Goal: Task Accomplishment & Management: Manage account settings

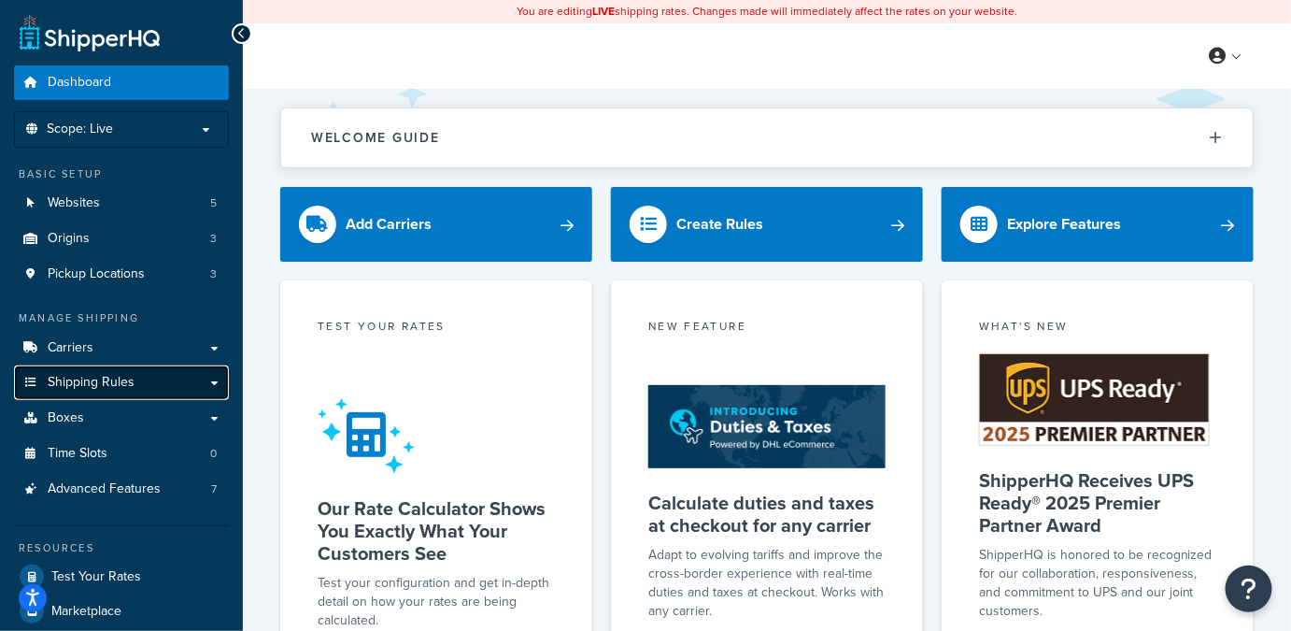
click at [97, 388] on span "Shipping Rules" at bounding box center [91, 383] width 87 height 16
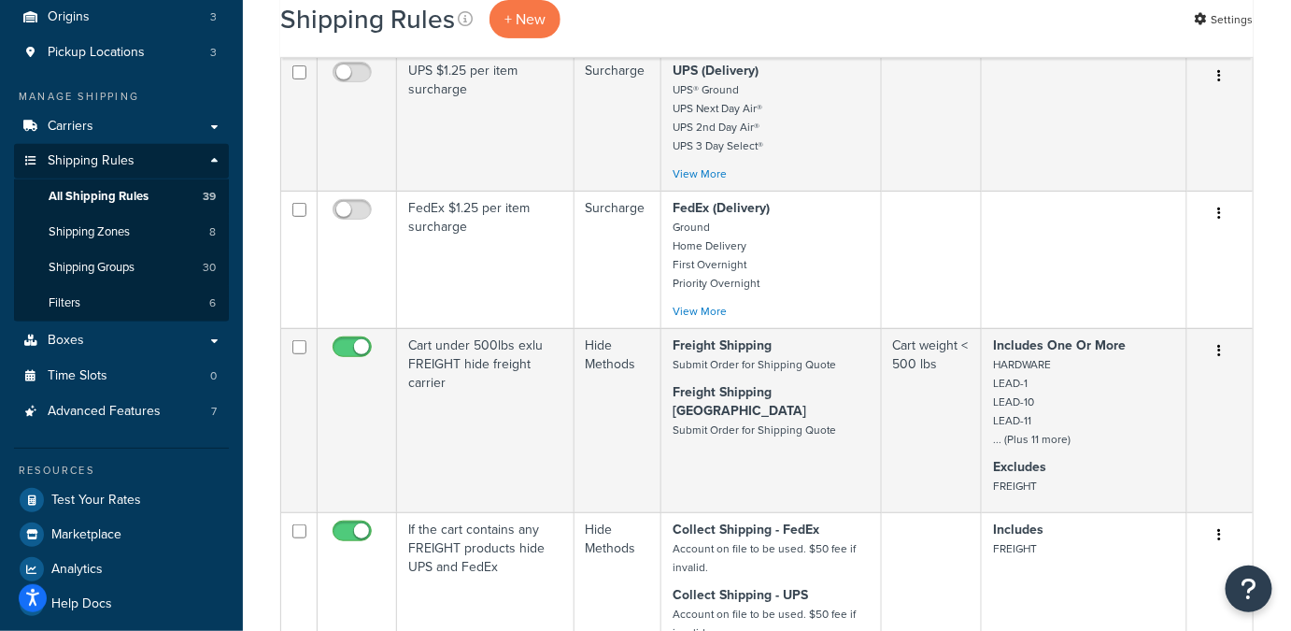
scroll to position [108, 0]
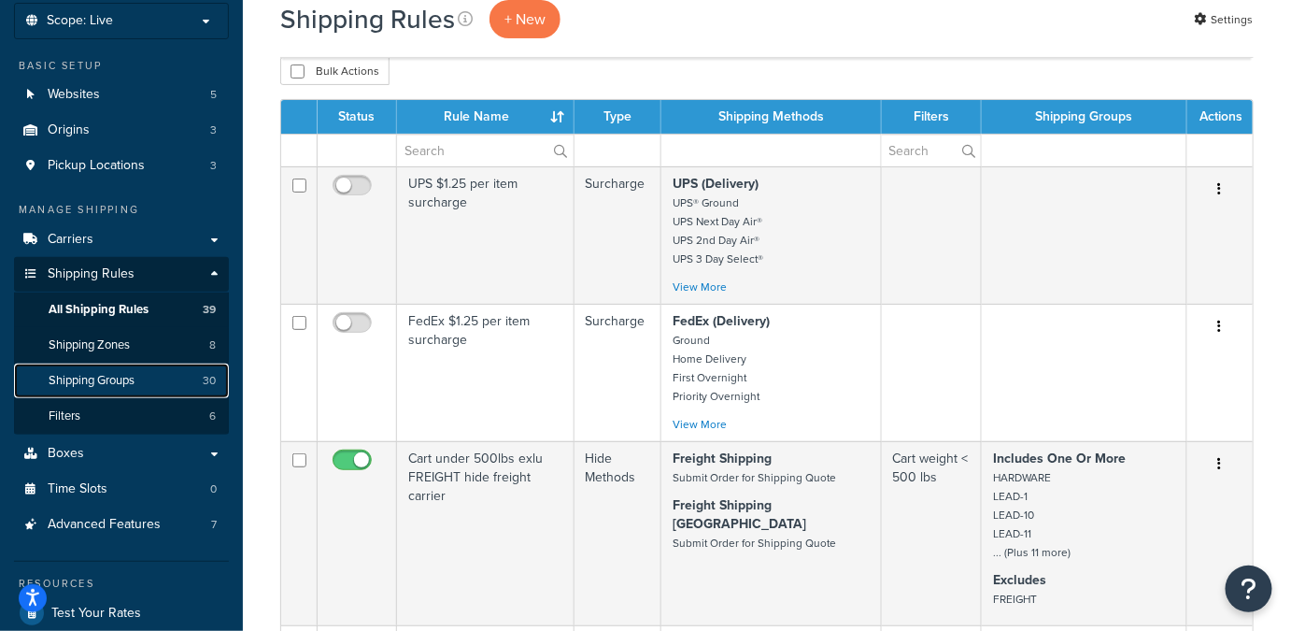
click at [105, 377] on span "Shipping Groups" at bounding box center [92, 381] width 86 height 16
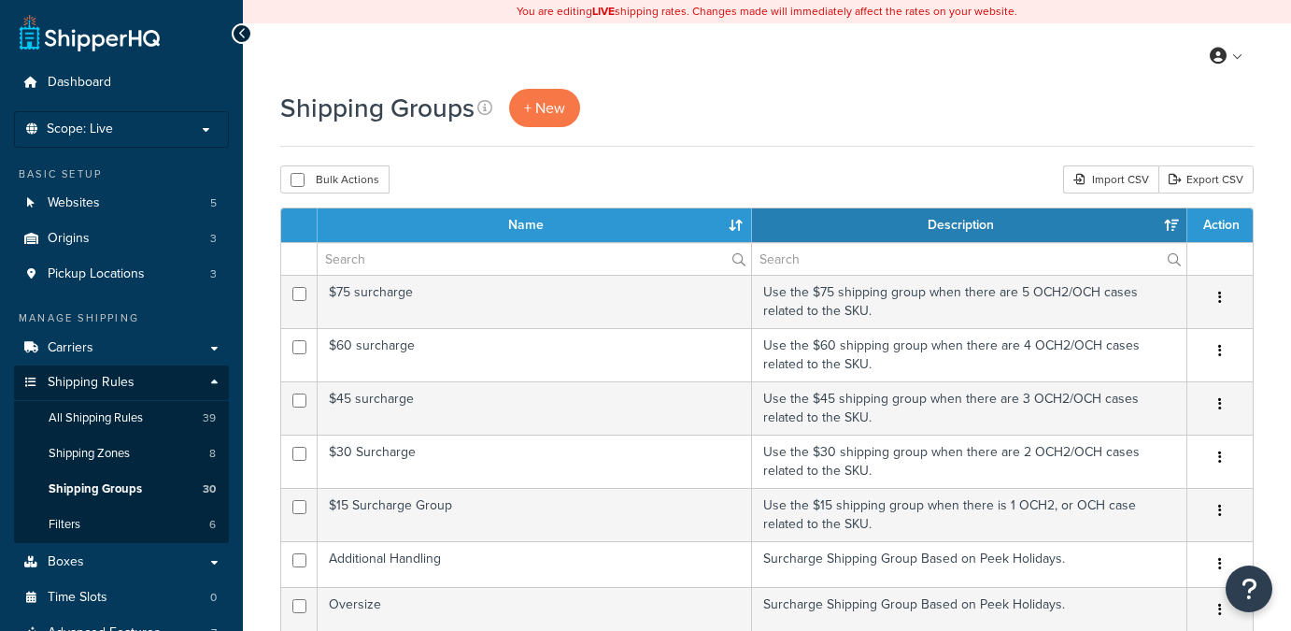
select select "15"
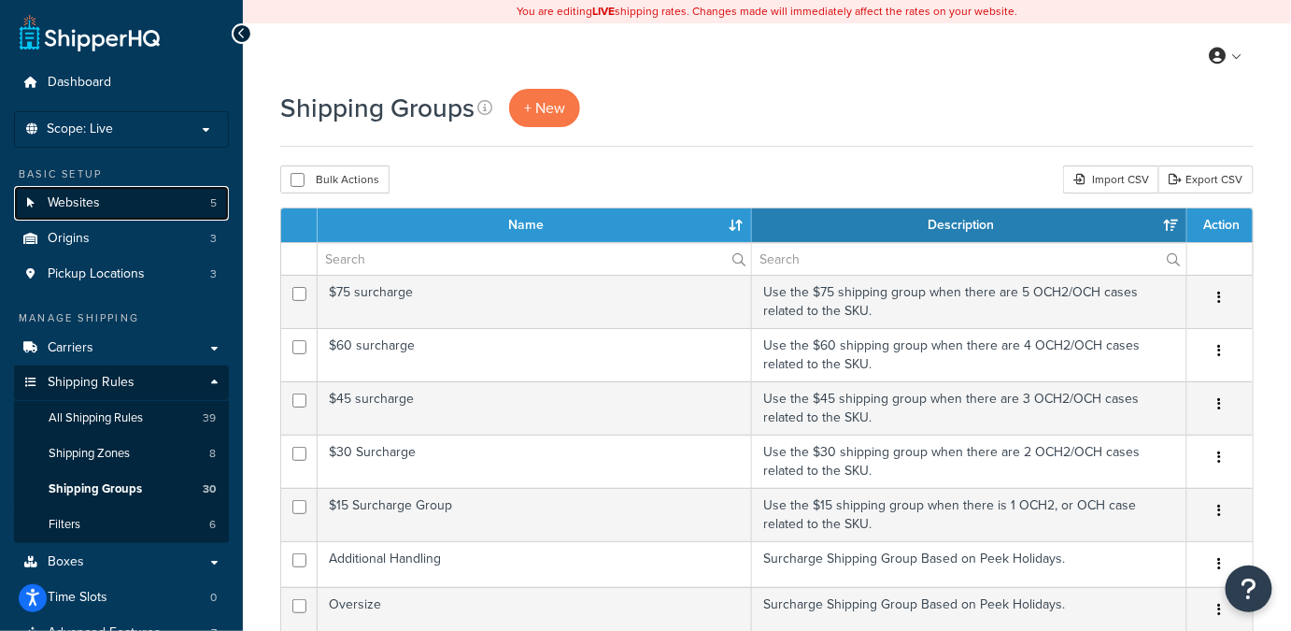
click at [174, 202] on link "Websites 5" at bounding box center [121, 203] width 215 height 35
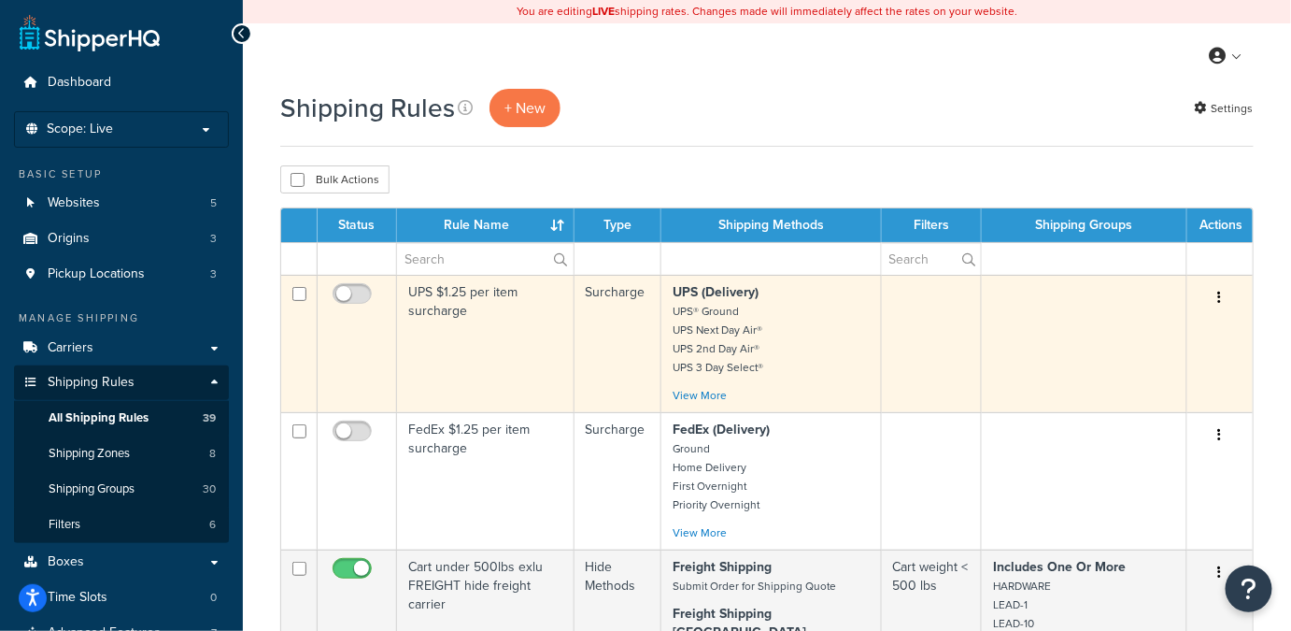
scroll to position [51, 0]
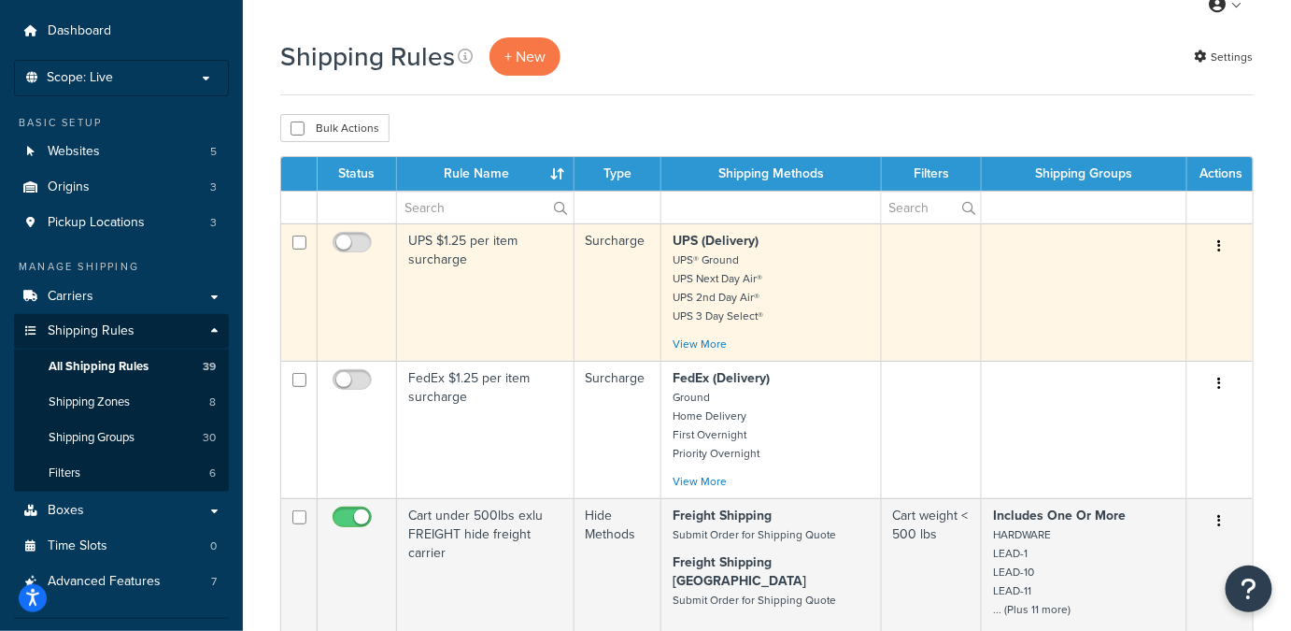
click at [940, 264] on td at bounding box center [932, 291] width 101 height 137
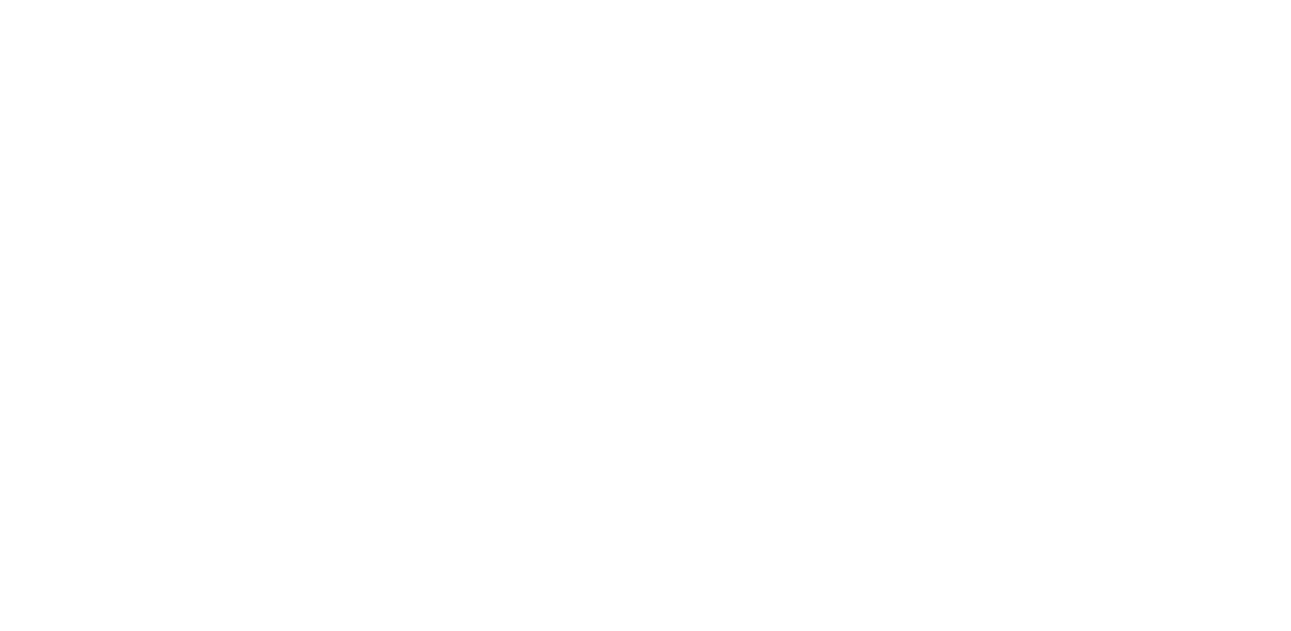
select select "SURCHARGE"
select select "ITEM"
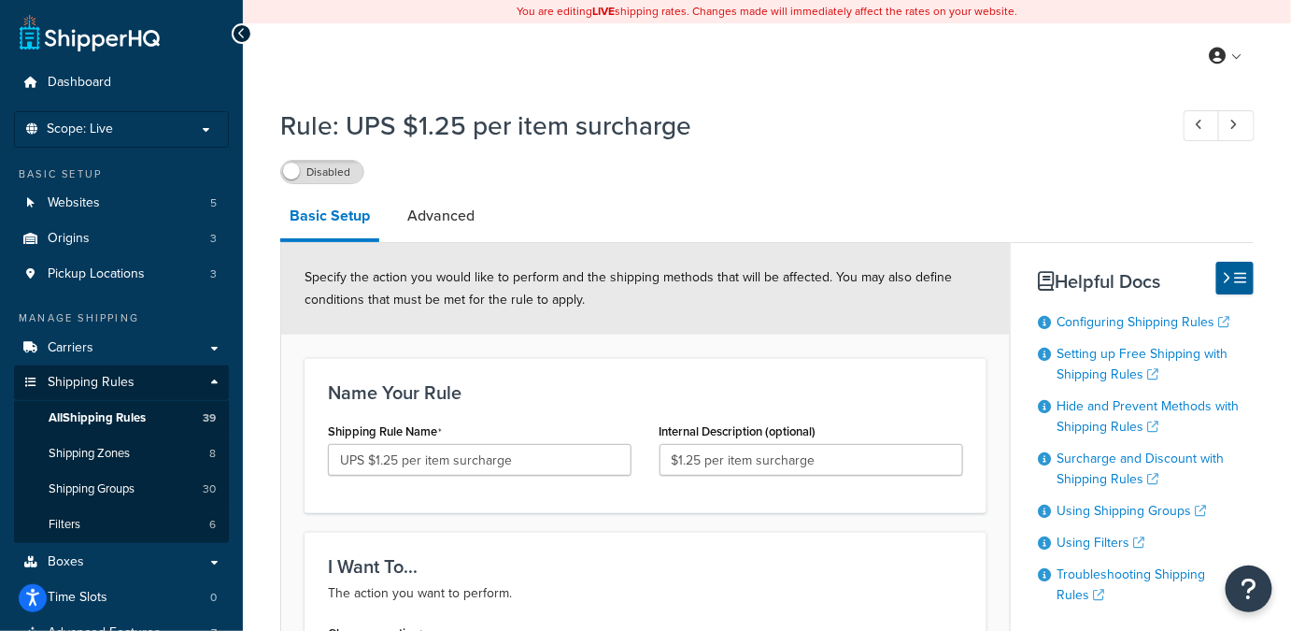
click at [834, 131] on h1 "Rule: UPS $1.25 per item surcharge" at bounding box center [714, 125] width 869 height 36
click at [435, 220] on link "Advanced" at bounding box center [441, 215] width 86 height 45
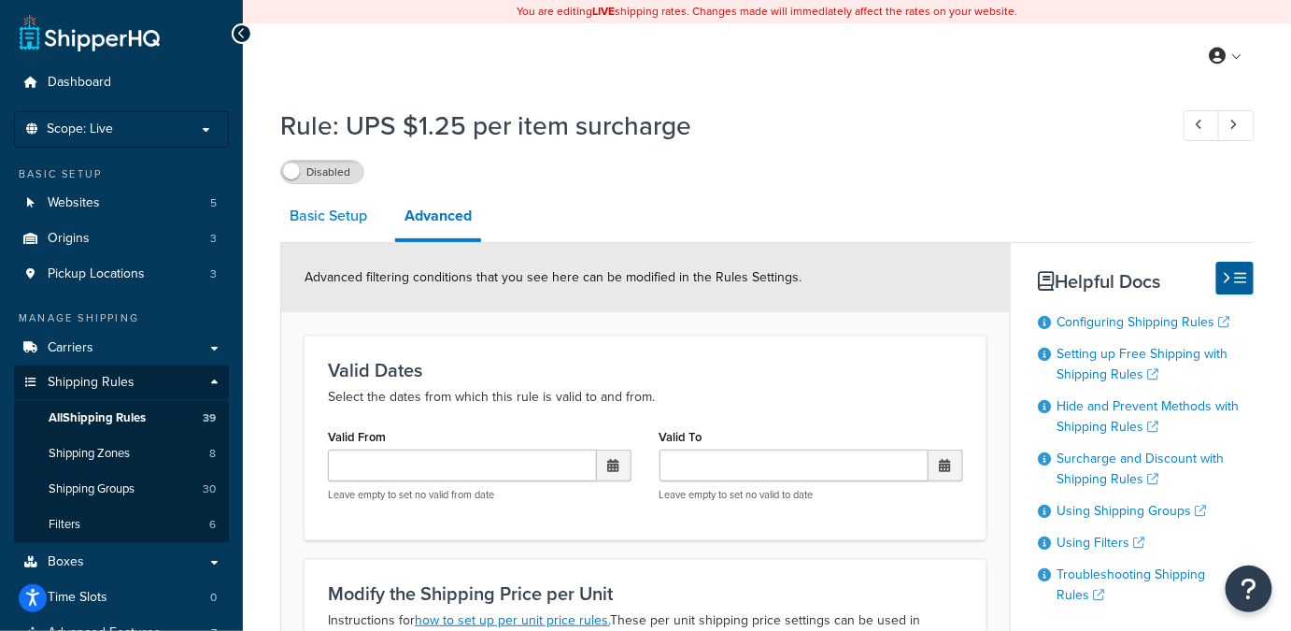
click at [321, 218] on link "Basic Setup" at bounding box center [328, 215] width 96 height 45
select select "SURCHARGE"
select select "ITEM"
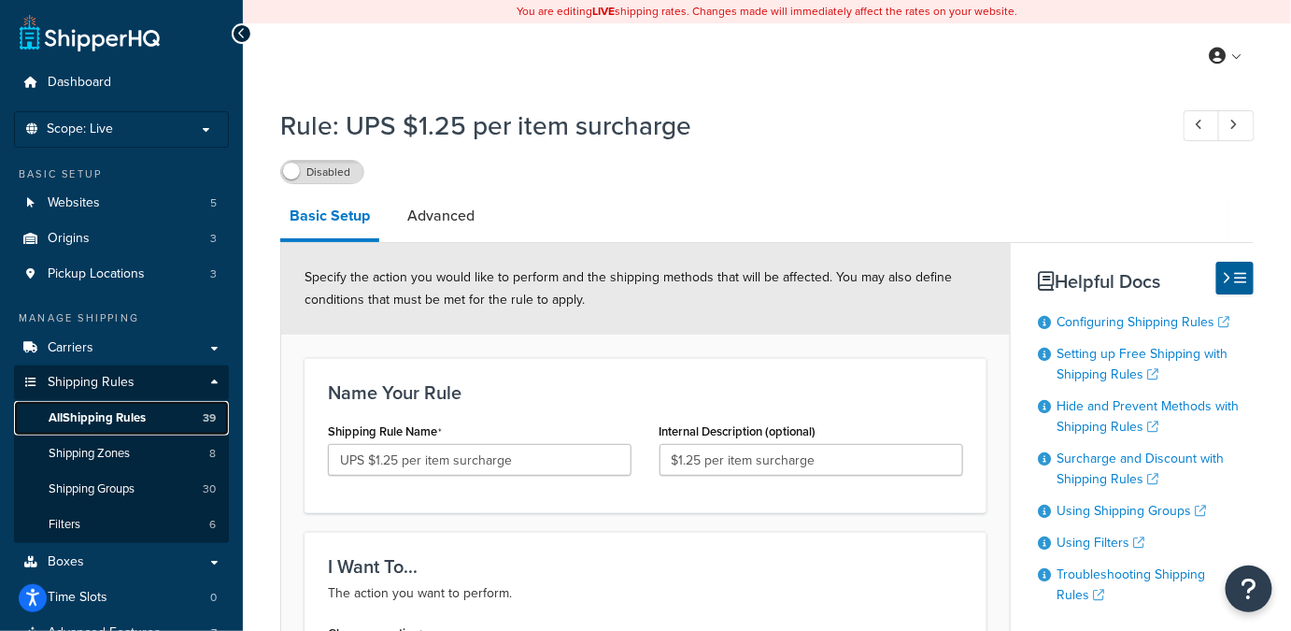
click at [104, 415] on span "All Shipping Rules" at bounding box center [97, 418] width 97 height 16
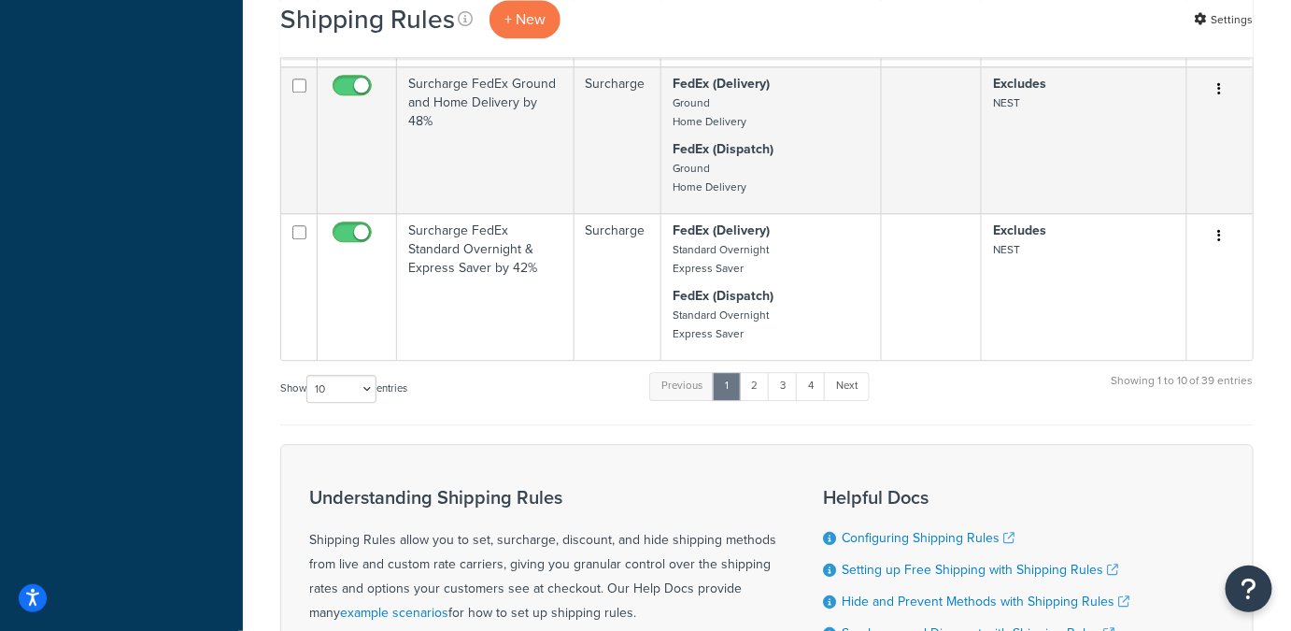
scroll to position [1600, 0]
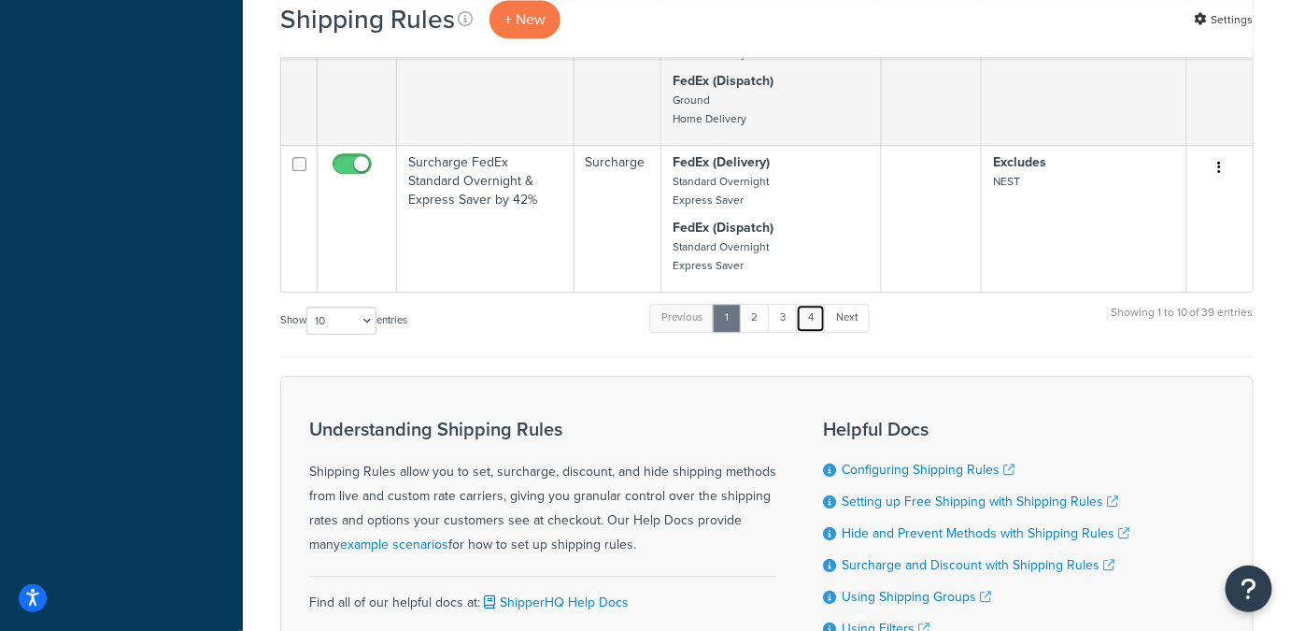
click at [815, 304] on link "4" at bounding box center [811, 318] width 30 height 28
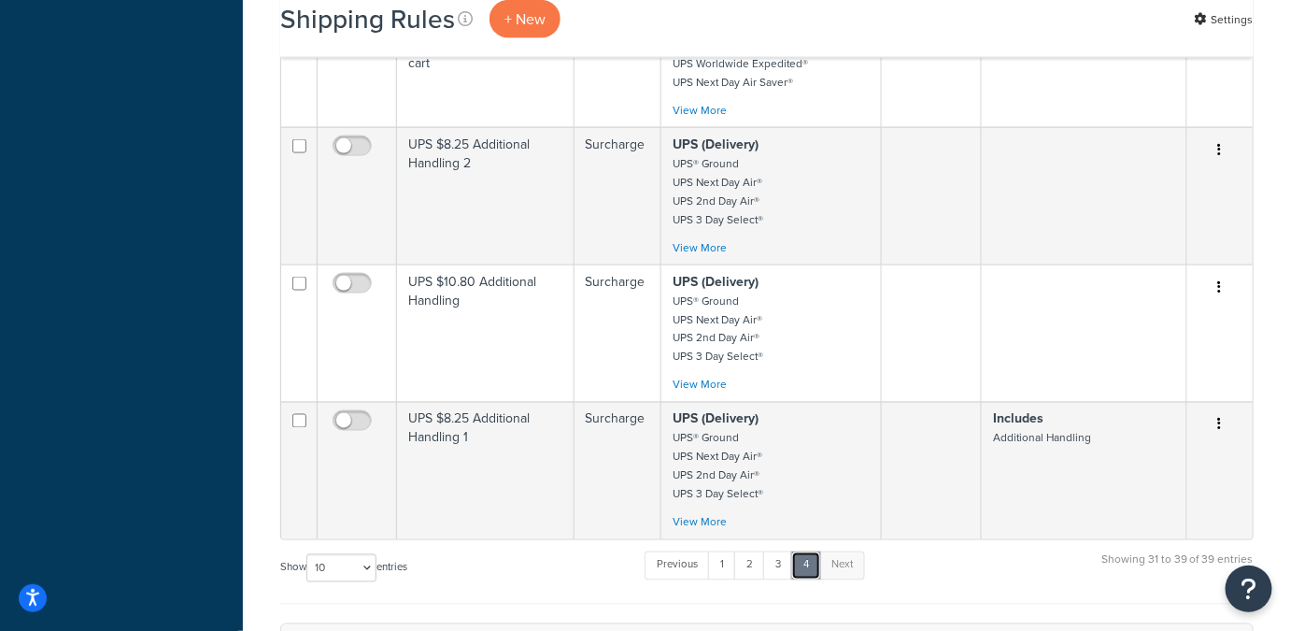
scroll to position [862, 0]
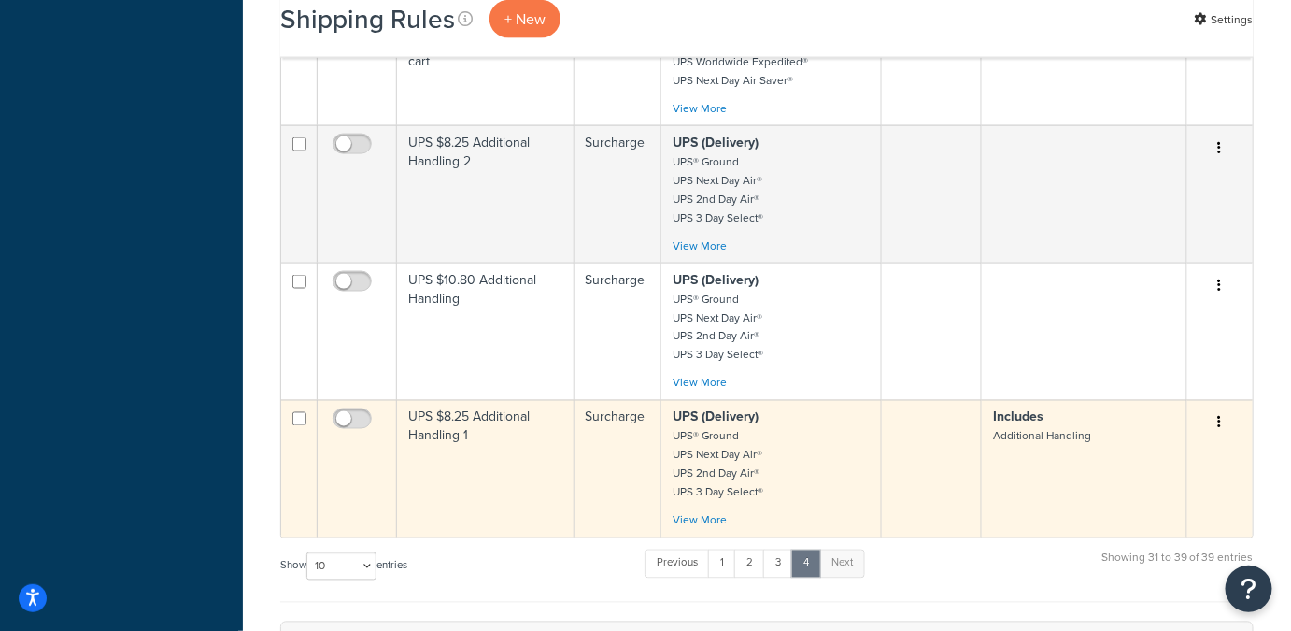
click at [790, 470] on p "UPS (Delivery) UPS® Ground UPS Next Day Air® UPS 2nd Day Air® UPS 3 Day Select®" at bounding box center [771, 454] width 196 height 93
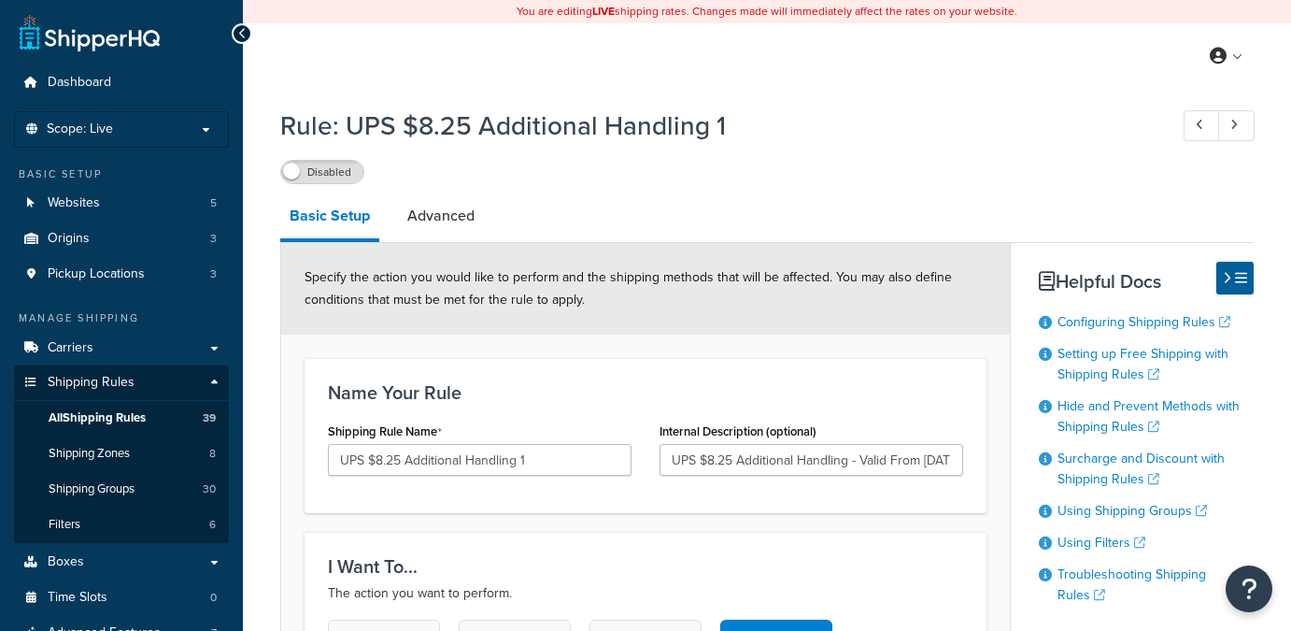
select select "BOX"
click at [800, 164] on div "Disabled" at bounding box center [767, 171] width 974 height 26
click at [708, 177] on div "Disabled" at bounding box center [767, 171] width 974 height 26
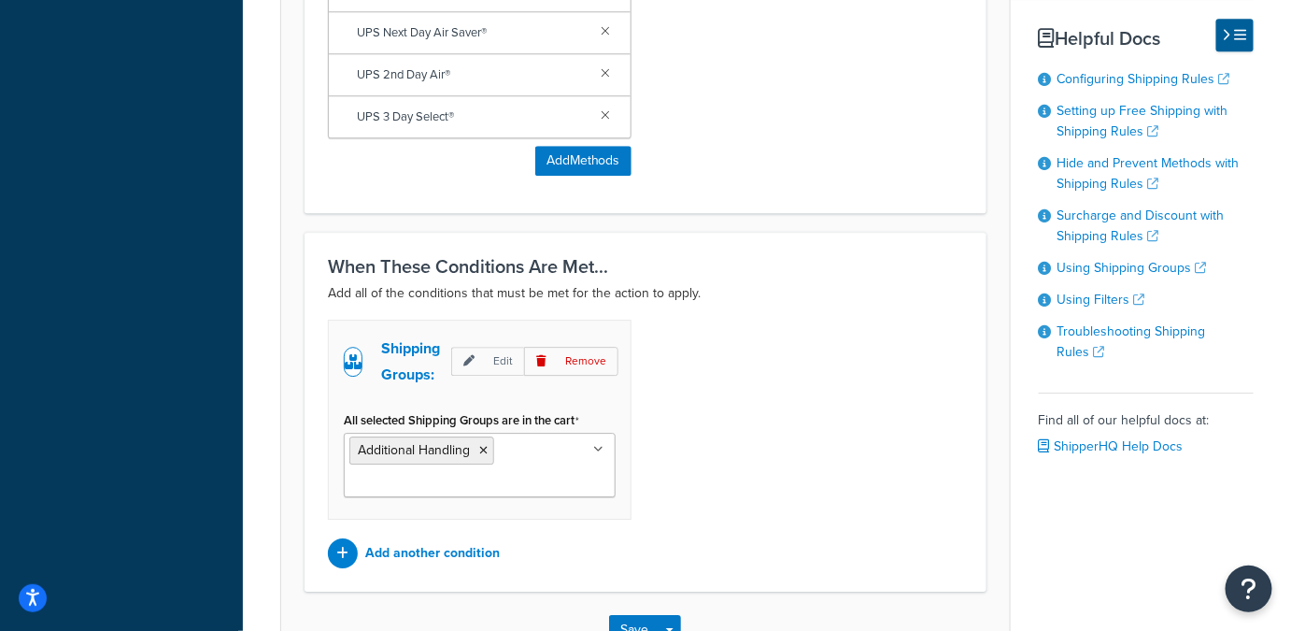
scroll to position [1664, 0]
click at [599, 348] on p "Remove" at bounding box center [571, 362] width 94 height 29
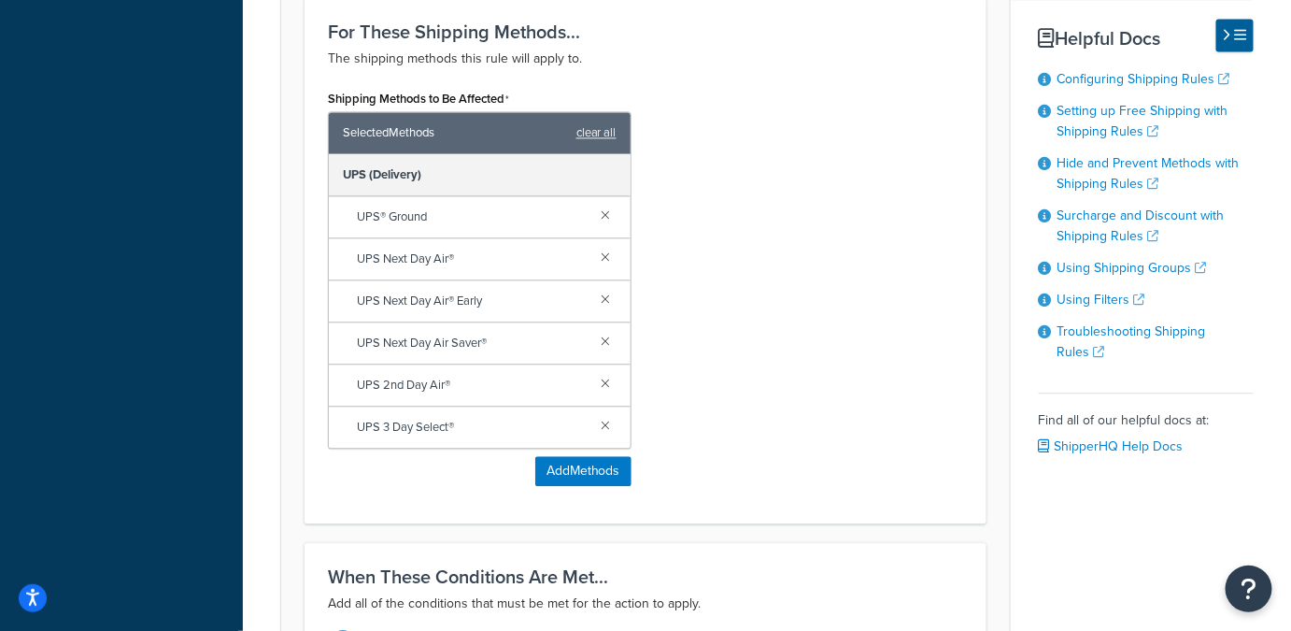
scroll to position [1366, 0]
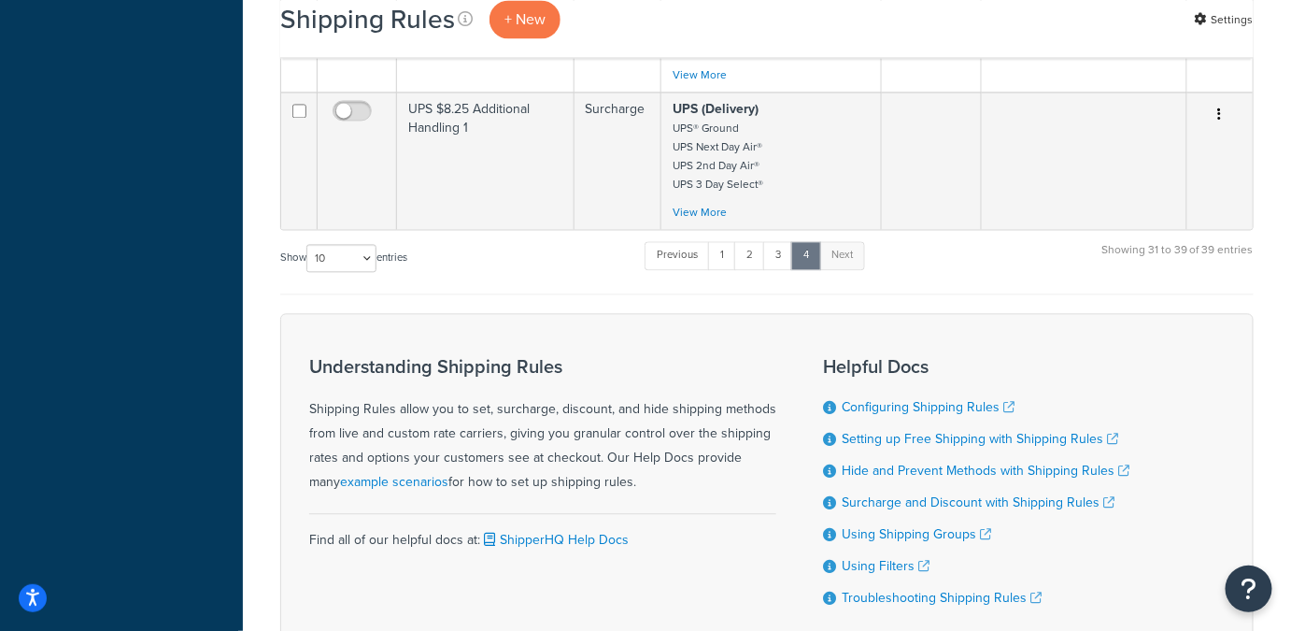
scroll to position [1256, 0]
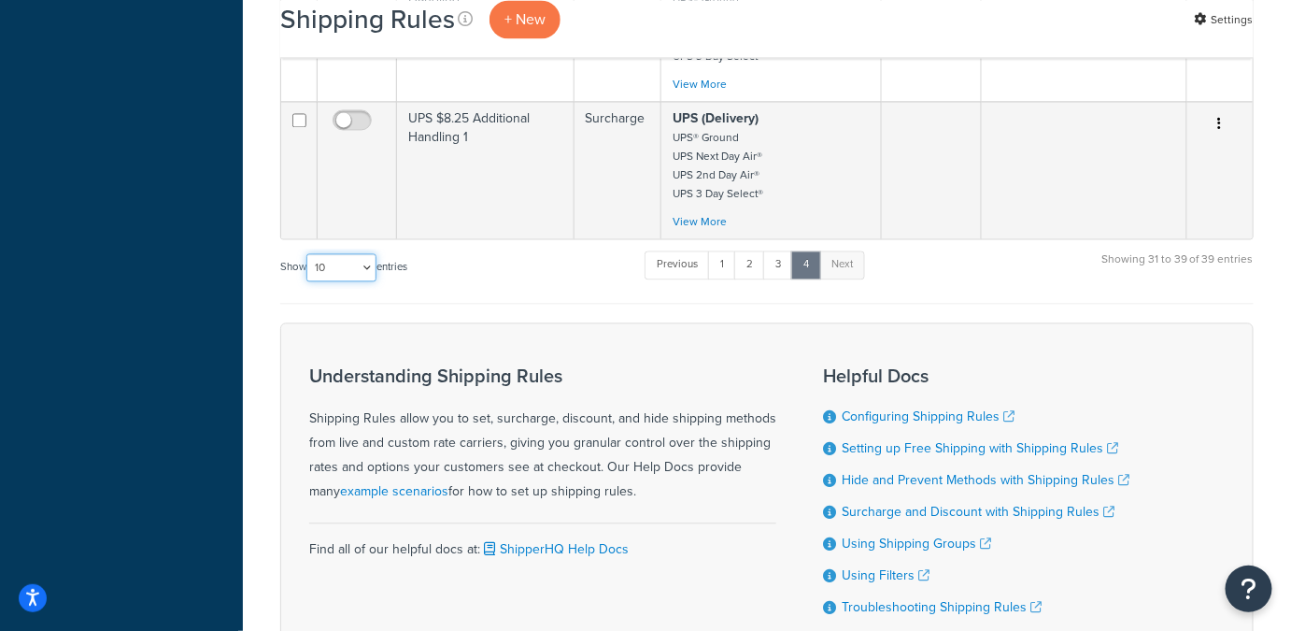
click at [369, 263] on select "10 15 25 50 100 1000" at bounding box center [341, 267] width 70 height 28
select select "1000"
click at [308, 253] on select "10 15 25 50 100 1000" at bounding box center [341, 267] width 70 height 28
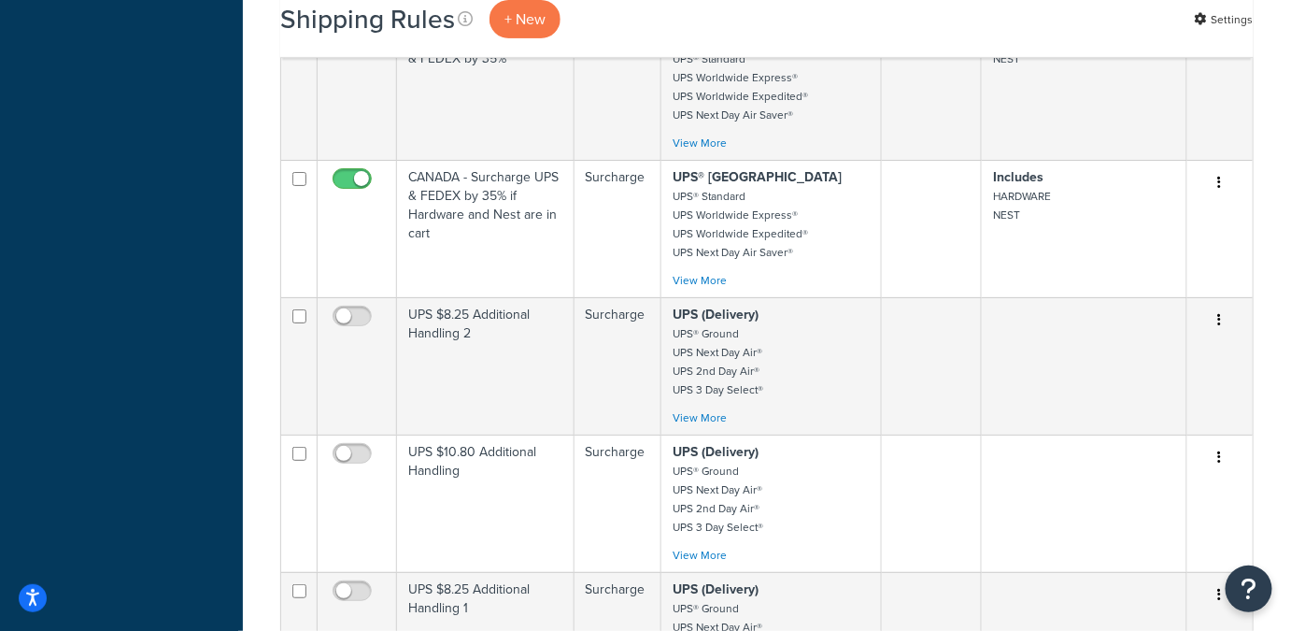
scroll to position [4885, 0]
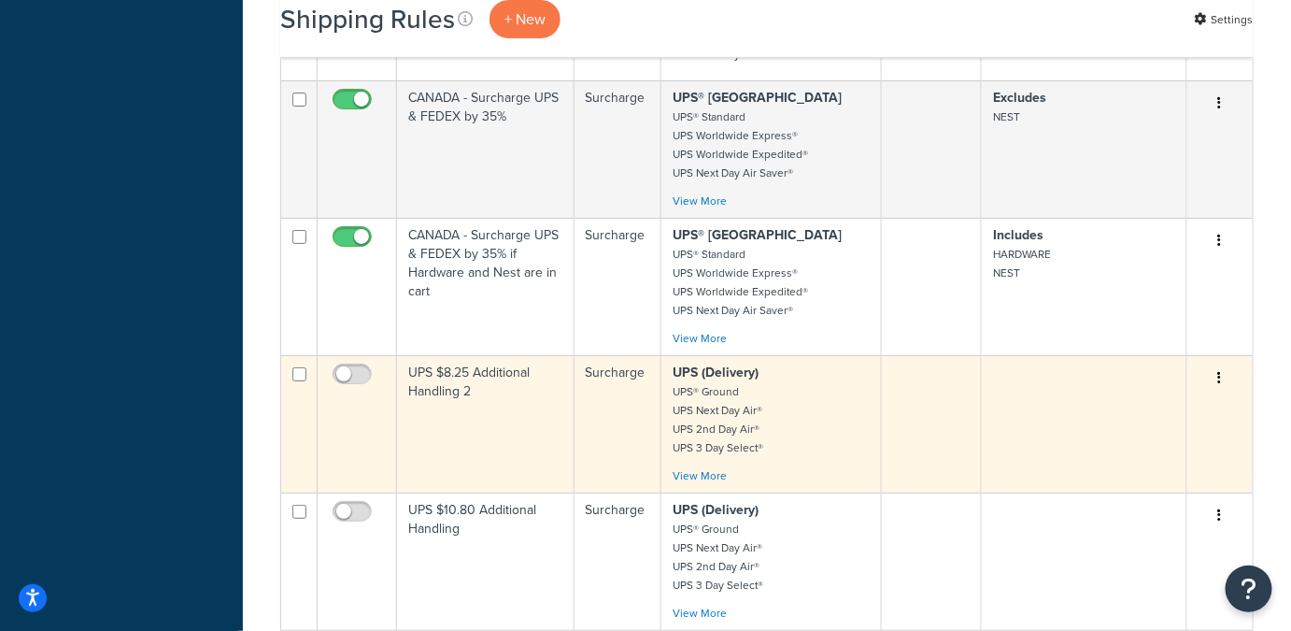
click at [748, 383] on small "UPS® Ground UPS Next Day Air® UPS 2nd Day Air® UPS 3 Day Select®" at bounding box center [718, 419] width 91 height 73
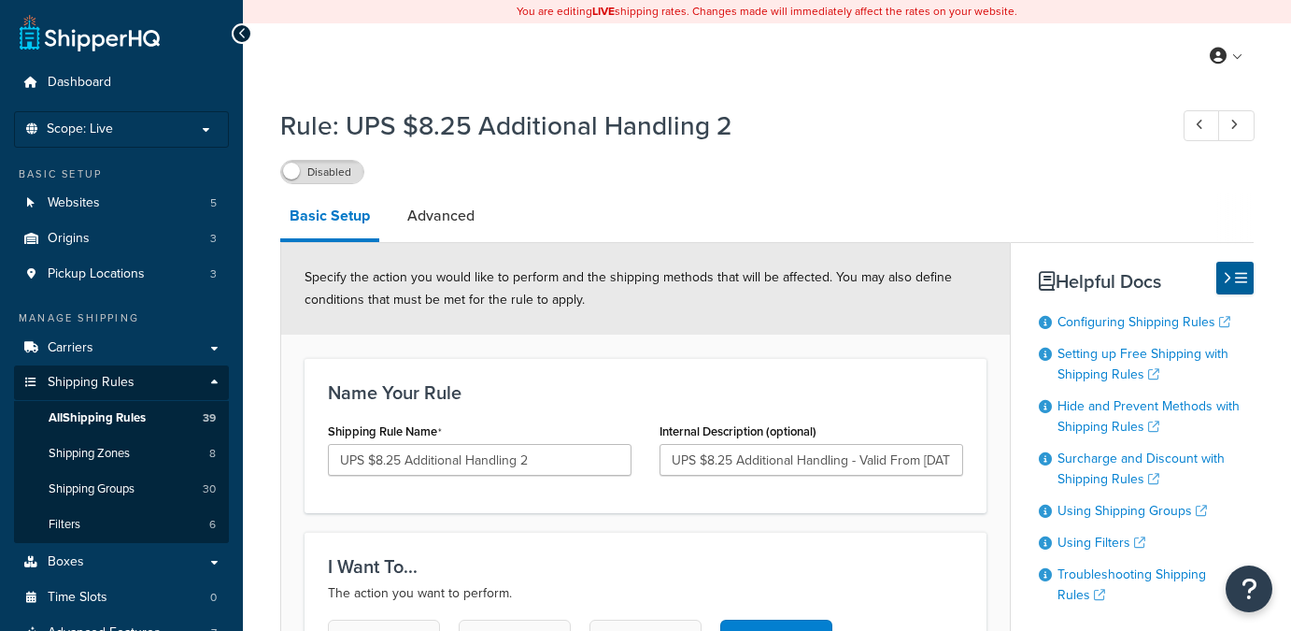
select select "ITEM"
drag, startPoint x: 1202, startPoint y: 123, endPoint x: 719, endPoint y: 70, distance: 485.1
click at [1202, 123] on icon at bounding box center [1199, 125] width 7 height 12
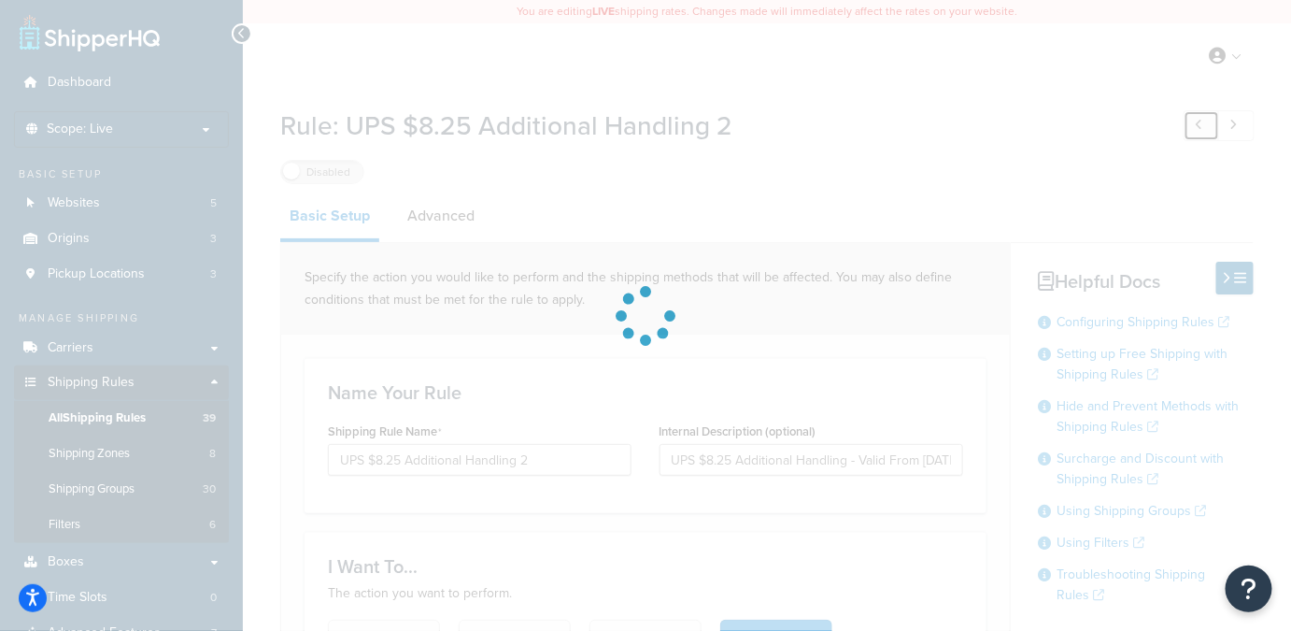
type input "CANADA - Surcharge UPS & FEDEX by 35% if Hardware and Nest are in cart"
select select "ENTIRE_CART"
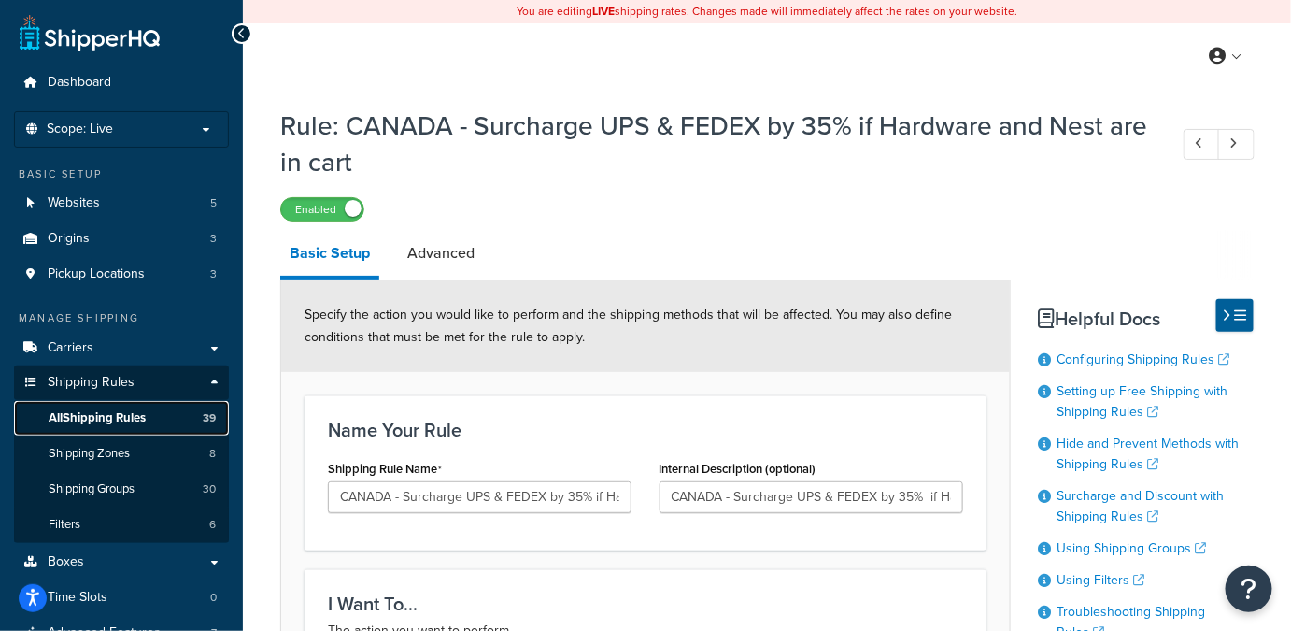
click at [121, 417] on span "All Shipping Rules" at bounding box center [97, 418] width 97 height 16
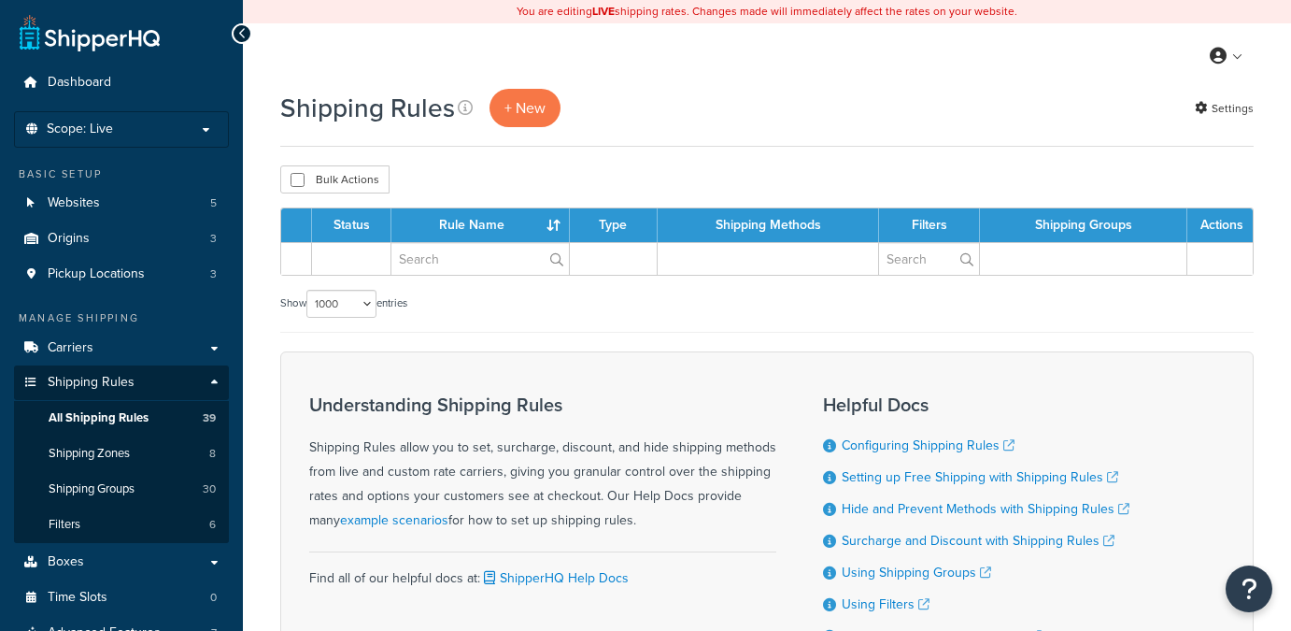
select select "1000"
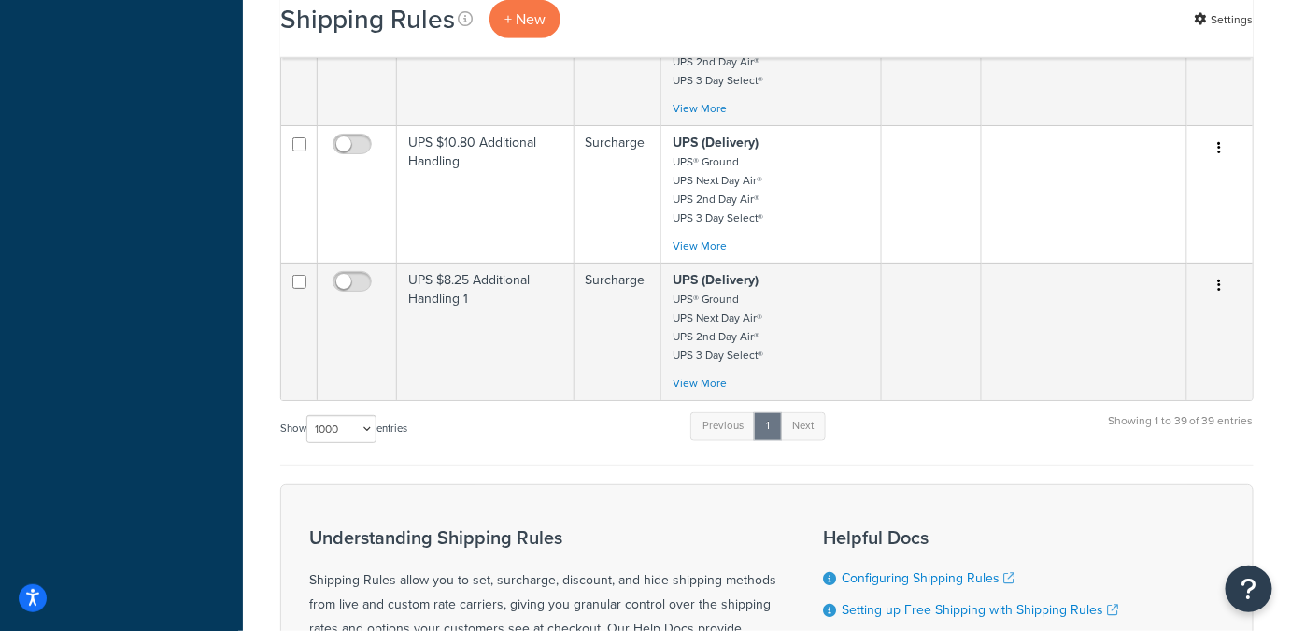
scroll to position [5158, 0]
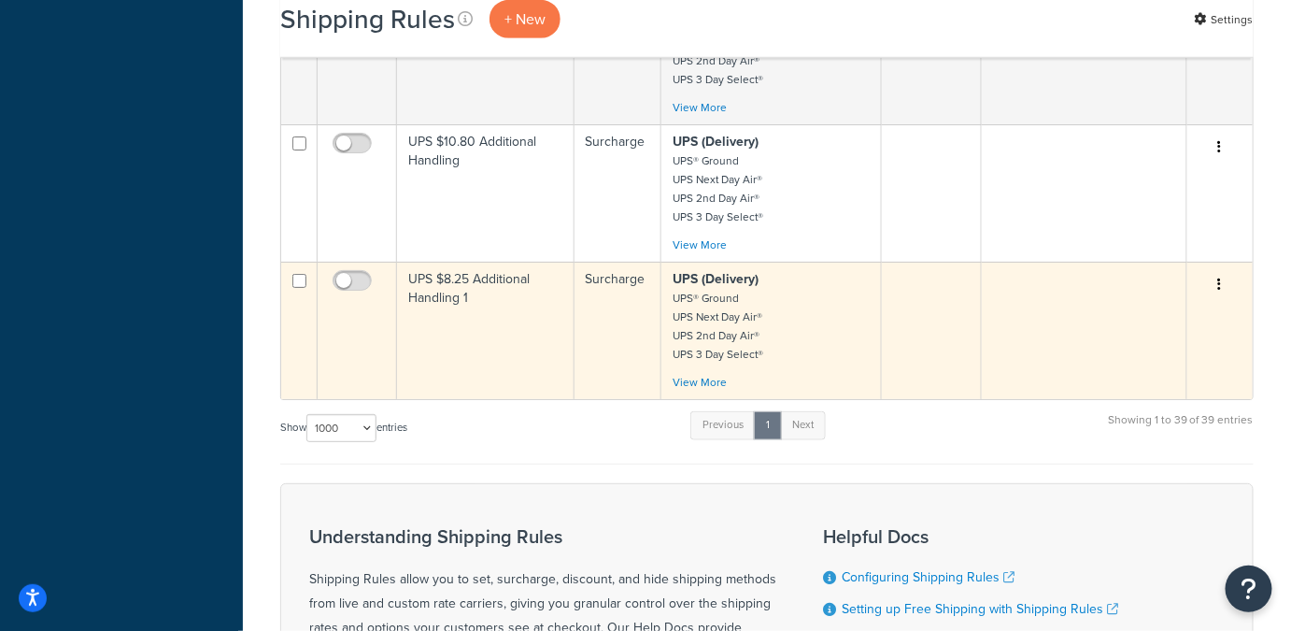
click at [798, 270] on p "UPS (Delivery) UPS® Ground UPS Next Day Air® UPS 2nd Day Air® UPS 3 Day Select®" at bounding box center [771, 316] width 196 height 93
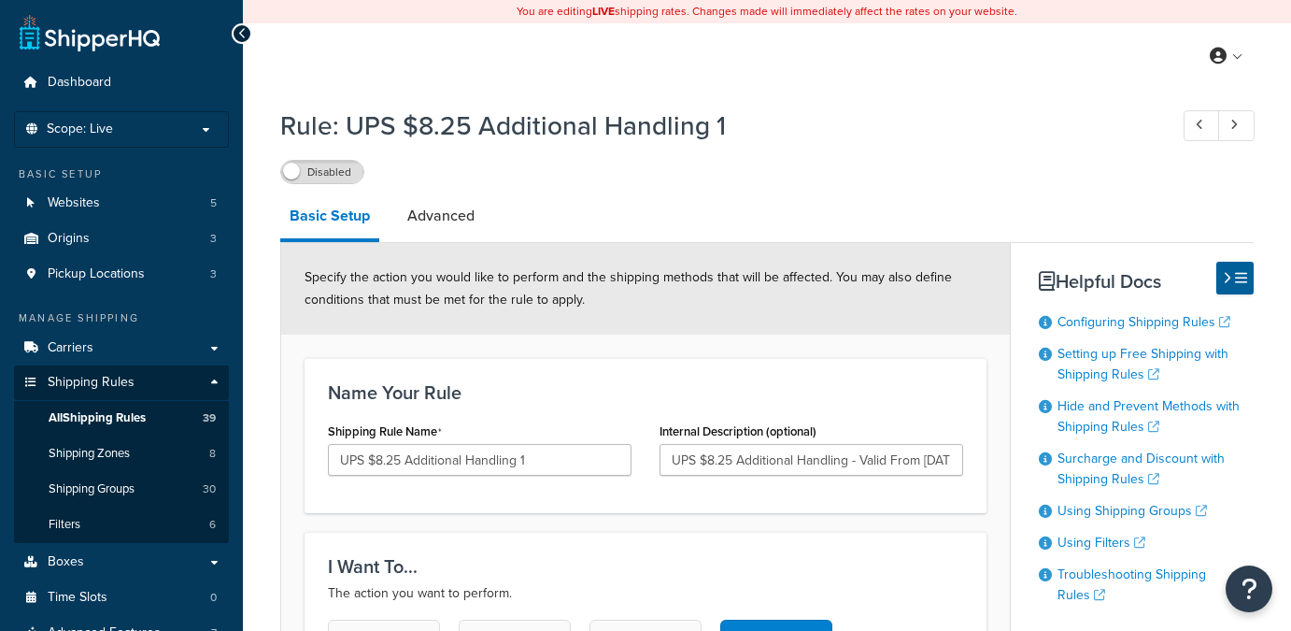
select select "BOX"
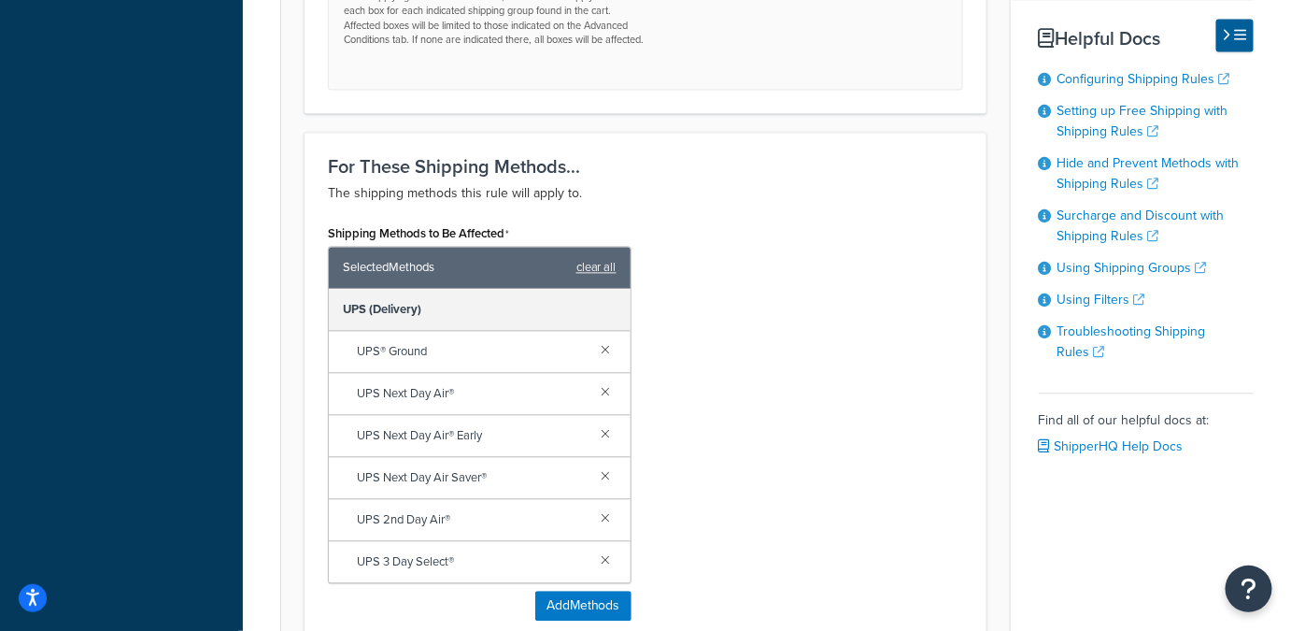
scroll to position [1448, 0]
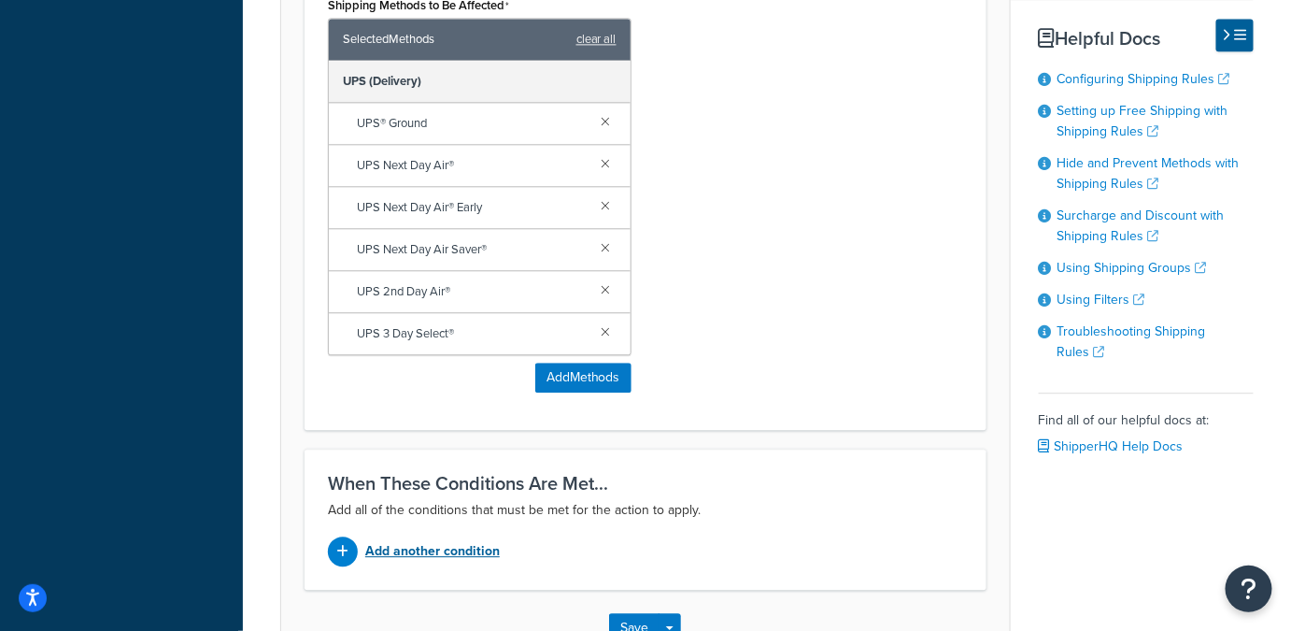
click at [450, 538] on p "Add another condition" at bounding box center [432, 551] width 135 height 26
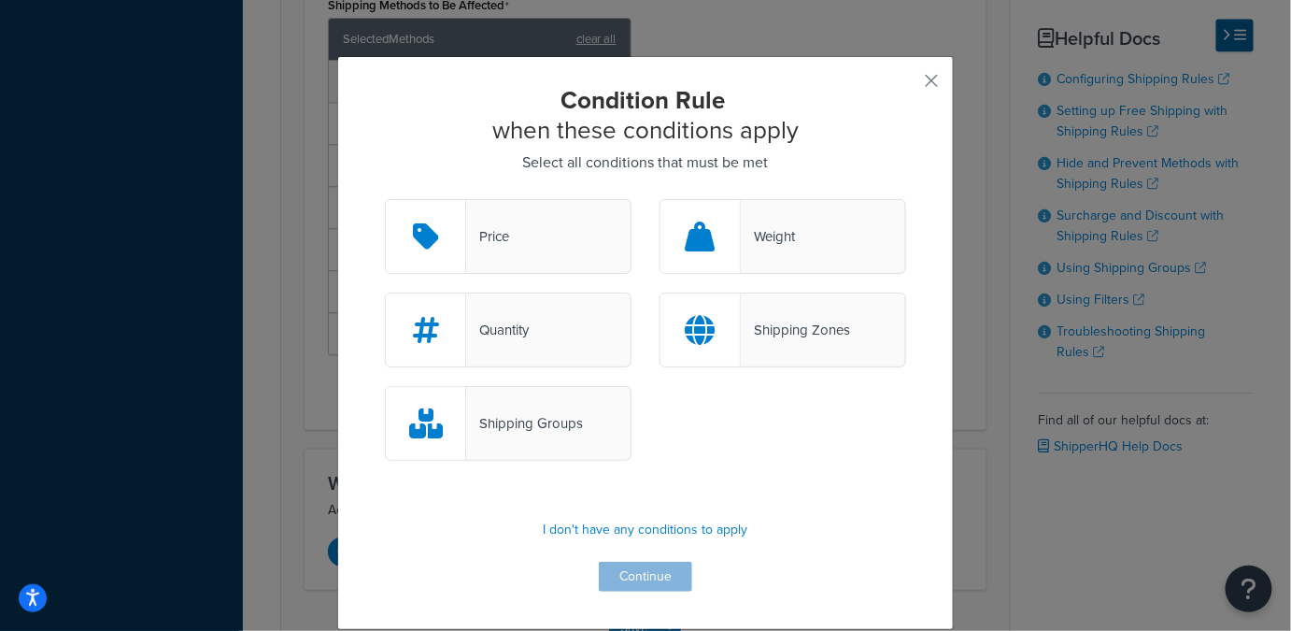
scroll to position [1434, 0]
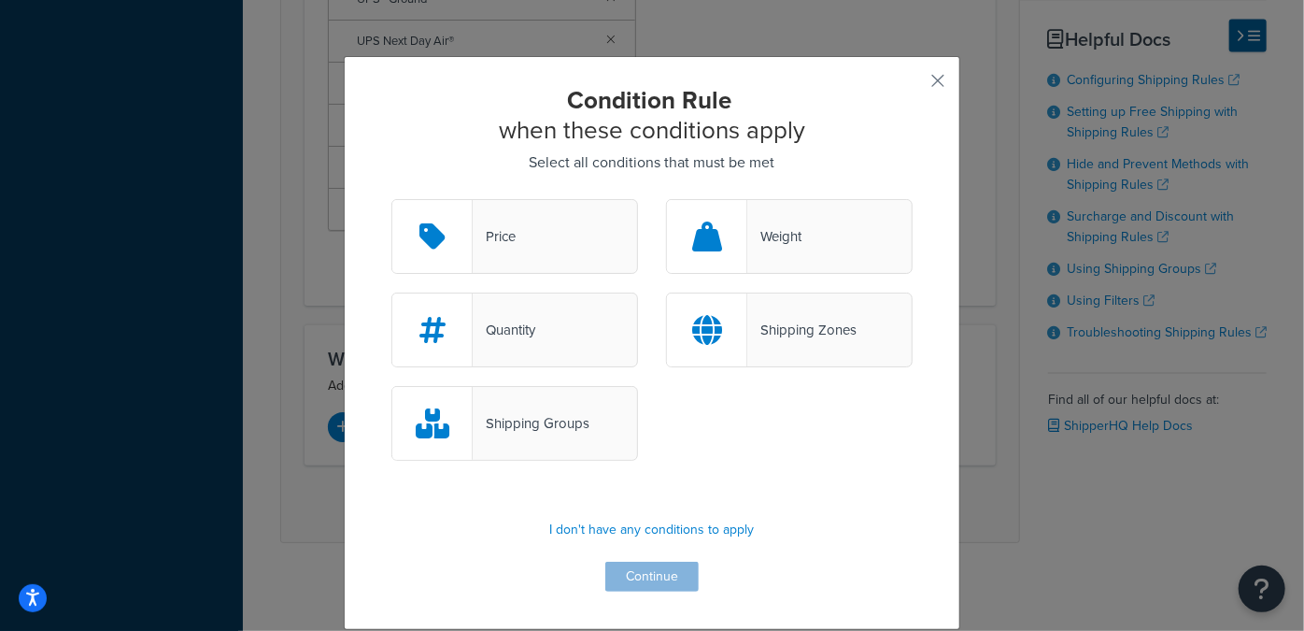
click at [807, 320] on div "Shipping Zones" at bounding box center [802, 330] width 109 height 26
click at [0, 0] on input "Shipping Zones" at bounding box center [0, 0] width 0 height 0
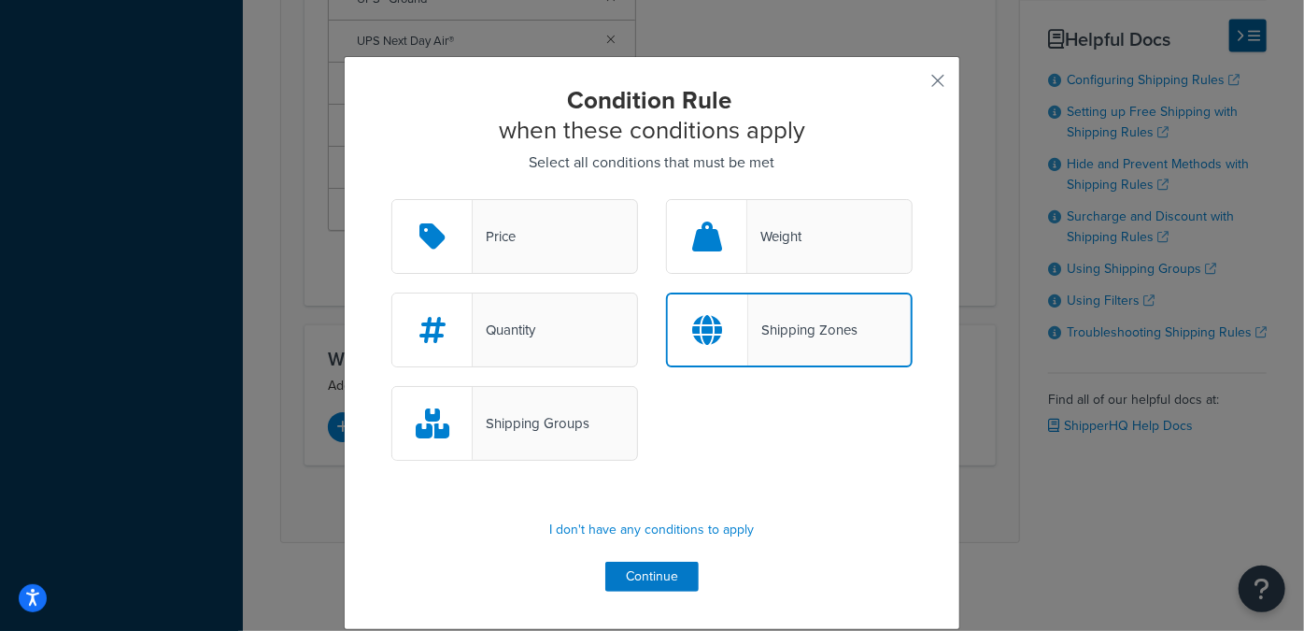
click at [556, 420] on div "Shipping Groups" at bounding box center [531, 423] width 117 height 26
click at [0, 0] on input "Shipping Groups" at bounding box center [0, 0] width 0 height 0
click at [882, 333] on div "Shipping Zones" at bounding box center [789, 329] width 247 height 75
click at [0, 0] on input "Shipping Zones" at bounding box center [0, 0] width 0 height 0
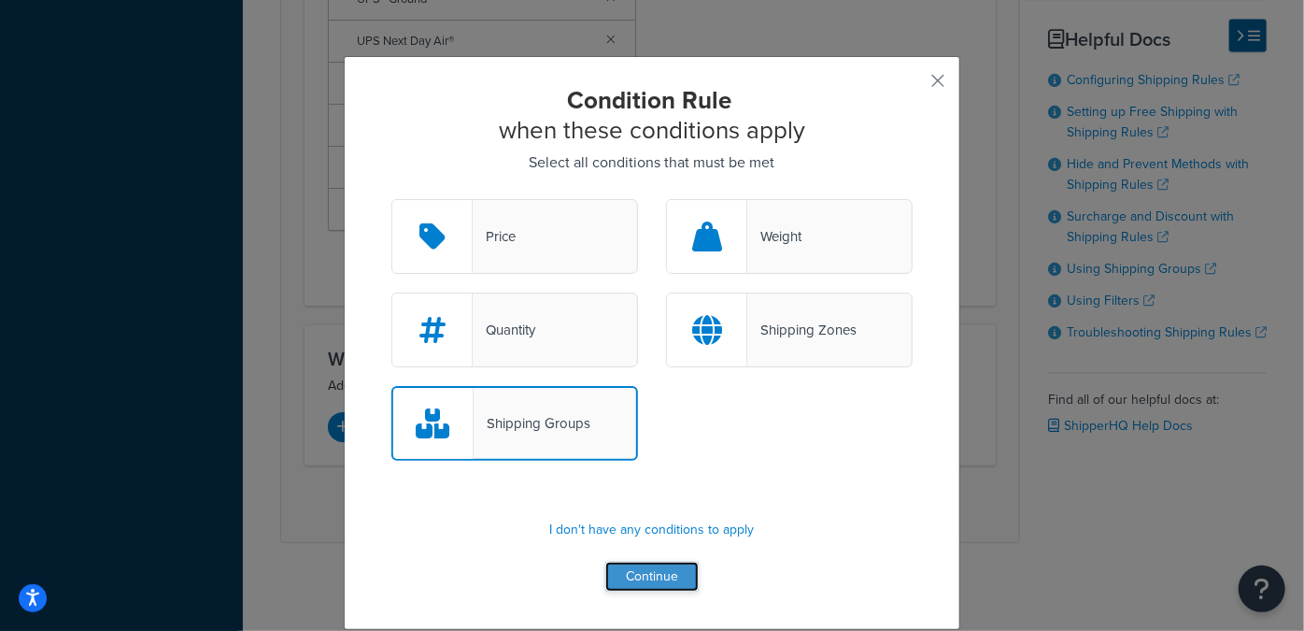
click at [662, 580] on button "Continue" at bounding box center [651, 577] width 93 height 30
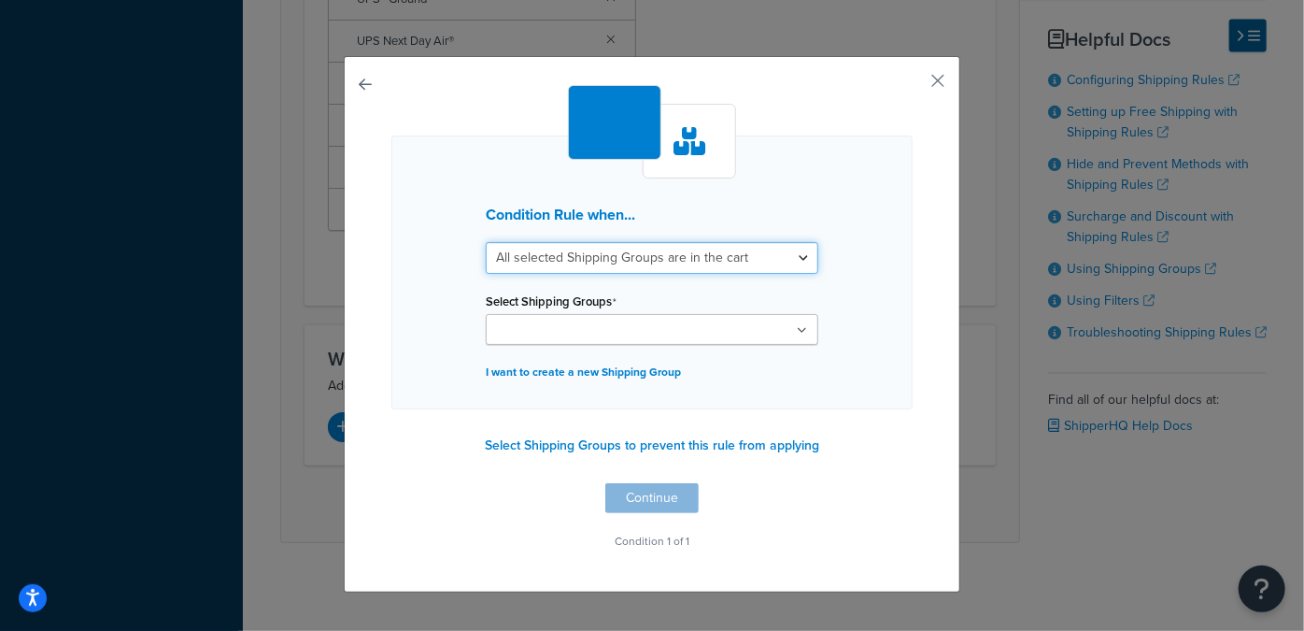
click at [806, 266] on select "All selected Shipping Groups are in the cart Any selected Shipping Groups are i…" at bounding box center [652, 258] width 333 height 32
click at [875, 263] on div "Condition Rule when... All selected Shipping Groups are in the cart Any selecte…" at bounding box center [652, 272] width 521 height 274
click at [913, 85] on button "button" at bounding box center [910, 87] width 5 height 5
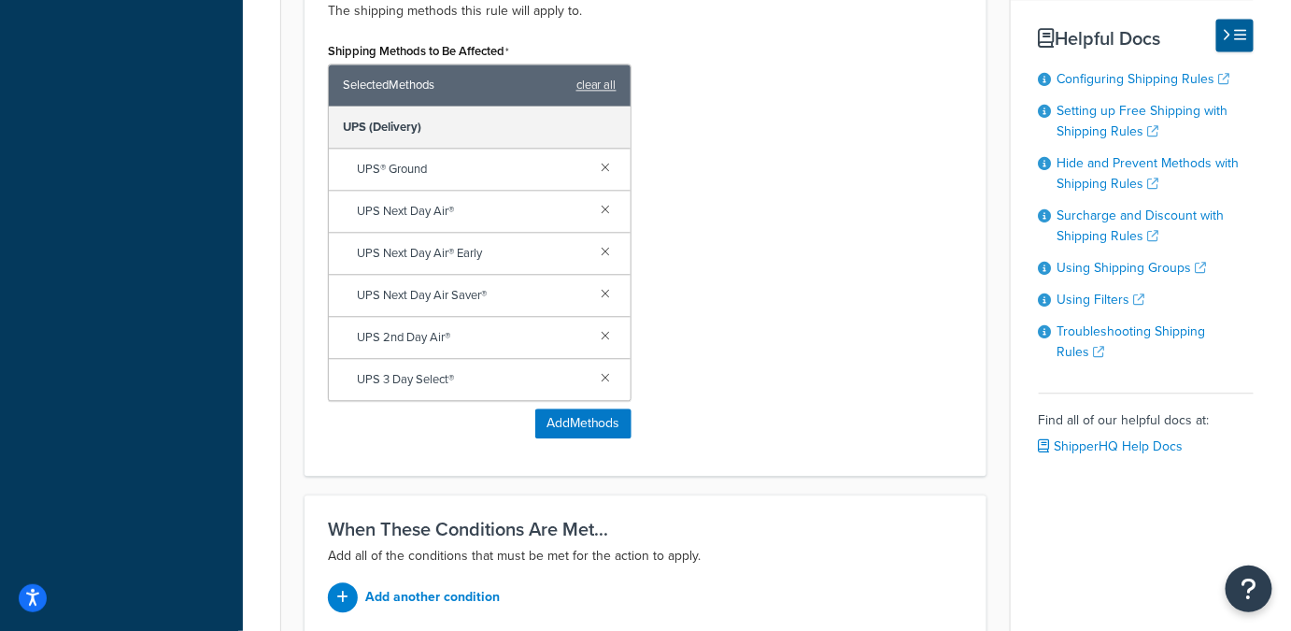
scroll to position [1448, 0]
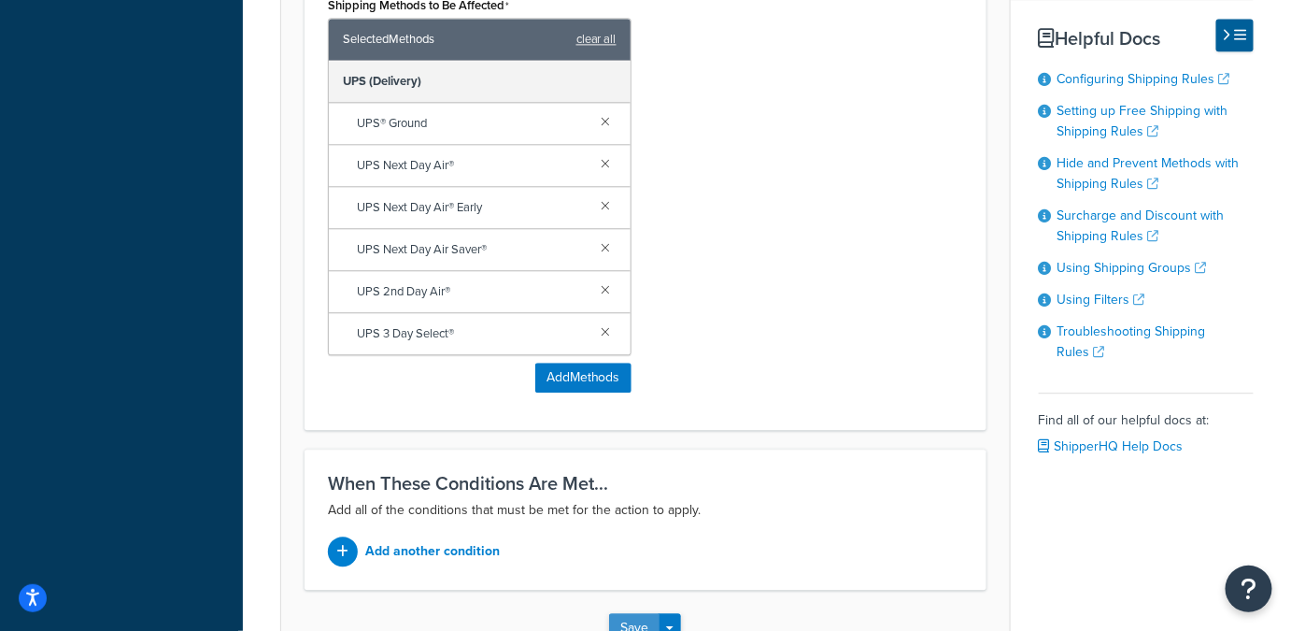
click at [629, 613] on button "Save" at bounding box center [634, 628] width 50 height 30
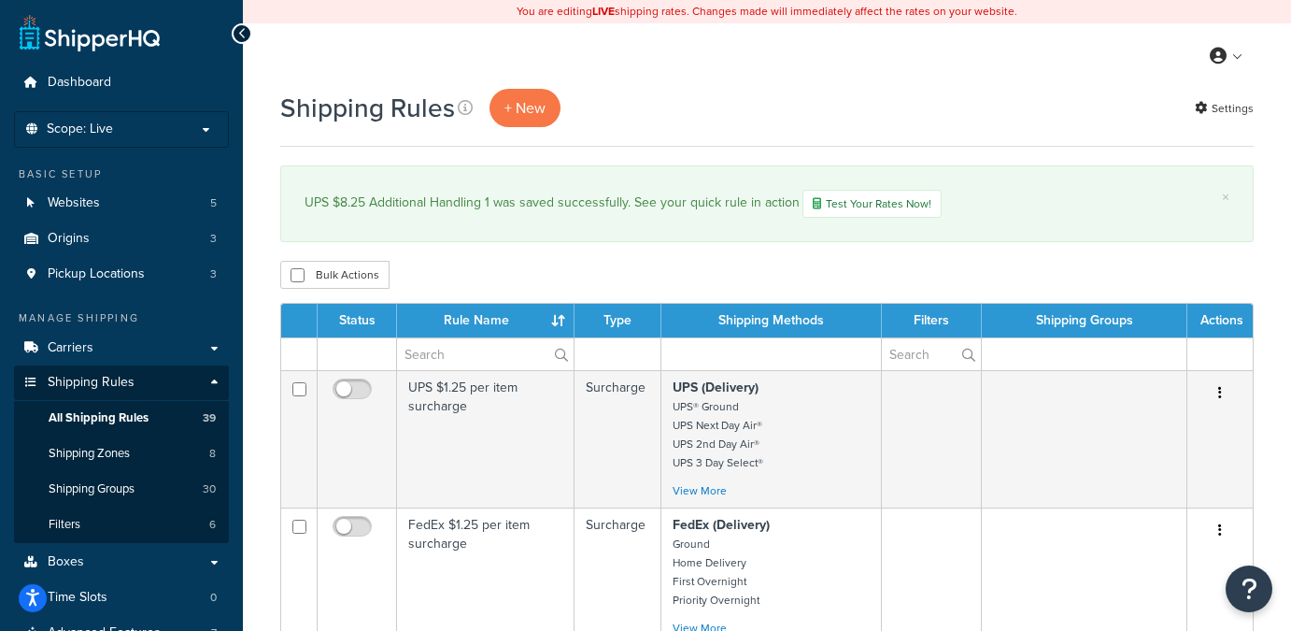
select select "1000"
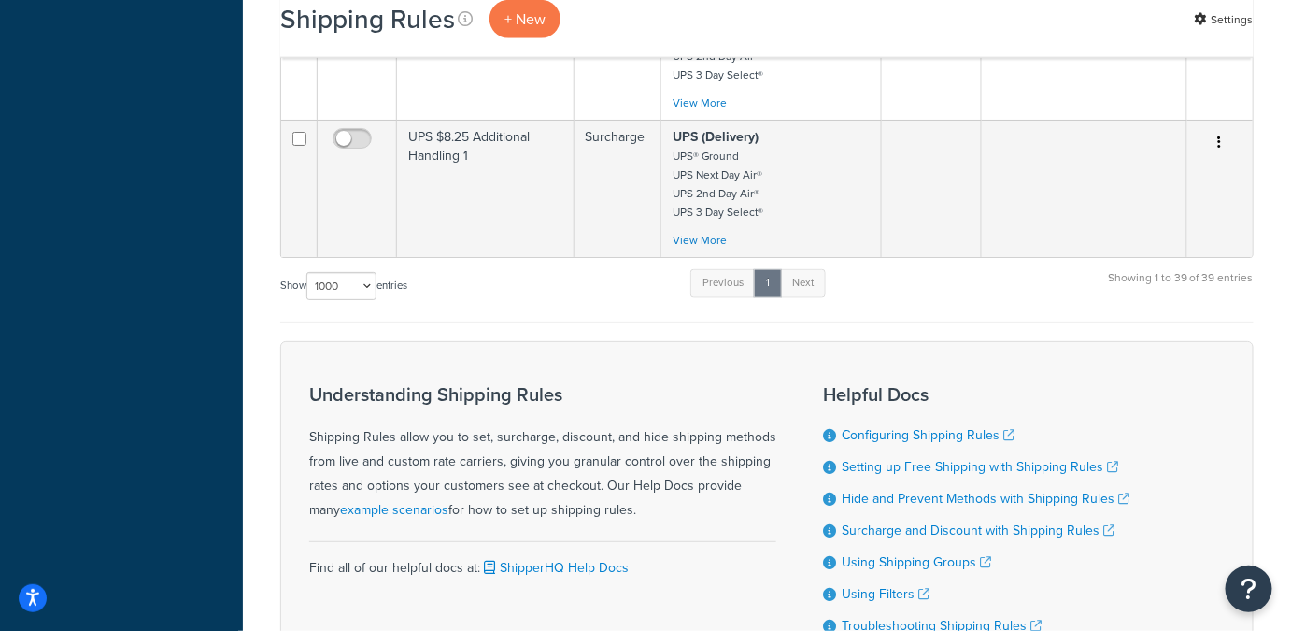
scroll to position [5396, 0]
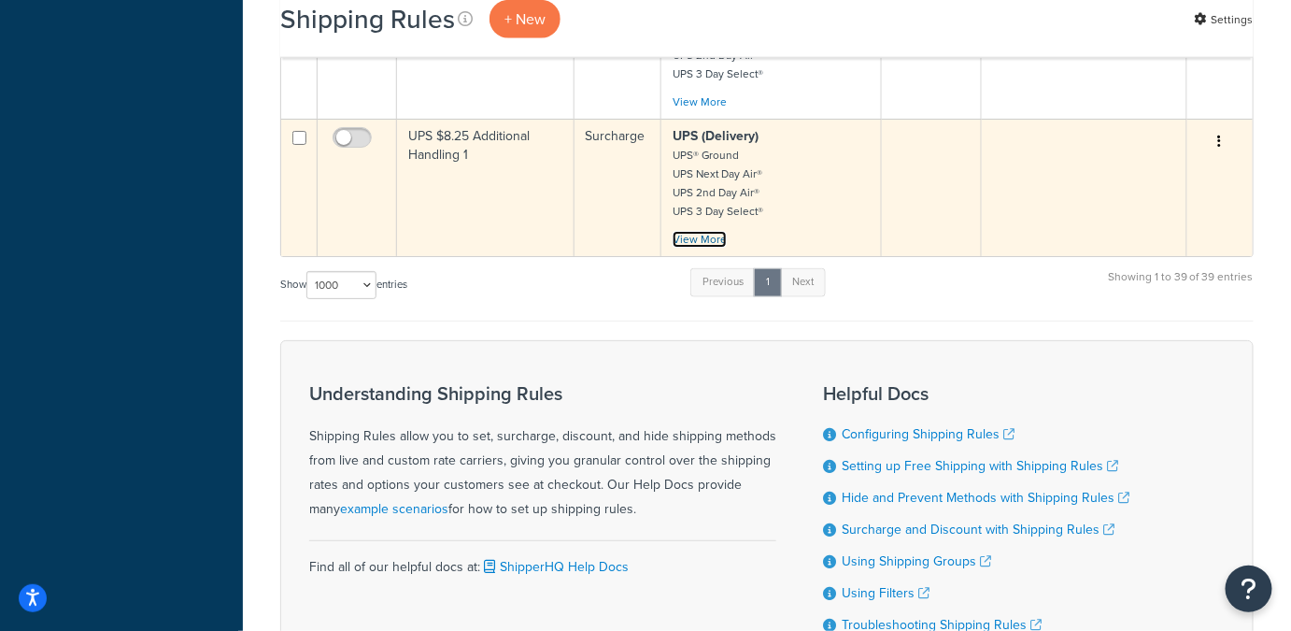
click at [705, 231] on link "View More" at bounding box center [700, 239] width 54 height 17
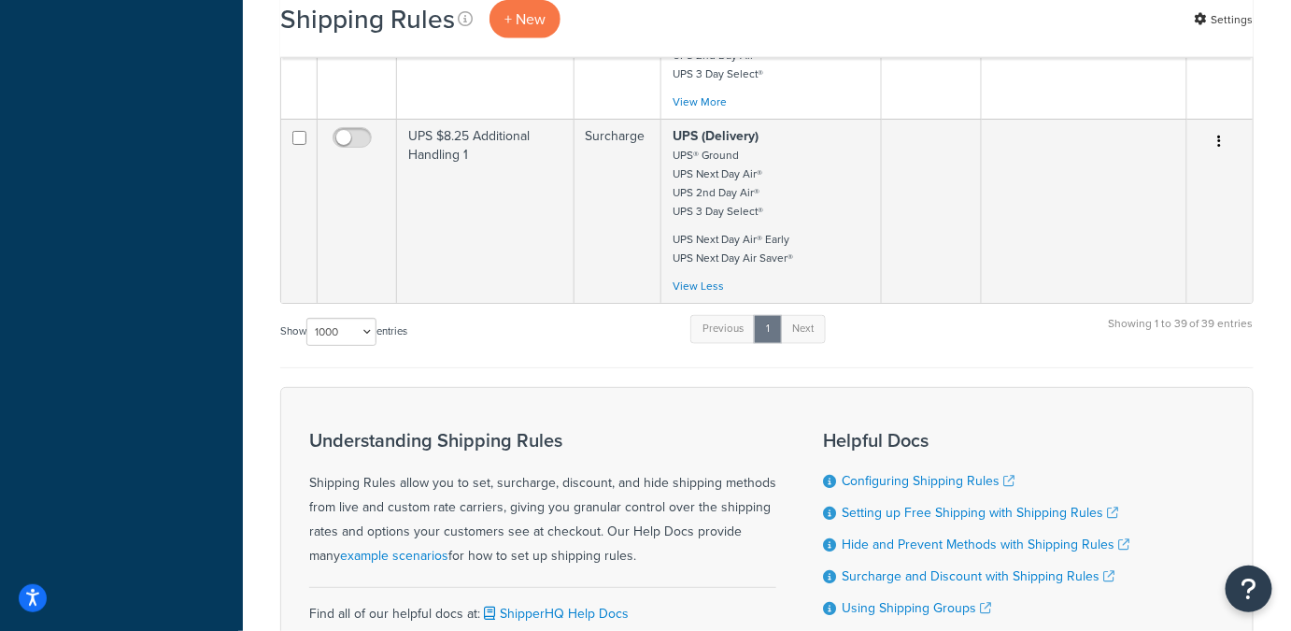
click at [574, 313] on div "Show 10 15 25 50 100 1000 entries Previous 1 Next Showing 1 to 39 of 39 entries" at bounding box center [767, 340] width 974 height 55
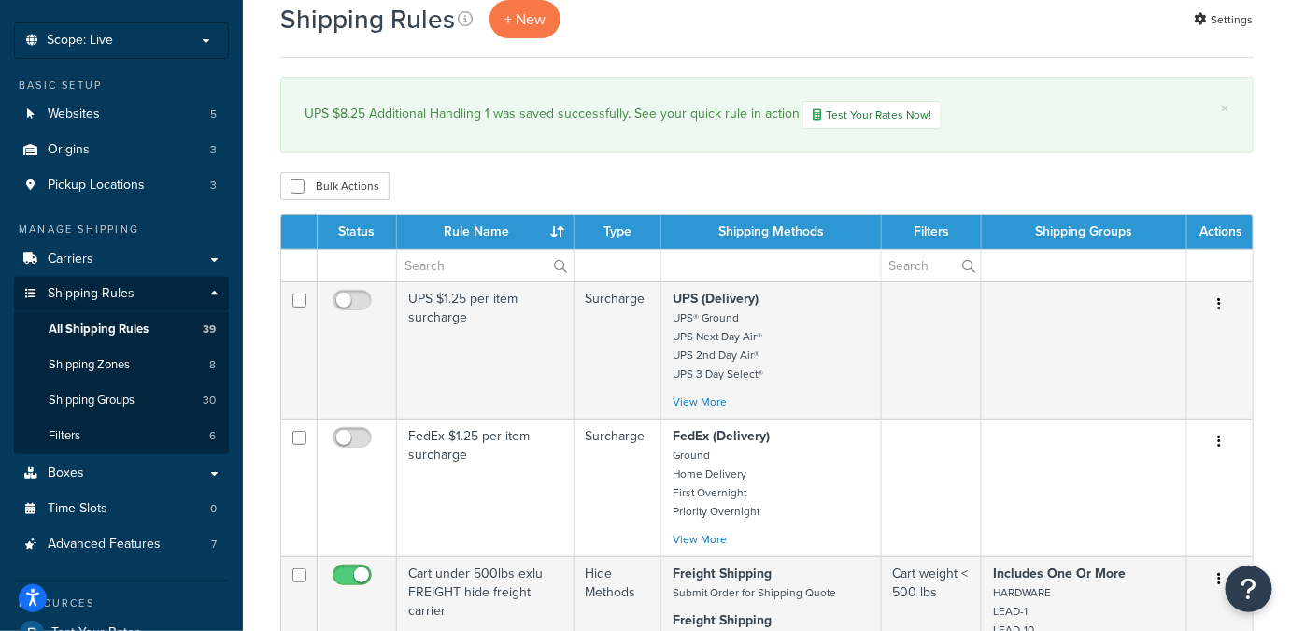
scroll to position [61, 0]
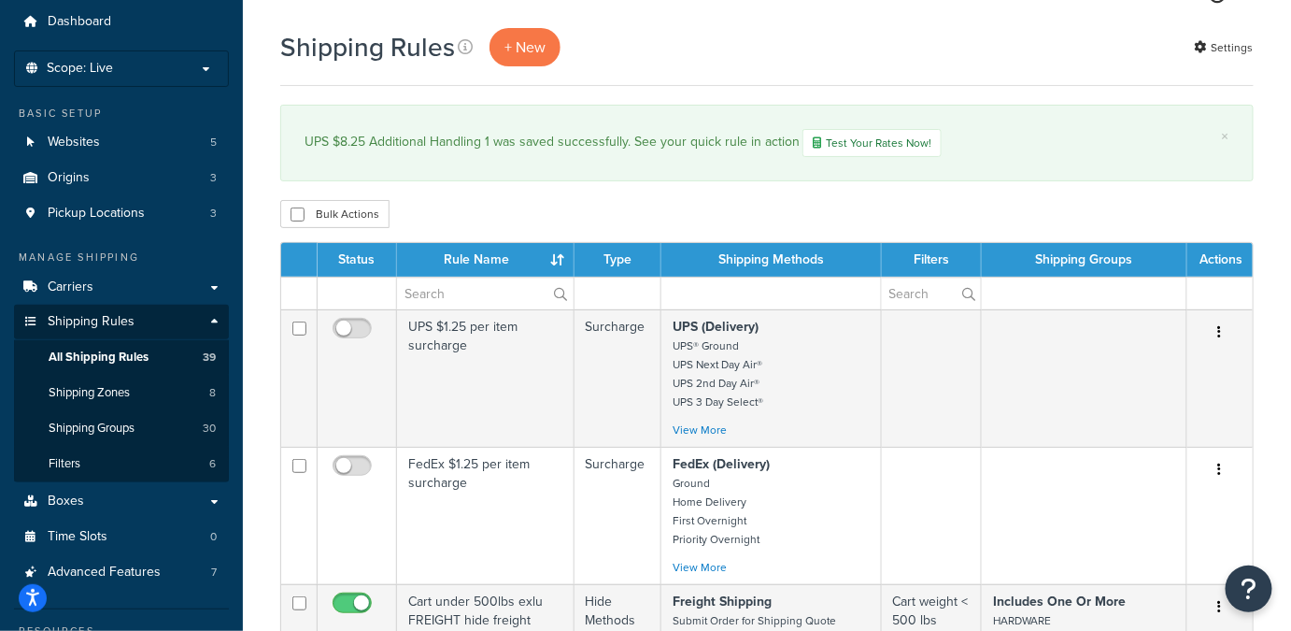
click at [543, 217] on div "Bulk Actions Duplicate Delete" at bounding box center [767, 214] width 974 height 28
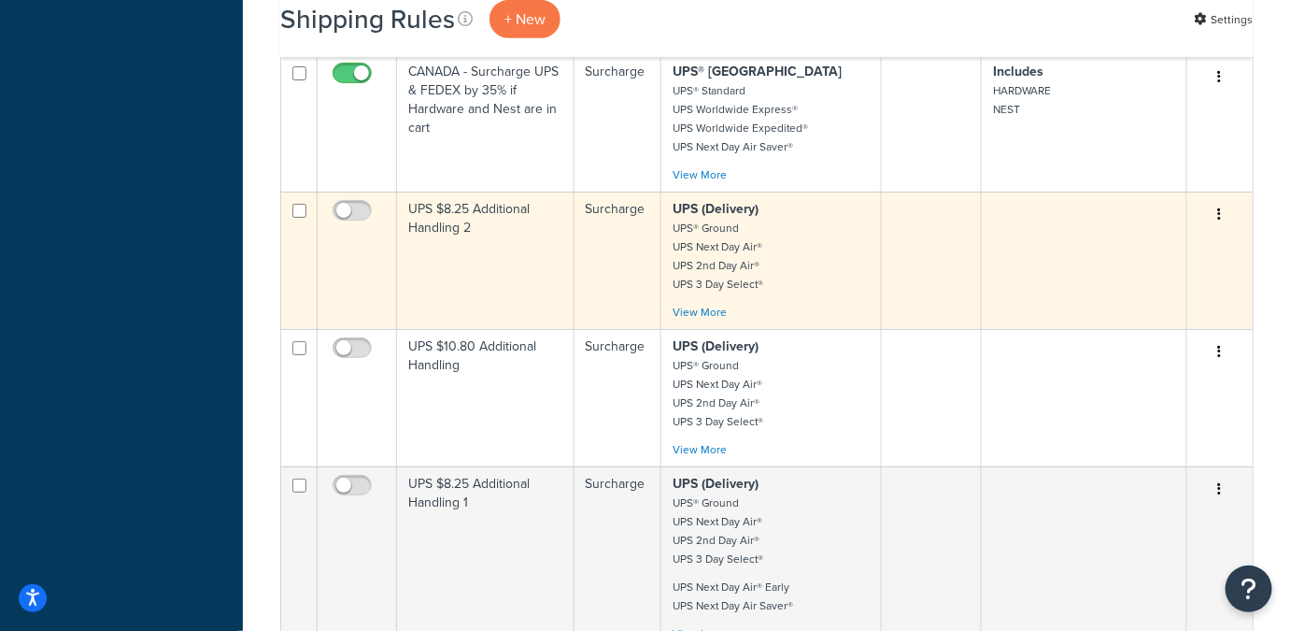
scroll to position [5050, 0]
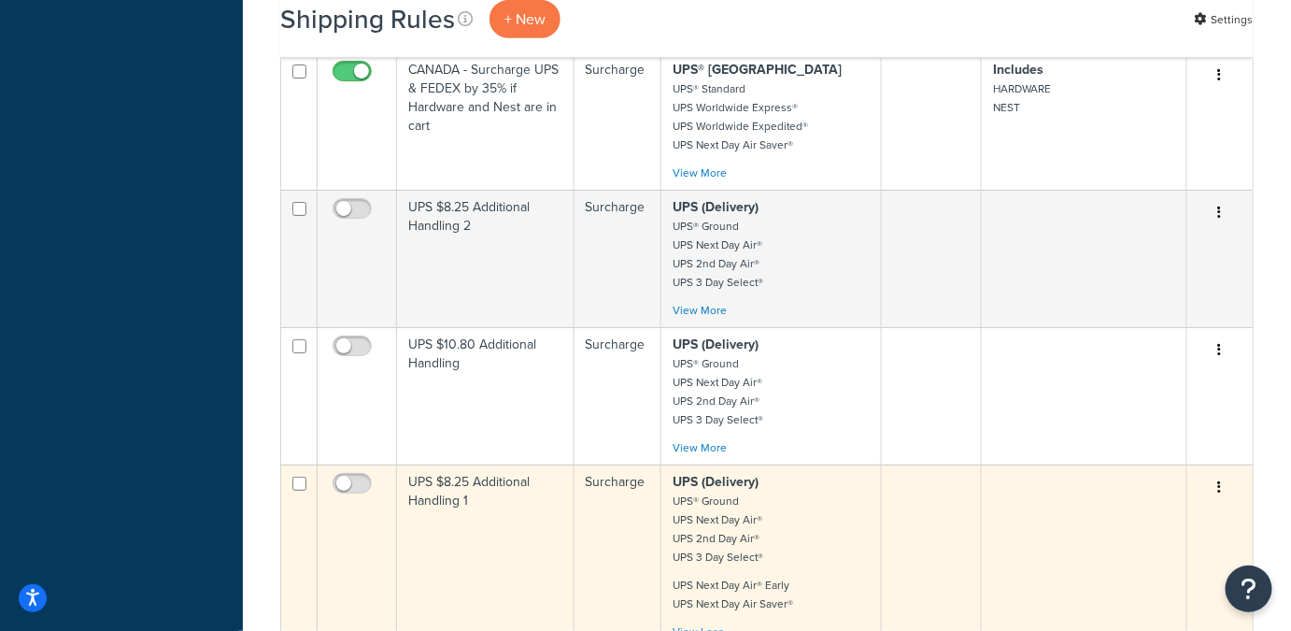
click at [810, 473] on p "UPS (Delivery) UPS® Ground UPS Next Day Air® UPS 2nd Day Air® UPS 3 Day Select®" at bounding box center [771, 519] width 196 height 93
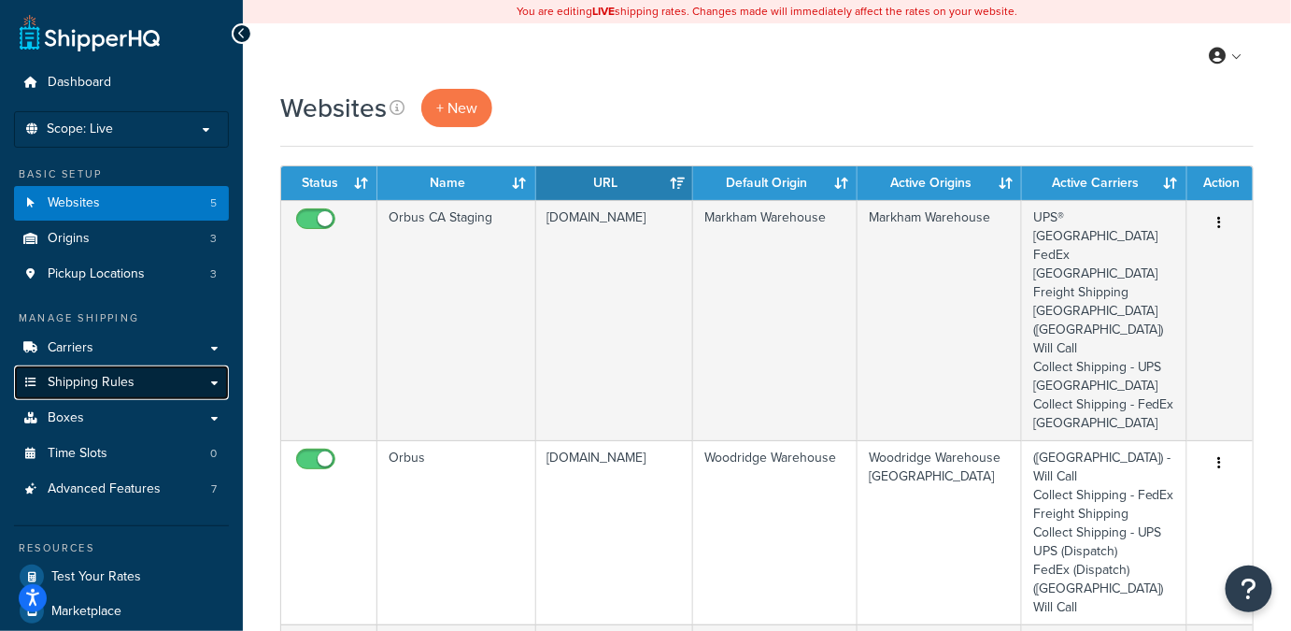
click at [69, 376] on span "Shipping Rules" at bounding box center [91, 383] width 87 height 16
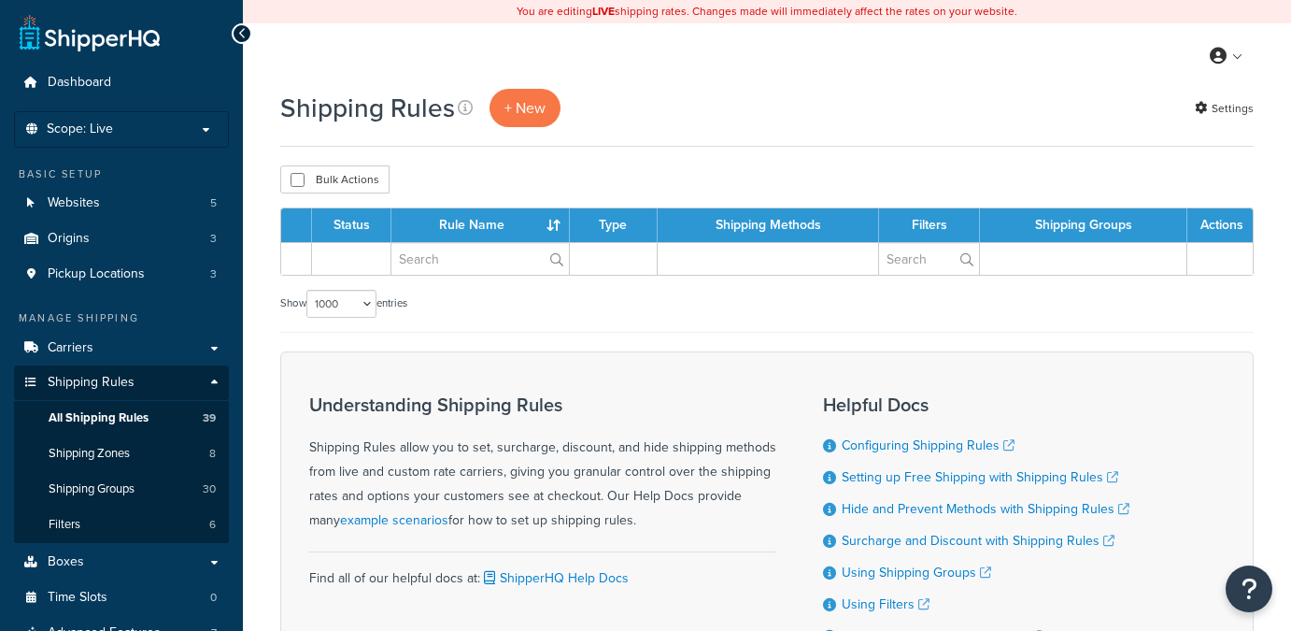
select select "1000"
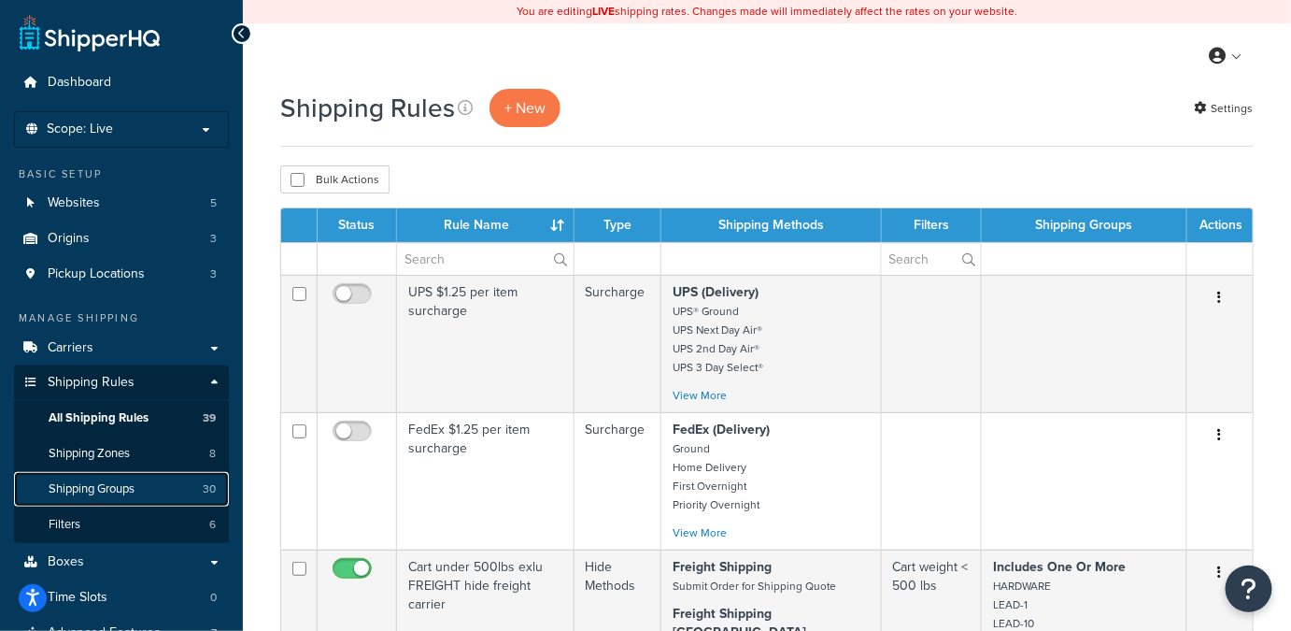
click at [87, 487] on span "Shipping Groups" at bounding box center [92, 489] width 86 height 16
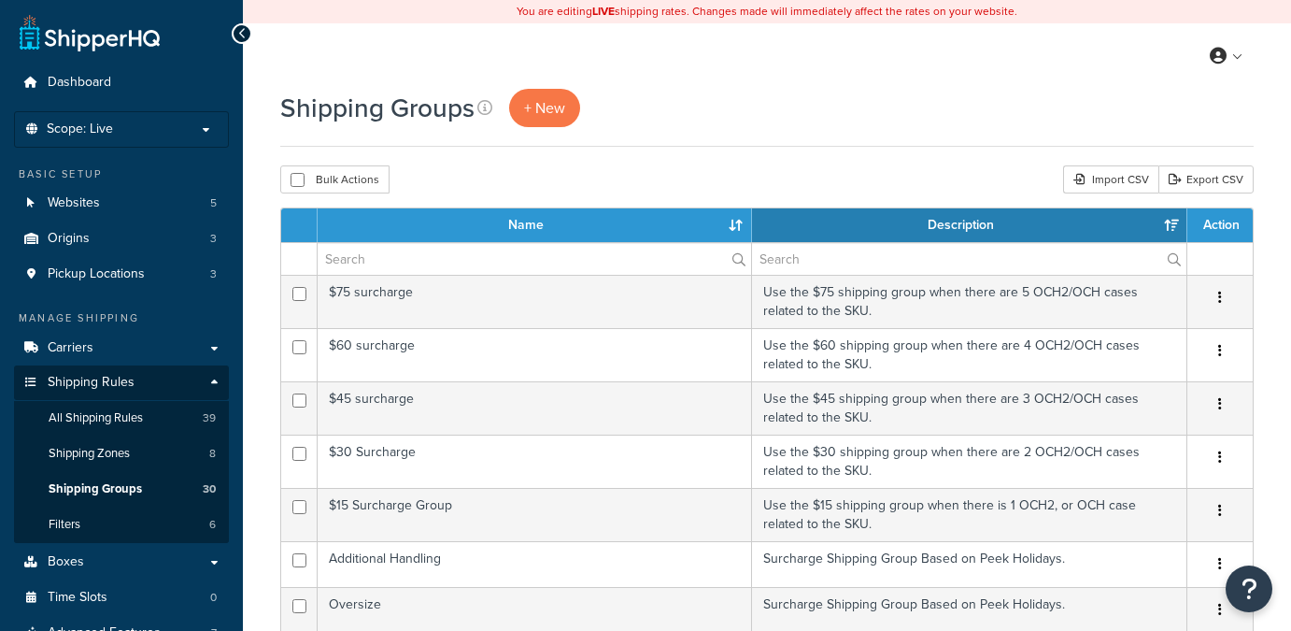
select select "15"
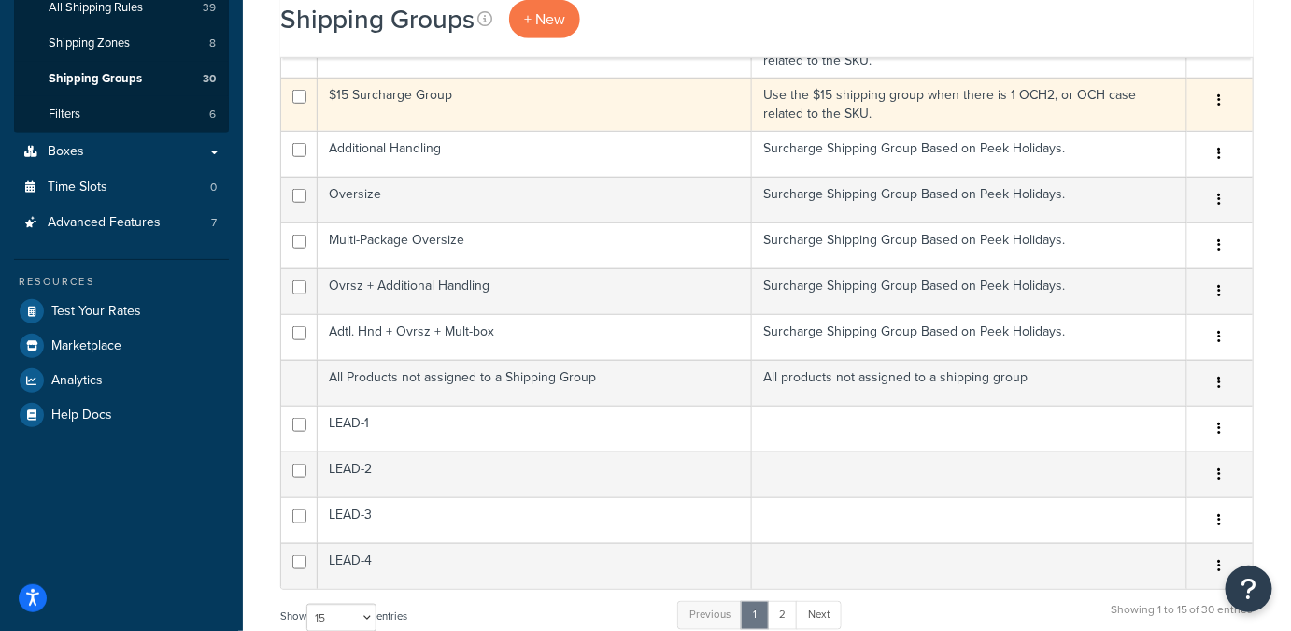
scroll to position [406, 0]
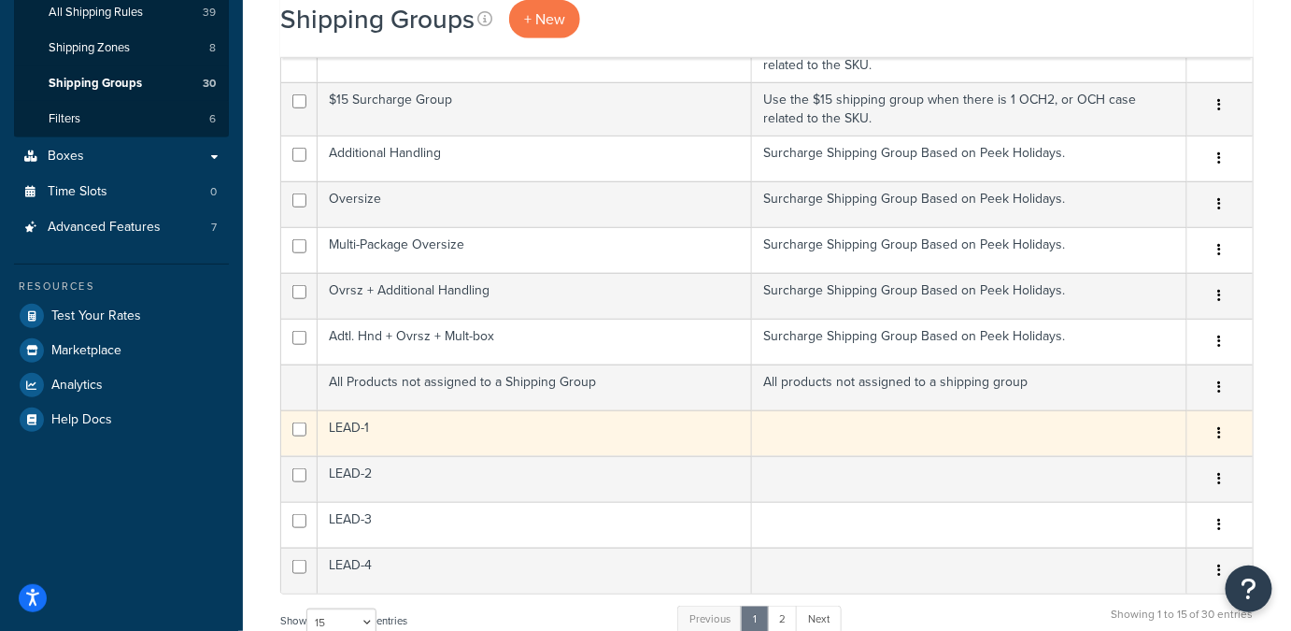
click at [947, 421] on td at bounding box center [969, 433] width 435 height 46
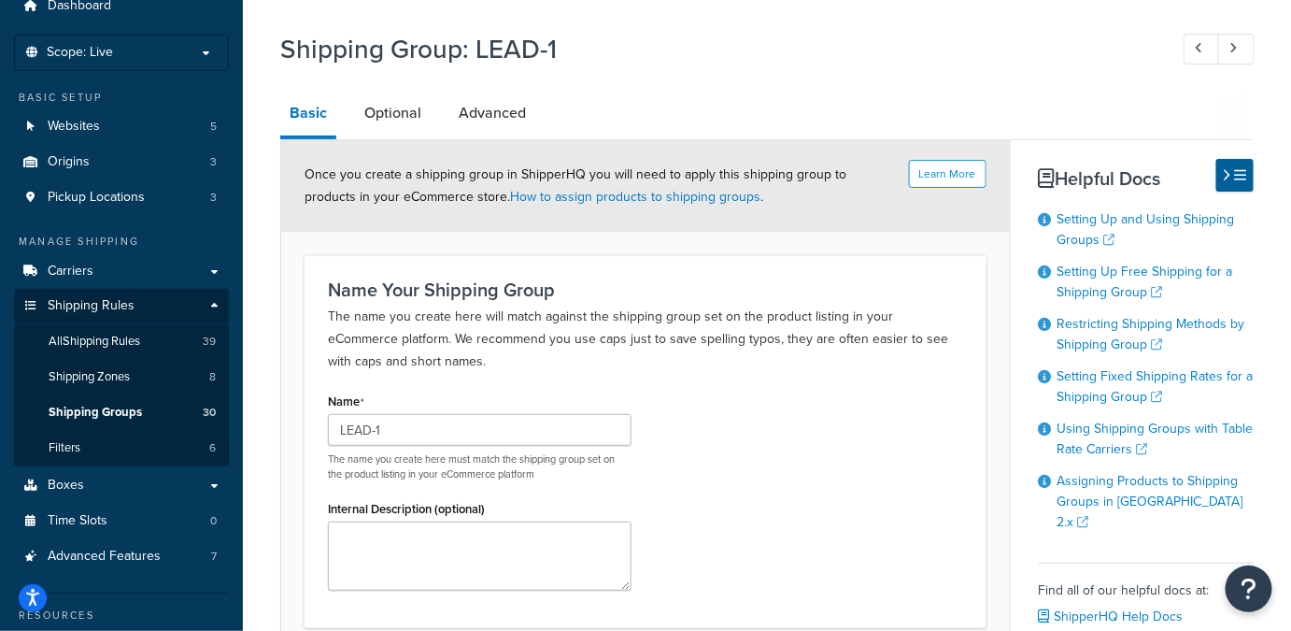
scroll to position [51, 0]
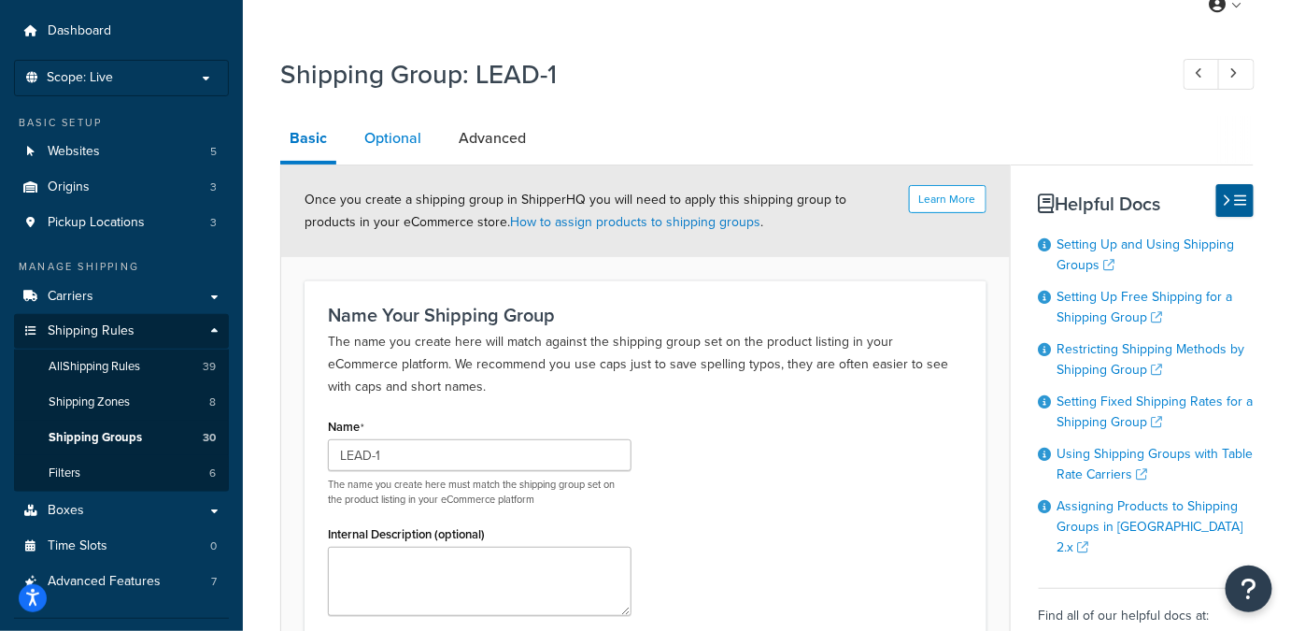
click at [420, 130] on link "Optional" at bounding box center [393, 138] width 76 height 45
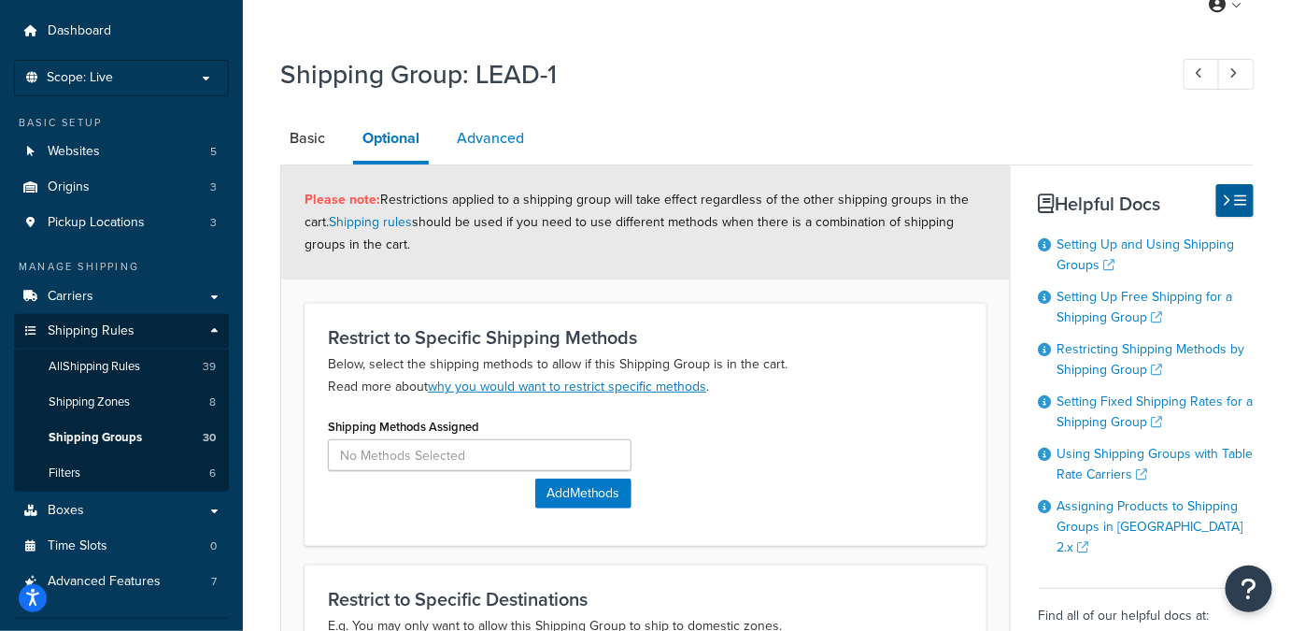
click at [512, 149] on link "Advanced" at bounding box center [491, 138] width 86 height 45
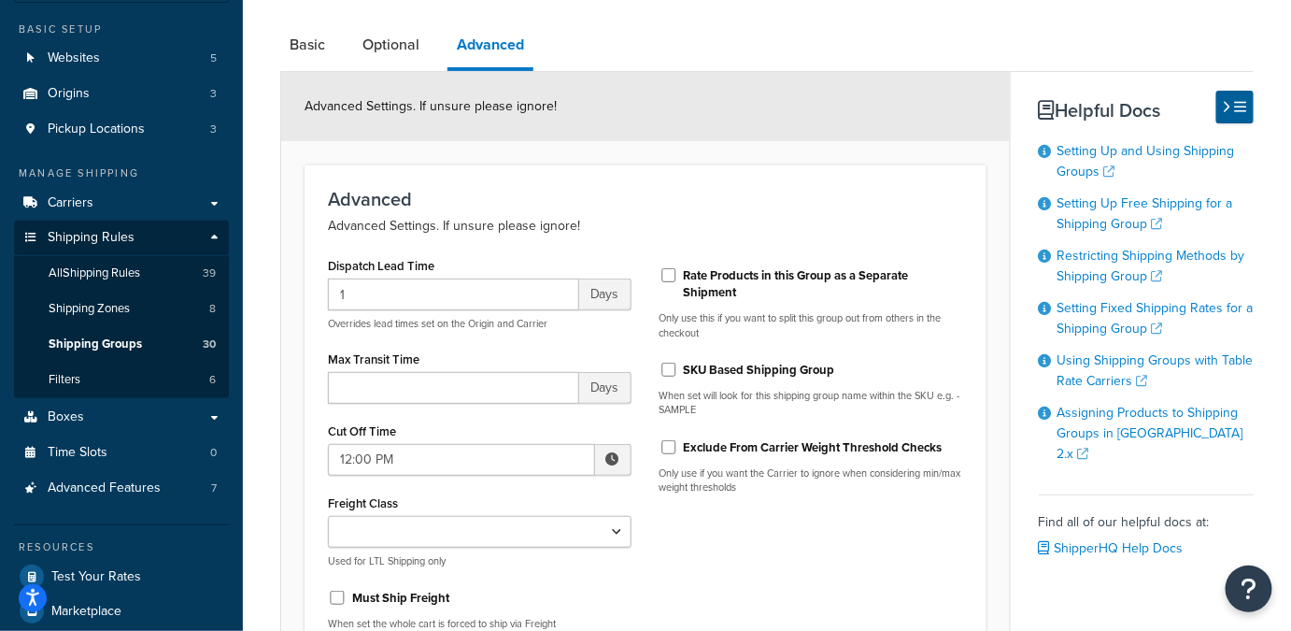
scroll to position [106, 0]
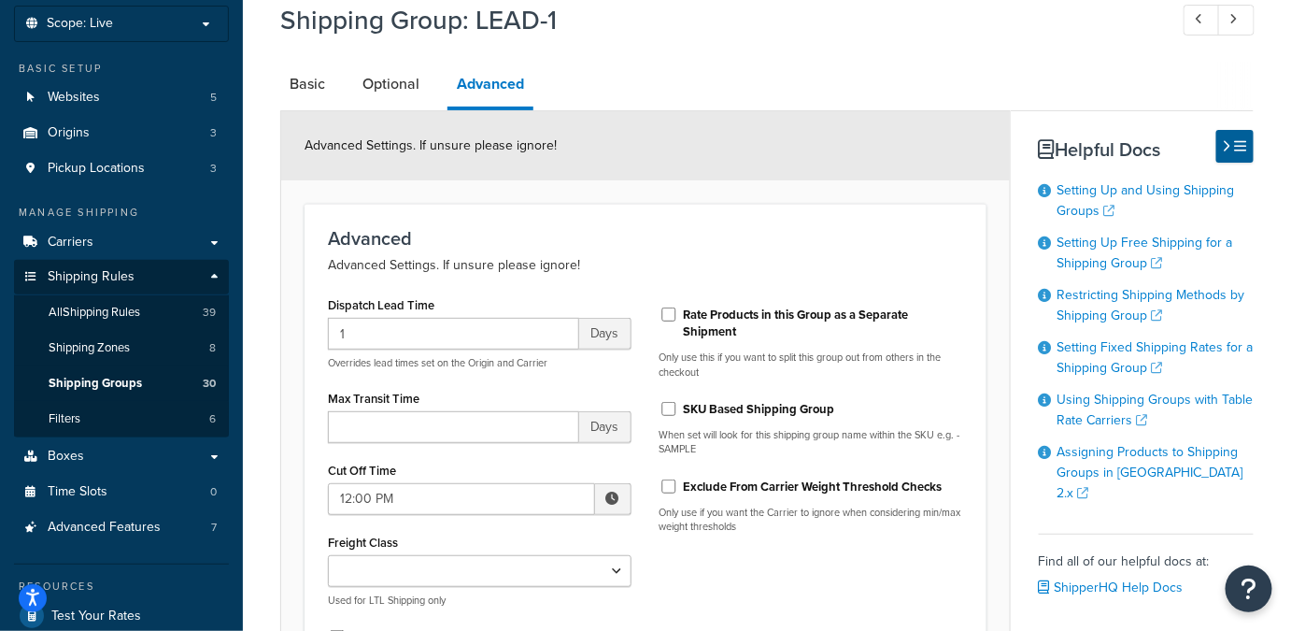
click at [595, 388] on div "Max Transit Time Days" at bounding box center [480, 414] width 304 height 58
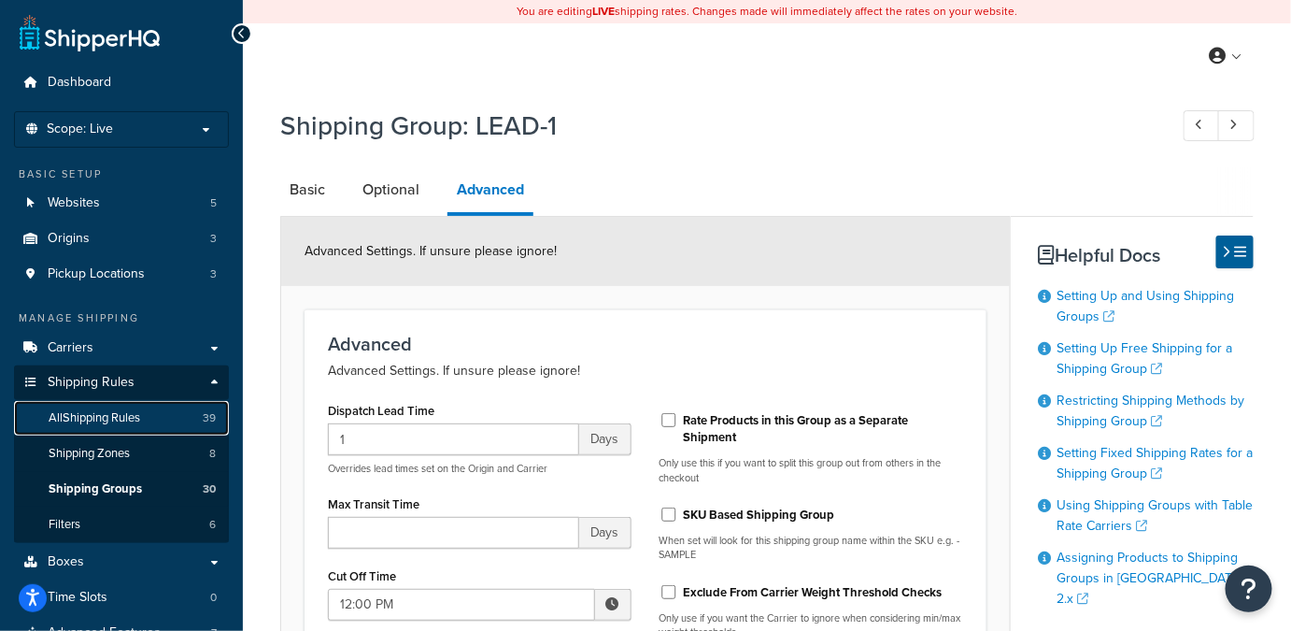
click at [79, 407] on link "All Shipping Rules 39" at bounding box center [121, 418] width 215 height 35
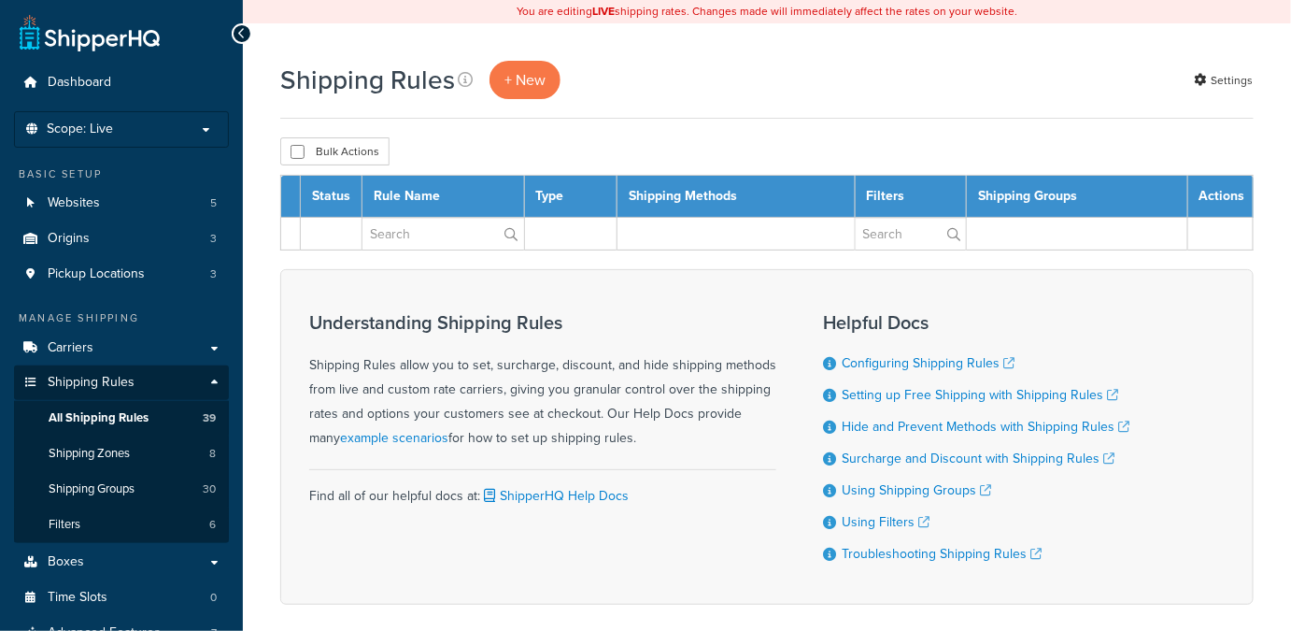
select select "1000"
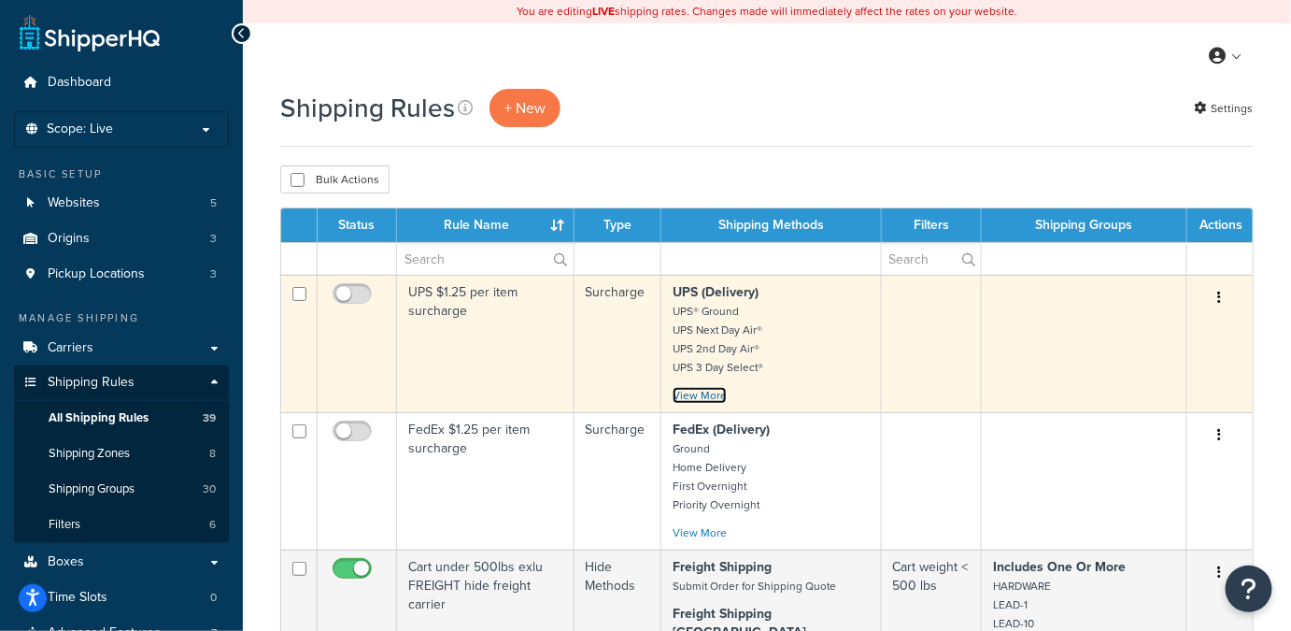
click at [703, 389] on link "View More" at bounding box center [700, 395] width 54 height 17
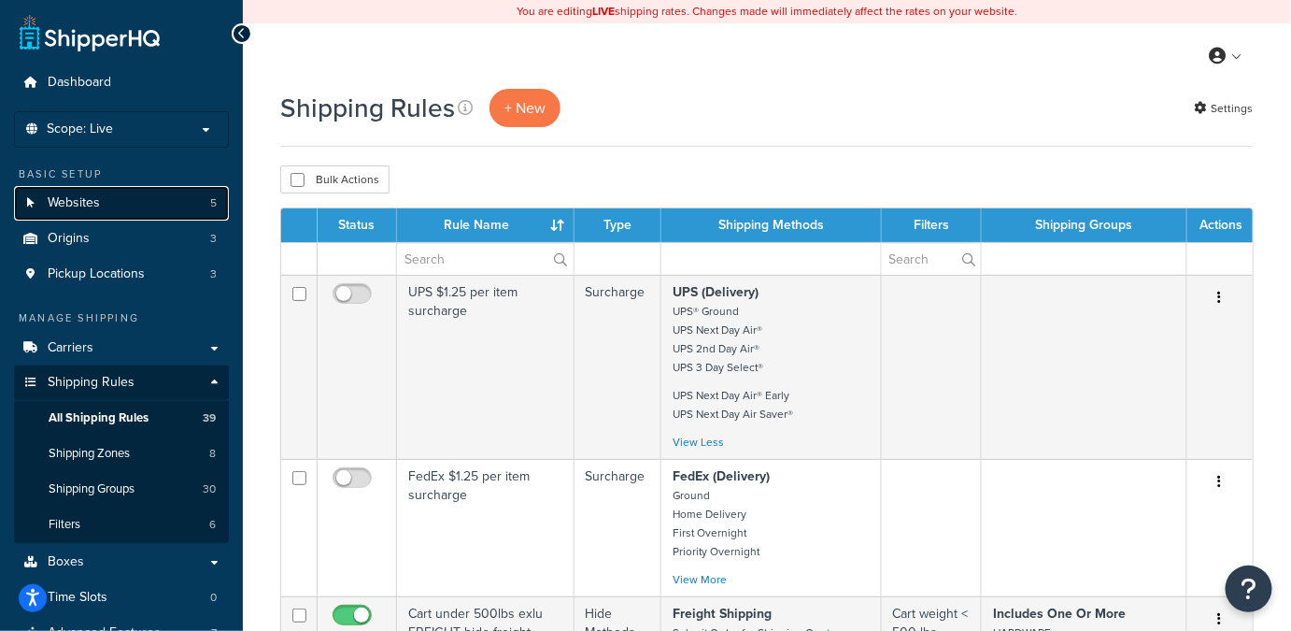
click at [79, 204] on span "Websites" at bounding box center [74, 203] width 52 height 16
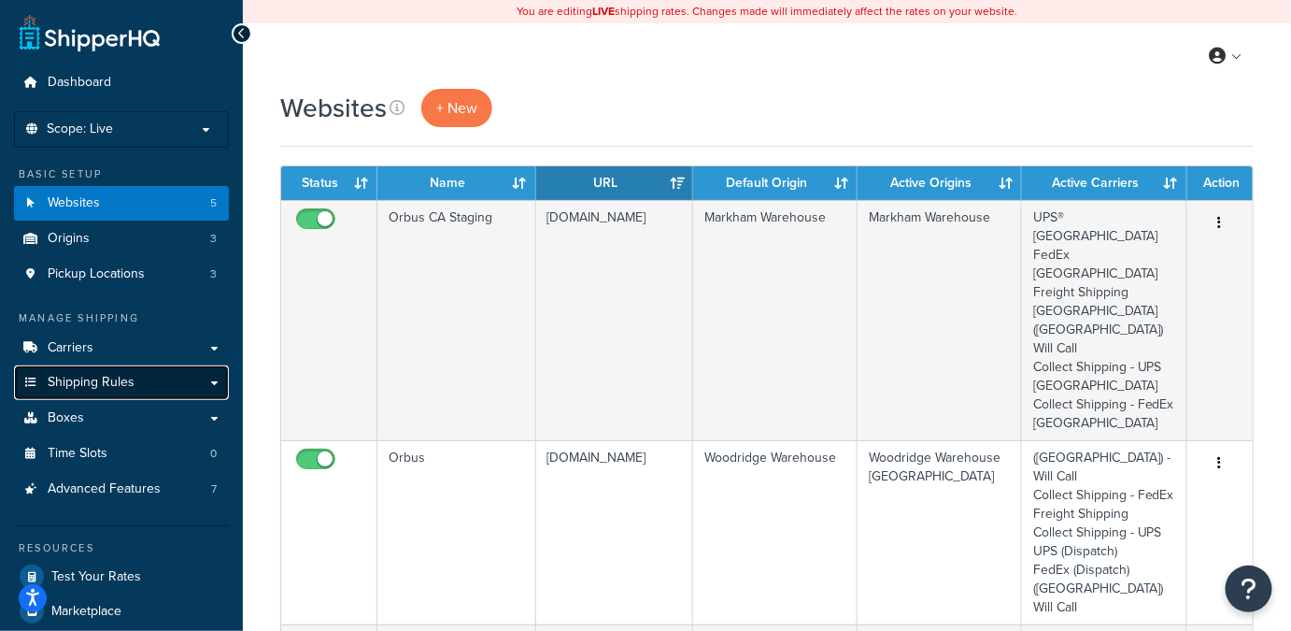
click at [113, 378] on span "Shipping Rules" at bounding box center [91, 383] width 87 height 16
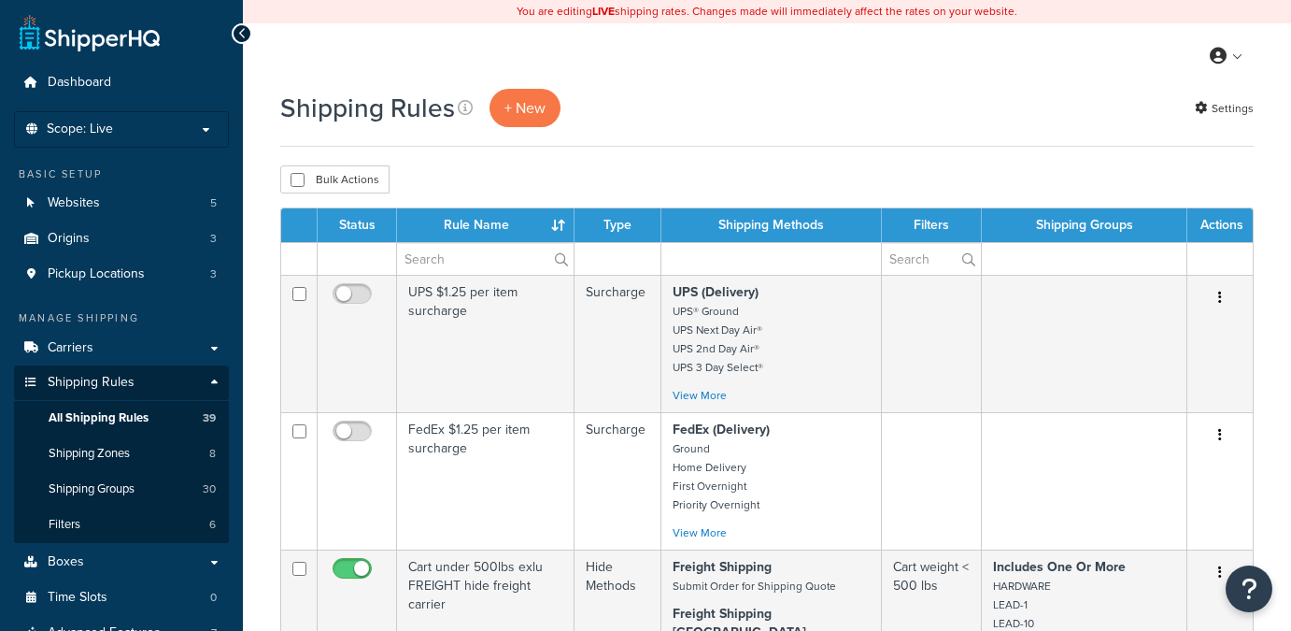
select select "1000"
click at [118, 484] on span "Shipping Groups" at bounding box center [92, 489] width 86 height 16
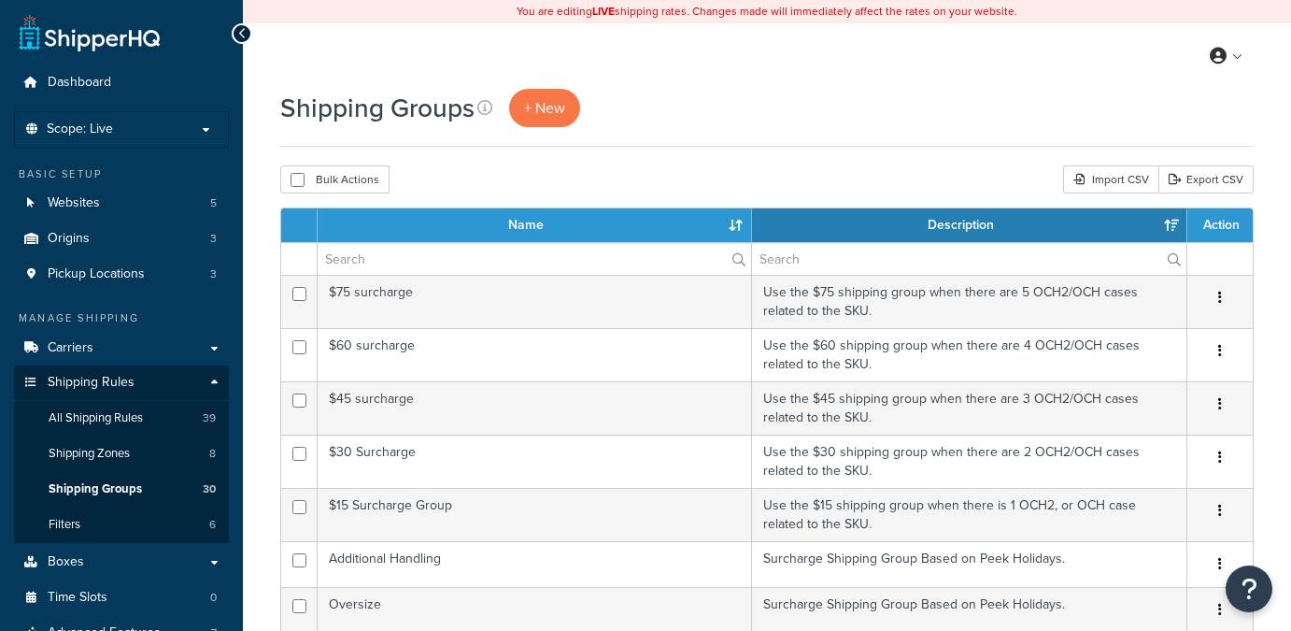
select select "15"
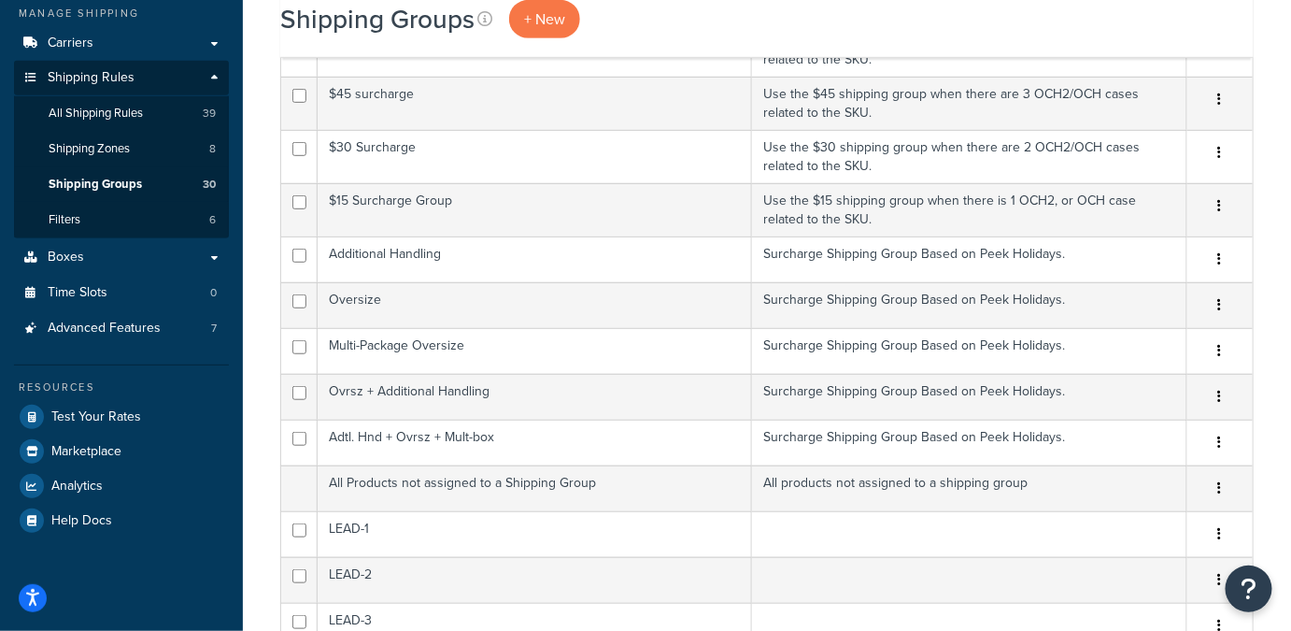
scroll to position [293, 0]
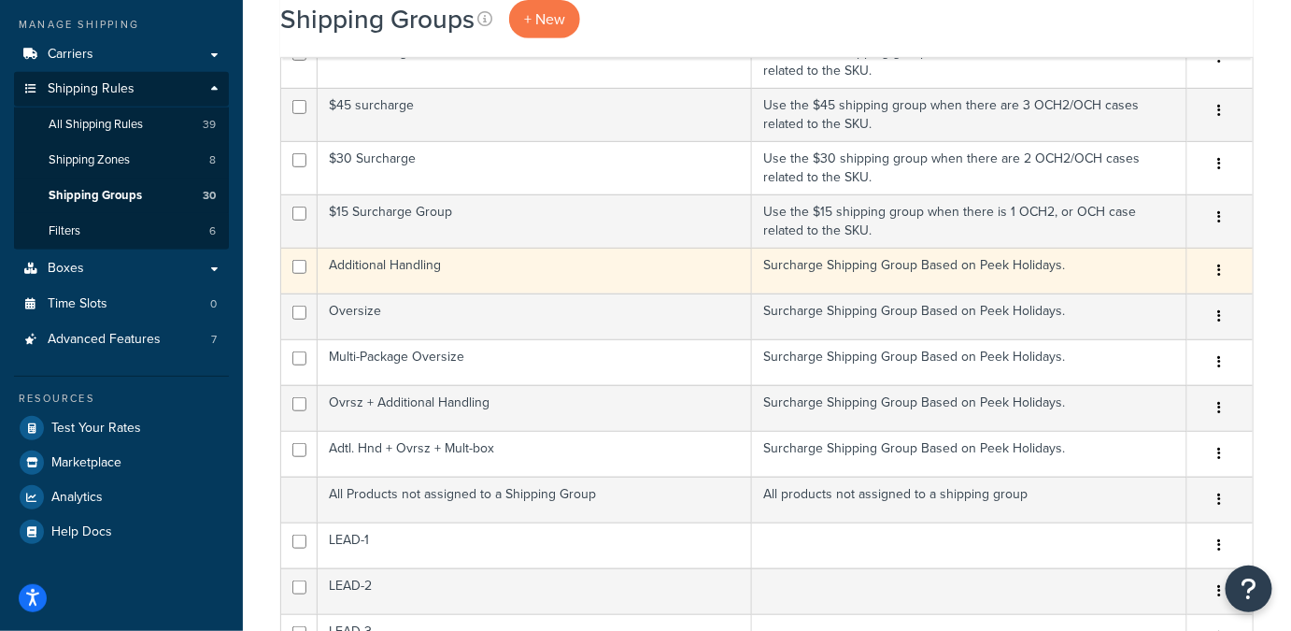
click at [858, 265] on td "Surcharge Shipping Group Based on Peek Holidays." at bounding box center [969, 271] width 435 height 46
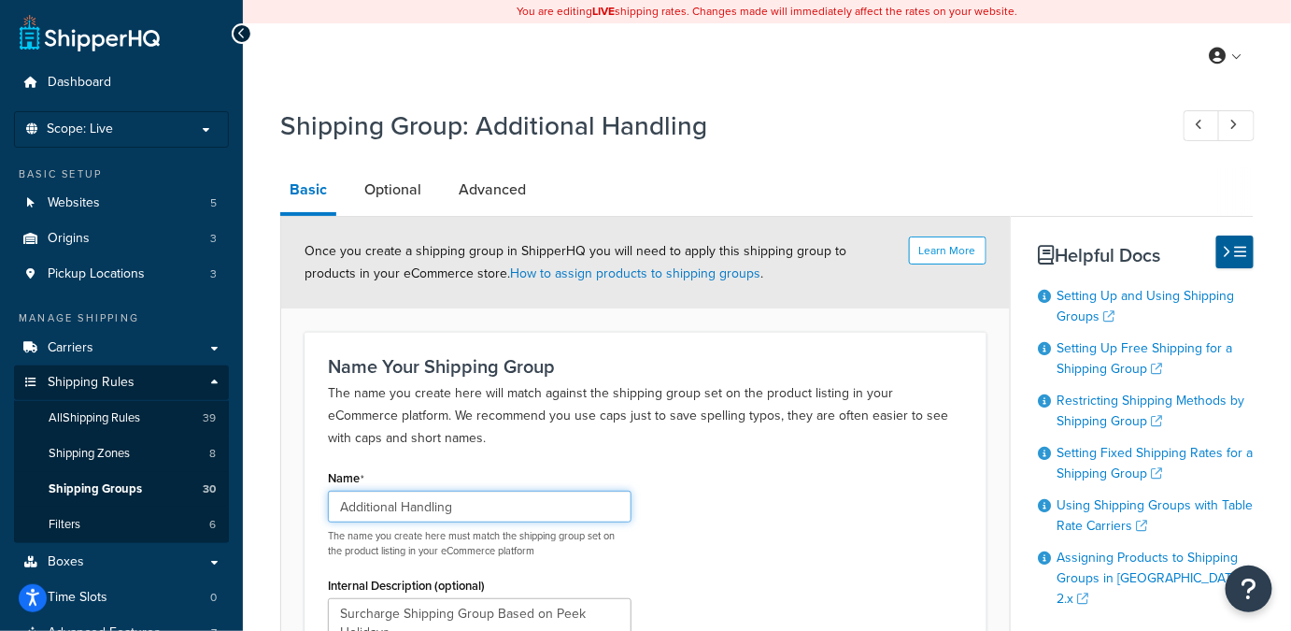
click at [475, 506] on input "Additional Handling" at bounding box center [480, 507] width 304 height 32
type input "Additional"
click at [790, 500] on div "Name Additional The name you create here must match the shipping group set on t…" at bounding box center [645, 572] width 663 height 217
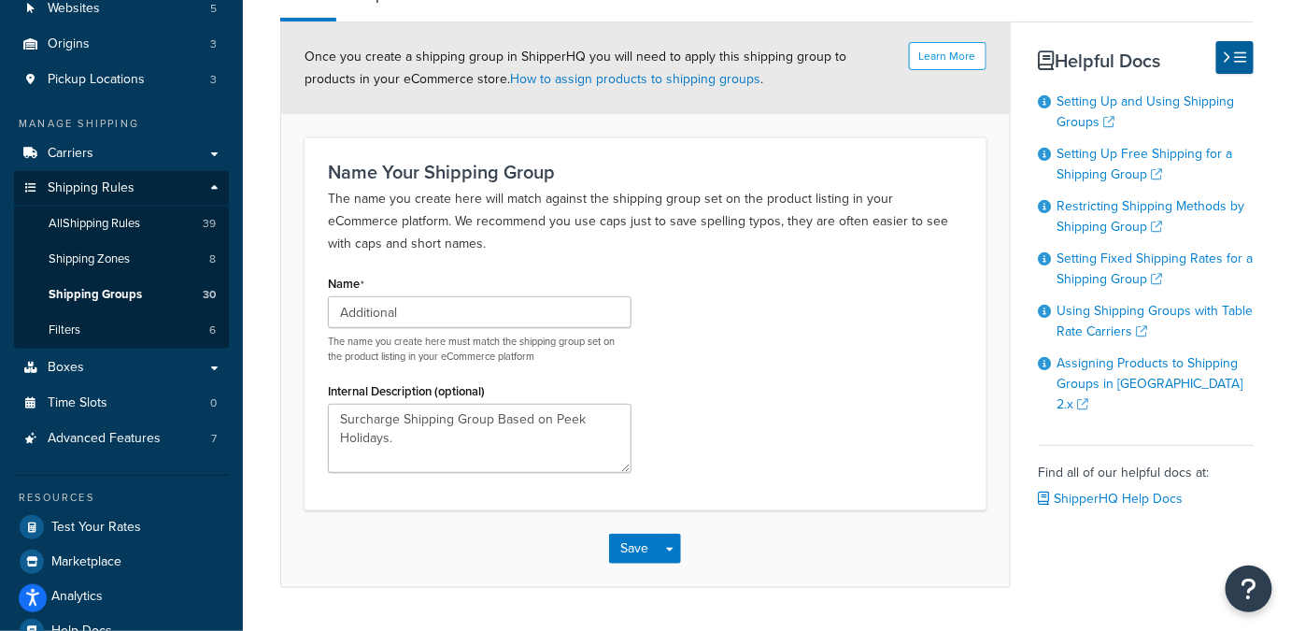
scroll to position [243, 0]
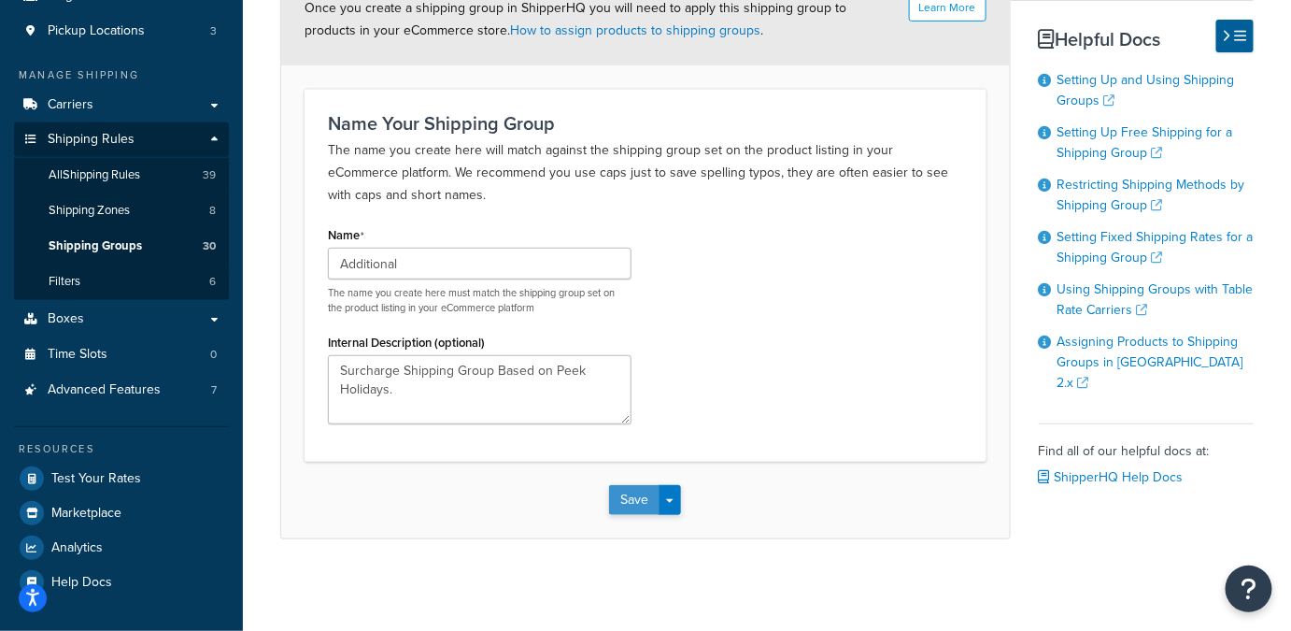
click at [639, 496] on button "Save" at bounding box center [634, 500] width 50 height 30
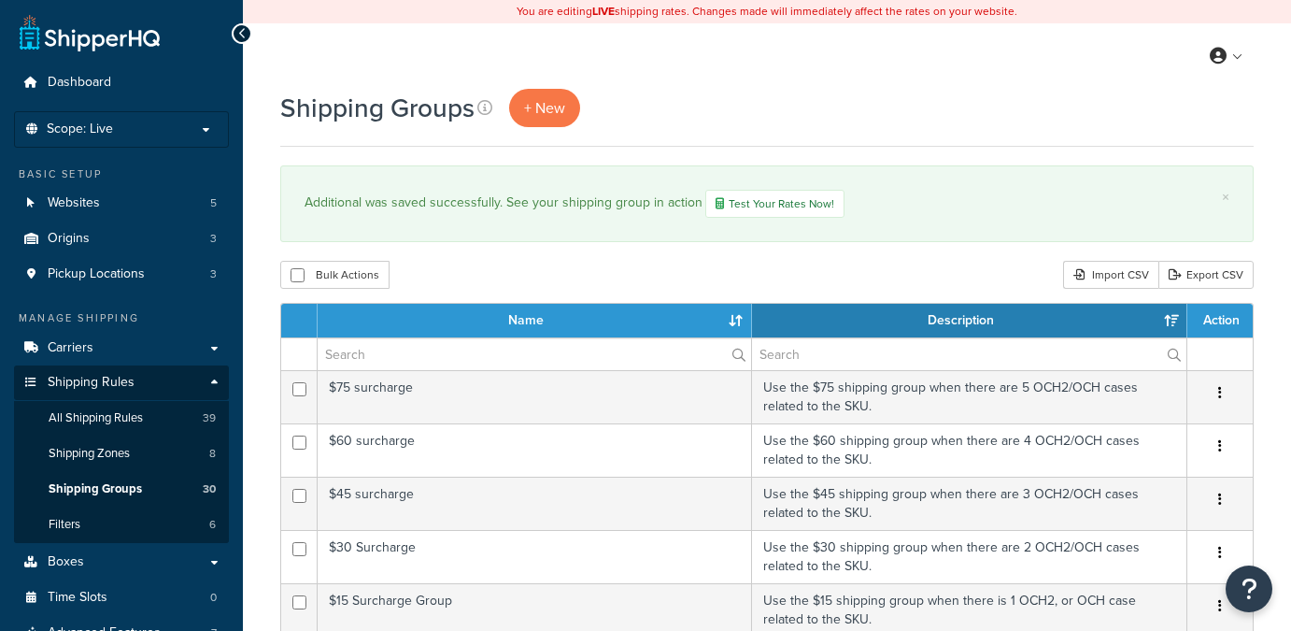
select select "15"
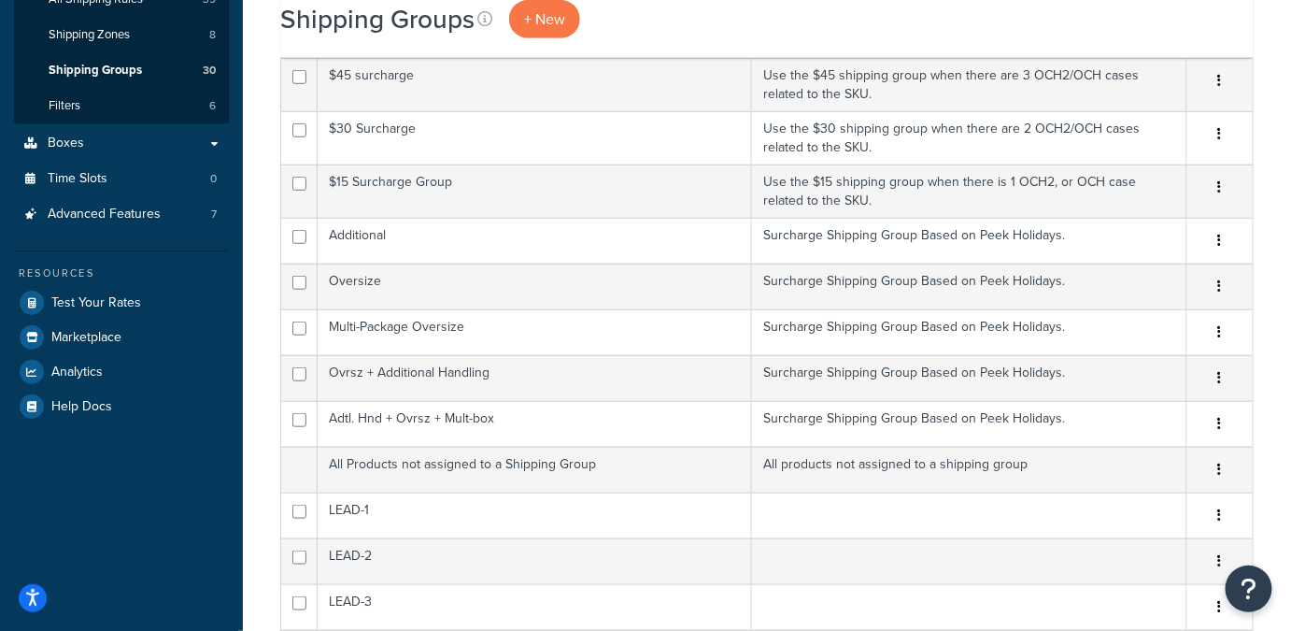
scroll to position [418, 0]
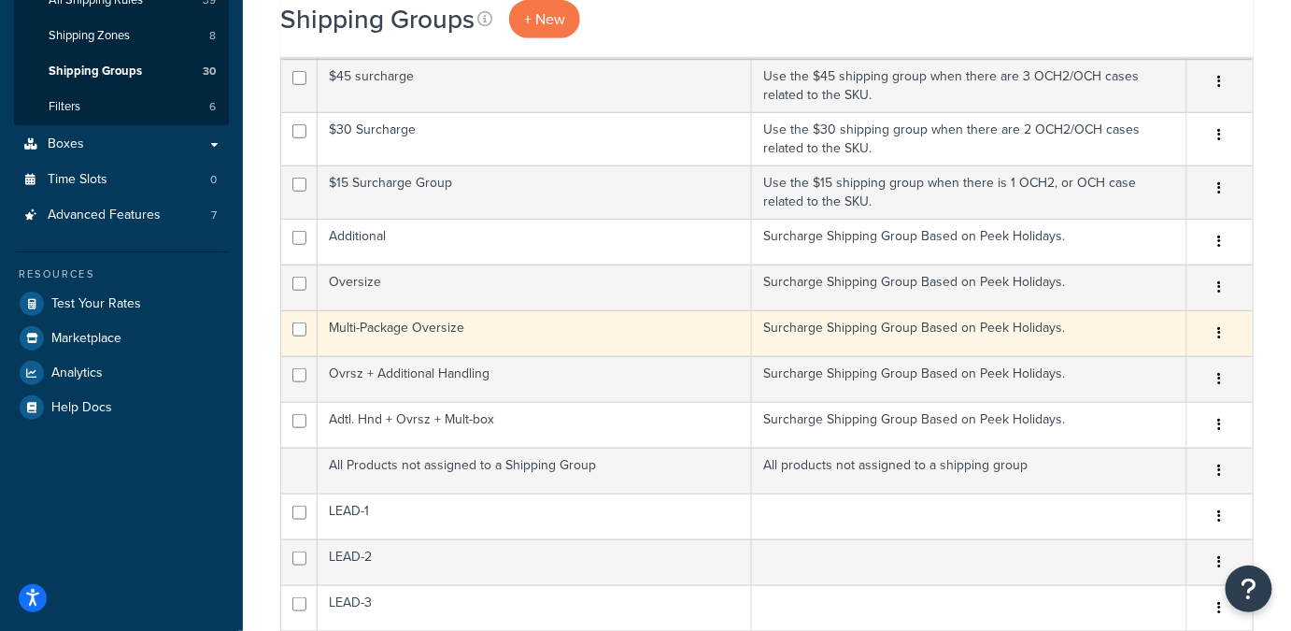
click at [782, 317] on td "Surcharge Shipping Group Based on Peek Holidays." at bounding box center [969, 333] width 435 height 46
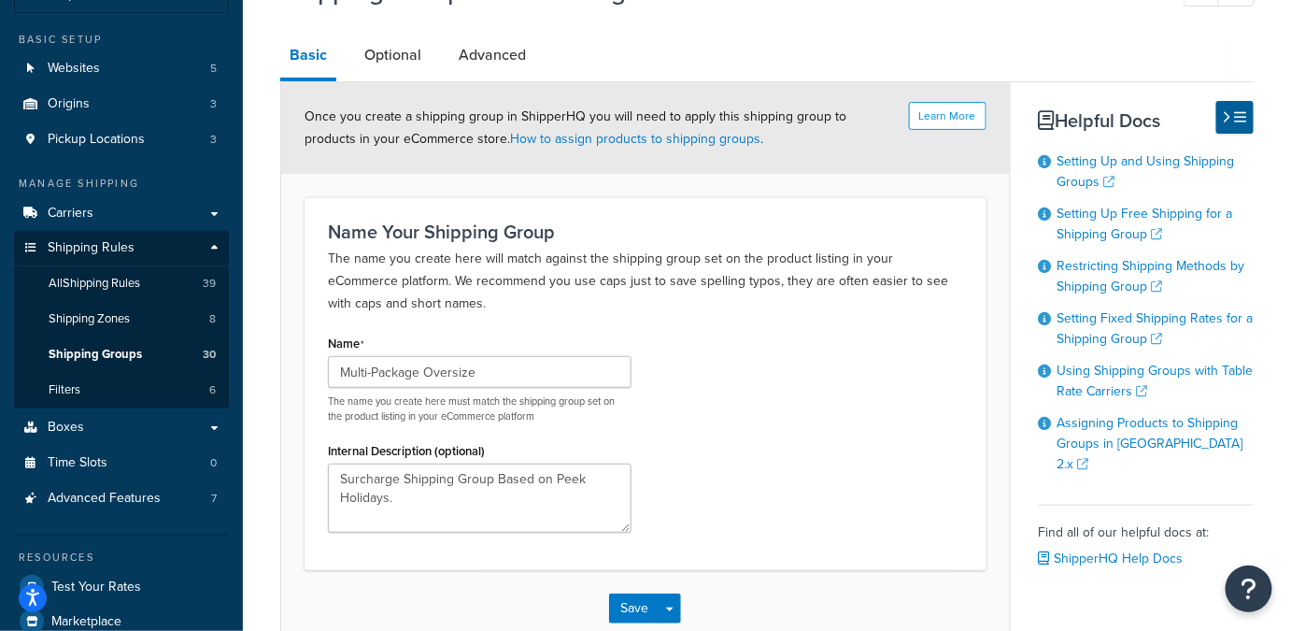
scroll to position [135, 0]
click at [538, 369] on input "Multi-Package Oversize" at bounding box center [480, 371] width 304 height 32
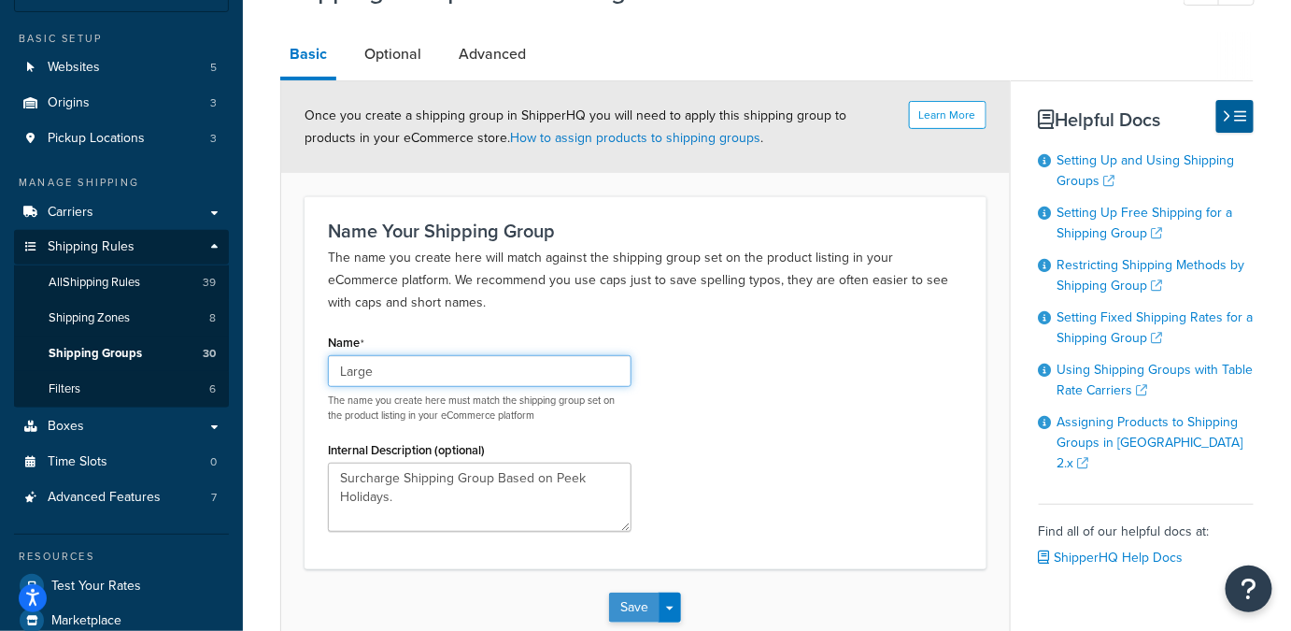
type input "Large"
click at [640, 601] on button "Save" at bounding box center [634, 607] width 50 height 30
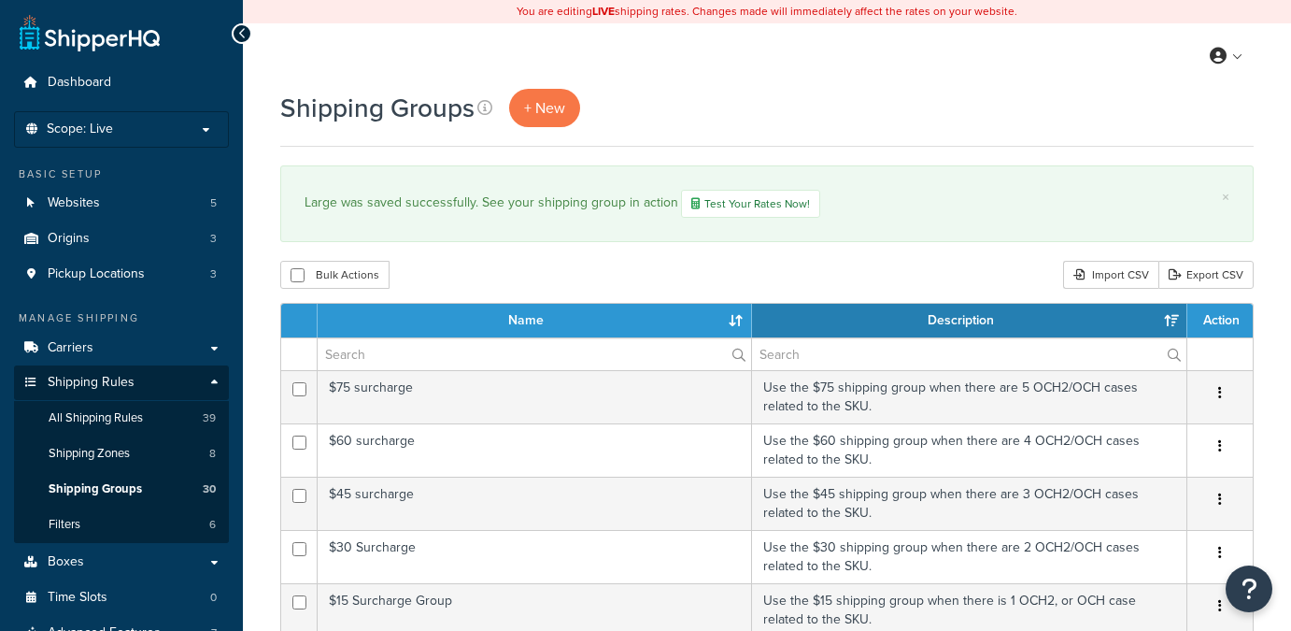
select select "15"
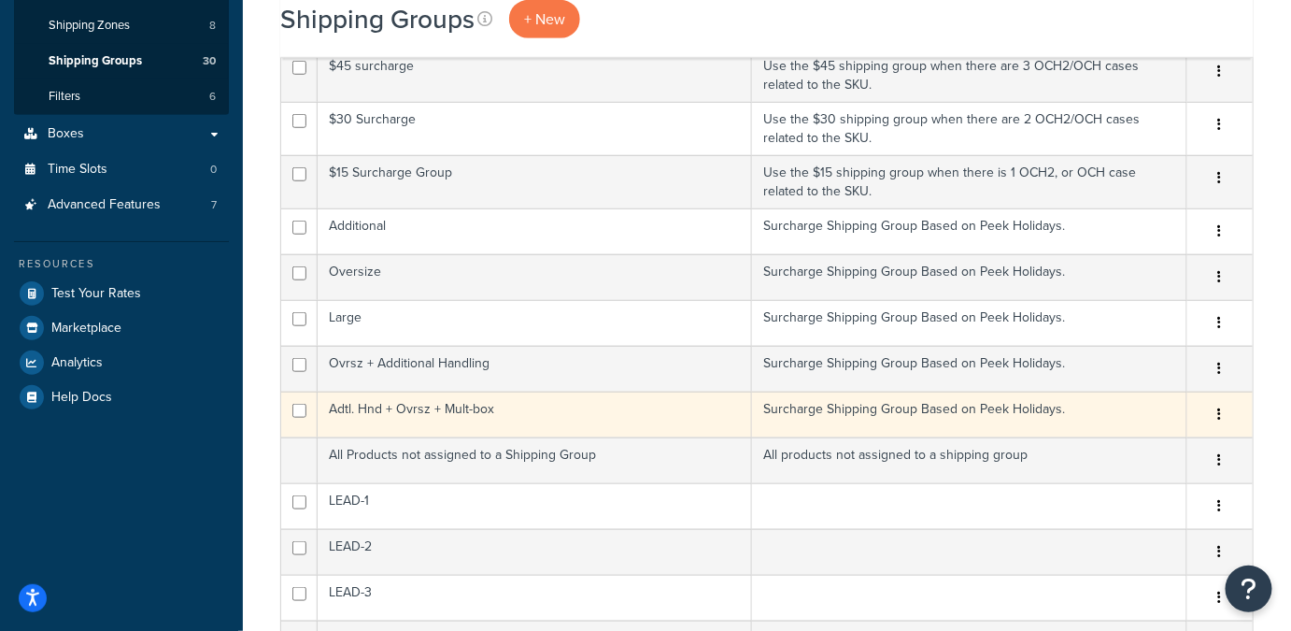
scroll to position [428, 0]
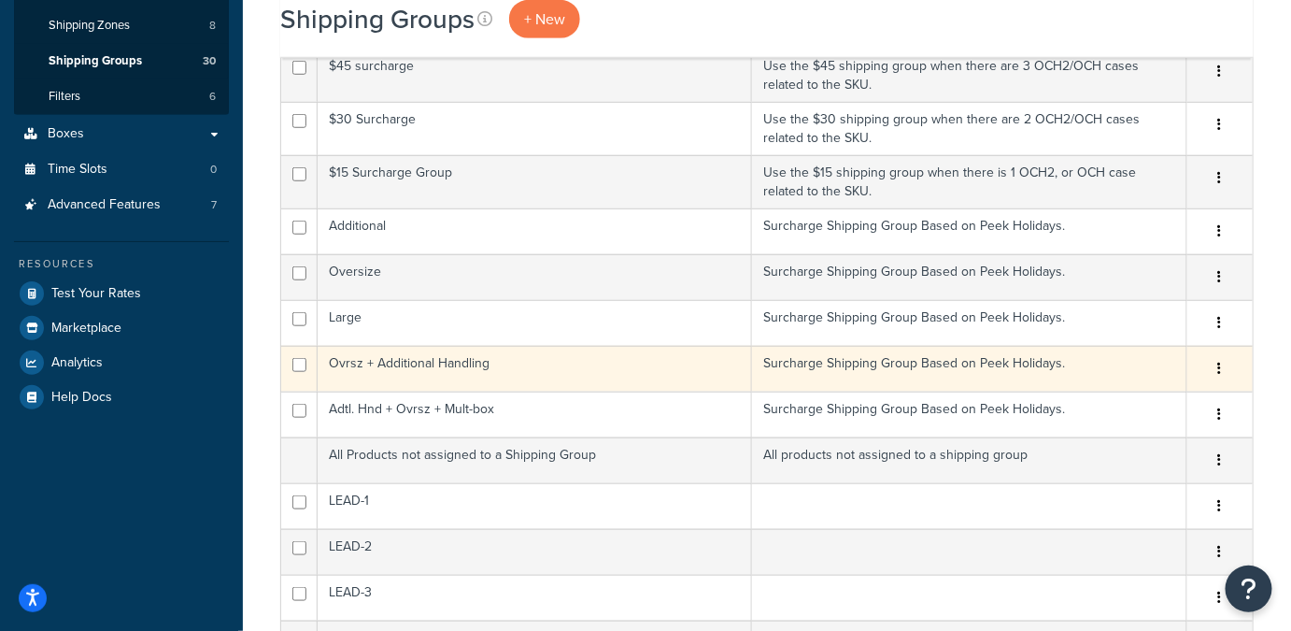
click at [948, 355] on td "Surcharge Shipping Group Based on Peek Holidays." at bounding box center [969, 369] width 435 height 46
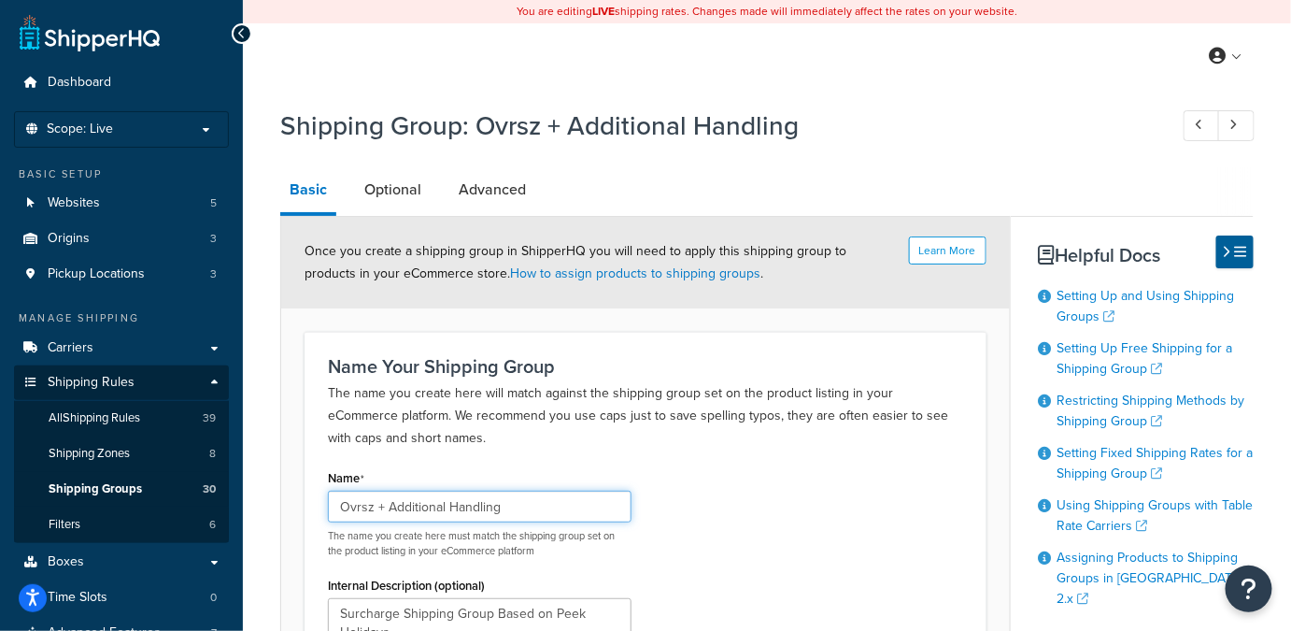
click at [562, 504] on input "Ovrsz + Additional Handling" at bounding box center [480, 507] width 304 height 32
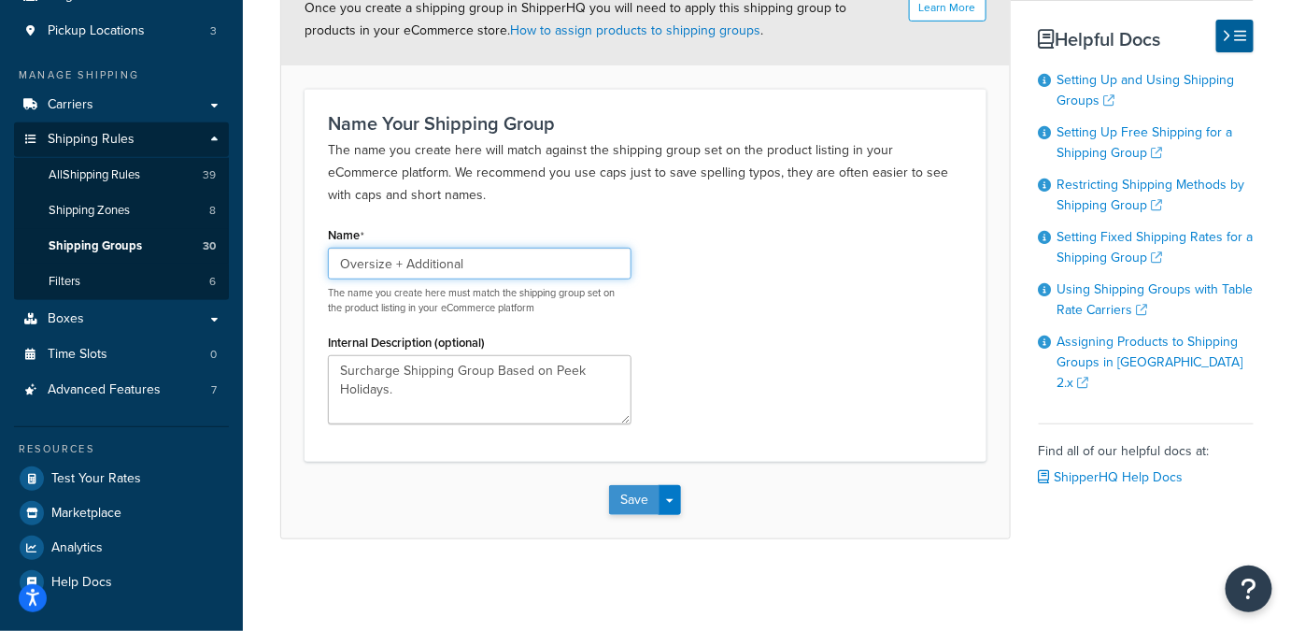
type input "Oversize + Additional"
click at [637, 497] on button "Save" at bounding box center [634, 500] width 50 height 30
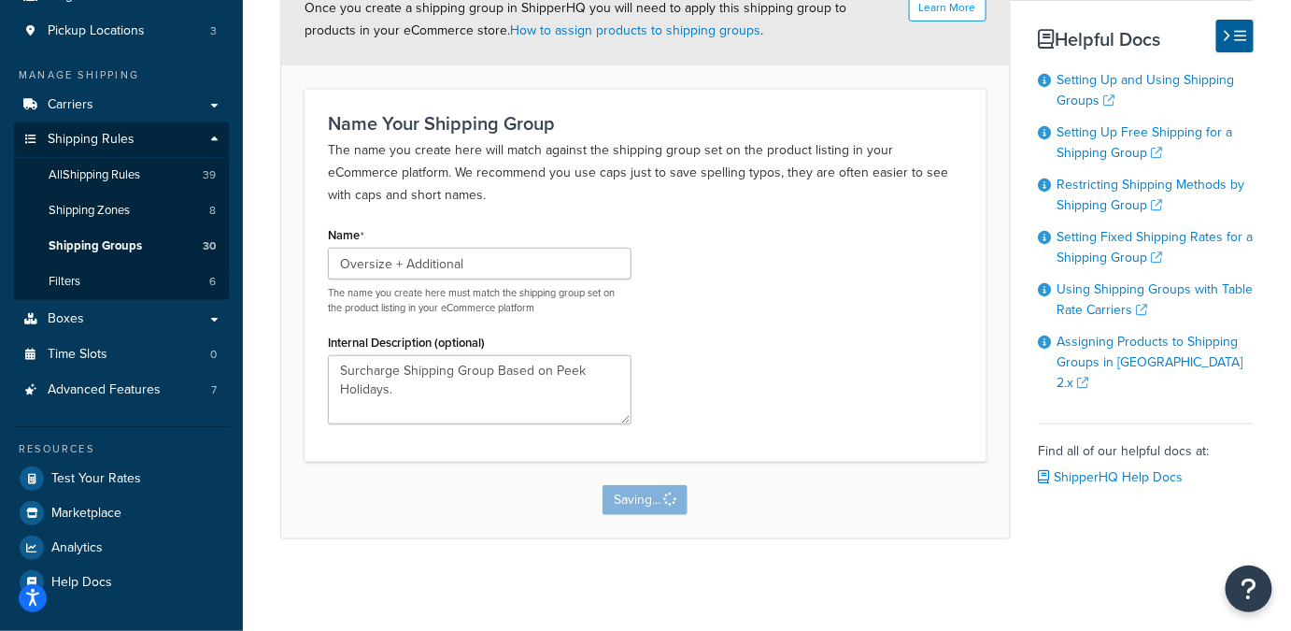
scroll to position [0, 0]
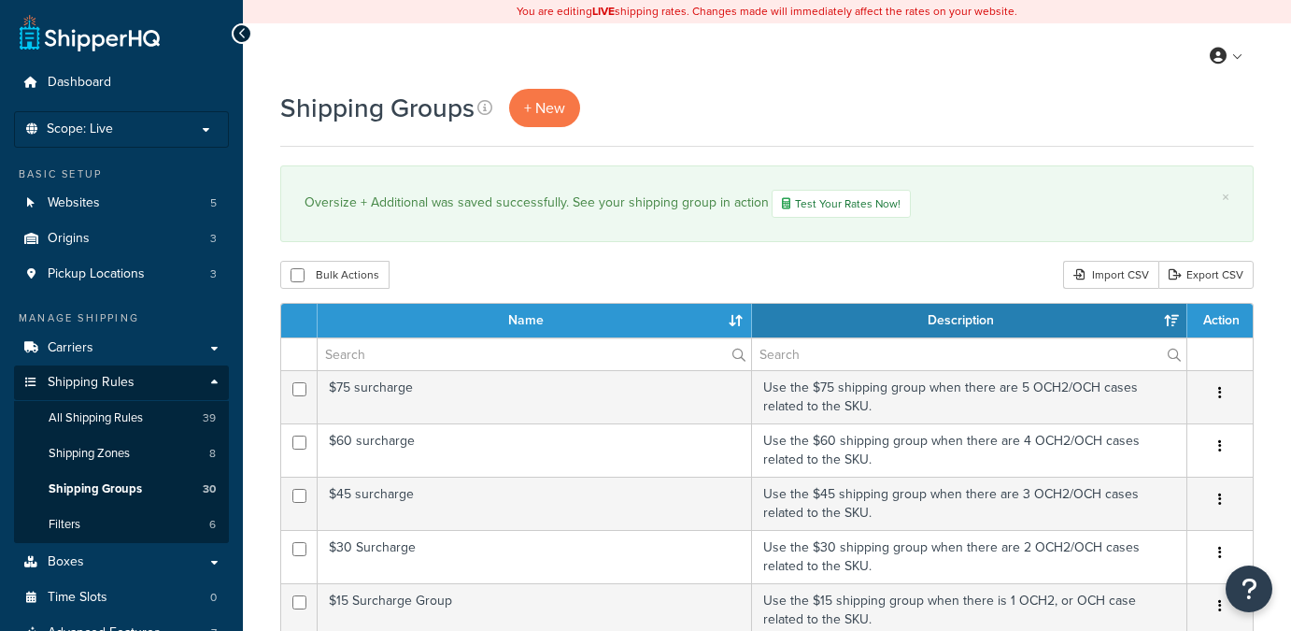
select select "15"
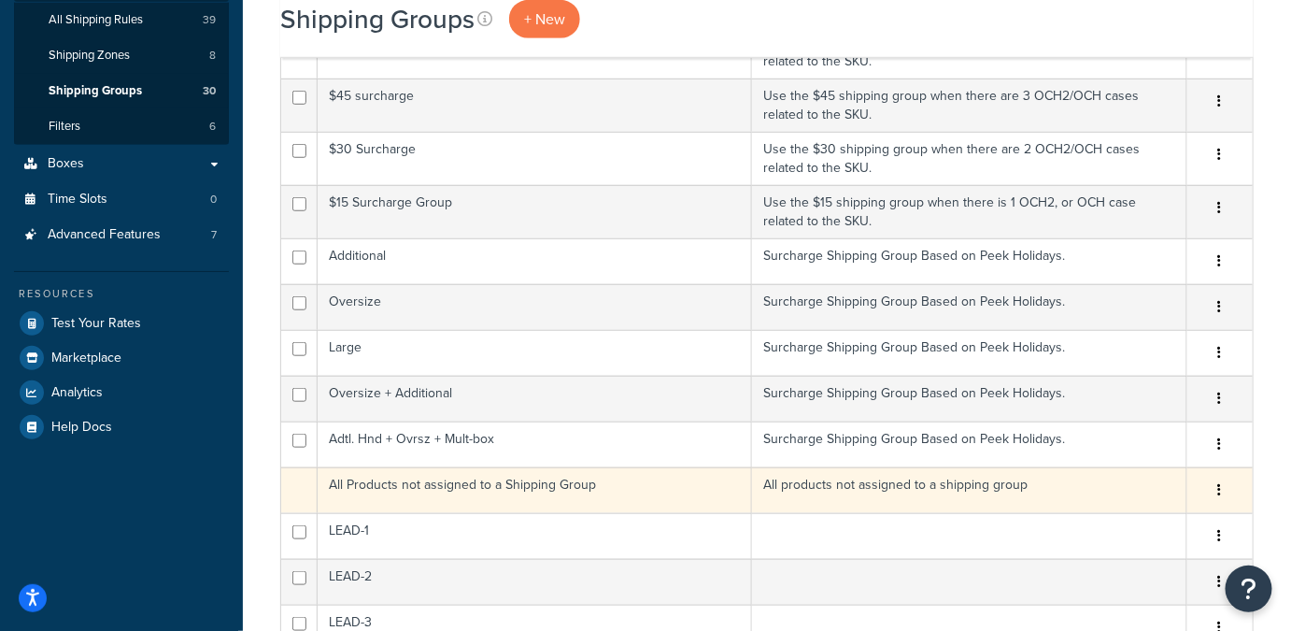
scroll to position [393, 0]
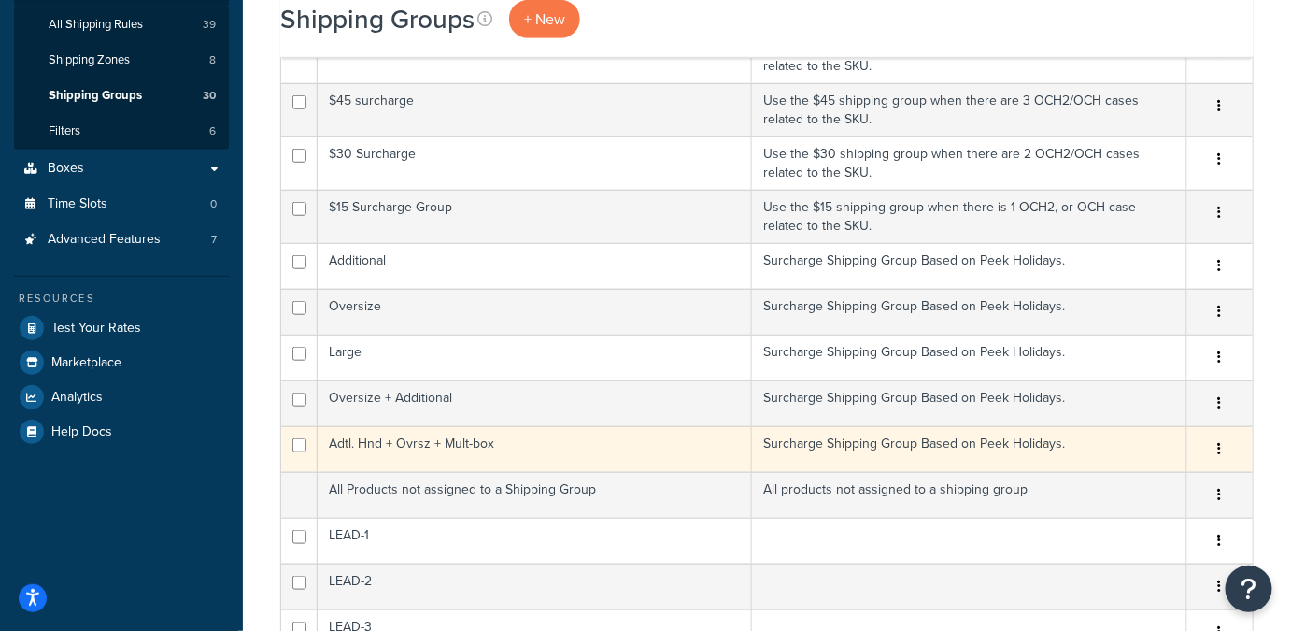
click at [910, 435] on td "Surcharge Shipping Group Based on Peek Holidays." at bounding box center [969, 449] width 435 height 46
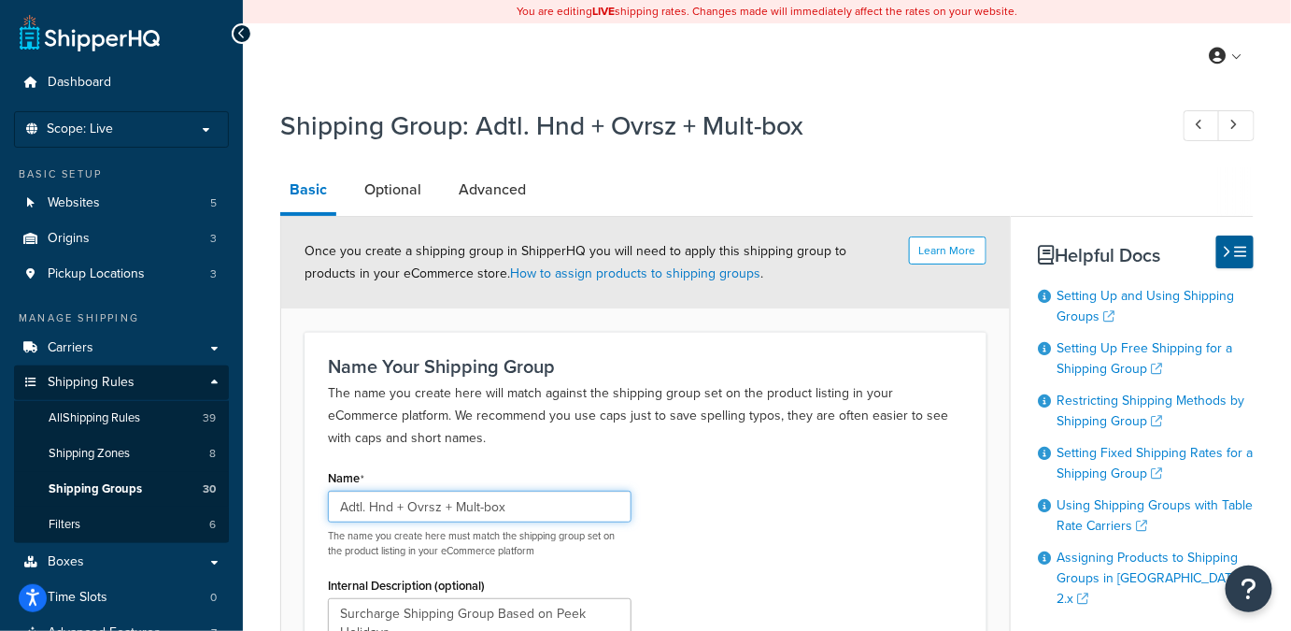
click at [391, 506] on input "Adtl. Hnd + Ovrsz + Mult-box" at bounding box center [480, 507] width 304 height 32
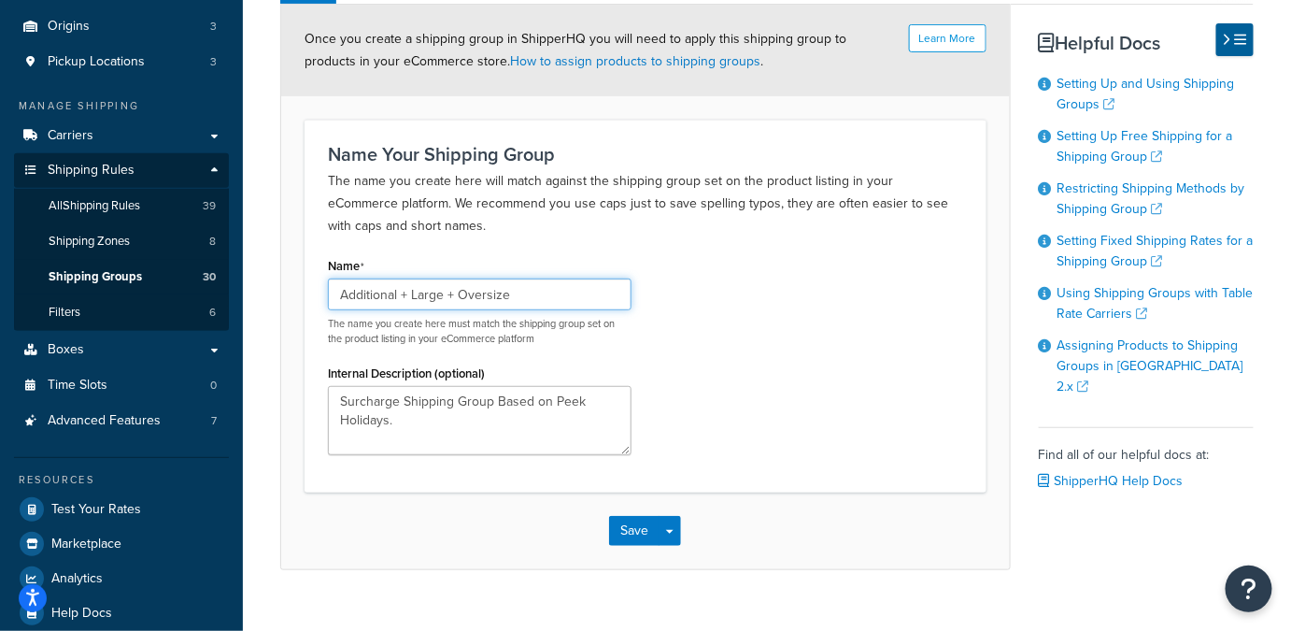
scroll to position [243, 0]
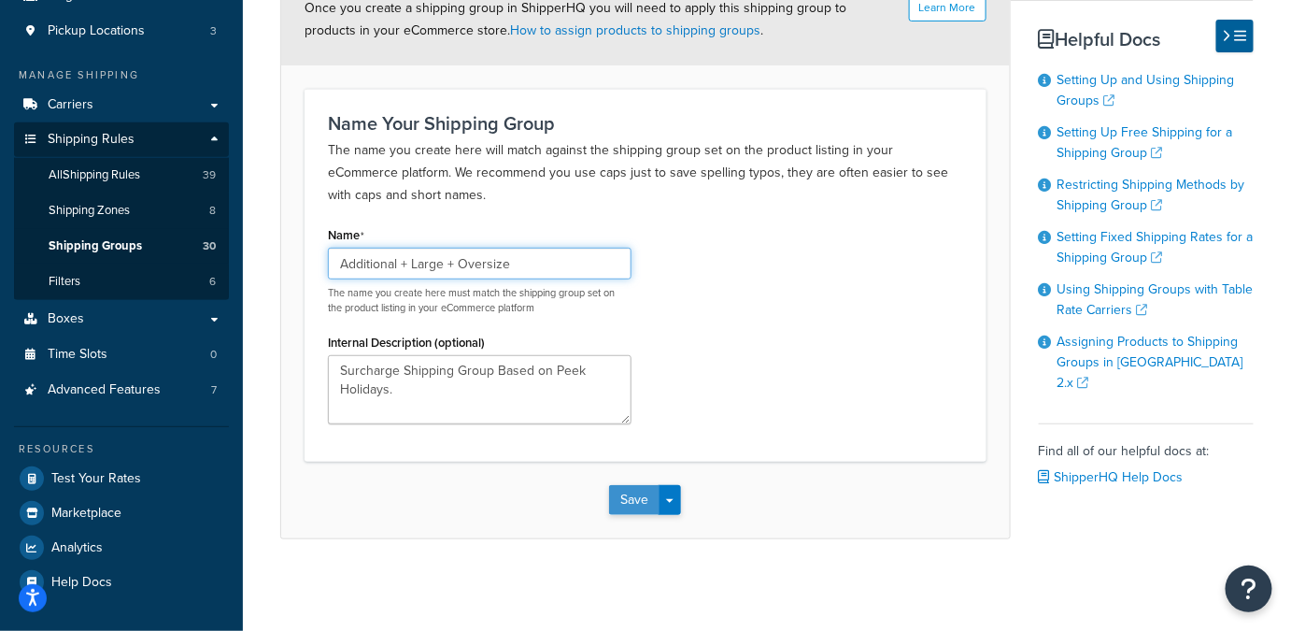
type input "Additional + Large + Oversize"
click at [634, 496] on button "Save" at bounding box center [634, 500] width 50 height 30
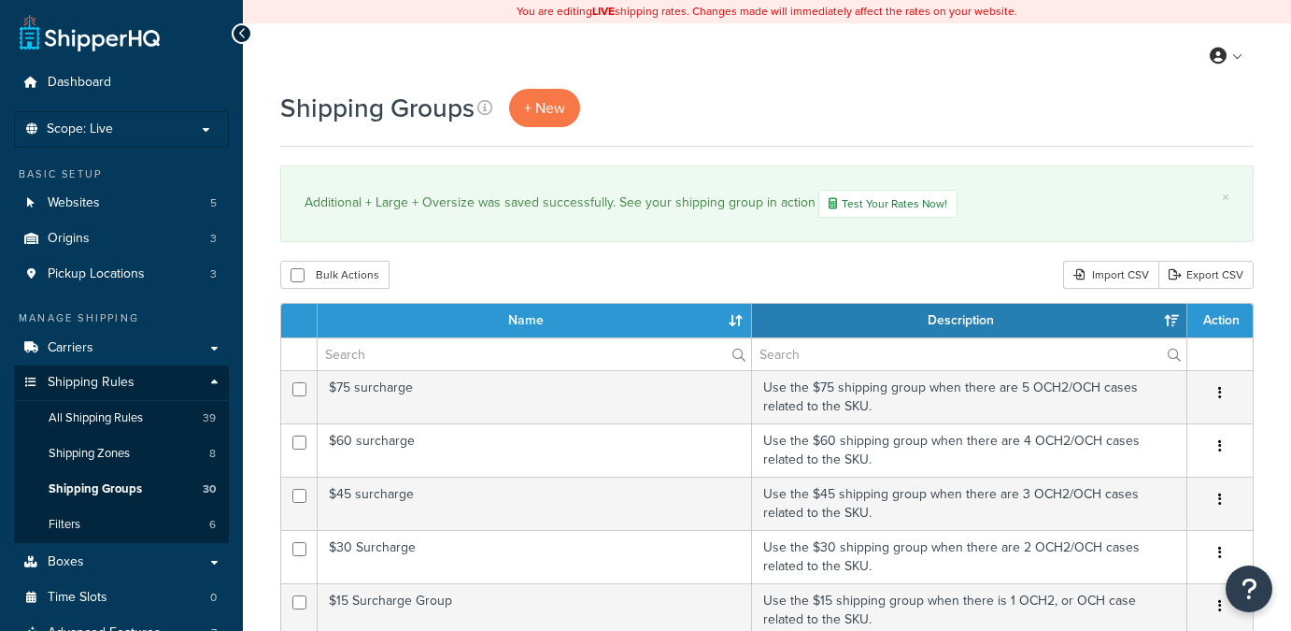
select select "15"
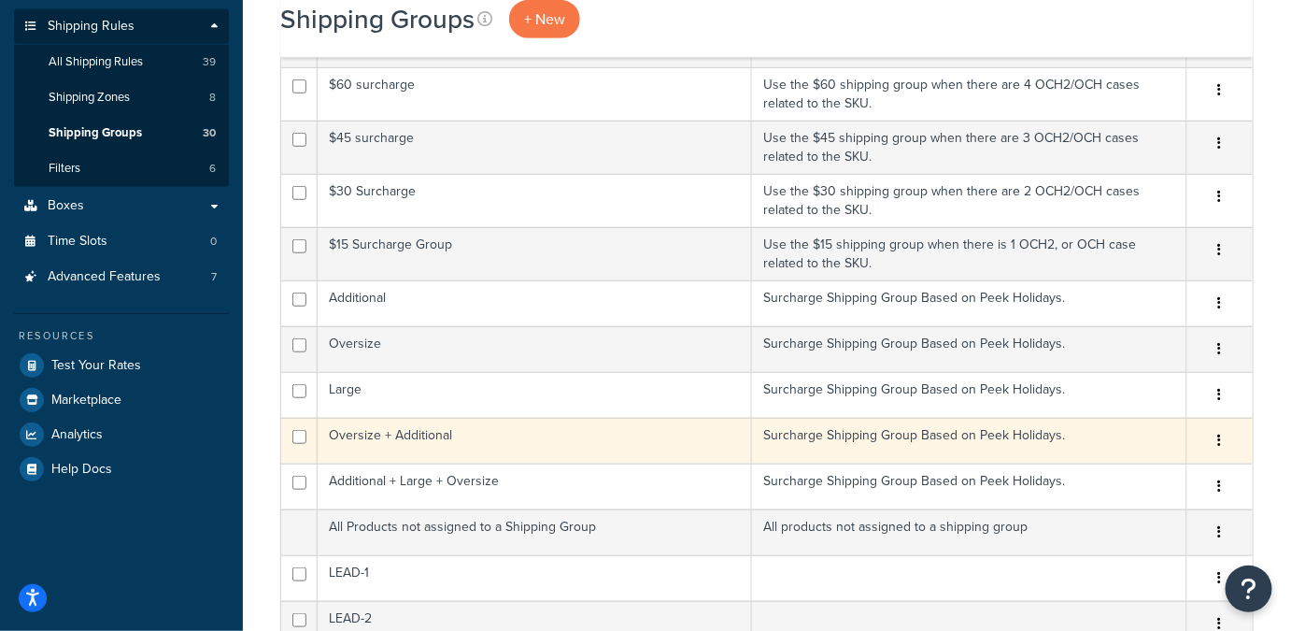
scroll to position [361, 0]
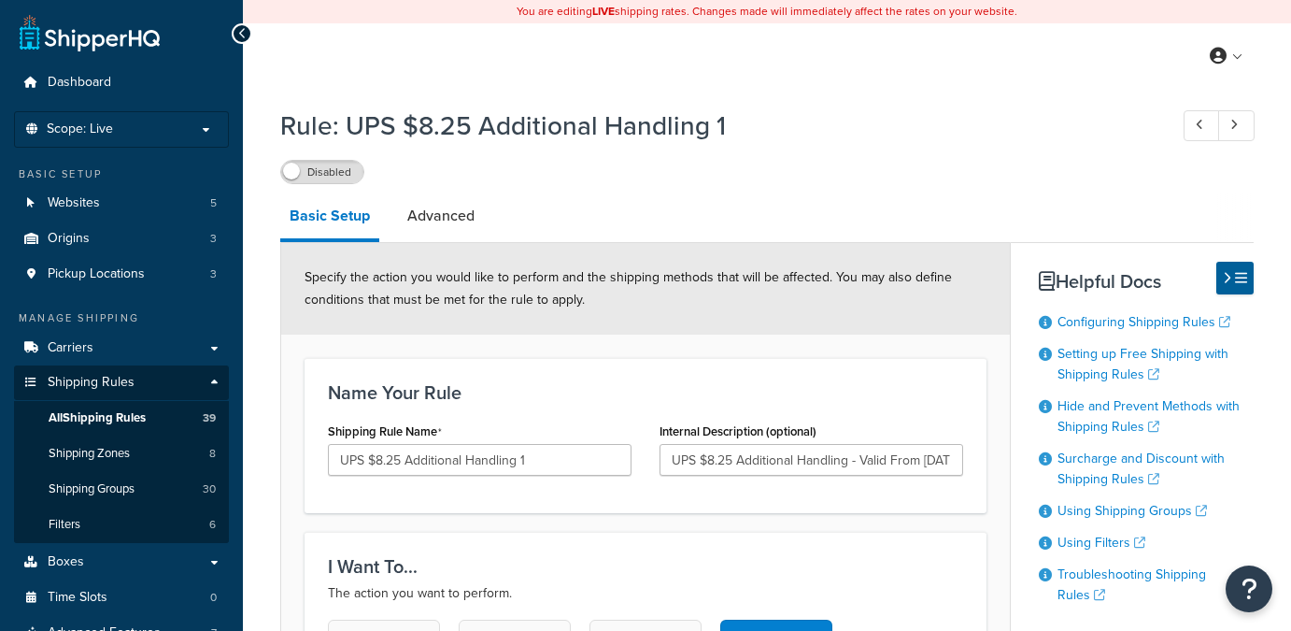
select select "BOX"
click at [917, 98] on div "Rule: UPS $8.25 Additional Handling 1 Disabled" at bounding box center [767, 141] width 974 height 86
click at [909, 183] on div "Disabled" at bounding box center [767, 171] width 974 height 26
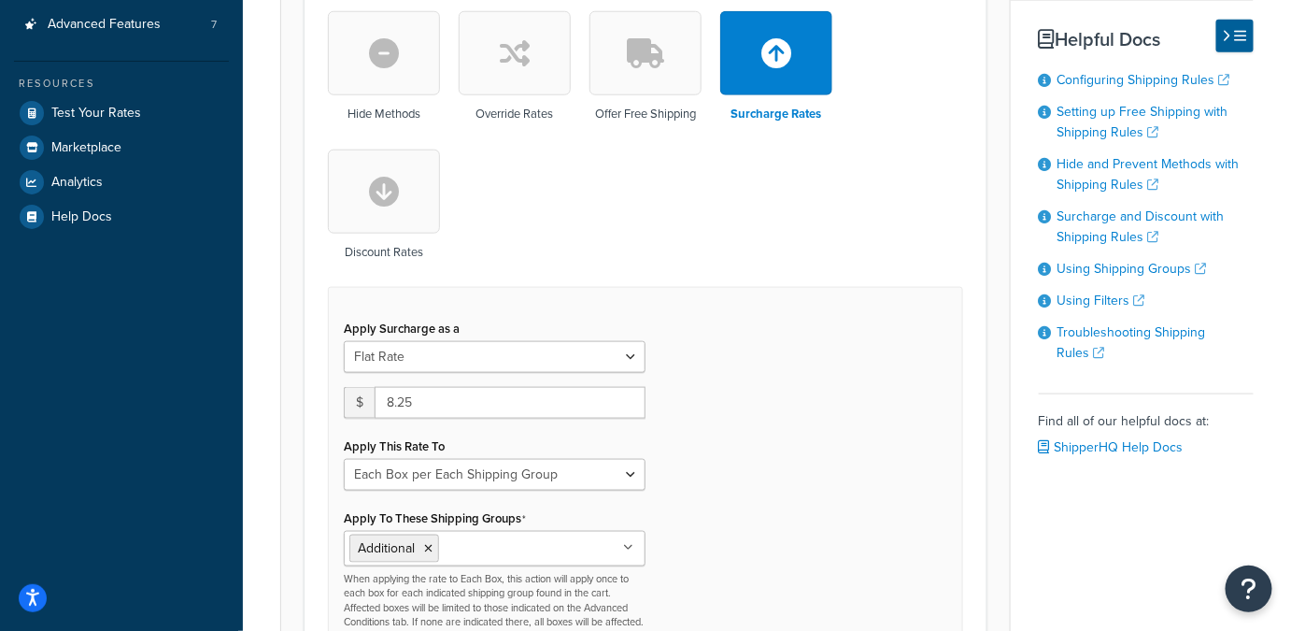
scroll to position [610, 0]
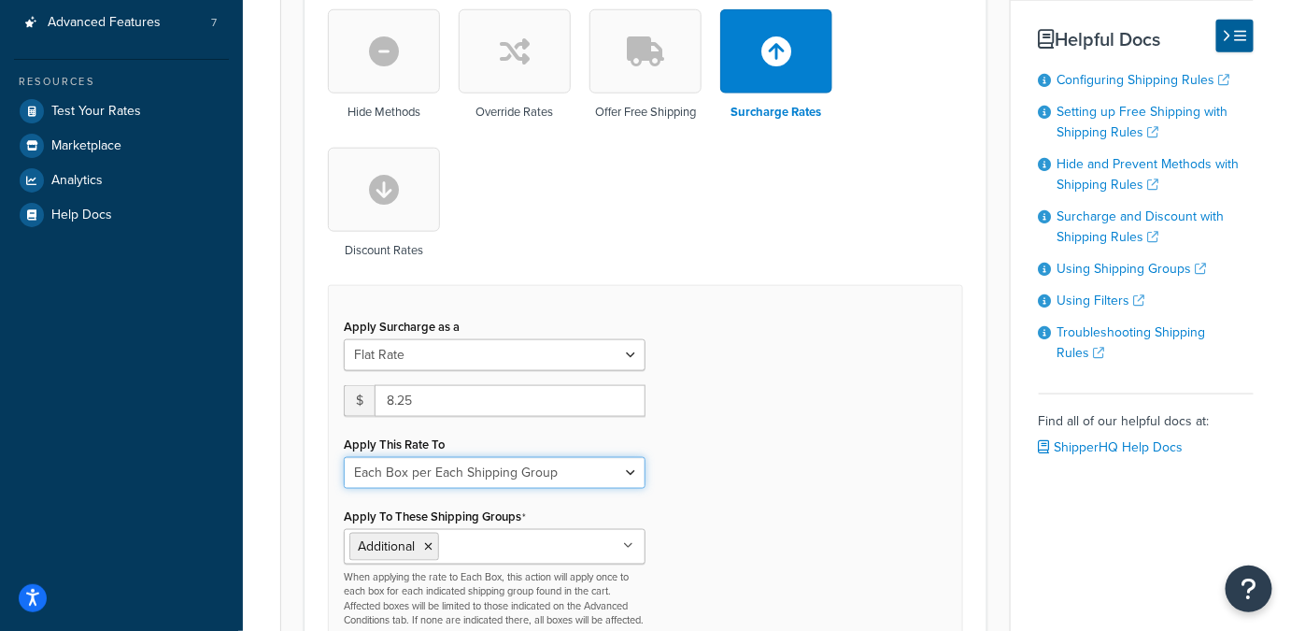
click at [629, 457] on select "Entire Cart Each Shipment in the Cart Each Origin in the Cart Each Shipping Gro…" at bounding box center [495, 473] width 302 height 32
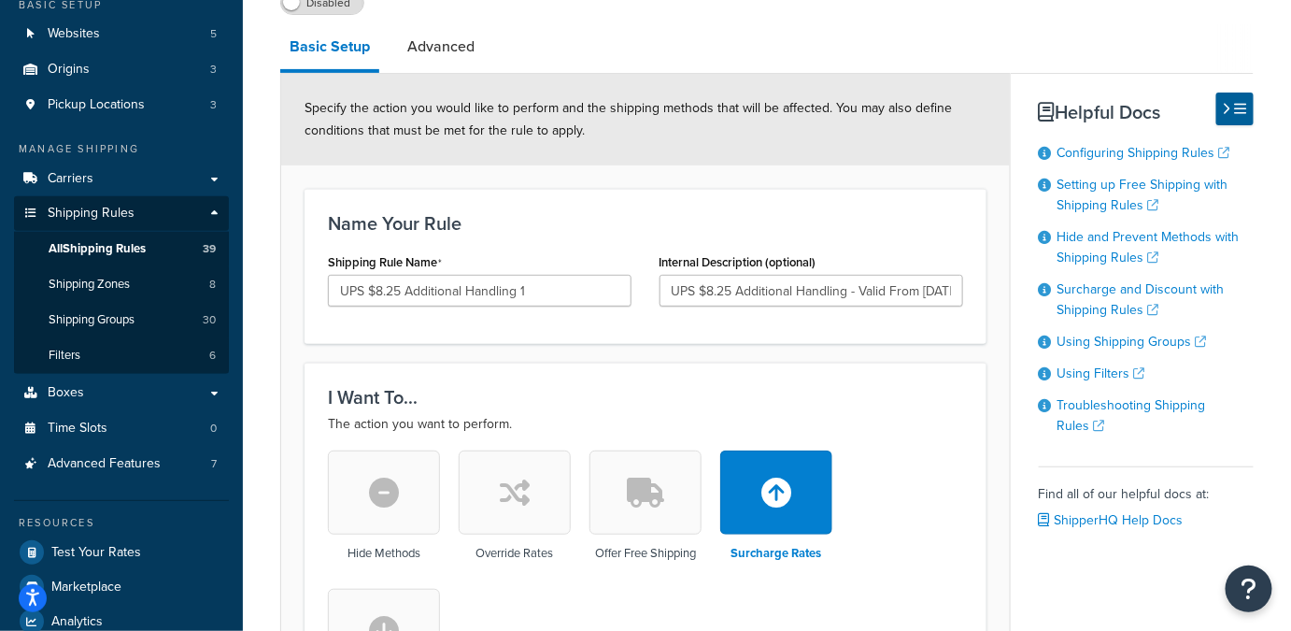
scroll to position [0, 0]
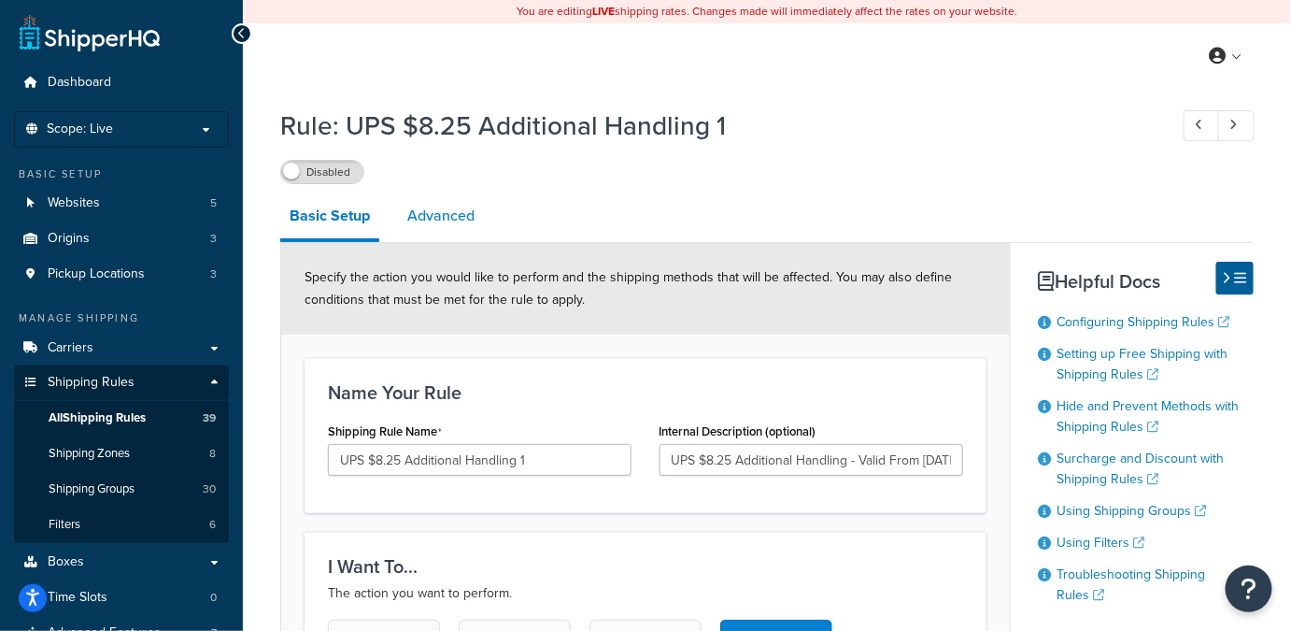
click at [434, 222] on link "Advanced" at bounding box center [441, 215] width 86 height 45
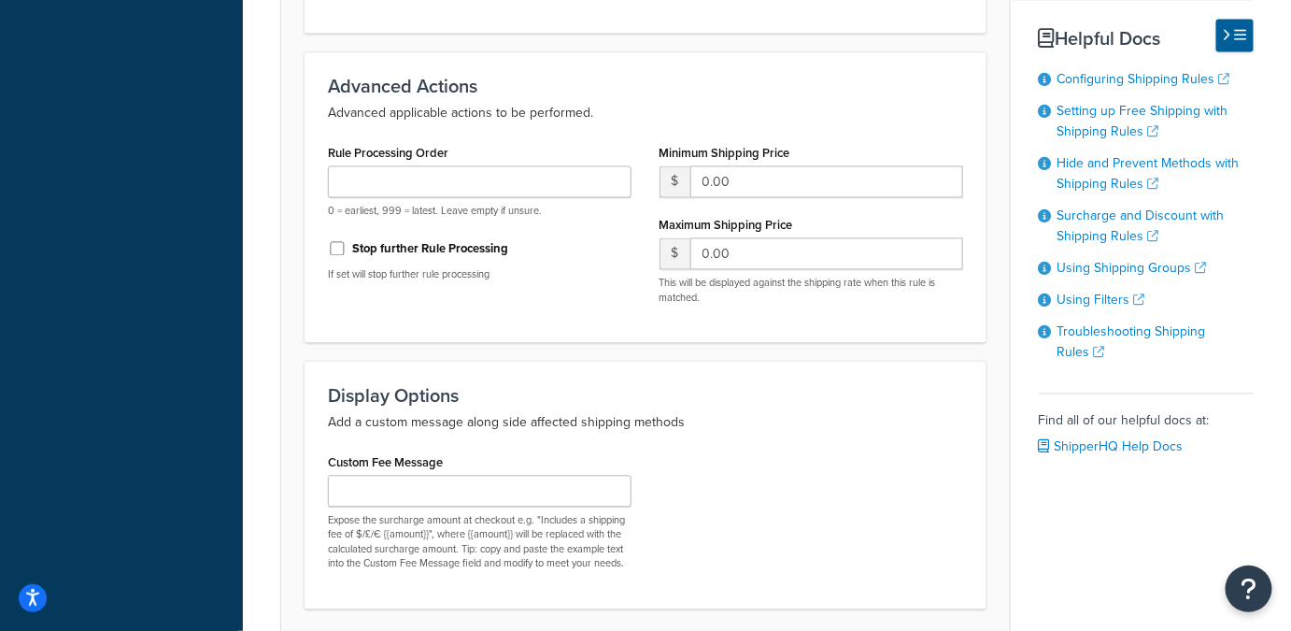
scroll to position [1174, 0]
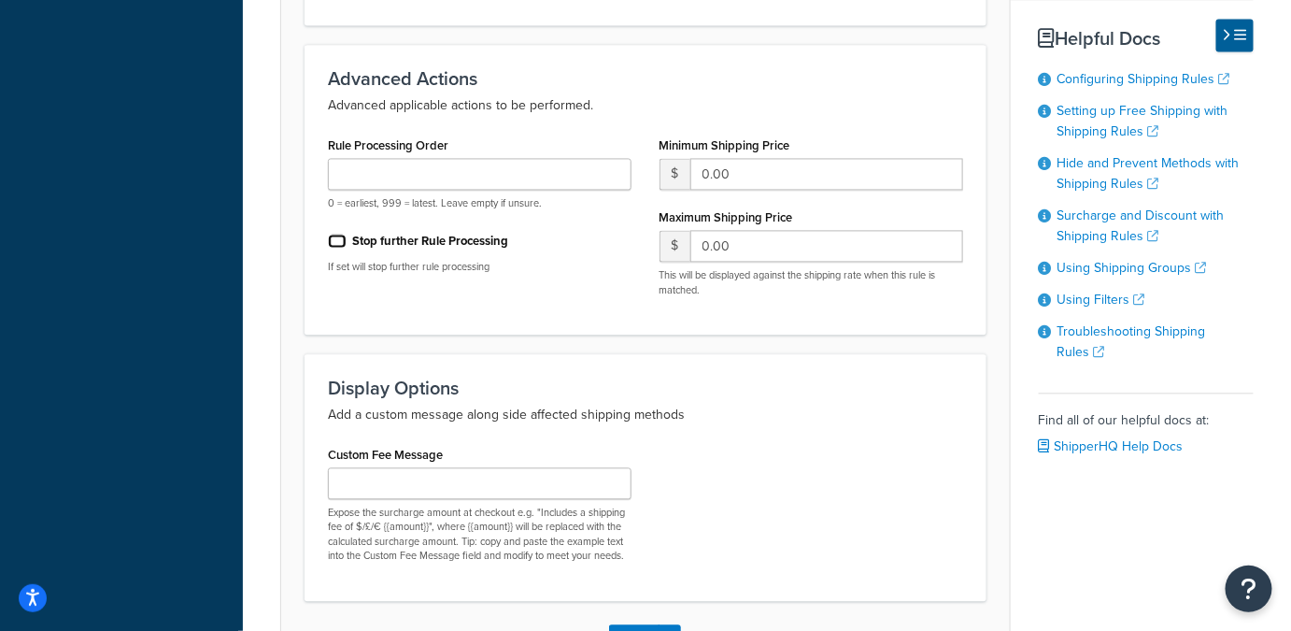
click at [336, 238] on input "Stop further Rule Processing" at bounding box center [337, 242] width 19 height 14
checkbox input "true"
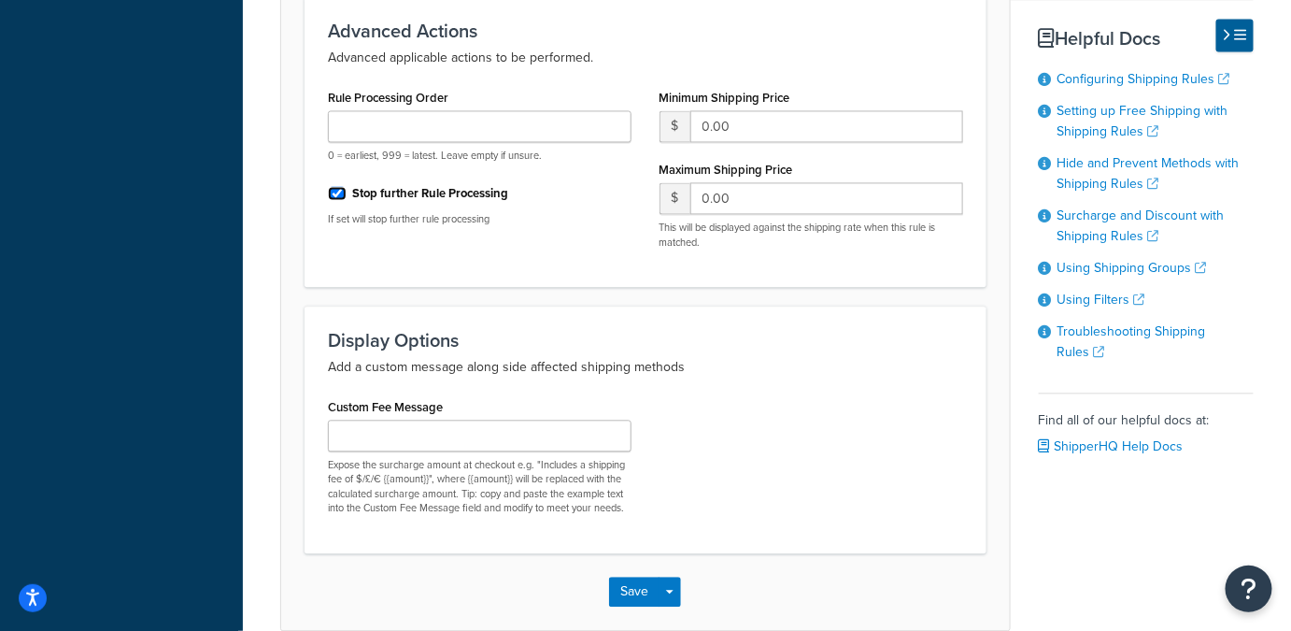
scroll to position [1312, 0]
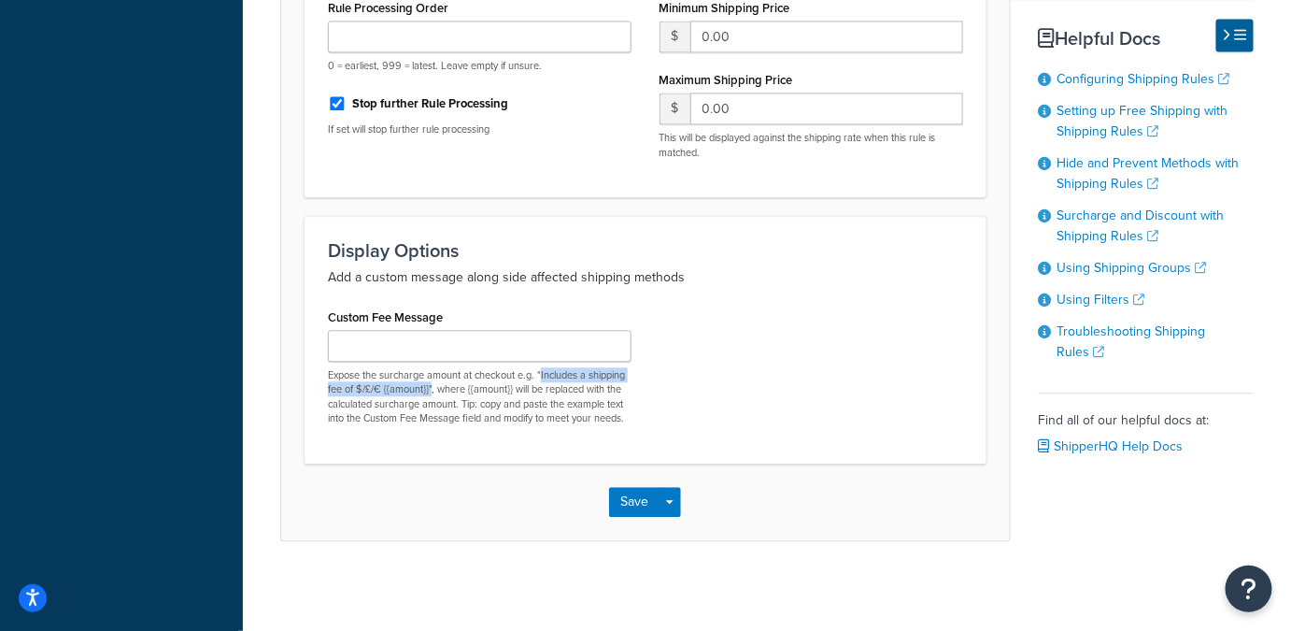
drag, startPoint x: 540, startPoint y: 368, endPoint x: 430, endPoint y: 383, distance: 111.3
click at [430, 383] on p "Expose the surcharge amount at checkout e.g. "Includes a shipping fee of $/£/€ …" at bounding box center [480, 397] width 304 height 58
copy p "Includes a shipping fee of $/£/€ {{amount}}""
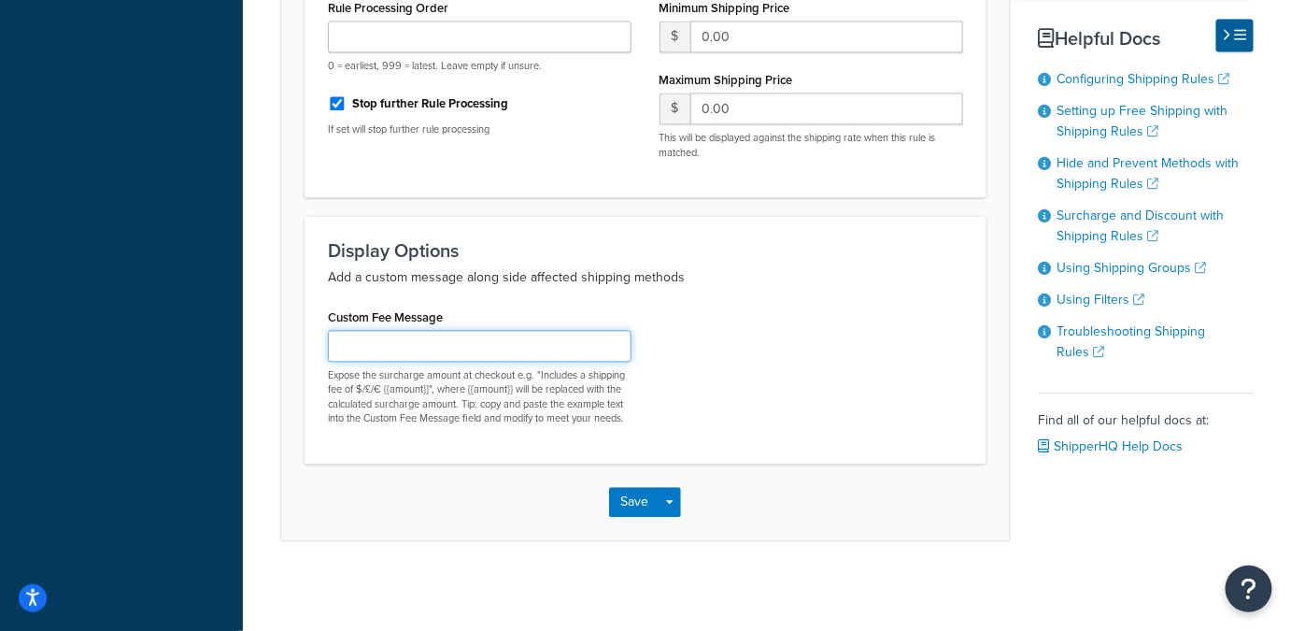
click at [470, 338] on input "Custom Fee Message" at bounding box center [480, 346] width 304 height 32
paste input "Includes a shipping fee of $/£/€ {{amount}}""
click at [517, 341] on input "Includes a shipping fee of $/£/€ {{amount}}" at bounding box center [480, 346] width 304 height 32
type input "Includes a shipping fee of $ {{amount}}"
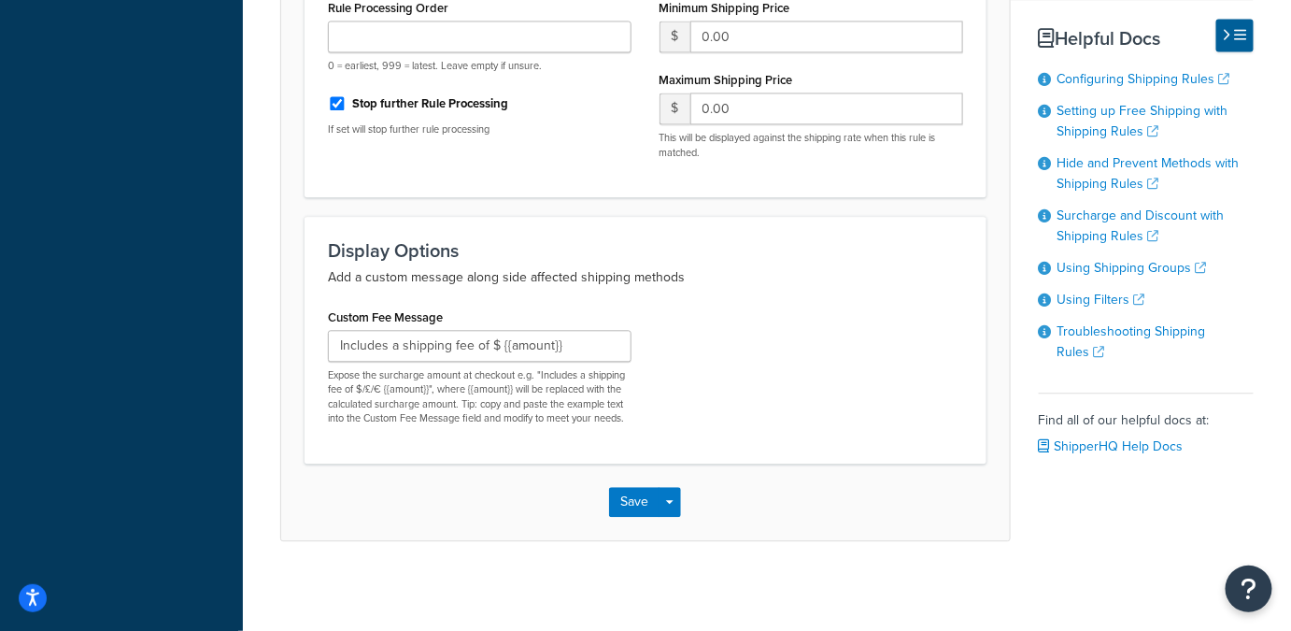
click at [705, 430] on div "Custom Fee Message Includes a shipping fee of $ {{amount}} Expose the surcharge…" at bounding box center [645, 372] width 663 height 136
click at [634, 500] on button "Save" at bounding box center [634, 502] width 50 height 30
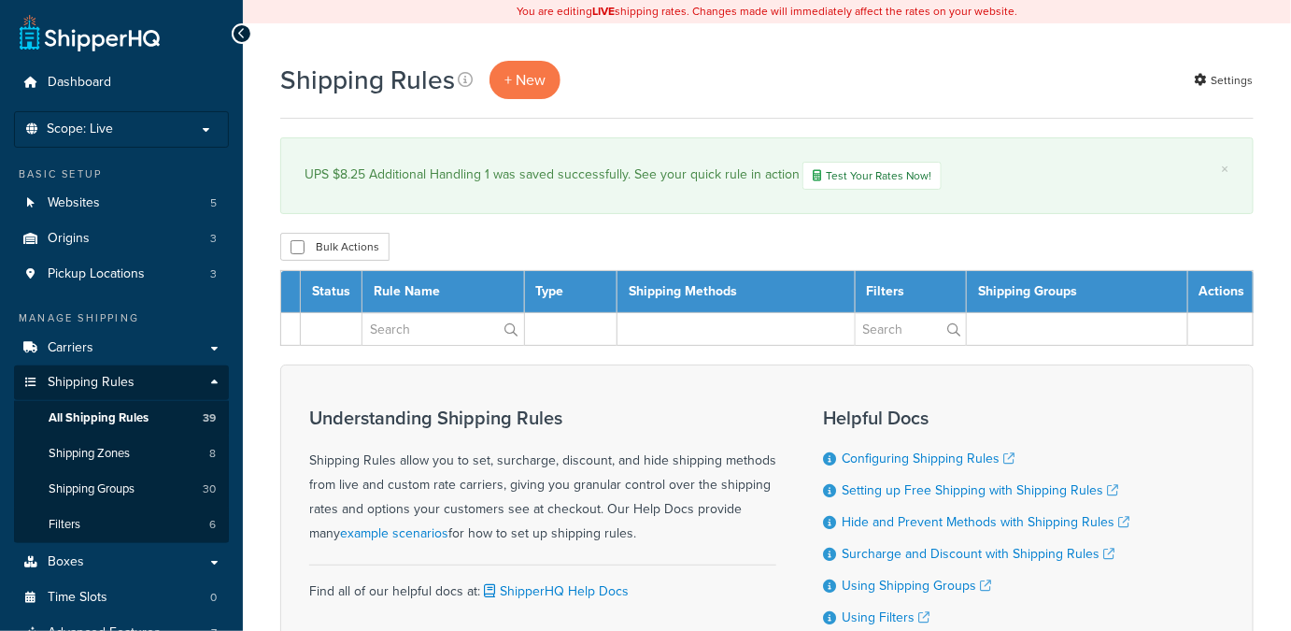
select select "1000"
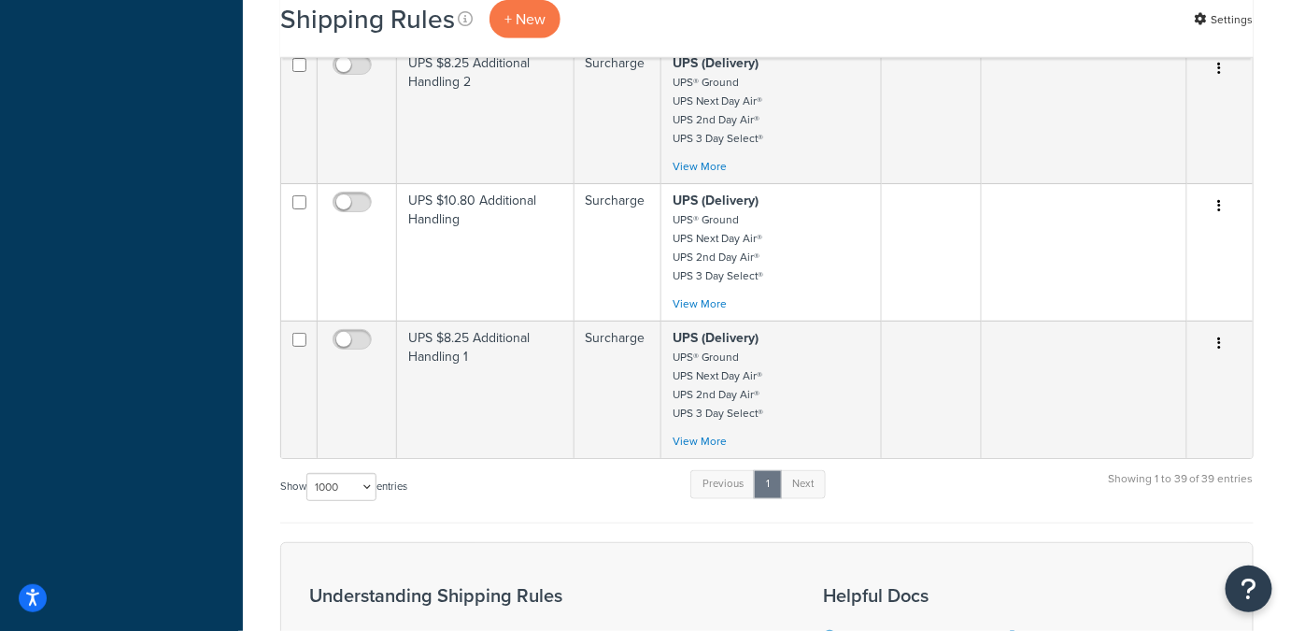
scroll to position [5157, 0]
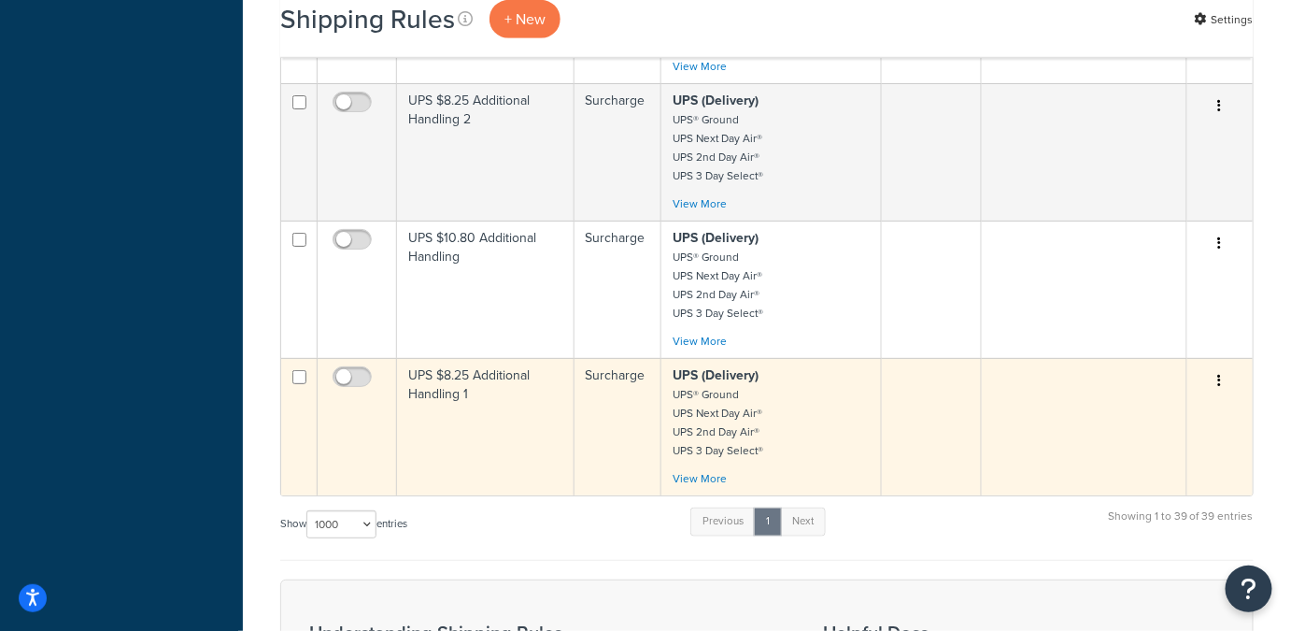
click at [791, 382] on p "UPS (Delivery) UPS® Ground UPS Next Day Air® UPS 2nd Day Air® UPS 3 Day Select®" at bounding box center [771, 412] width 196 height 93
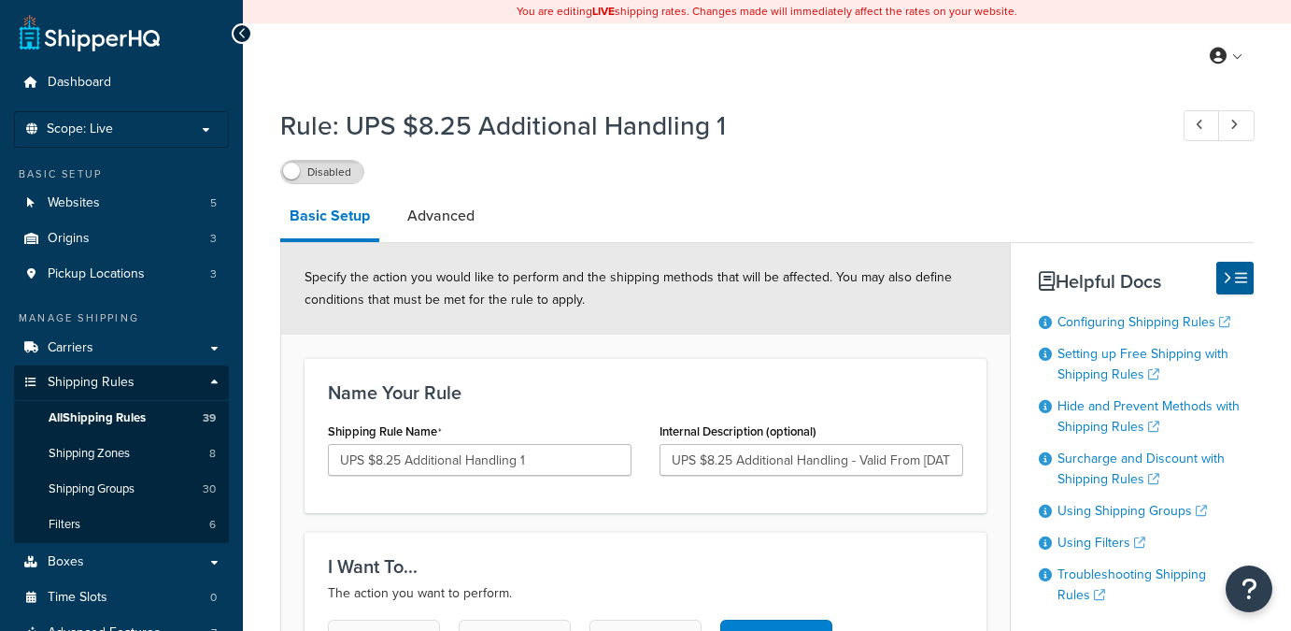
select select "BOX"
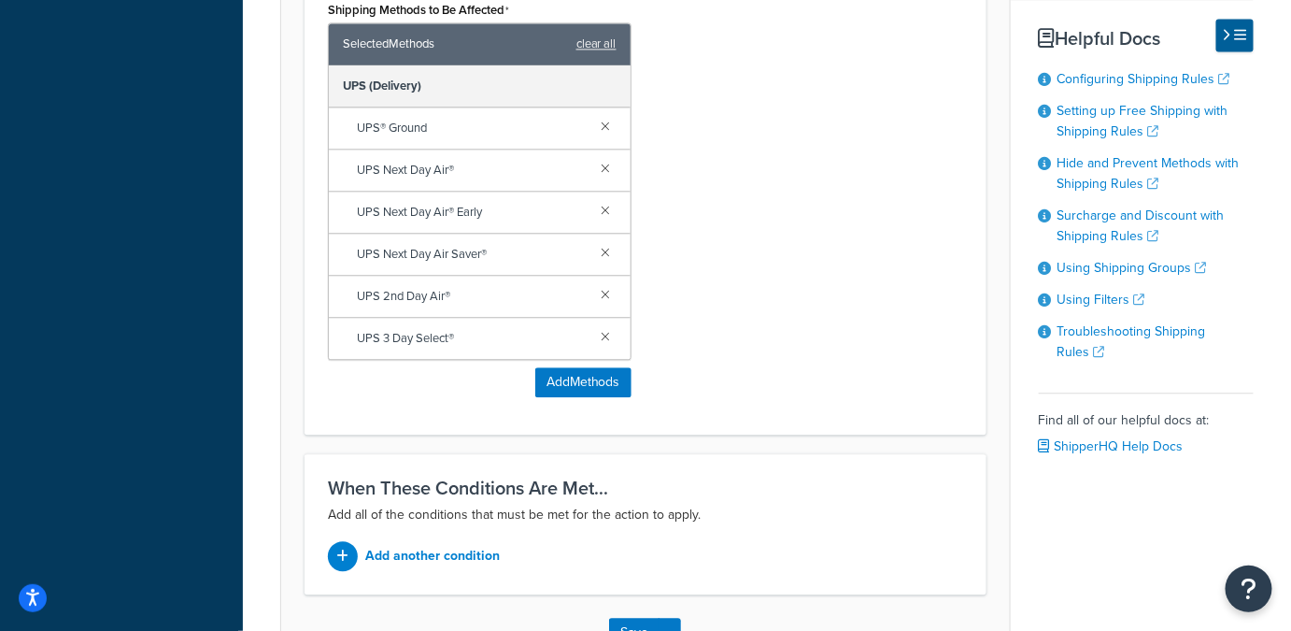
scroll to position [1419, 0]
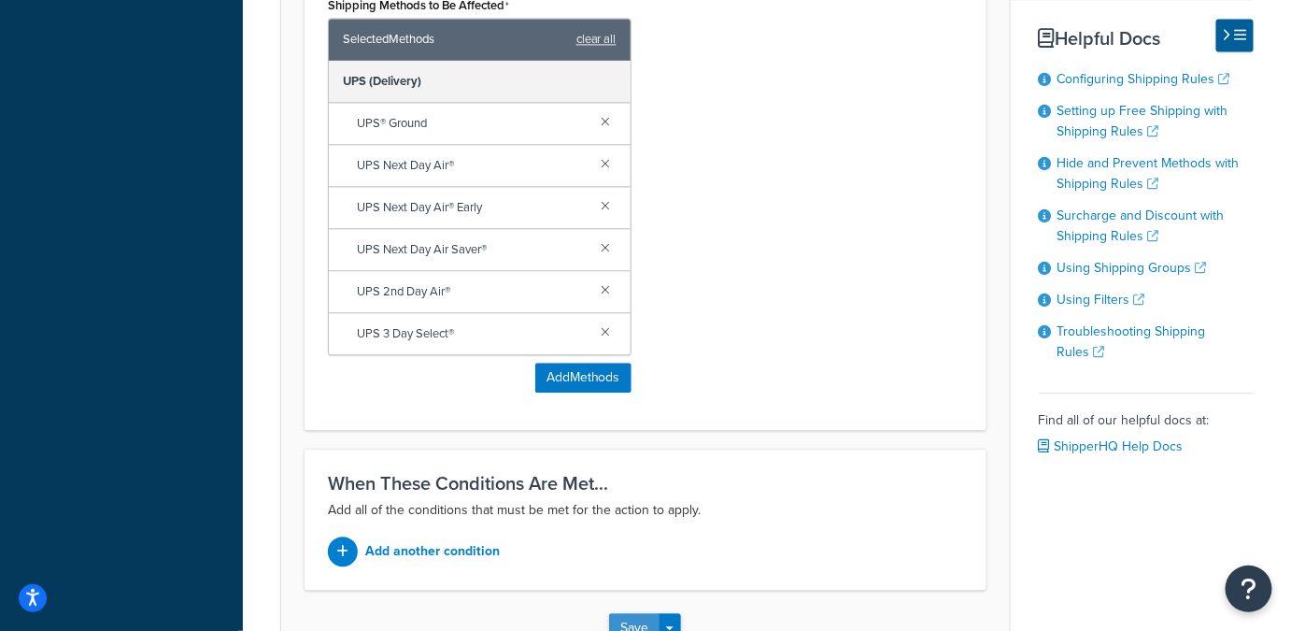
click at [634, 613] on button "Save" at bounding box center [634, 628] width 50 height 30
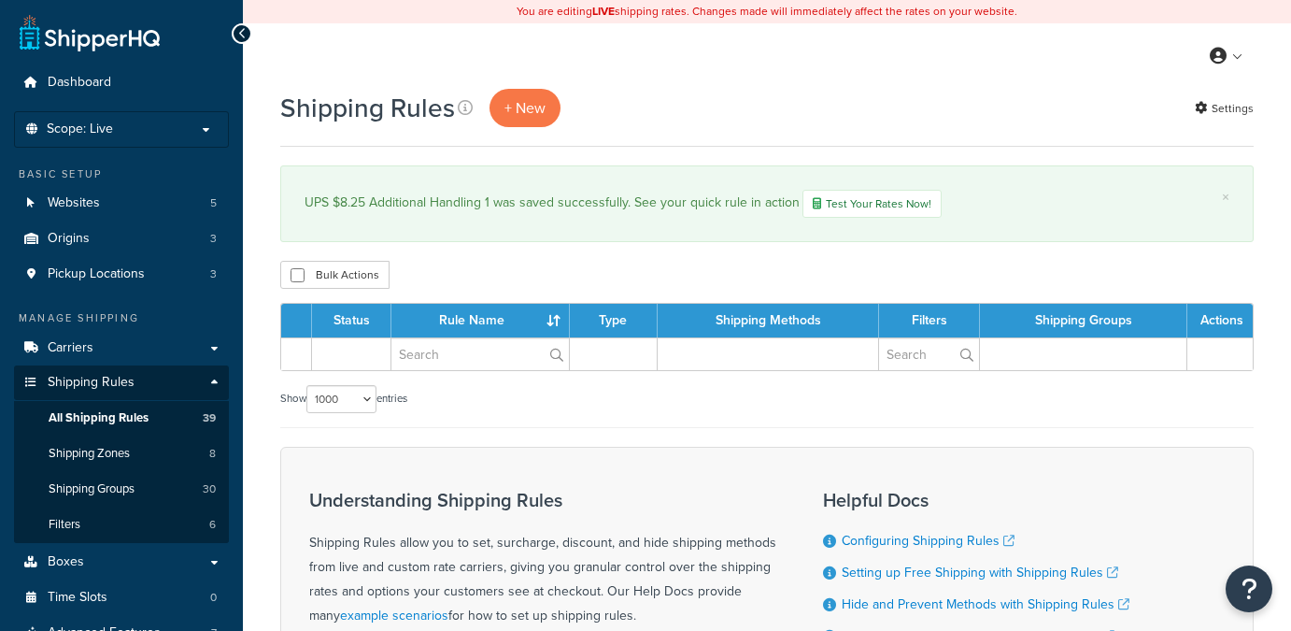
select select "1000"
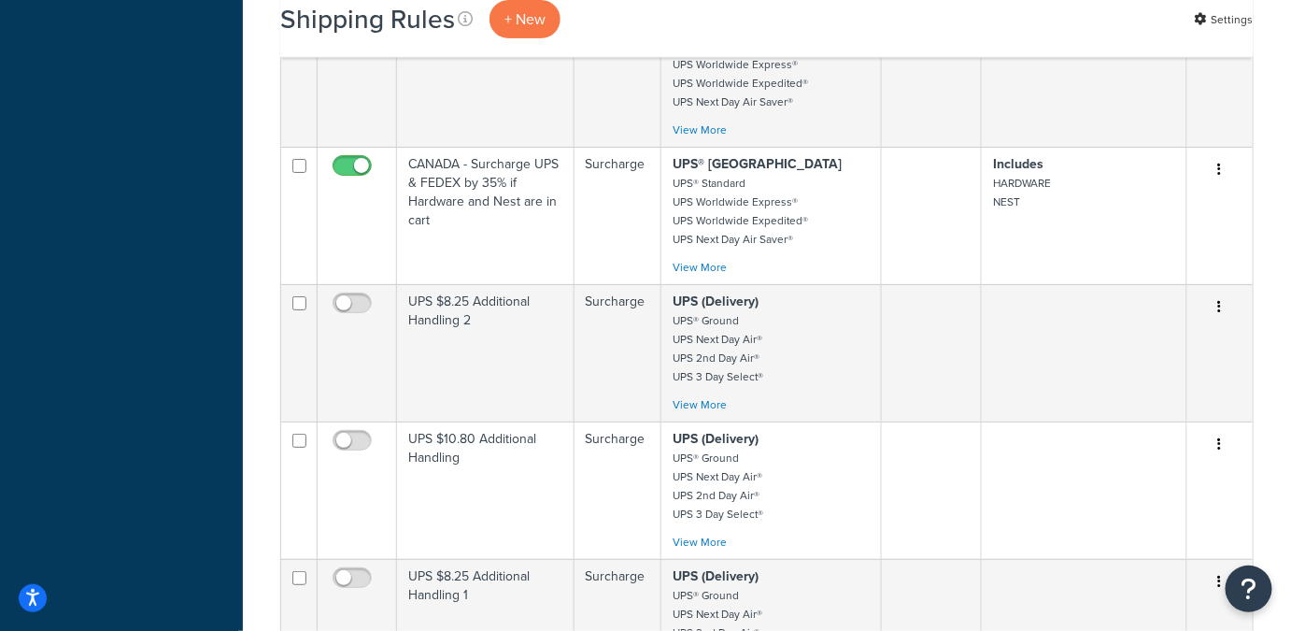
scroll to position [4956, 0]
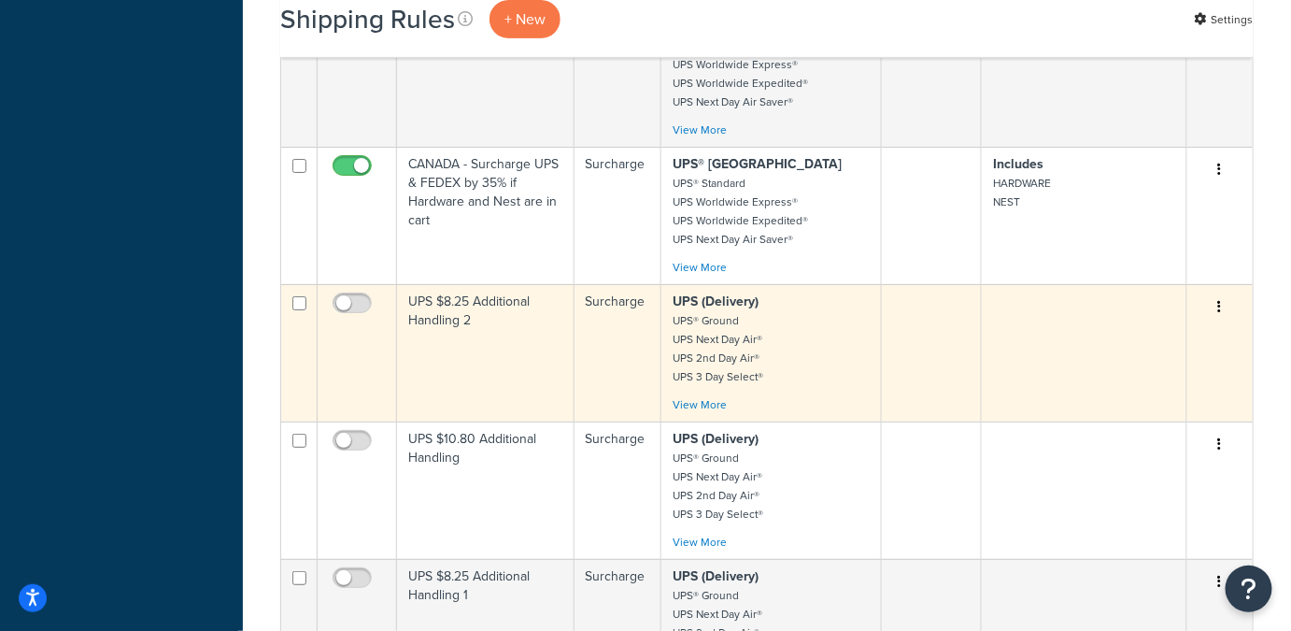
click at [1221, 300] on icon "button" at bounding box center [1220, 306] width 4 height 13
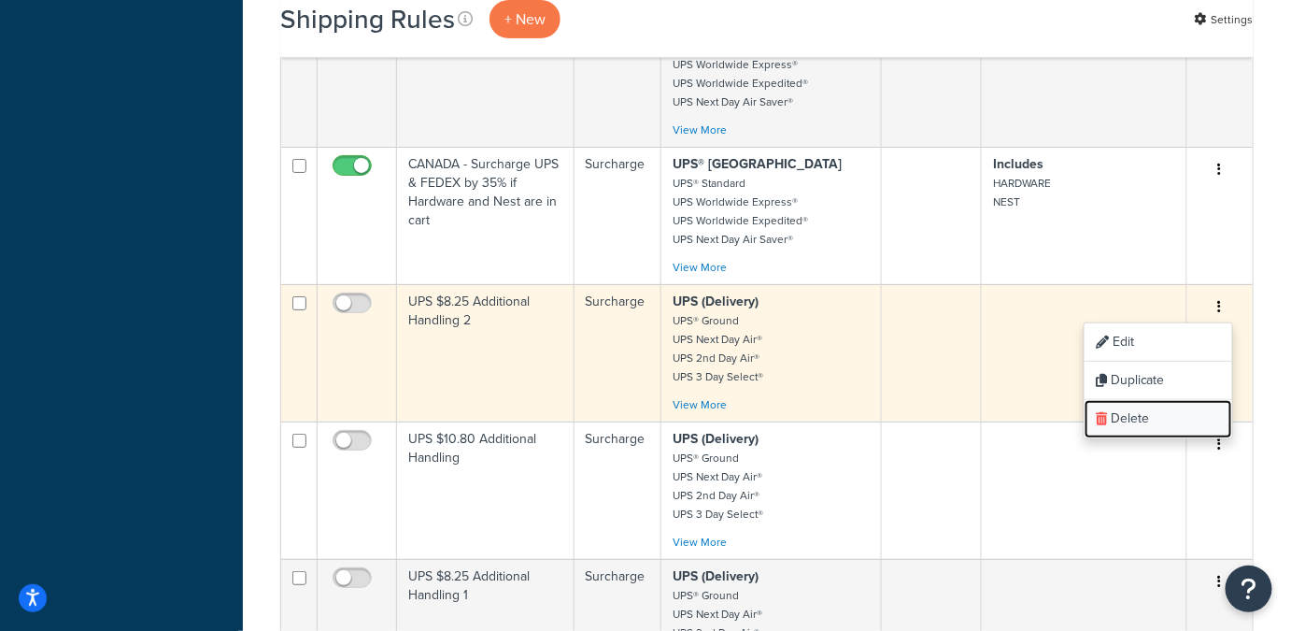
click at [1119, 400] on link "Delete" at bounding box center [1159, 419] width 148 height 38
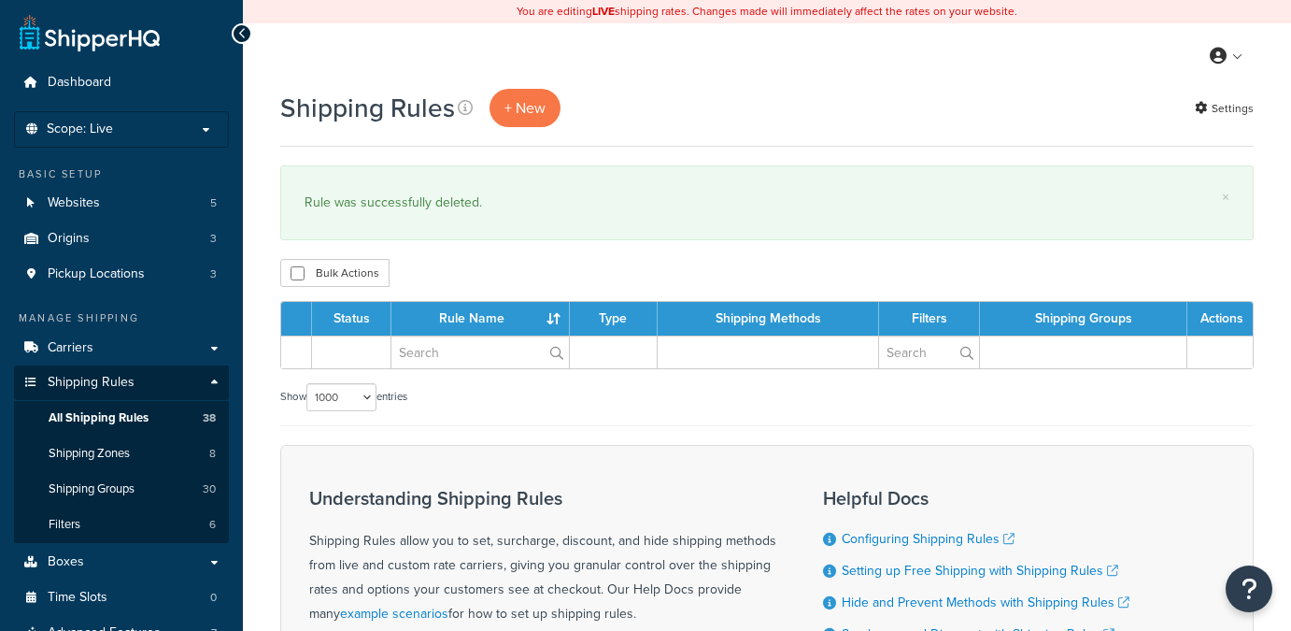
select select "1000"
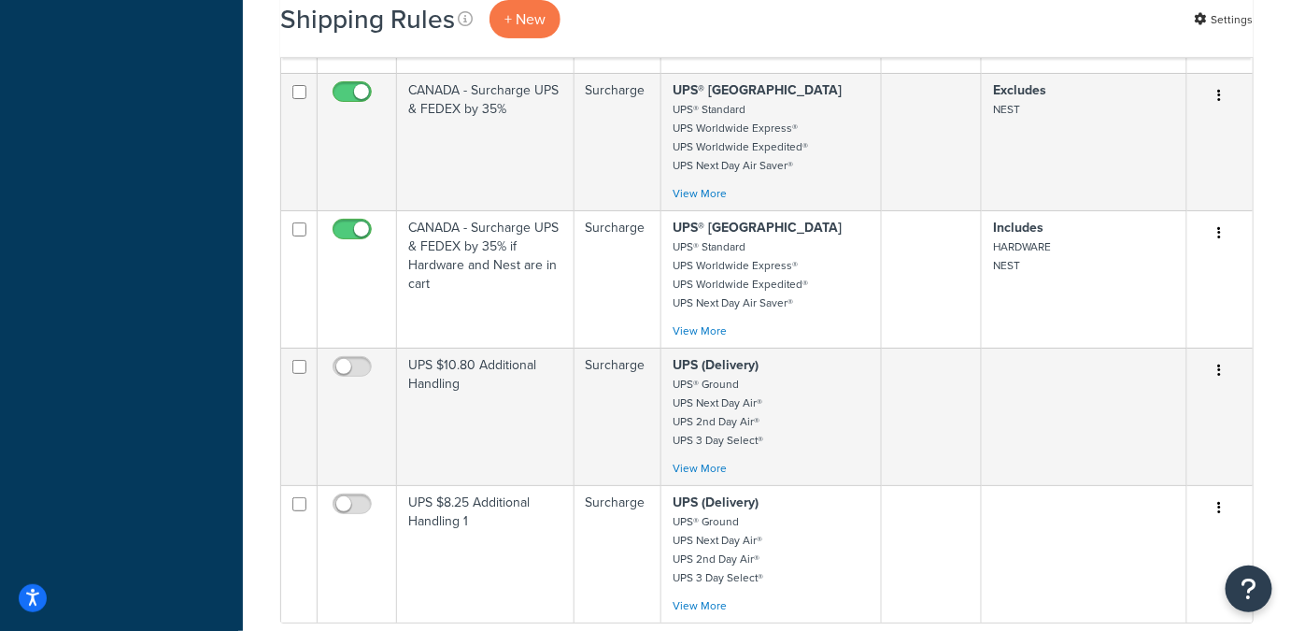
scroll to position [4889, 0]
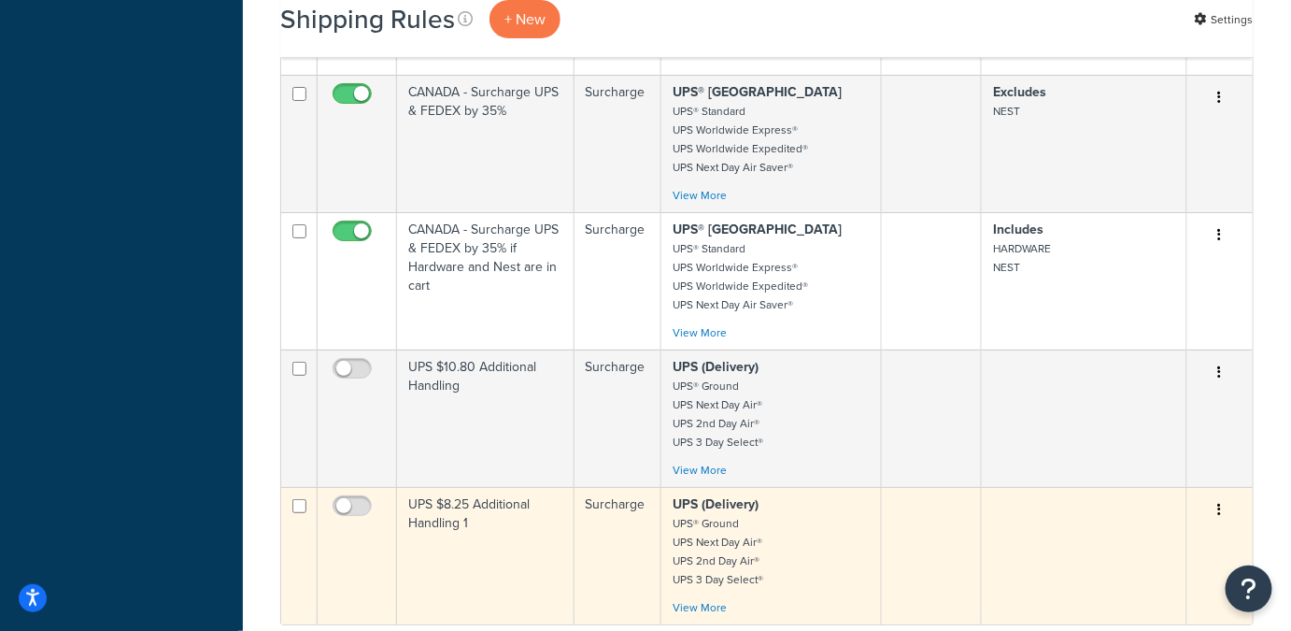
click at [1219, 503] on icon "button" at bounding box center [1220, 509] width 4 height 13
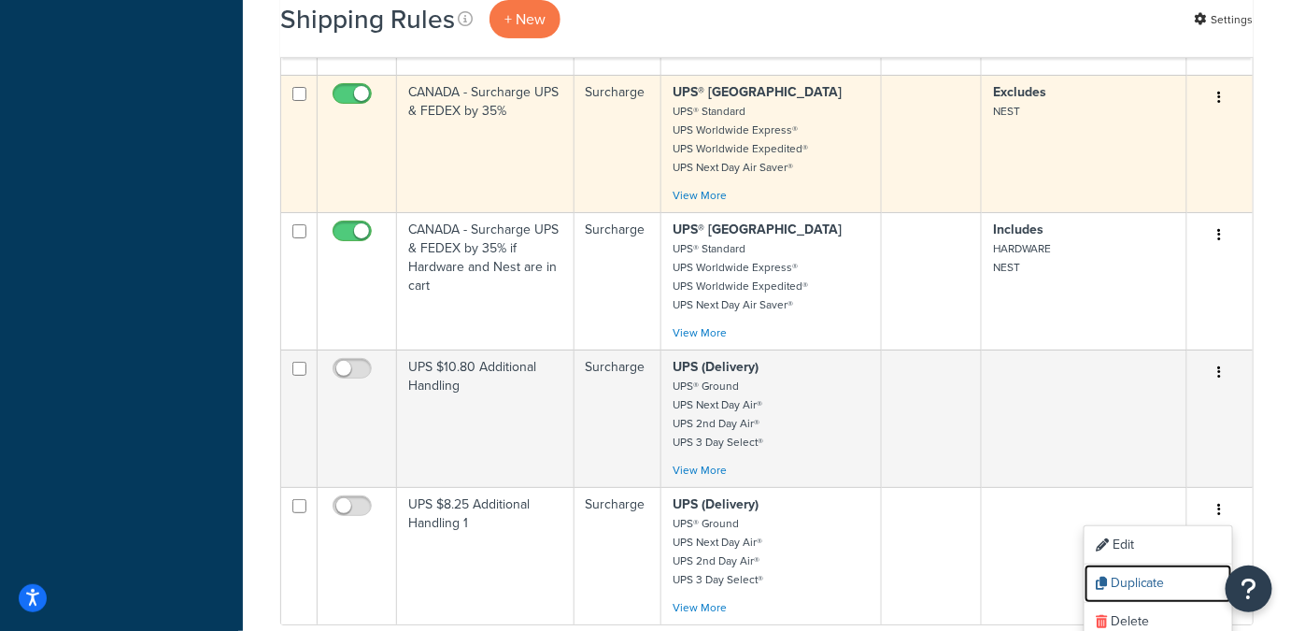
drag, startPoint x: 1131, startPoint y: 520, endPoint x: 728, endPoint y: 59, distance: 611.9
click at [1131, 564] on link "Duplicate" at bounding box center [1159, 583] width 148 height 38
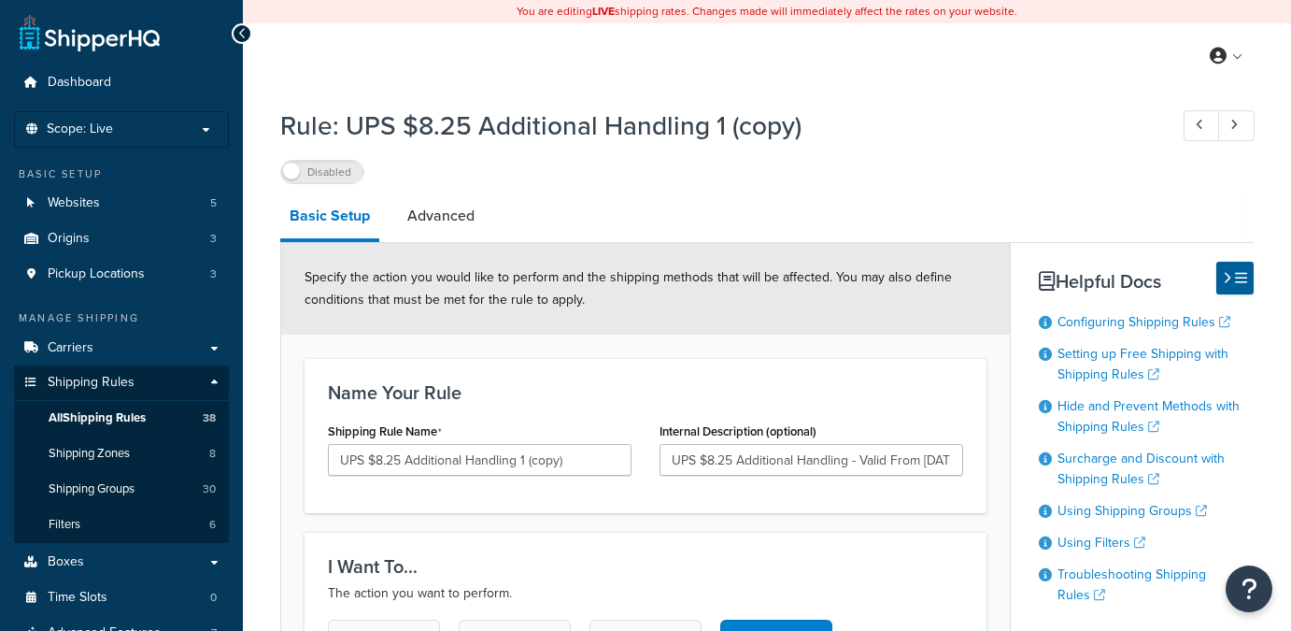
select select "BOX"
click at [612, 457] on input "UPS $8.25 Additional Handling 1 (copy)" at bounding box center [480, 460] width 304 height 32
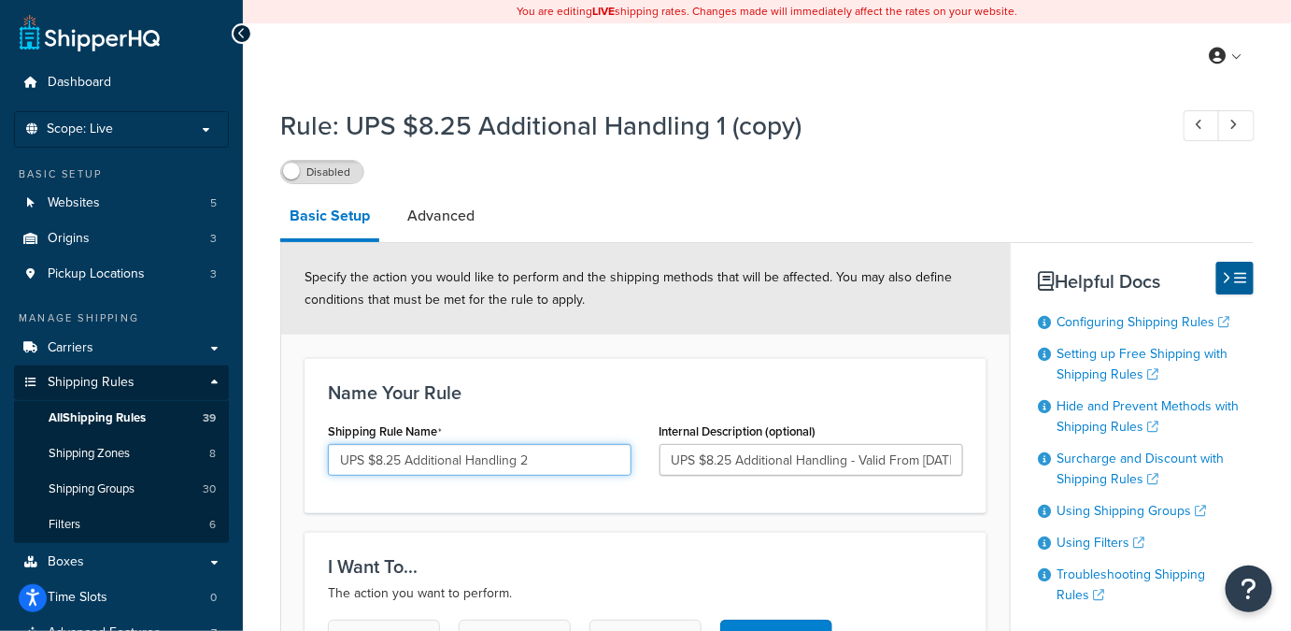
type input "UPS $8.25 Additional Handling 2"
click at [439, 223] on link "Advanced" at bounding box center [441, 215] width 86 height 45
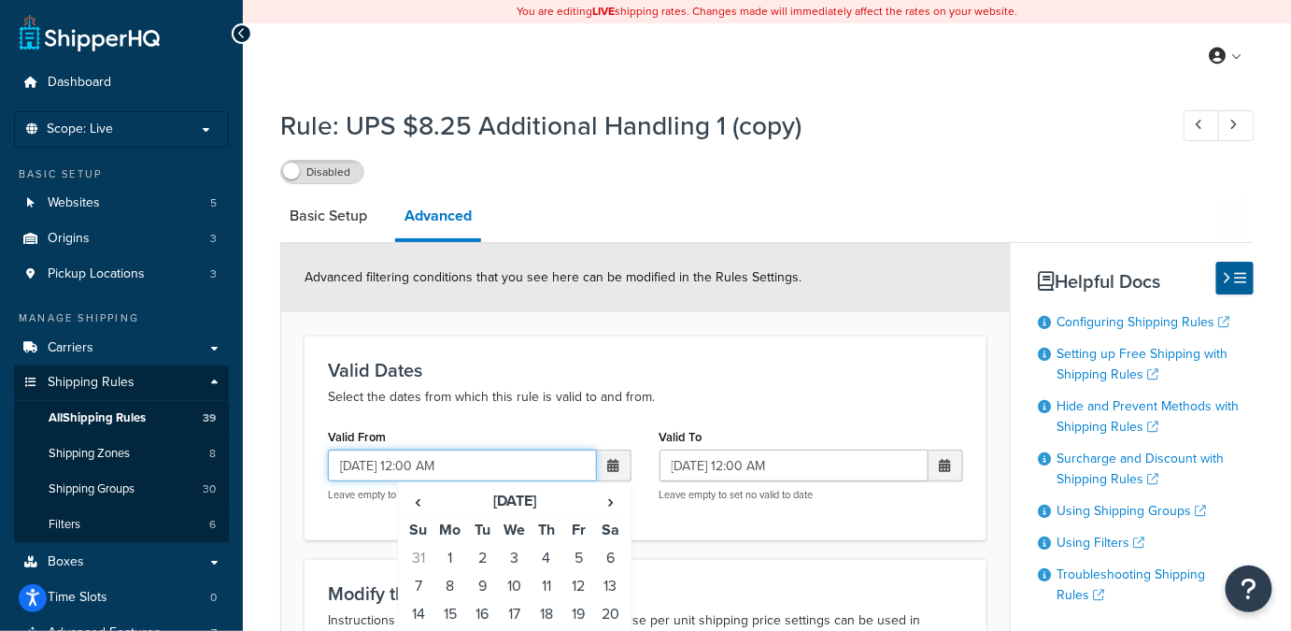
click at [358, 466] on input "[DATE] 12:00 AM" at bounding box center [462, 465] width 269 height 32
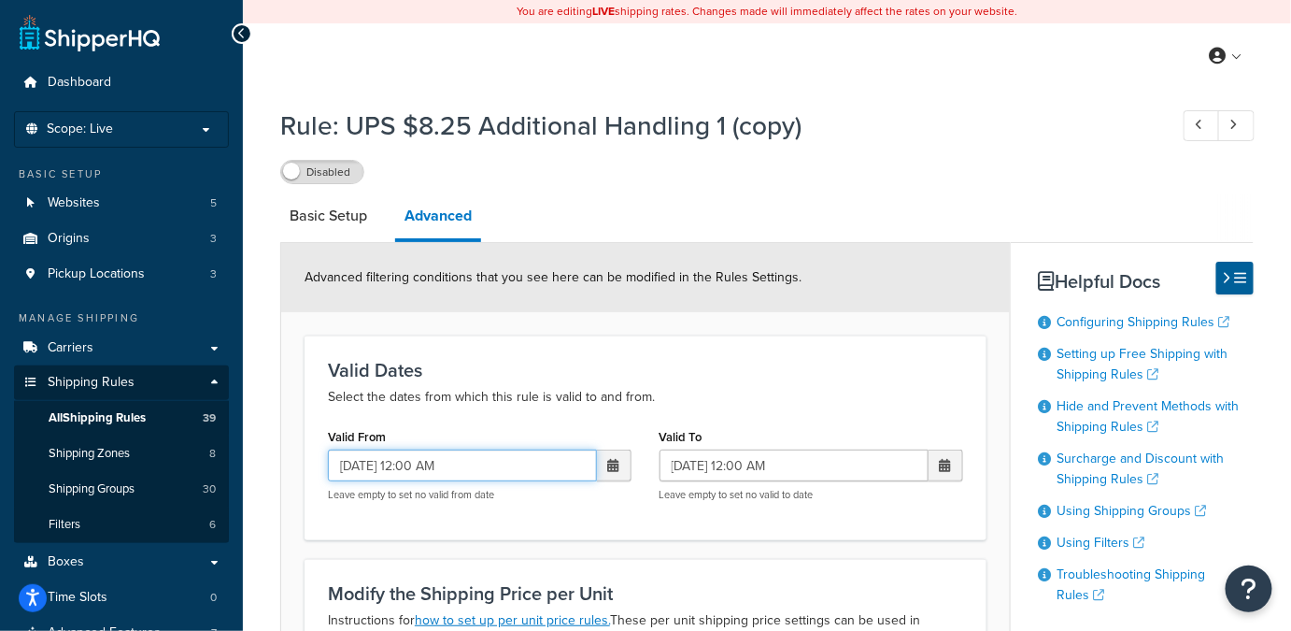
type input "[DATE] 12:00 AM"
click at [515, 527] on div "Valid Dates Select the dates from which this rule is valid to and from. Valid F…" at bounding box center [646, 437] width 682 height 204
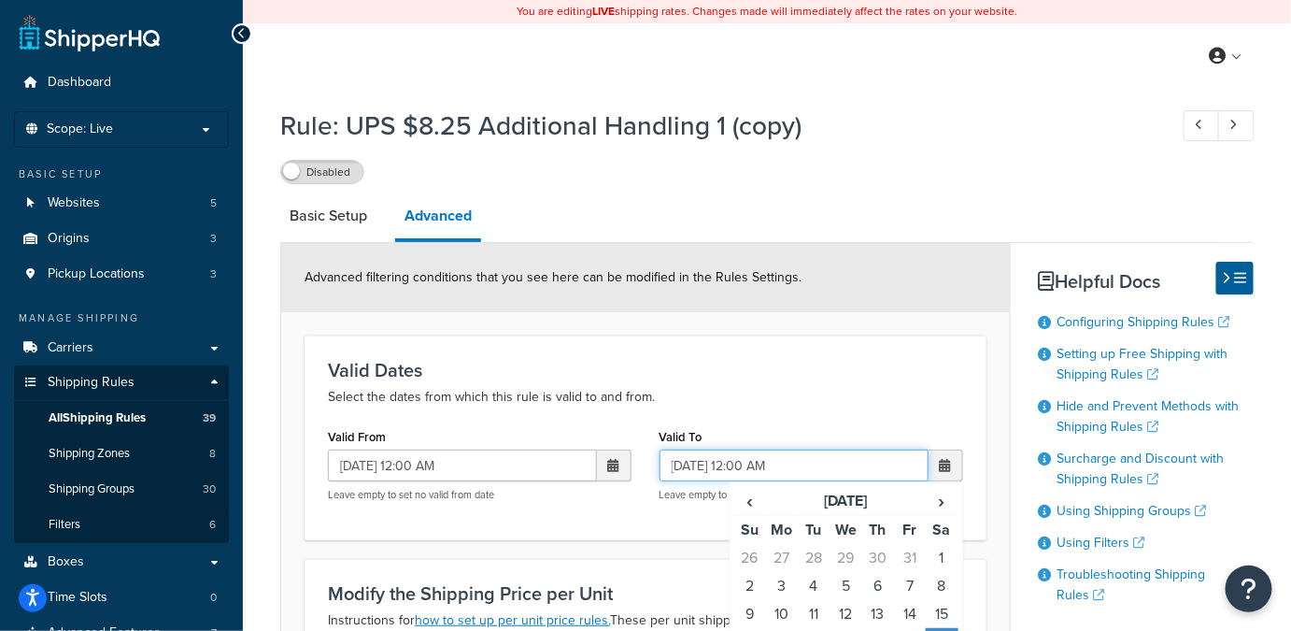
click at [736, 461] on input "11/22/2025 12:00 AM" at bounding box center [794, 465] width 269 height 32
click at [658, 520] on div "Valid Dates Select the dates from which this rule is valid to and from. Valid F…" at bounding box center [646, 437] width 682 height 204
click at [676, 464] on input "11/22/2026 12:00 AM" at bounding box center [794, 465] width 269 height 32
click at [695, 467] on input "1/22/2026 12:00 AM" at bounding box center [794, 465] width 269 height 32
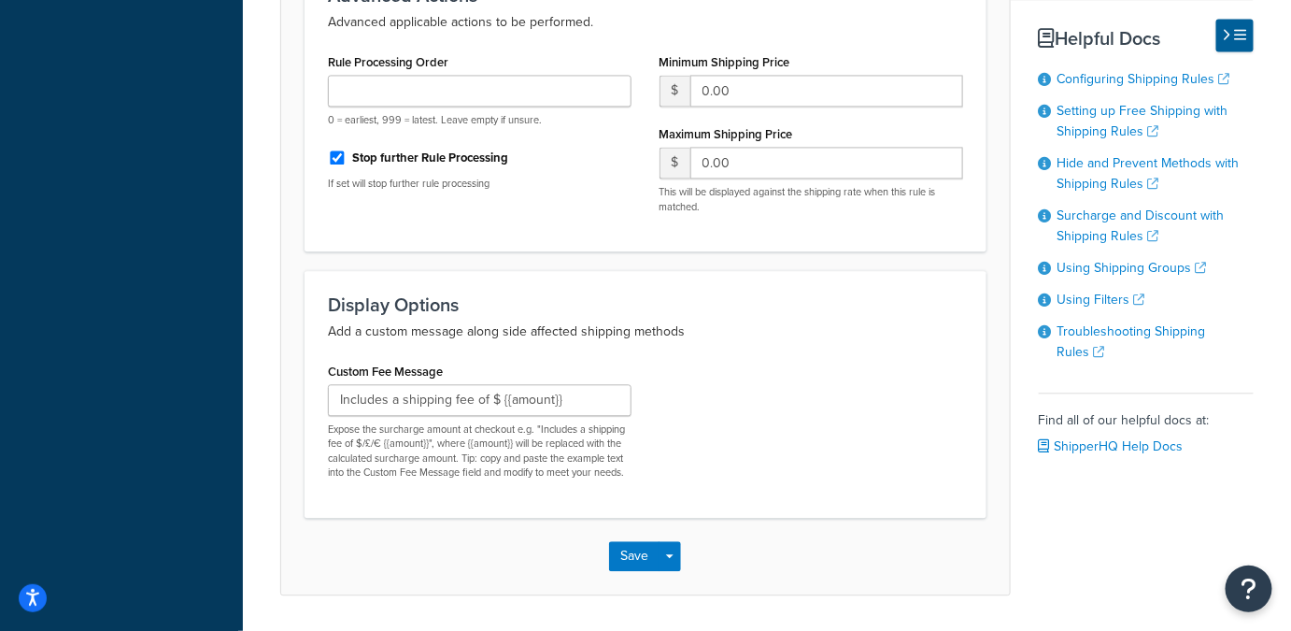
scroll to position [1312, 0]
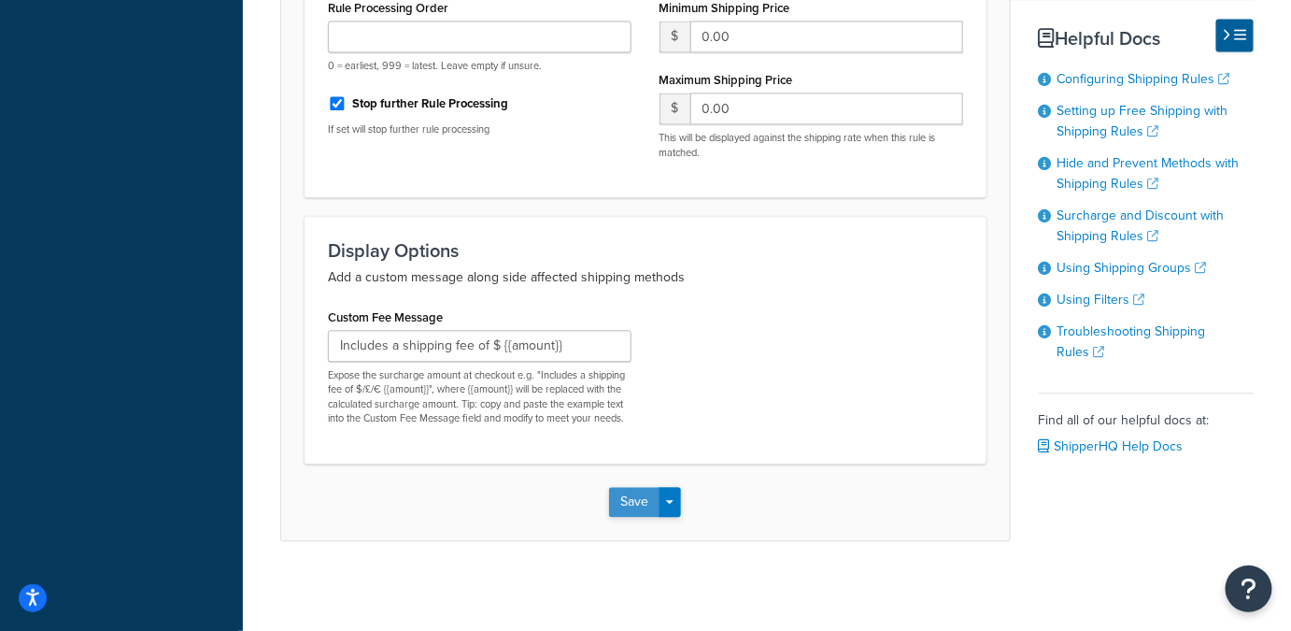
type input "1/17/2026 12:00 AM"
click at [637, 509] on button "Save" at bounding box center [634, 502] width 50 height 30
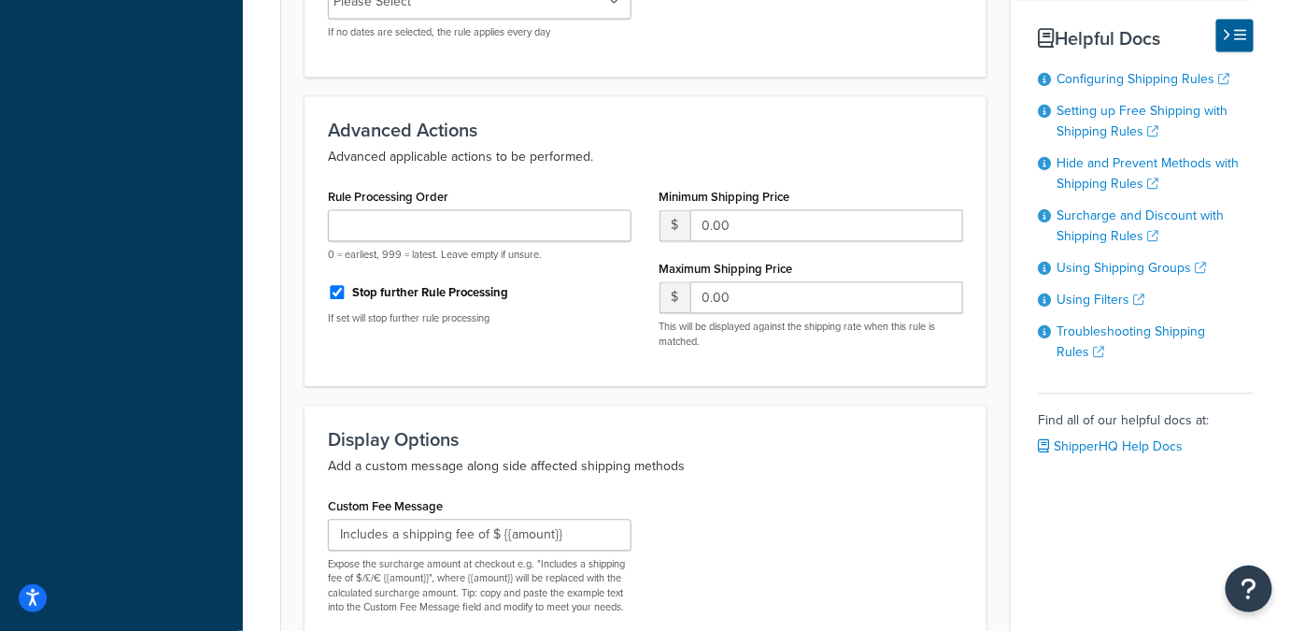
scroll to position [1224, 0]
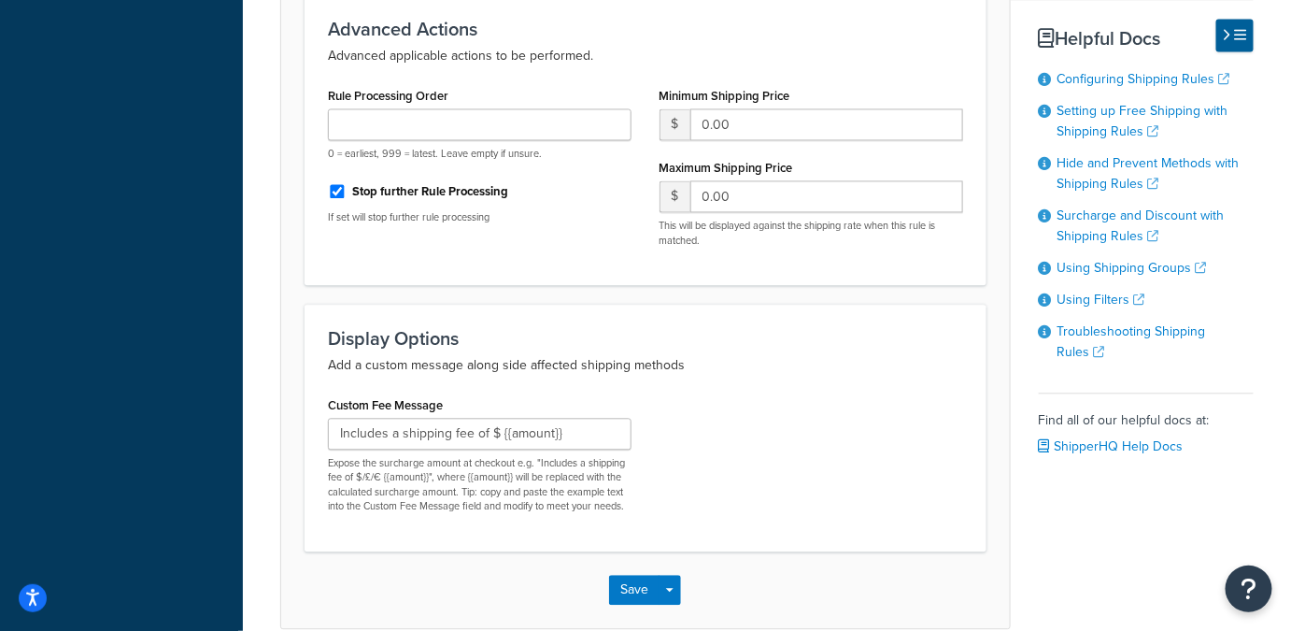
click at [820, 457] on div "Custom Fee Message Includes a shipping fee of $ {{amount}} Expose the surcharge…" at bounding box center [645, 460] width 663 height 136
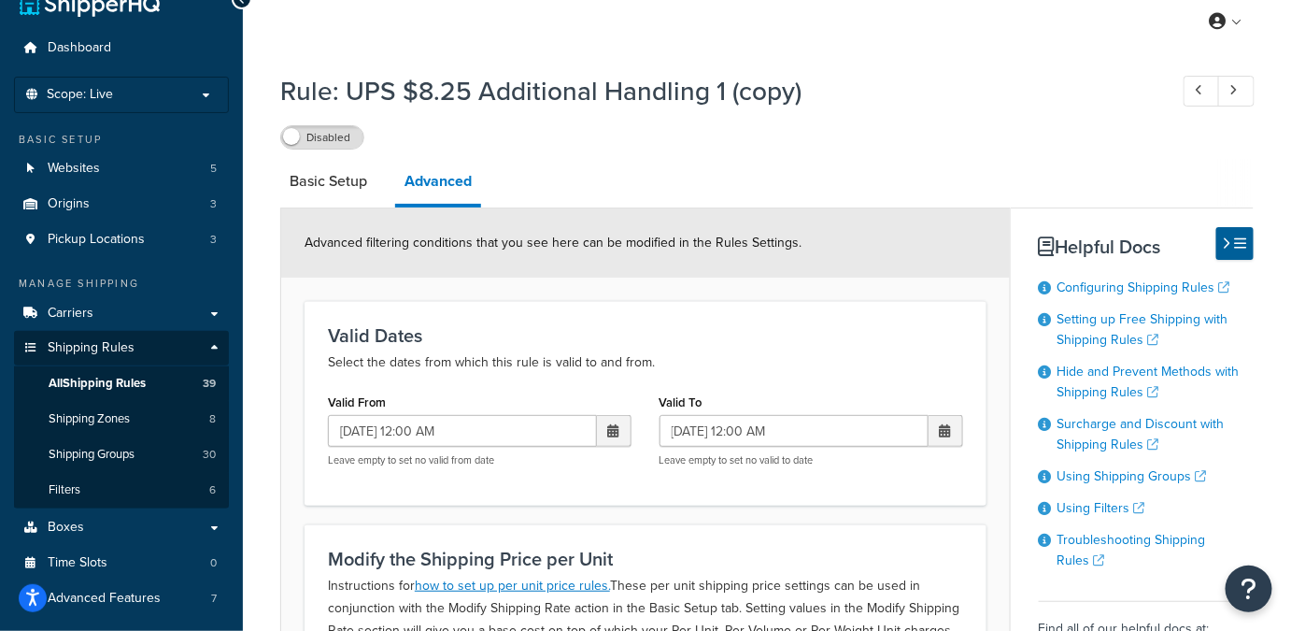
scroll to position [0, 0]
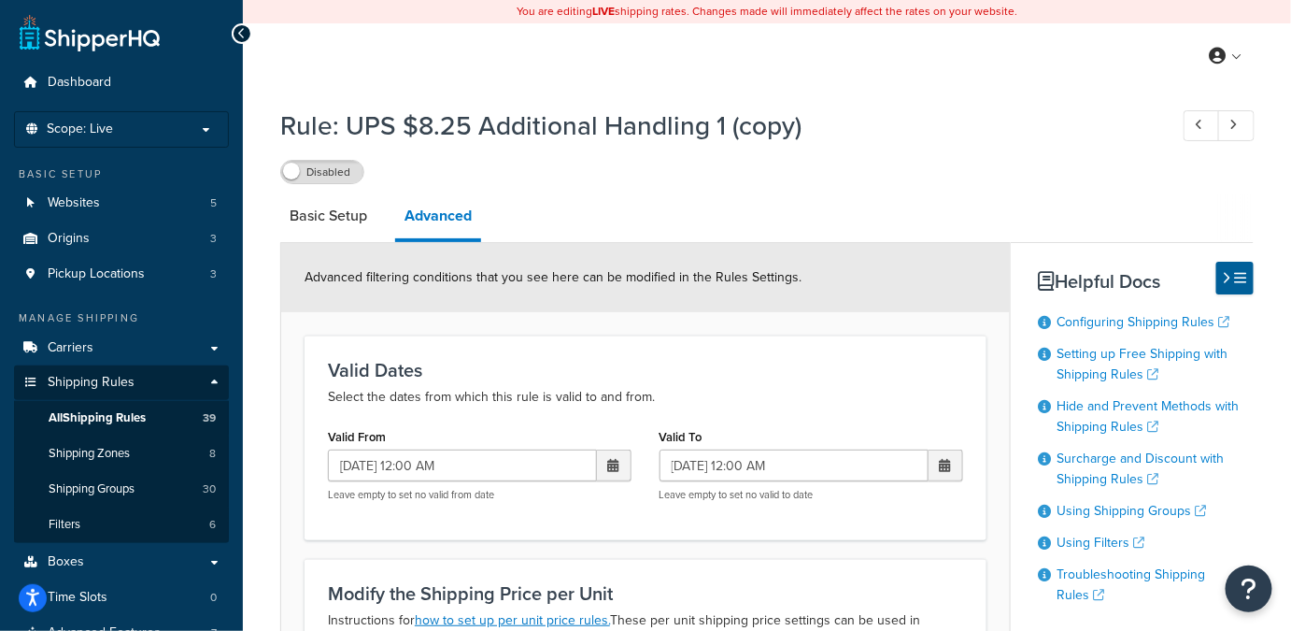
select select "BOX"
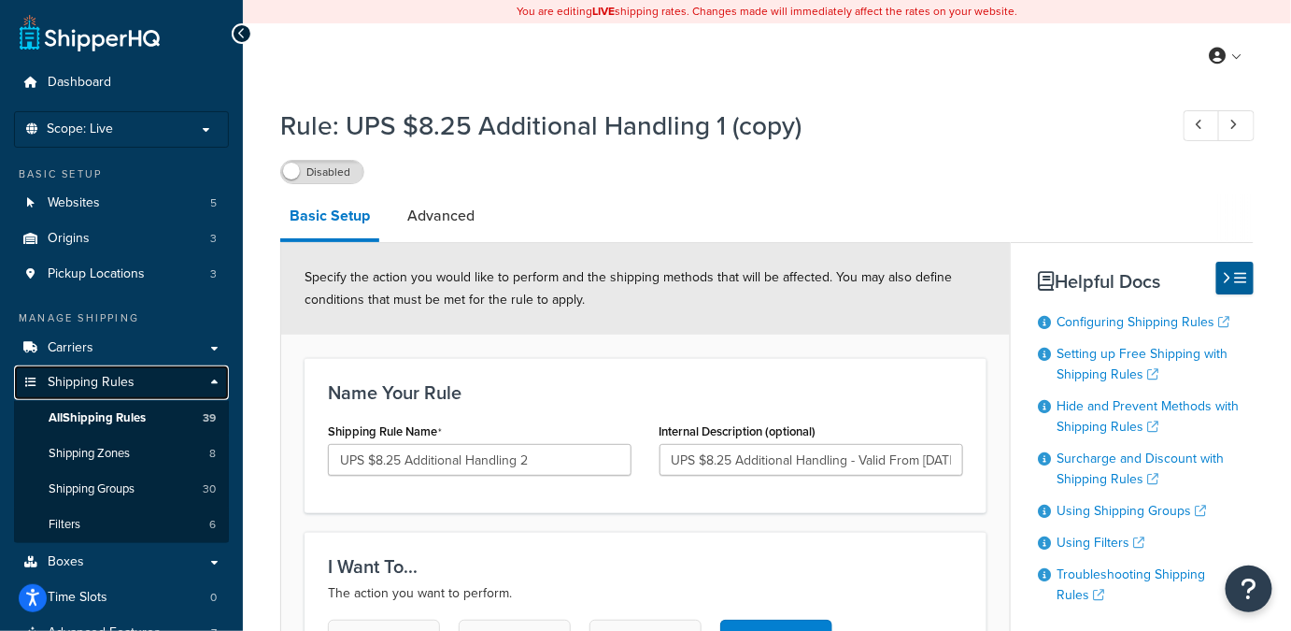
click at [112, 380] on span "Shipping Rules" at bounding box center [91, 383] width 87 height 16
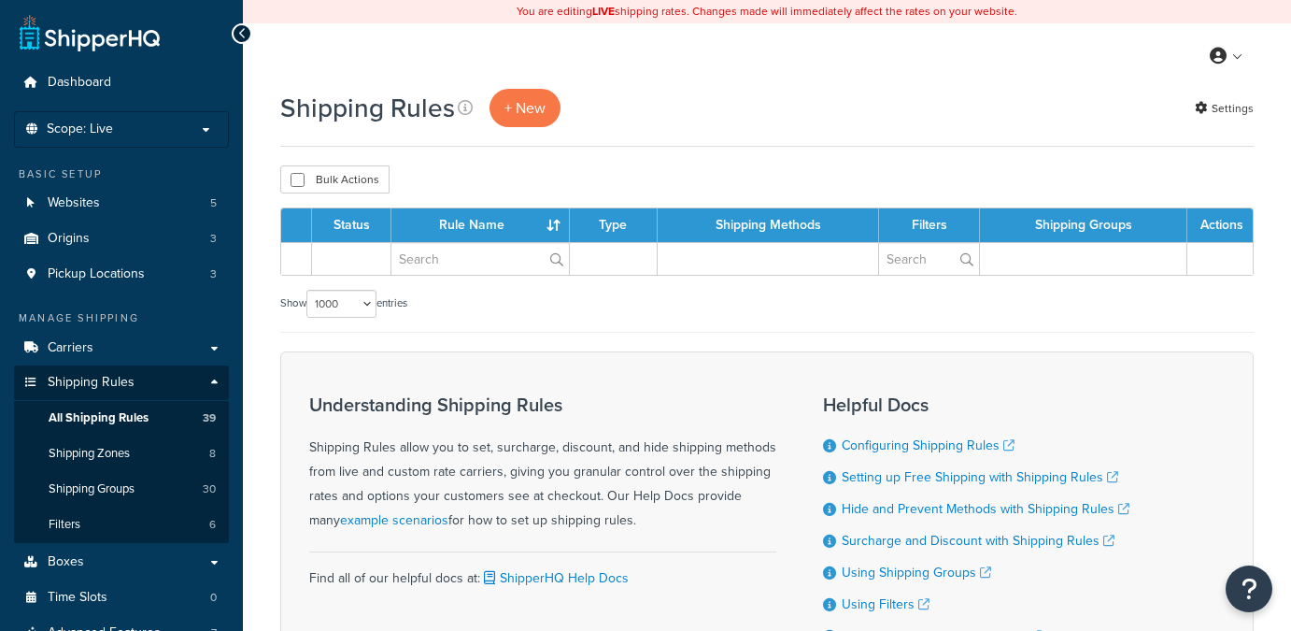
select select "1000"
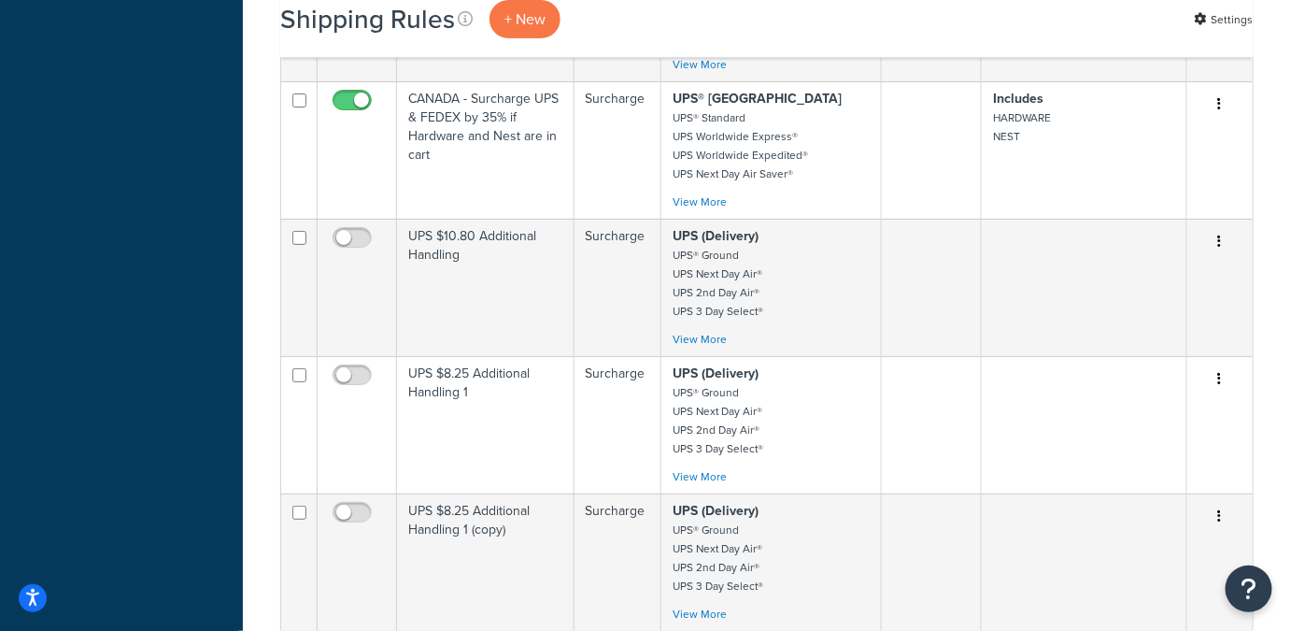
scroll to position [4928, 0]
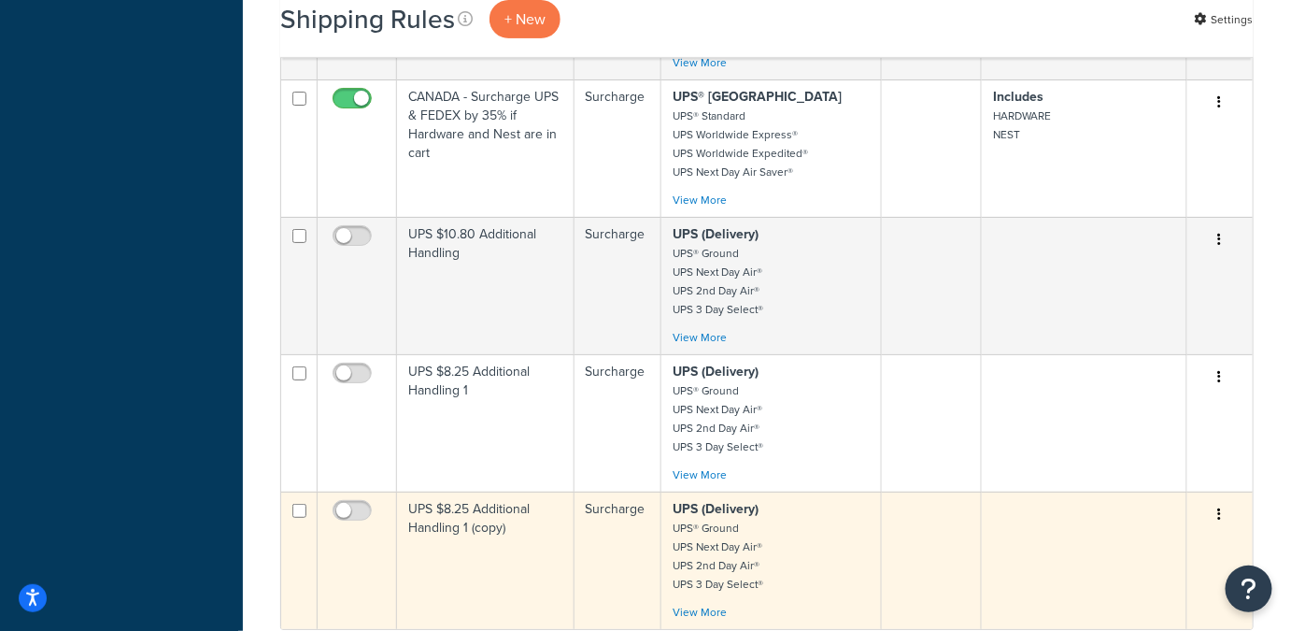
click at [699, 525] on small "UPS® Ground UPS Next Day Air® UPS 2nd Day Air® UPS 3 Day Select®" at bounding box center [718, 556] width 91 height 73
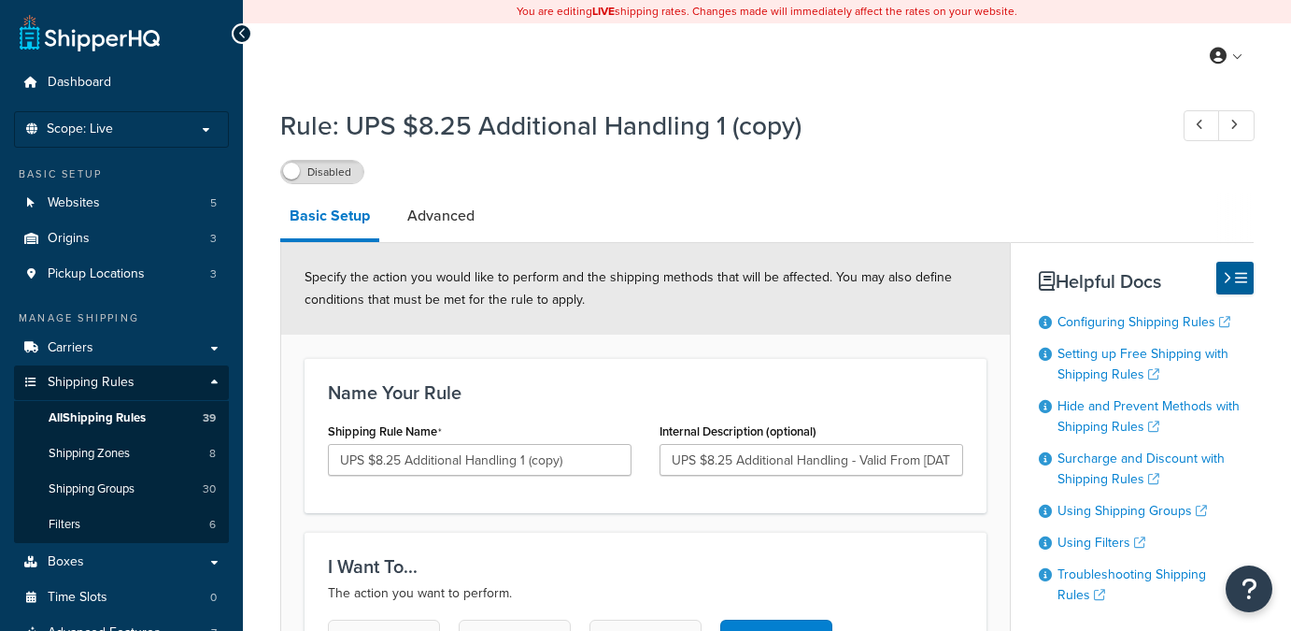
select select "BOX"
click at [580, 441] on div "Shipping Rule Name UPS $8.25 Additional Handling 1 (copy)" at bounding box center [480, 447] width 304 height 58
click at [438, 213] on link "Advanced" at bounding box center [441, 215] width 86 height 45
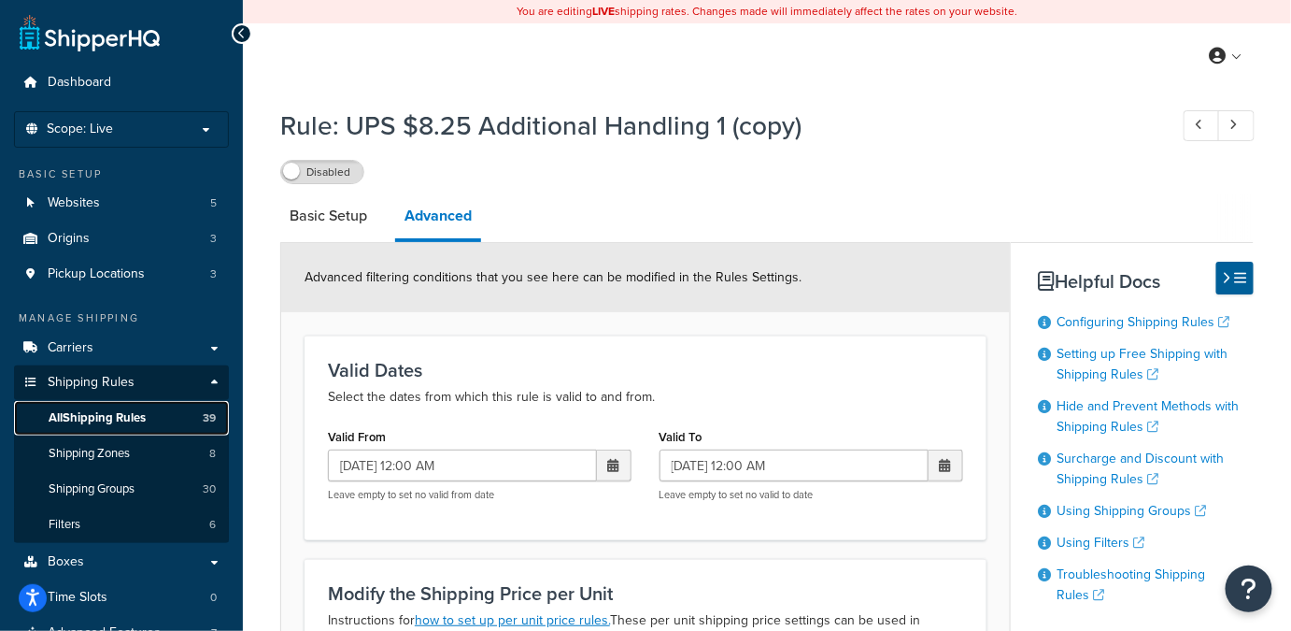
click at [80, 421] on span "All Shipping Rules" at bounding box center [97, 418] width 97 height 16
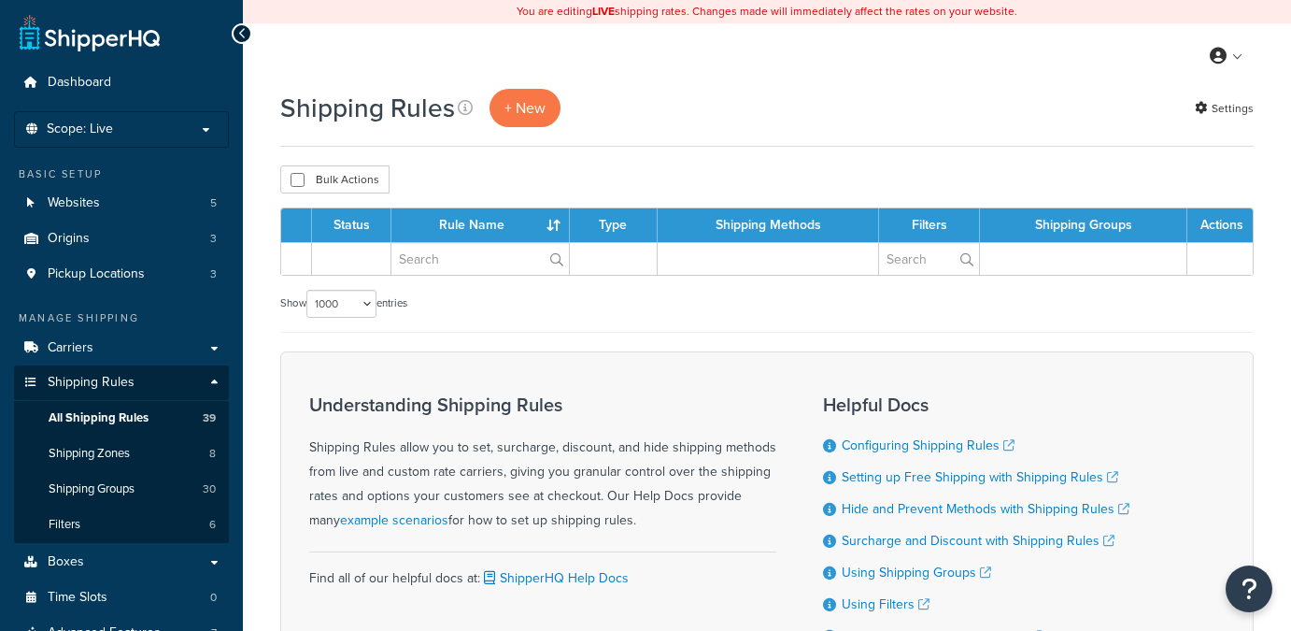
select select "1000"
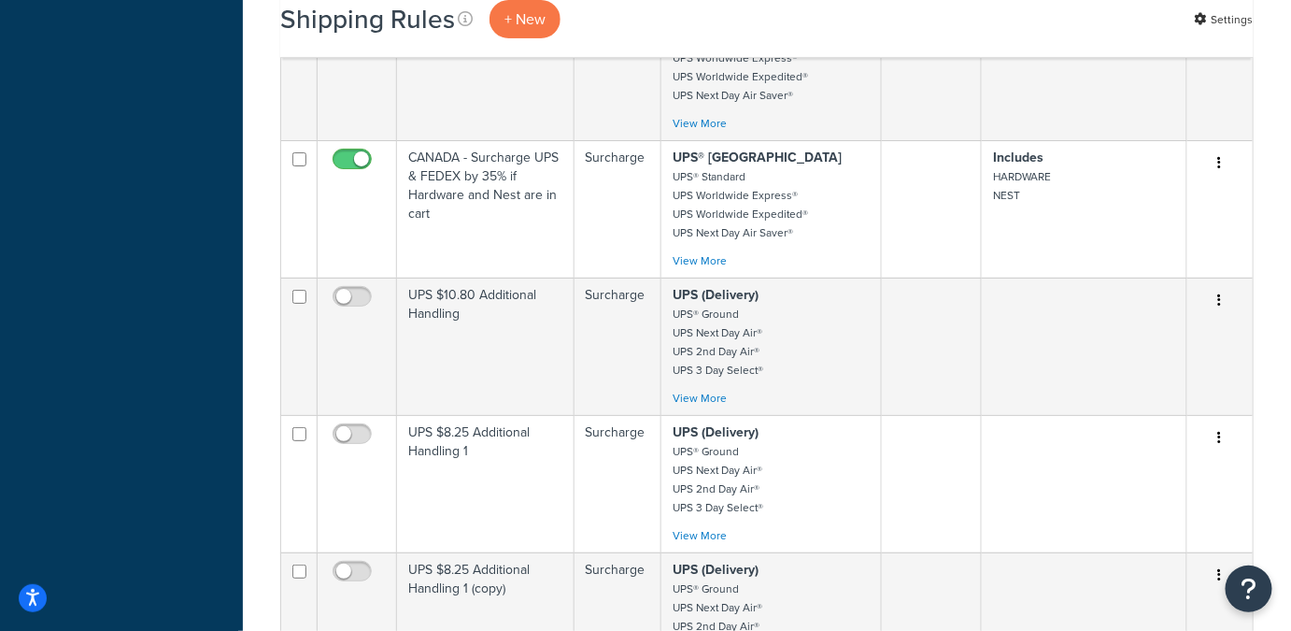
scroll to position [4868, 0]
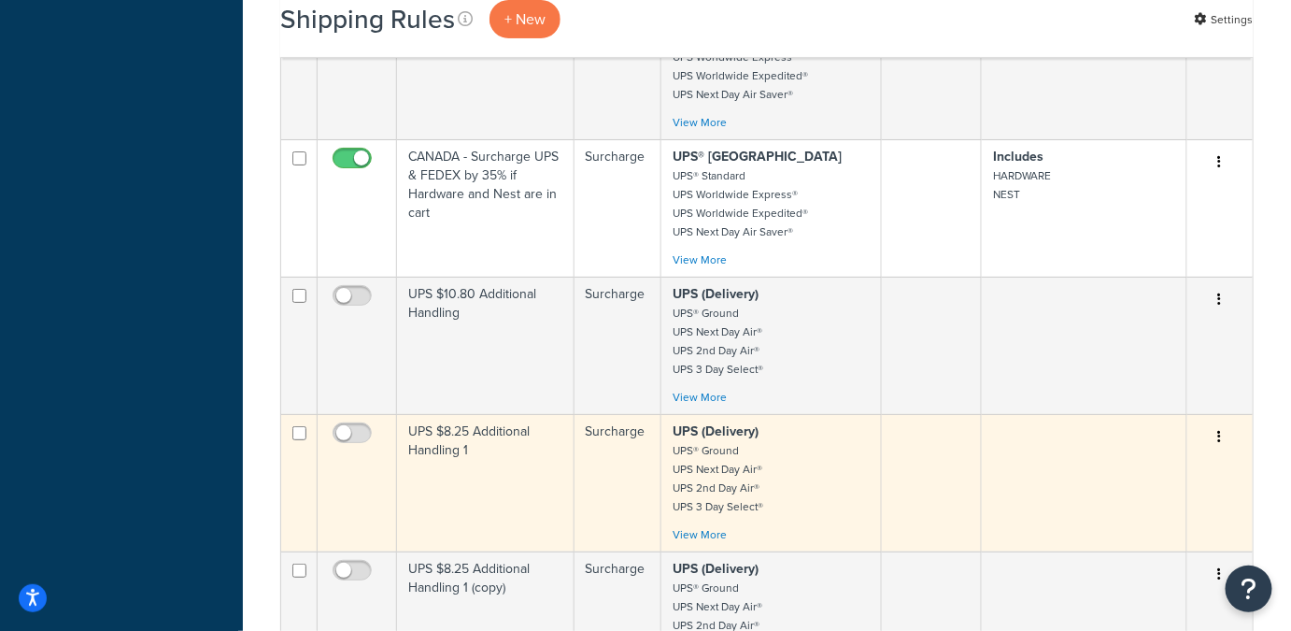
click at [722, 442] on small "UPS® Ground UPS Next Day Air® UPS 2nd Day Air® UPS 3 Day Select®" at bounding box center [718, 478] width 91 height 73
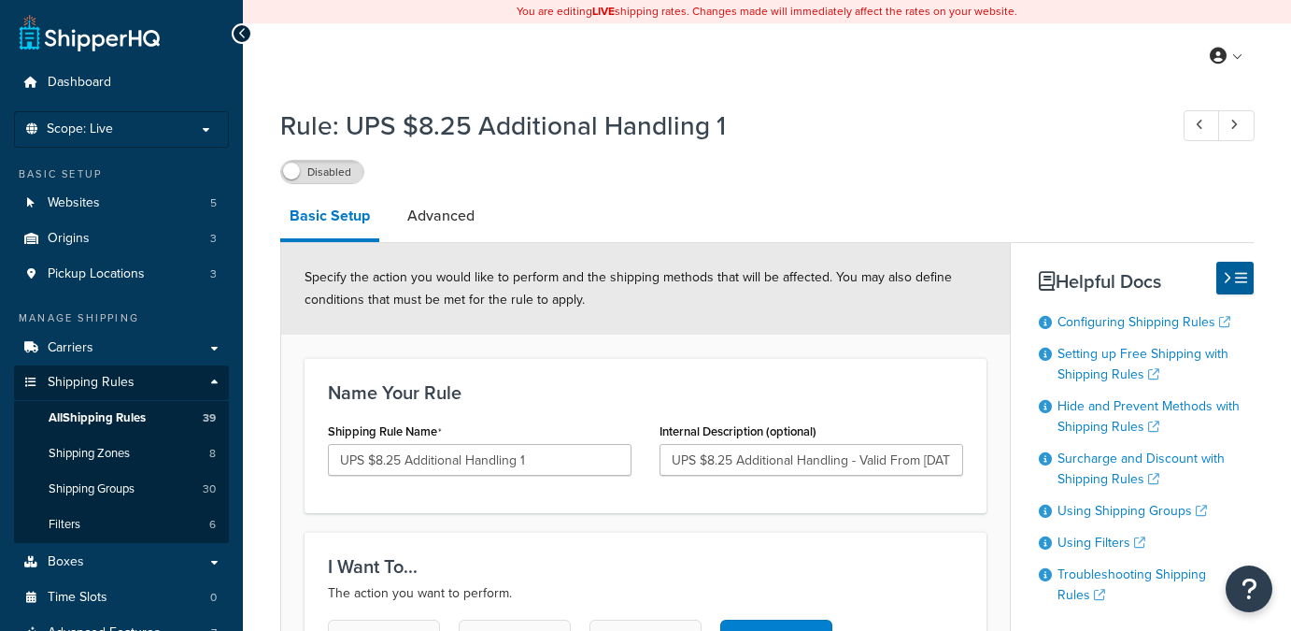
select select "BOX"
click at [460, 219] on link "Advanced" at bounding box center [441, 215] width 86 height 45
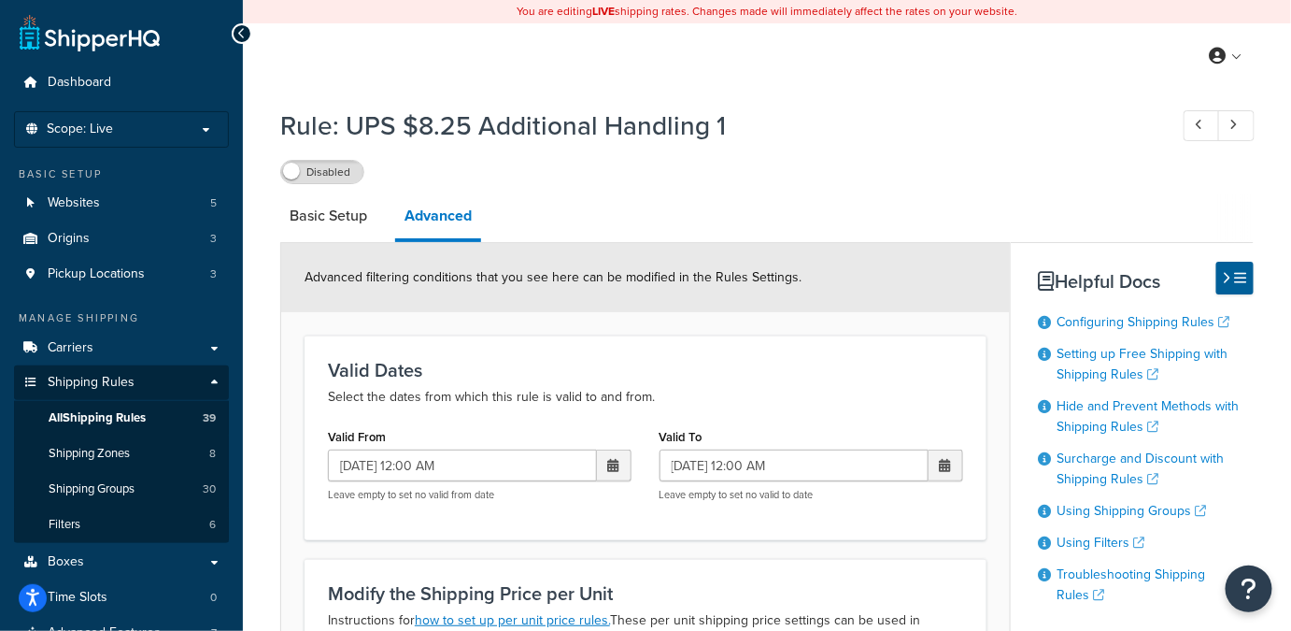
click at [240, 33] on icon at bounding box center [242, 33] width 8 height 13
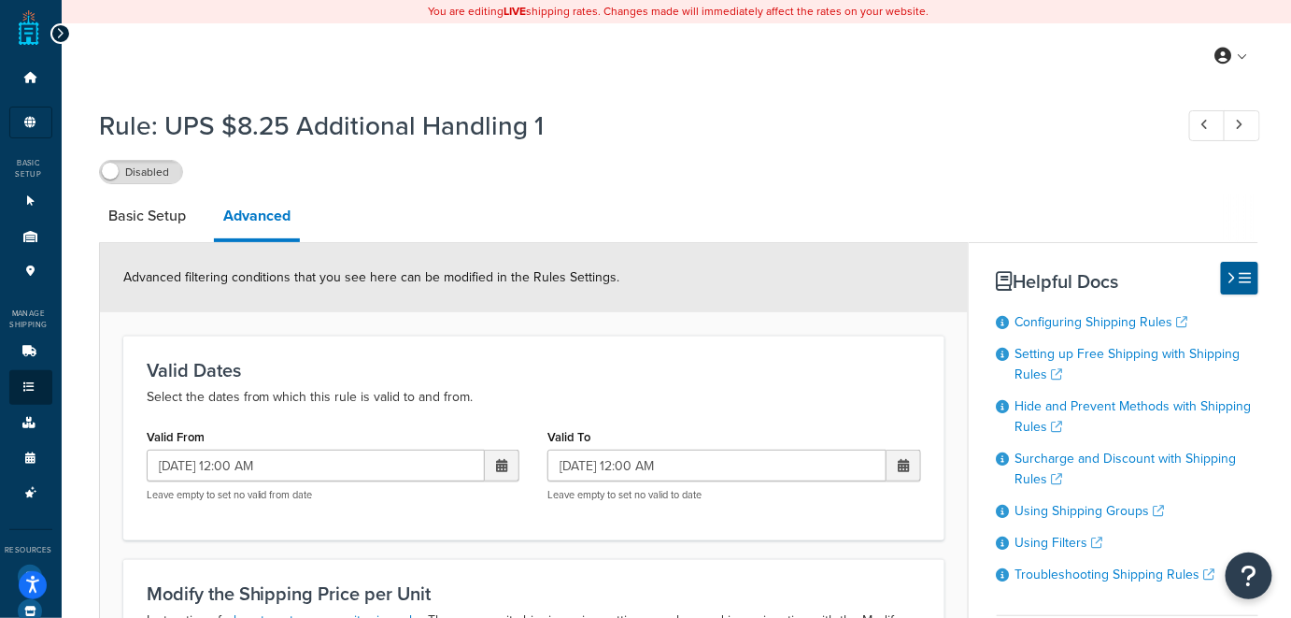
click at [60, 36] on icon at bounding box center [60, 33] width 8 height 13
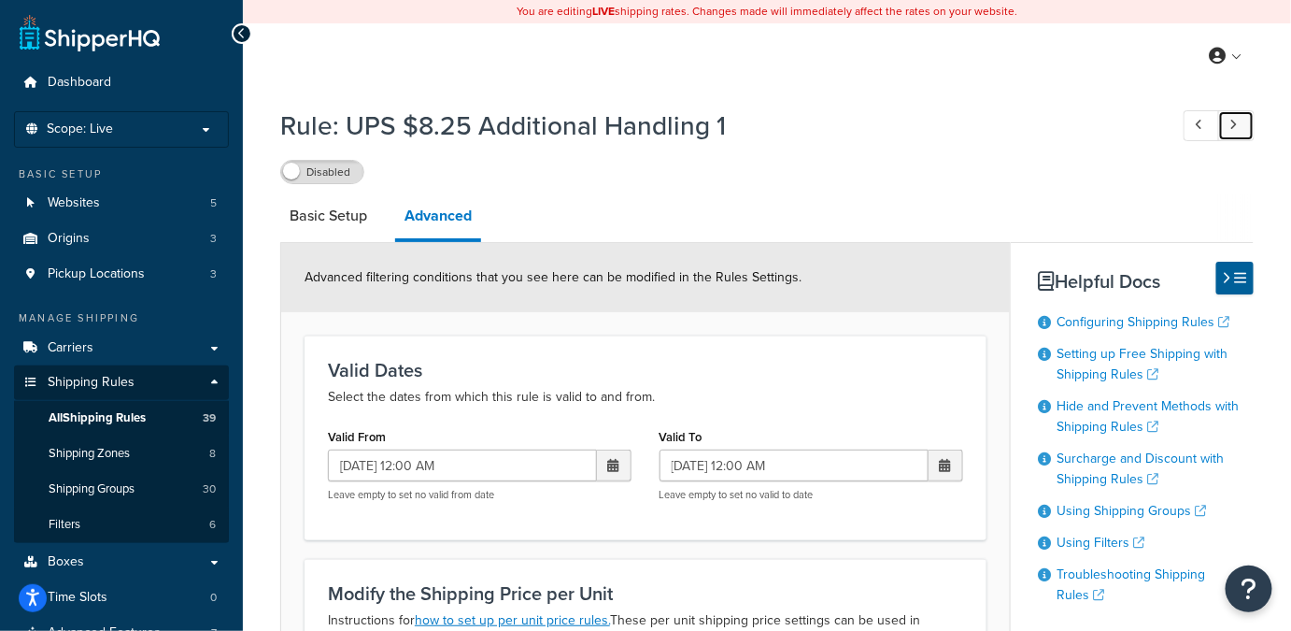
click at [1227, 128] on link at bounding box center [1236, 125] width 36 height 31
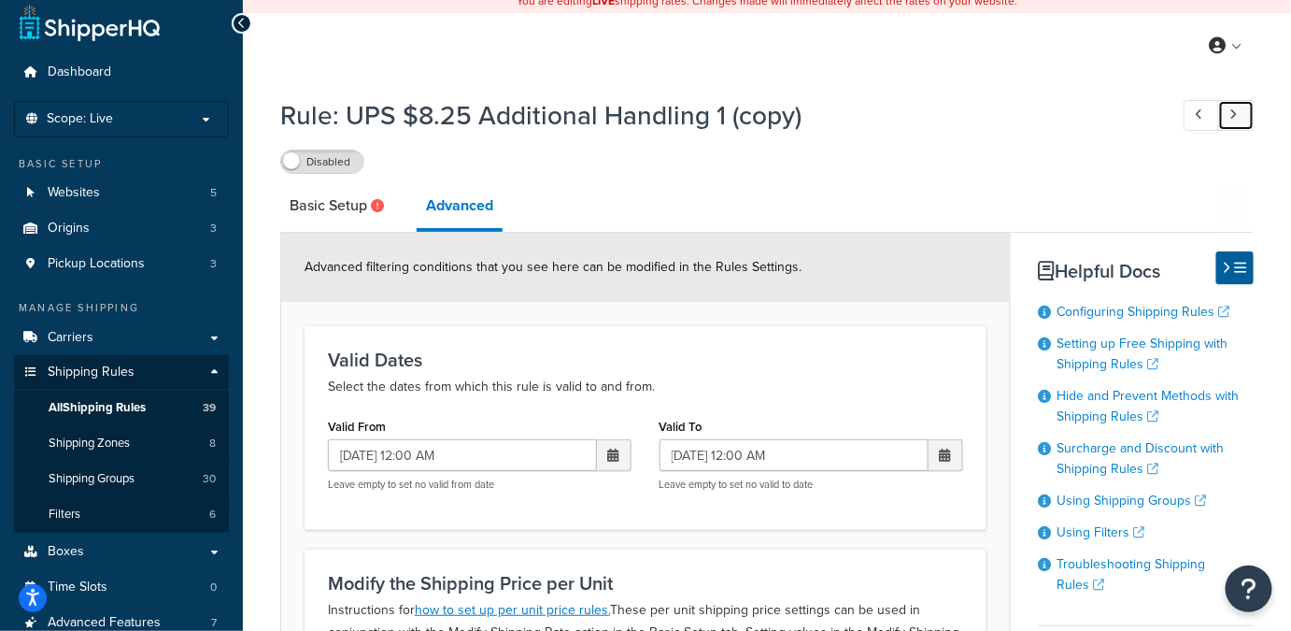
scroll to position [9, 0]
click at [353, 455] on input "09/28/2025 12:00 AM" at bounding box center [462, 456] width 269 height 32
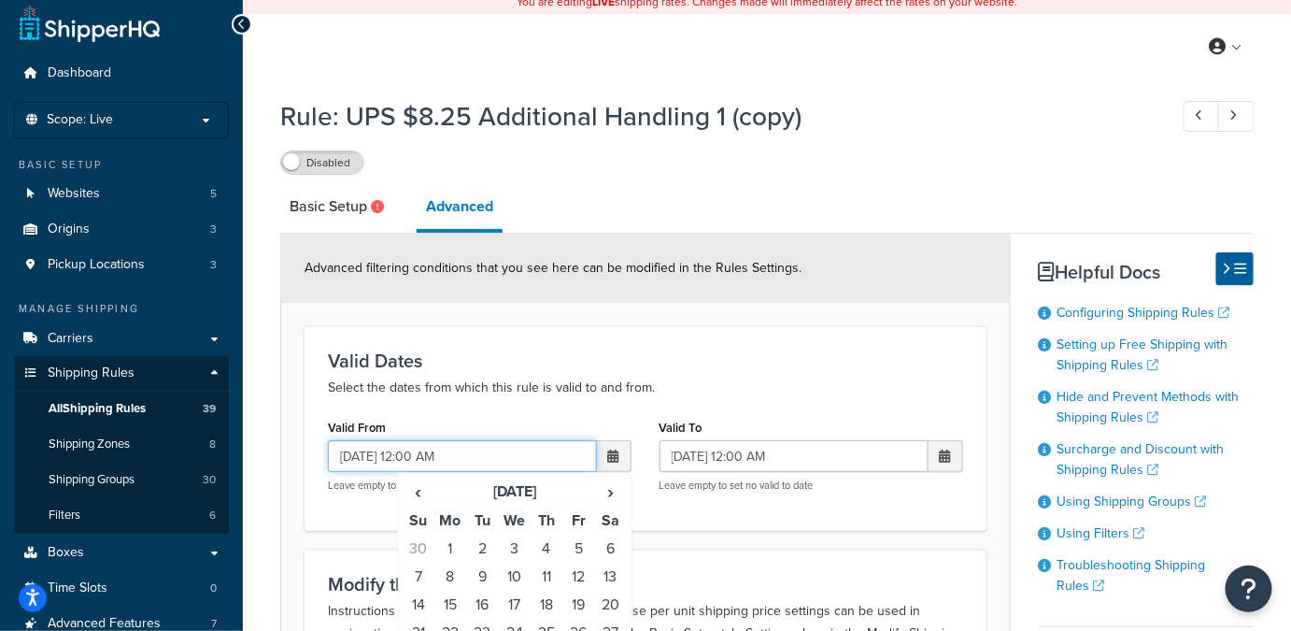
type input "[DATE] 12:00 AM"
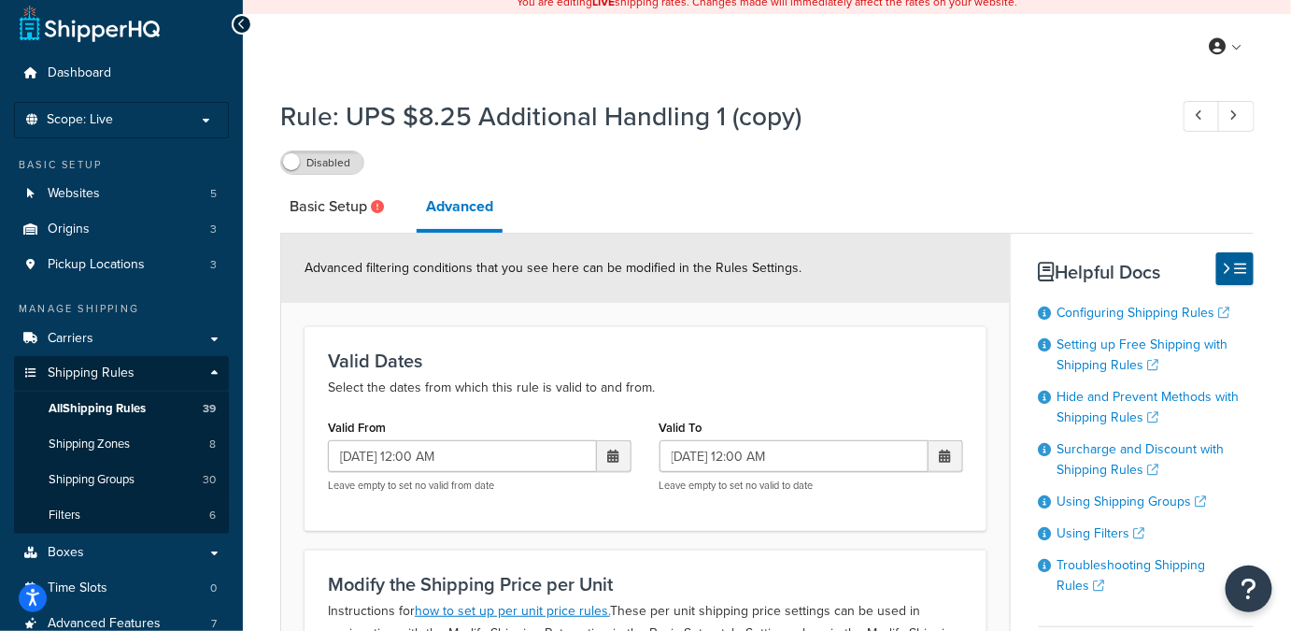
click at [616, 455] on span at bounding box center [613, 455] width 11 height 13
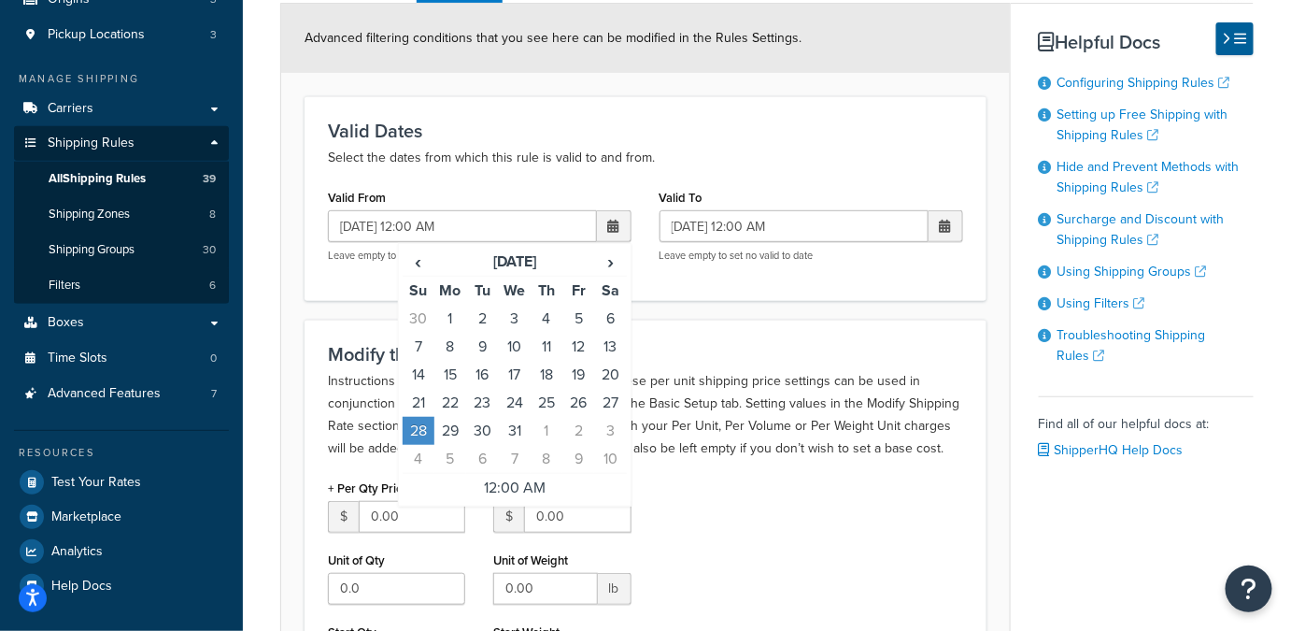
scroll to position [240, 0]
click at [420, 424] on td "28" at bounding box center [419, 430] width 32 height 28
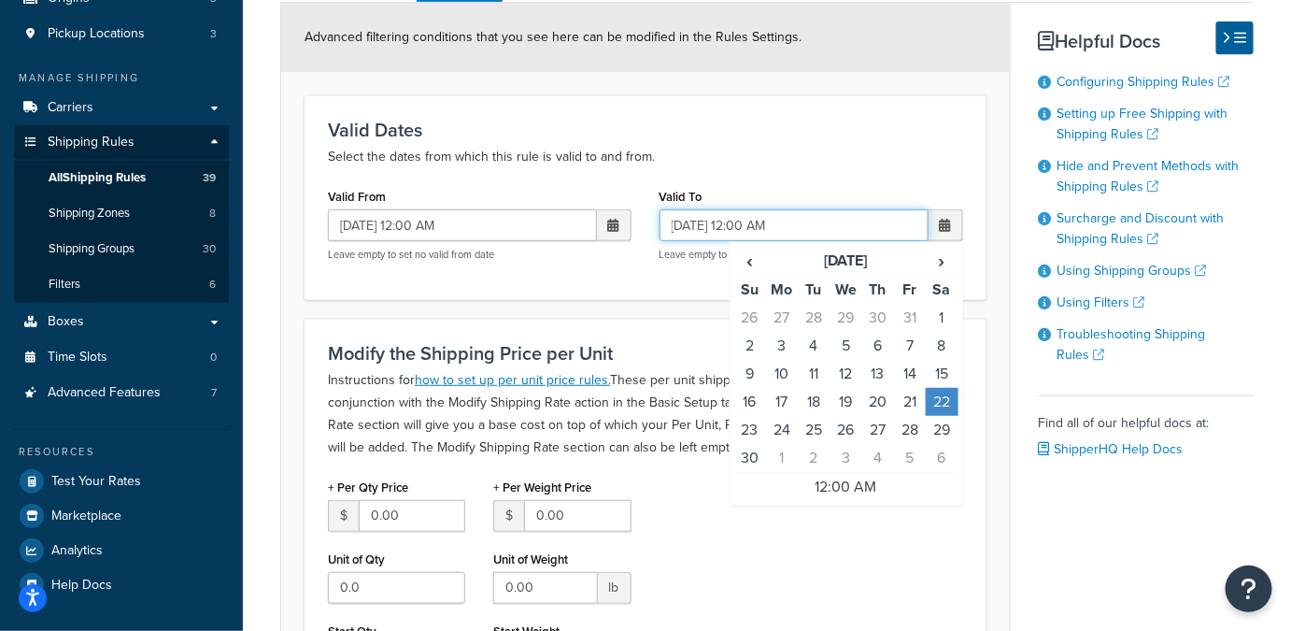
click at [862, 232] on input "11/22/2025 12:00 AM" at bounding box center [794, 225] width 269 height 32
click at [942, 256] on span "›" at bounding box center [942, 261] width 30 height 26
click at [875, 400] on td "22" at bounding box center [878, 402] width 32 height 28
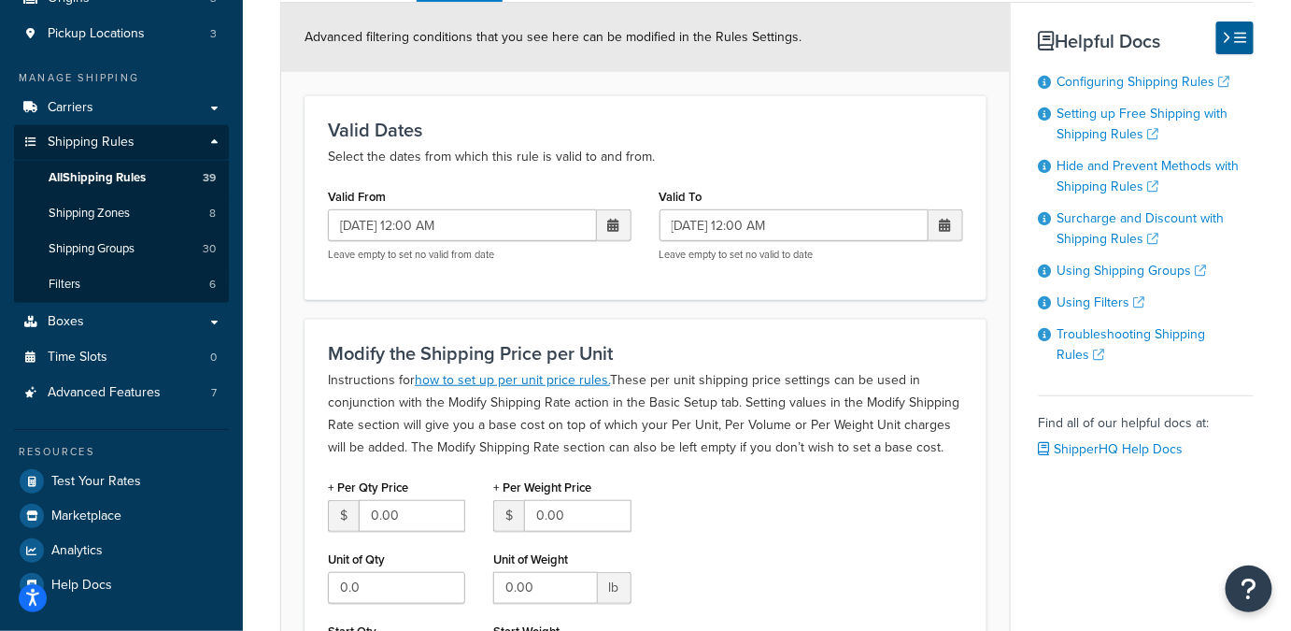
click at [639, 279] on div "Valid Dates Select the dates from which this rule is valid to and from. Valid F…" at bounding box center [646, 197] width 682 height 204
click at [945, 224] on span at bounding box center [945, 225] width 11 height 13
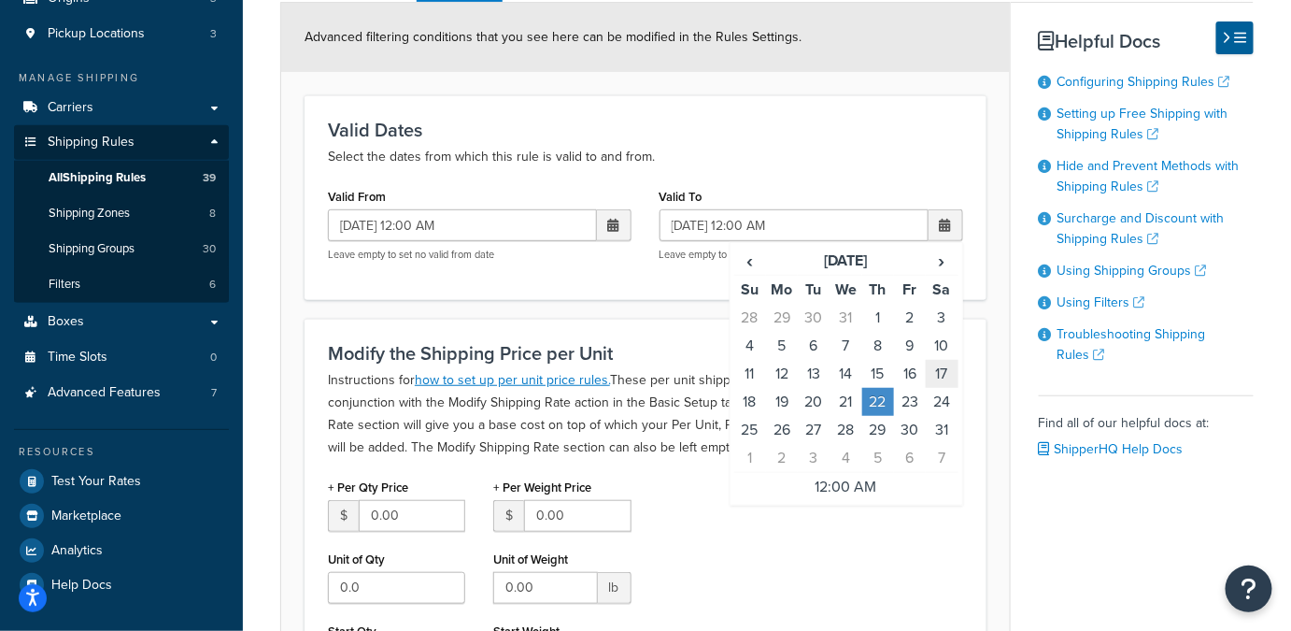
click at [942, 376] on td "17" at bounding box center [942, 374] width 32 height 28
type input "01/17/2026 12:00 AM"
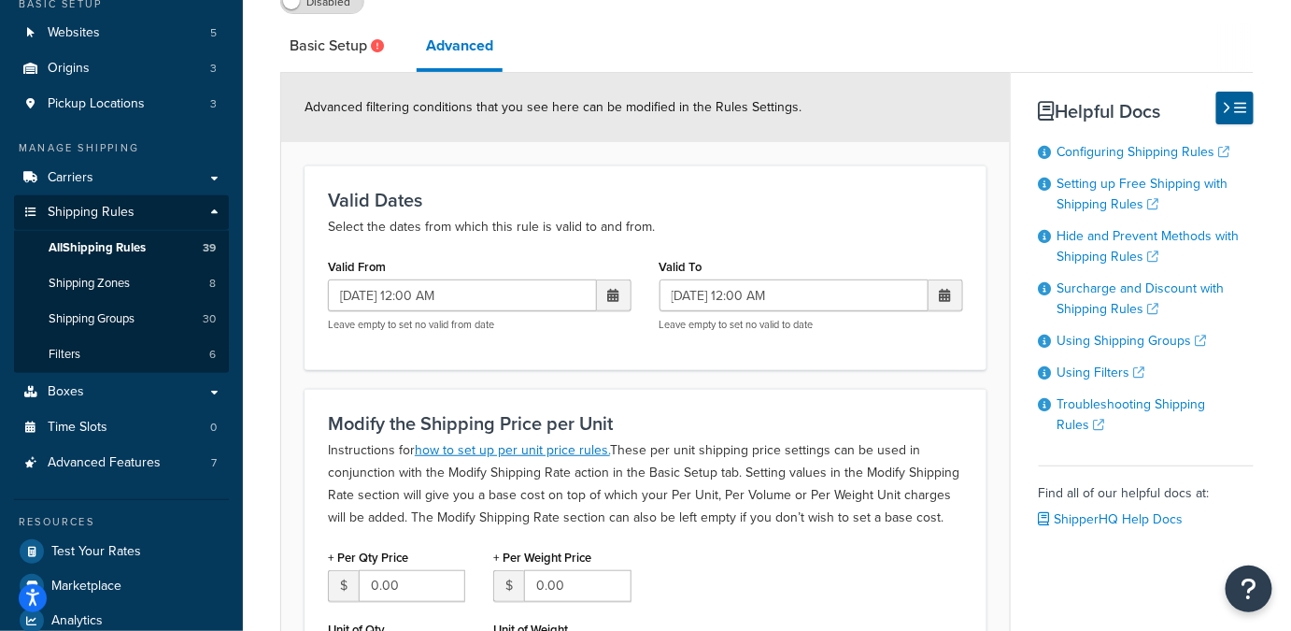
scroll to position [0, 0]
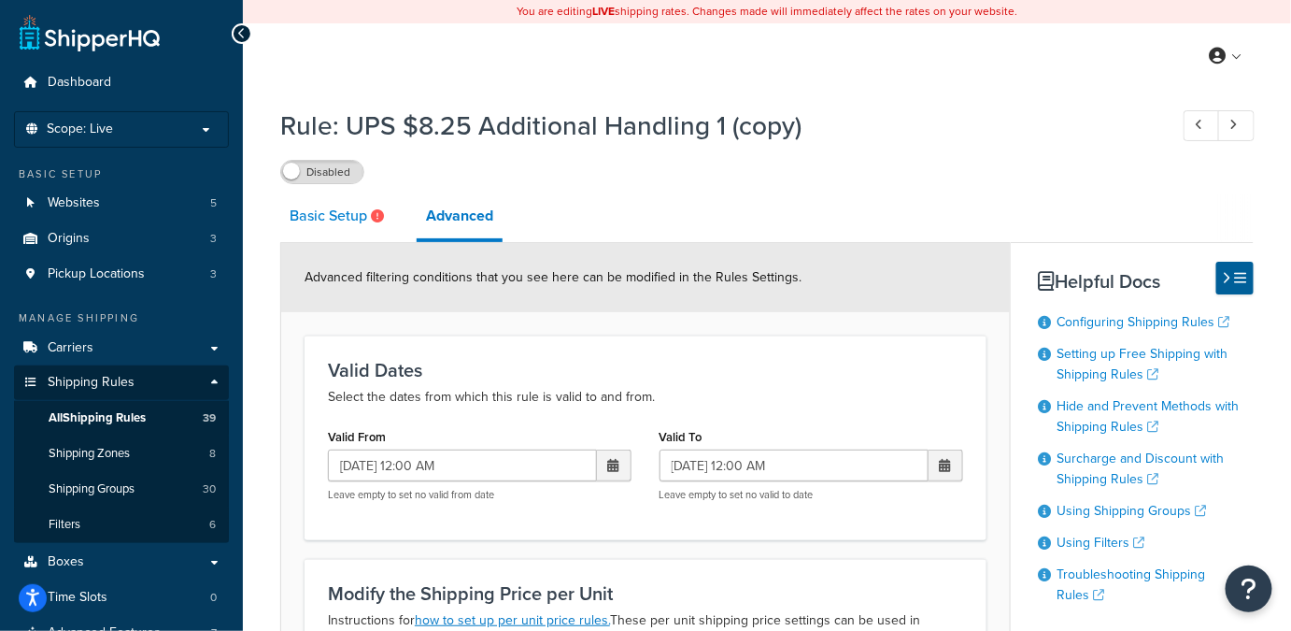
click at [321, 213] on link "Basic Setup" at bounding box center [339, 215] width 118 height 45
select select "BOX"
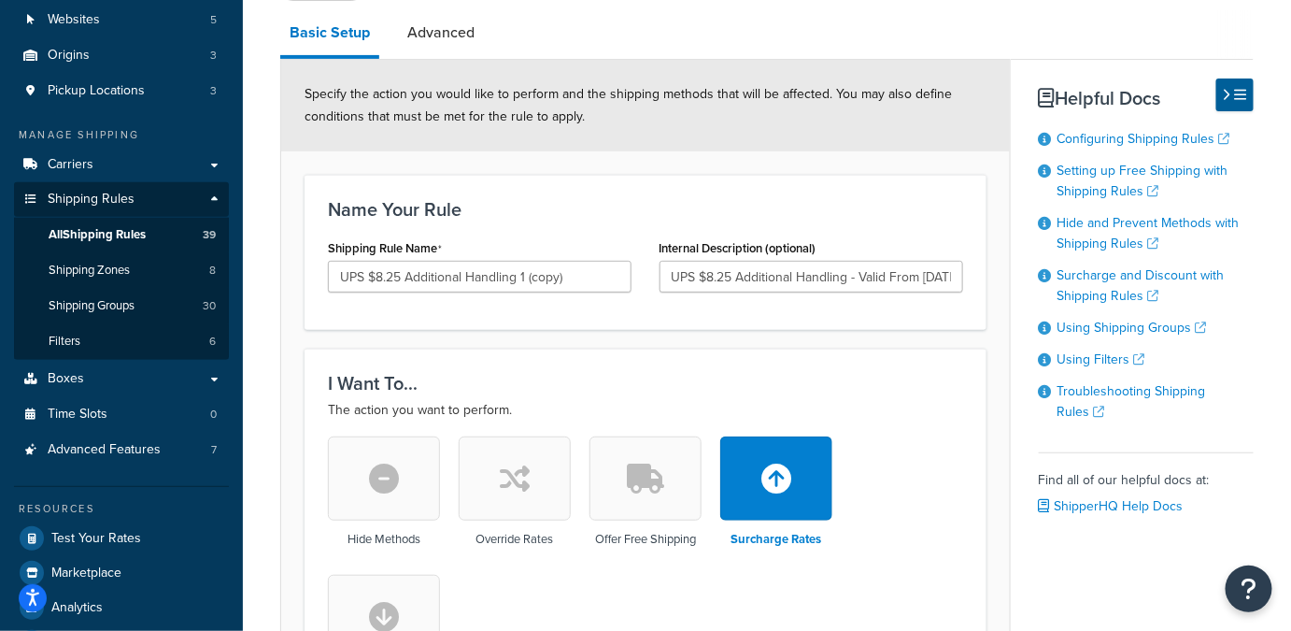
scroll to position [184, 0]
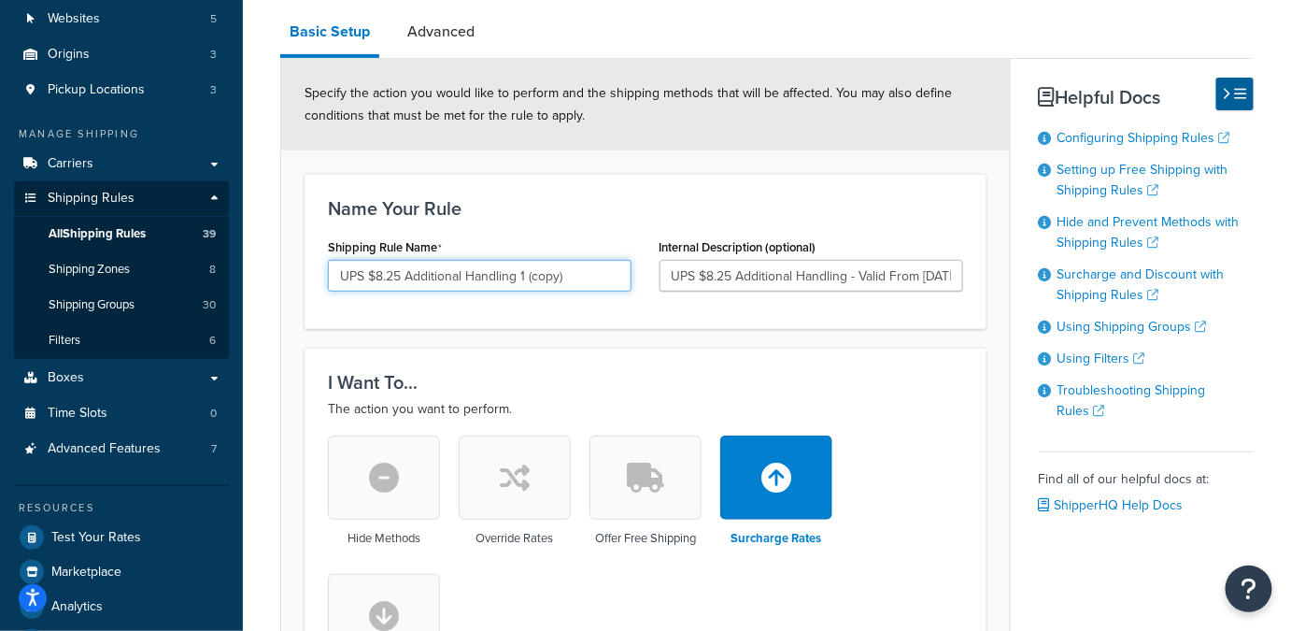
click at [598, 283] on input "UPS $8.25 Additional Handling 1 (copy)" at bounding box center [480, 276] width 304 height 32
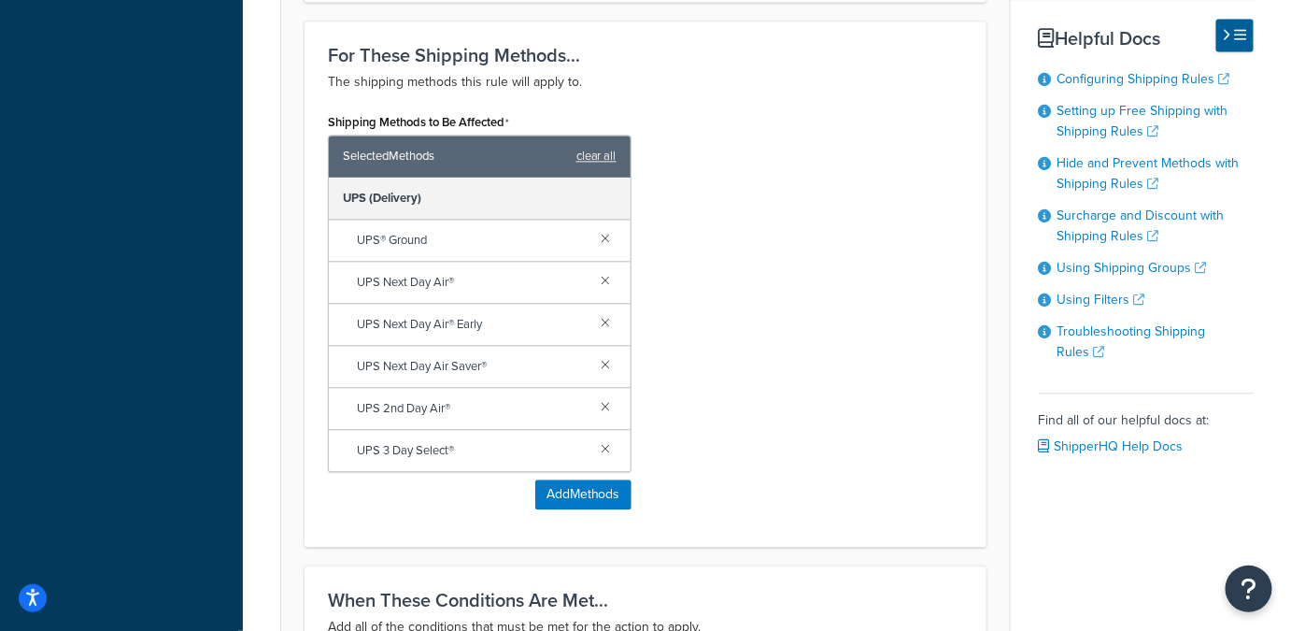
scroll to position [1419, 0]
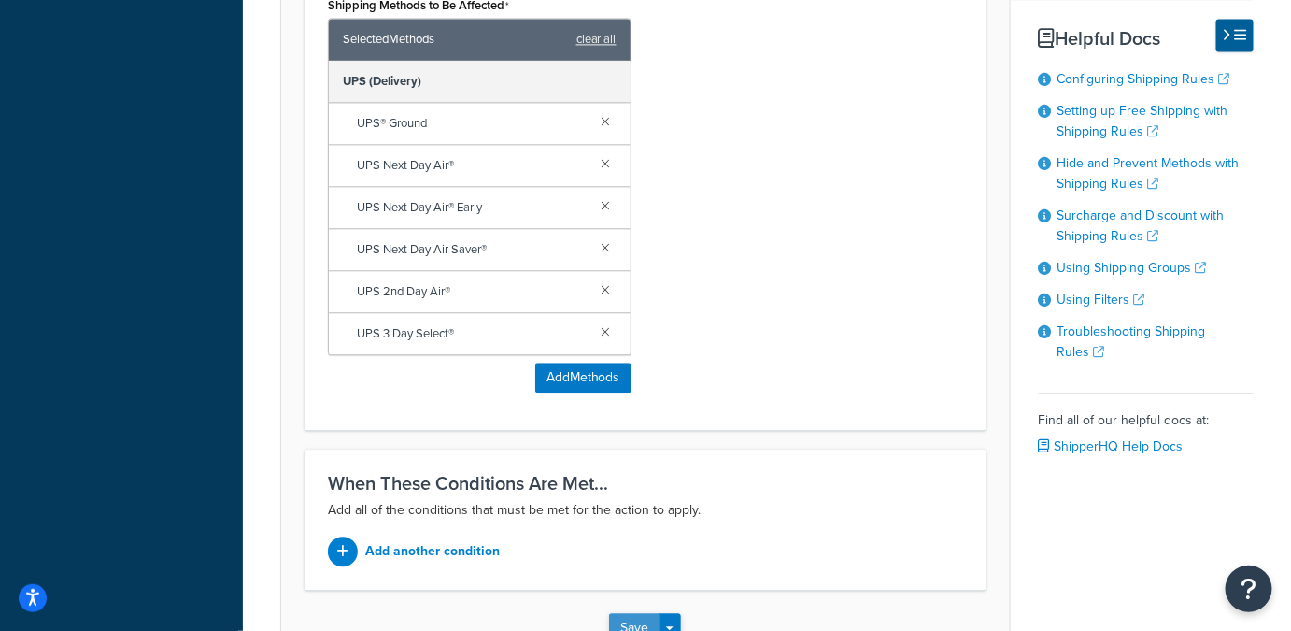
type input "UPS $8.25 Additional Handling 2"
click at [640, 613] on button "Save" at bounding box center [634, 628] width 50 height 30
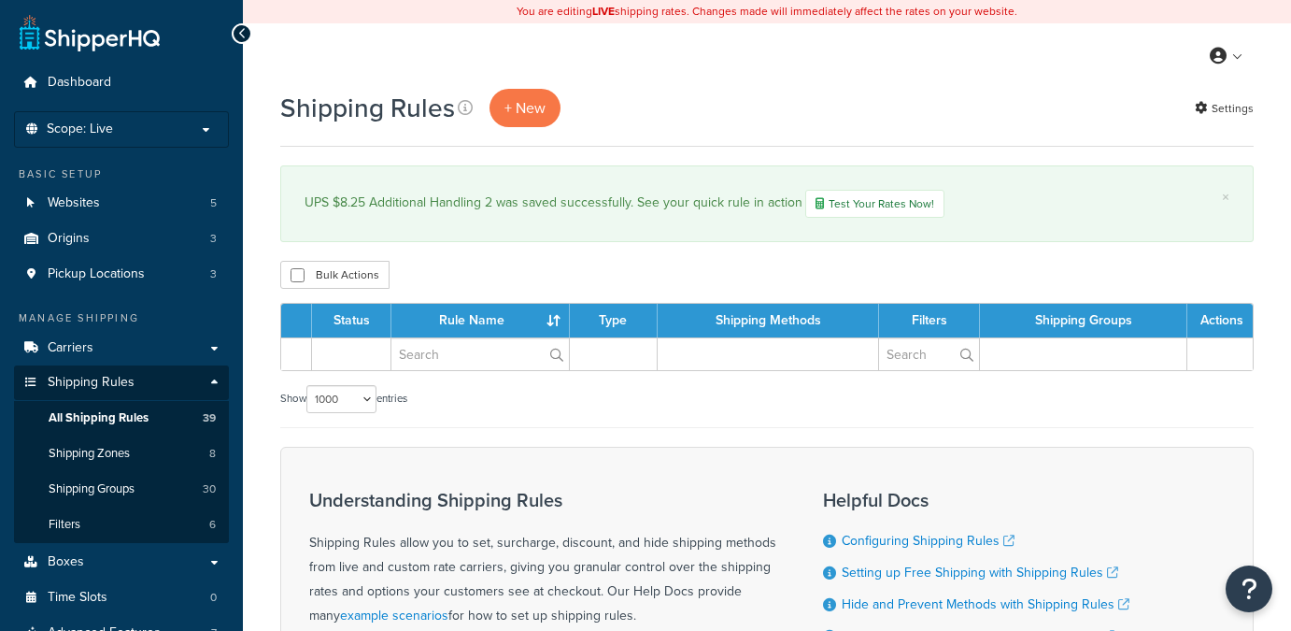
select select "1000"
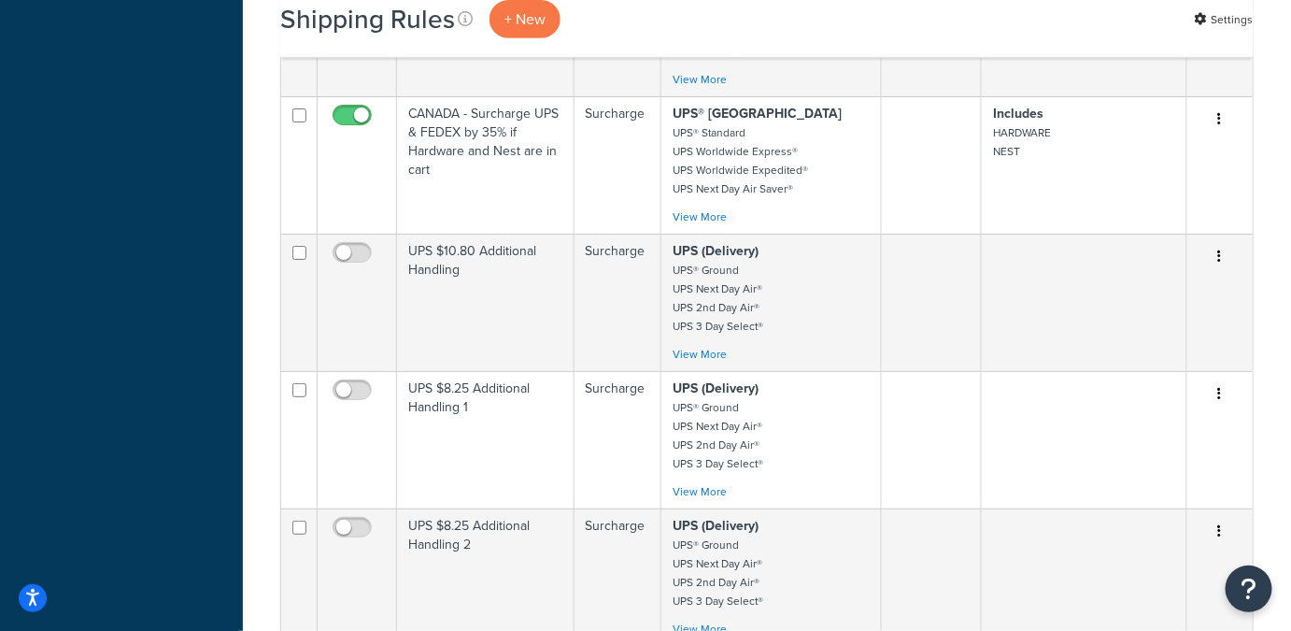
scroll to position [4980, 0]
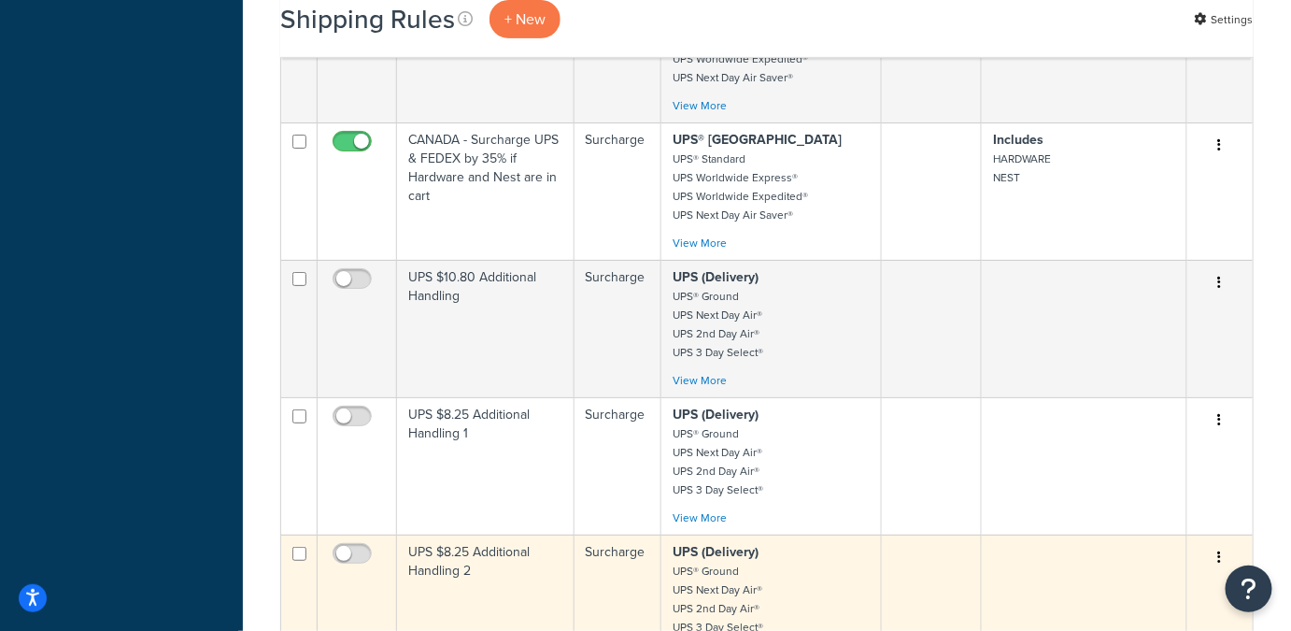
click at [759, 543] on p "UPS (Delivery) UPS® Ground UPS Next Day Air® UPS 2nd Day Air® UPS 3 Day Select®" at bounding box center [771, 589] width 196 height 93
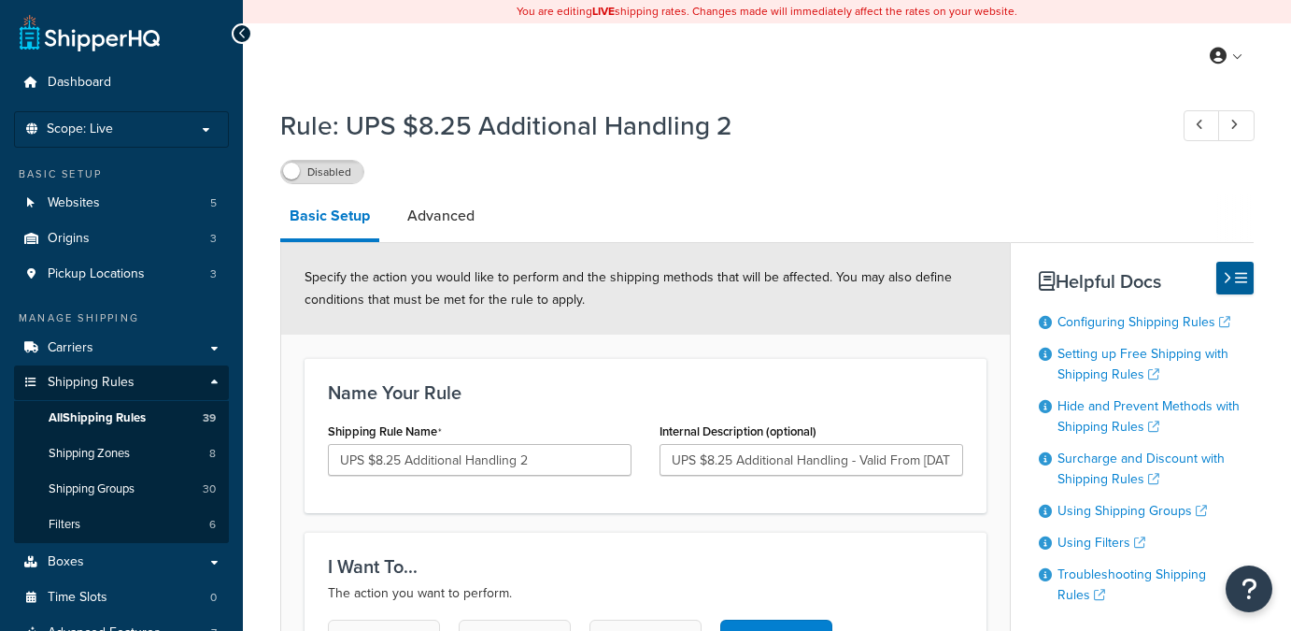
select select "BOX"
click at [449, 213] on link "Advanced" at bounding box center [441, 215] width 86 height 45
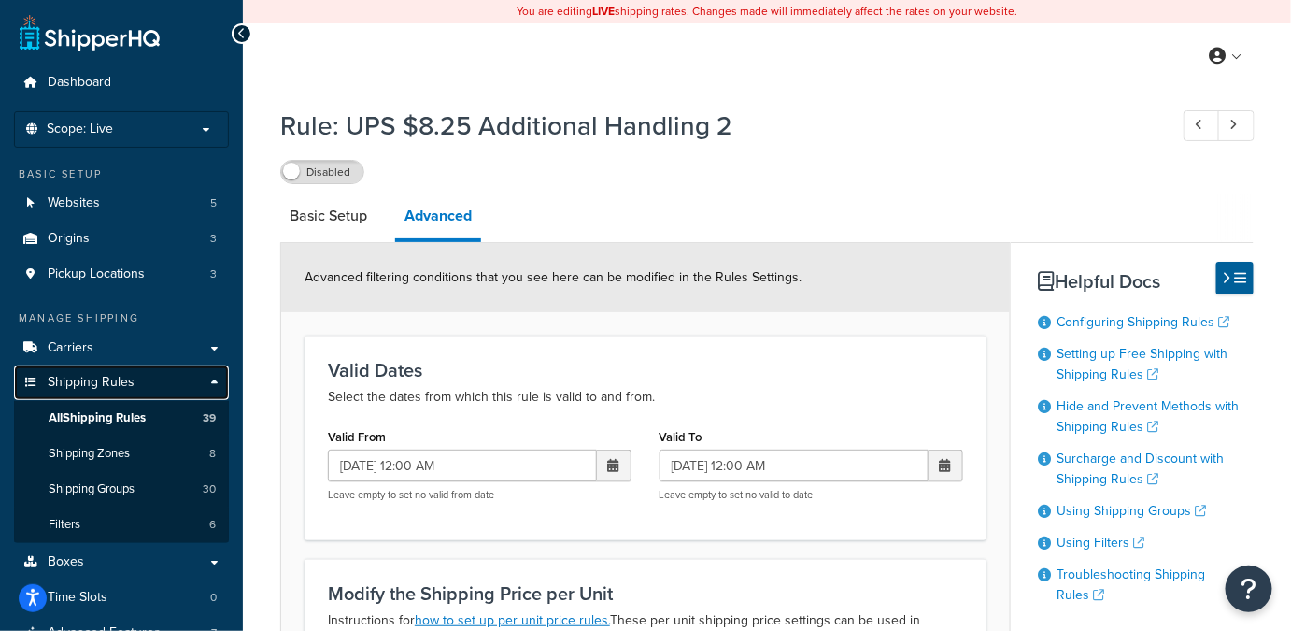
click at [107, 386] on span "Shipping Rules" at bounding box center [91, 383] width 87 height 16
click at [143, 422] on span "All Shipping Rules" at bounding box center [97, 418] width 97 height 16
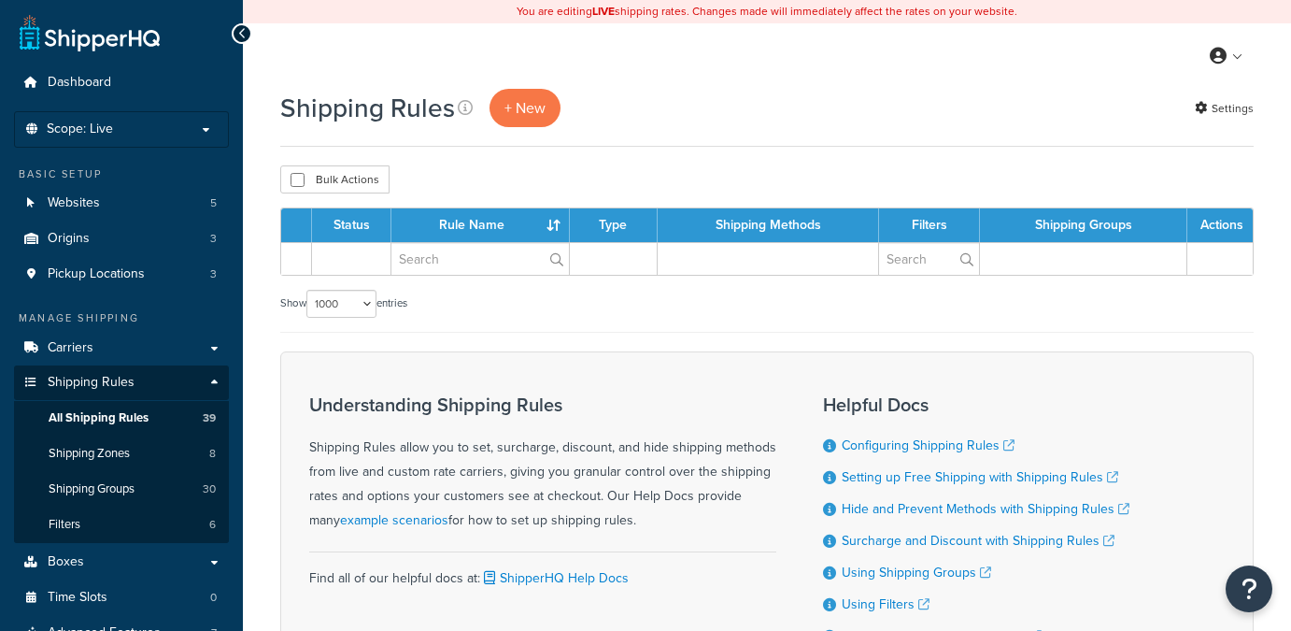
select select "1000"
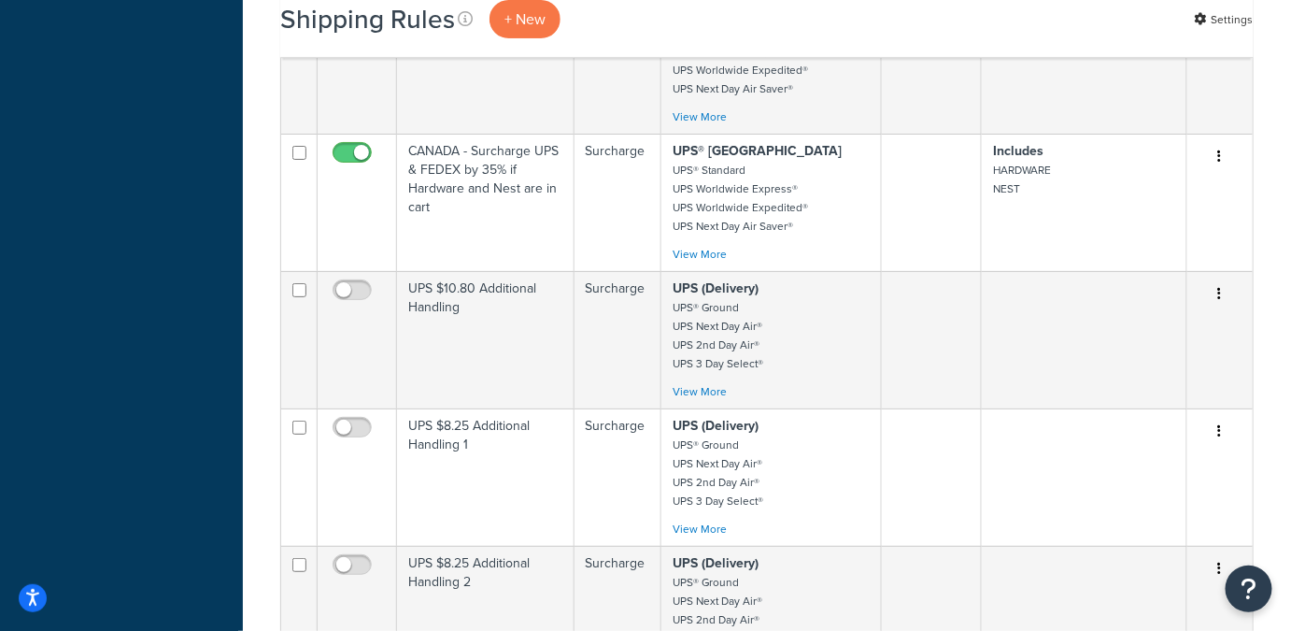
scroll to position [4875, 0]
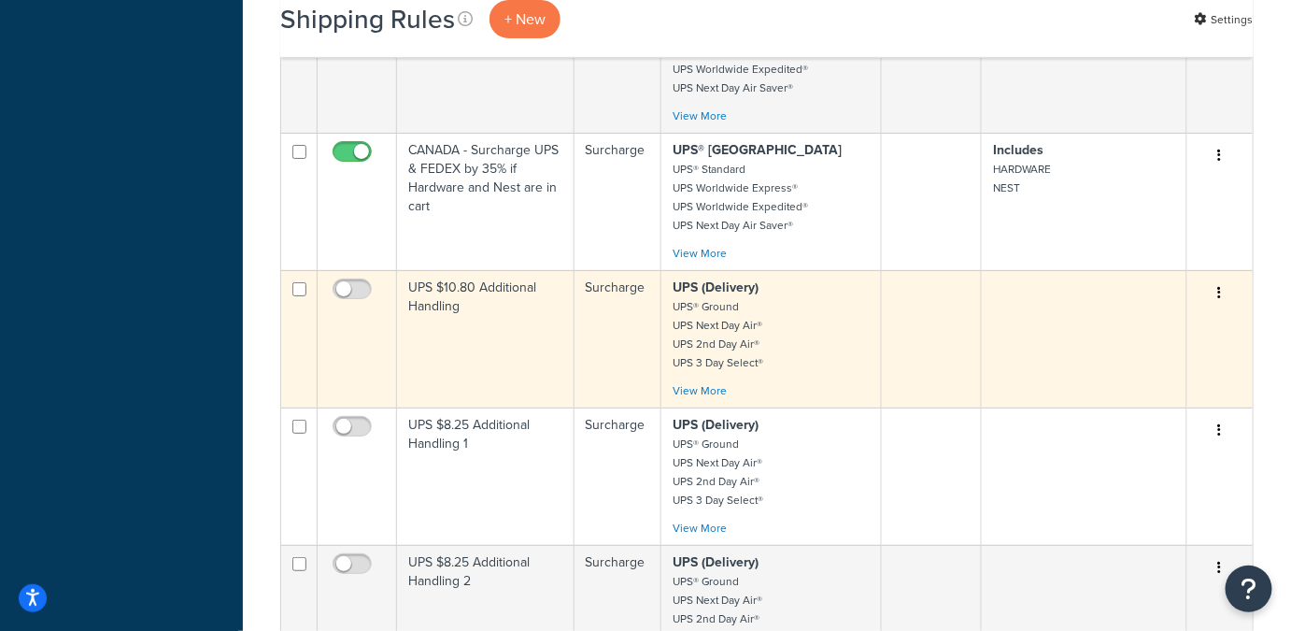
click at [793, 282] on p "UPS (Delivery) UPS® Ground UPS Next Day Air® UPS 2nd Day Air® UPS 3 Day Select®" at bounding box center [771, 324] width 196 height 93
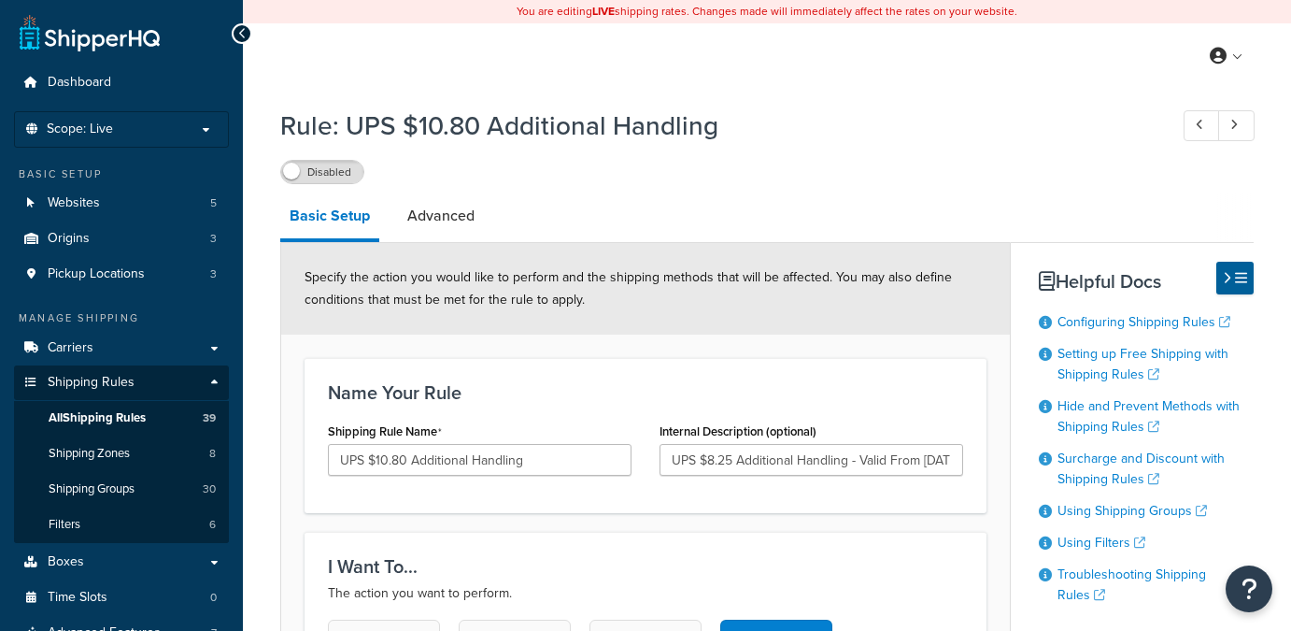
select select "ITEM"
click at [110, 418] on span "All Shipping Rules" at bounding box center [97, 418] width 97 height 16
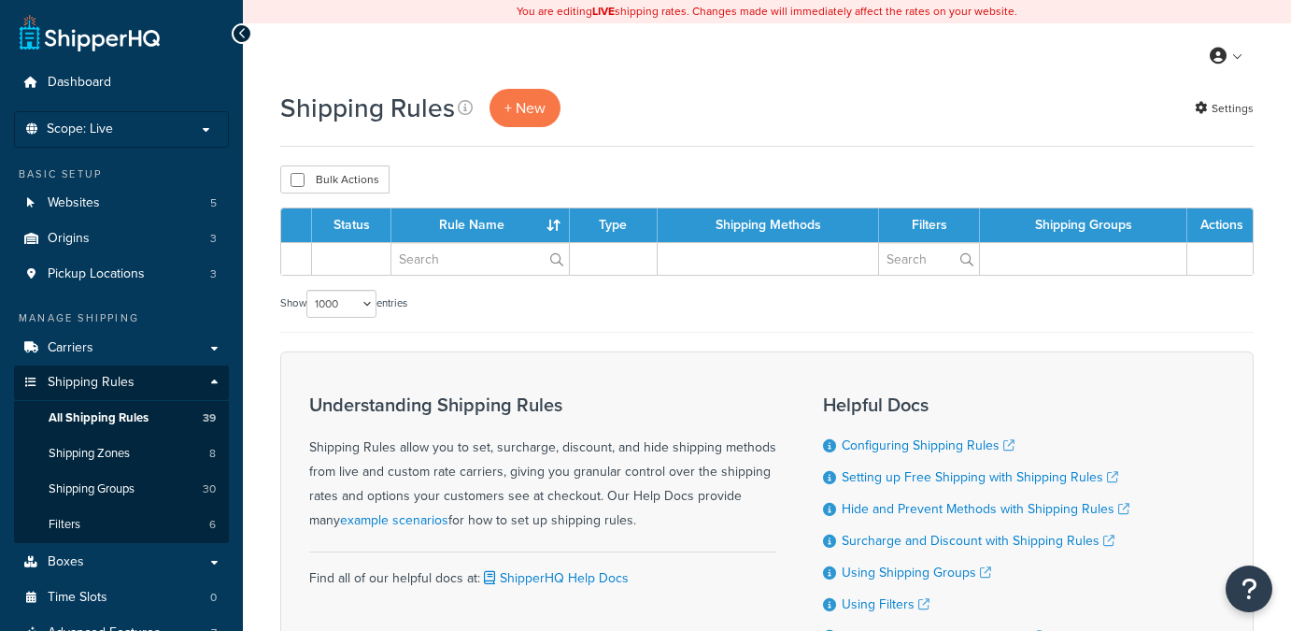
select select "1000"
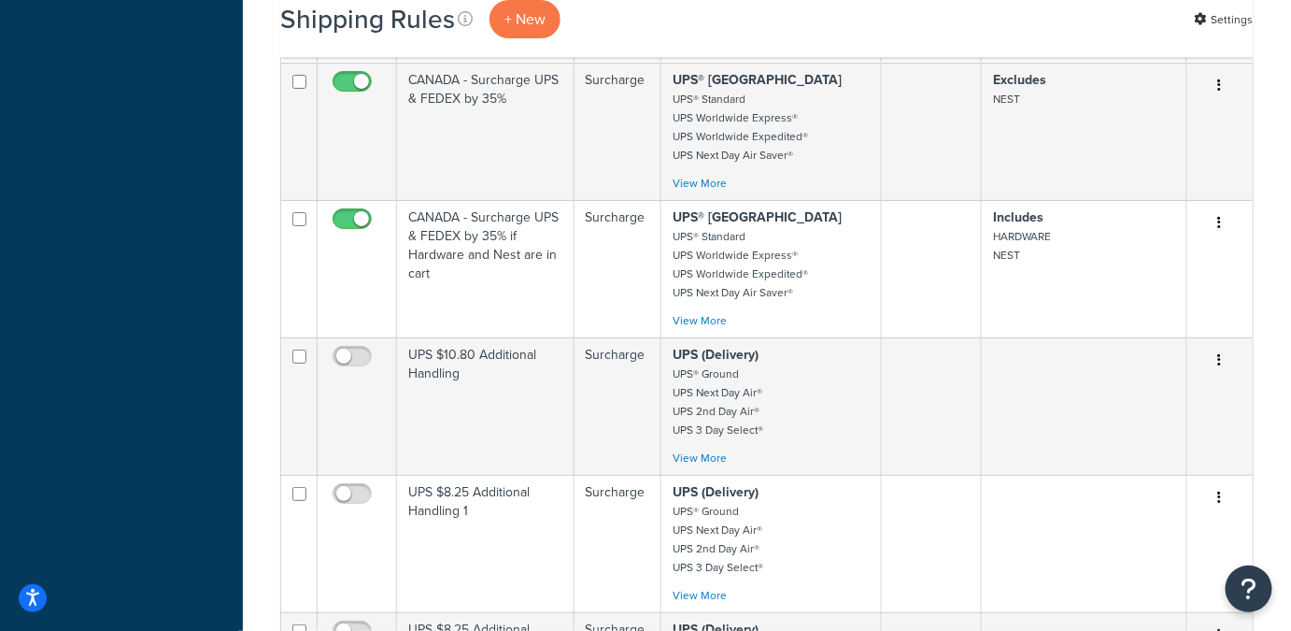
scroll to position [4801, 0]
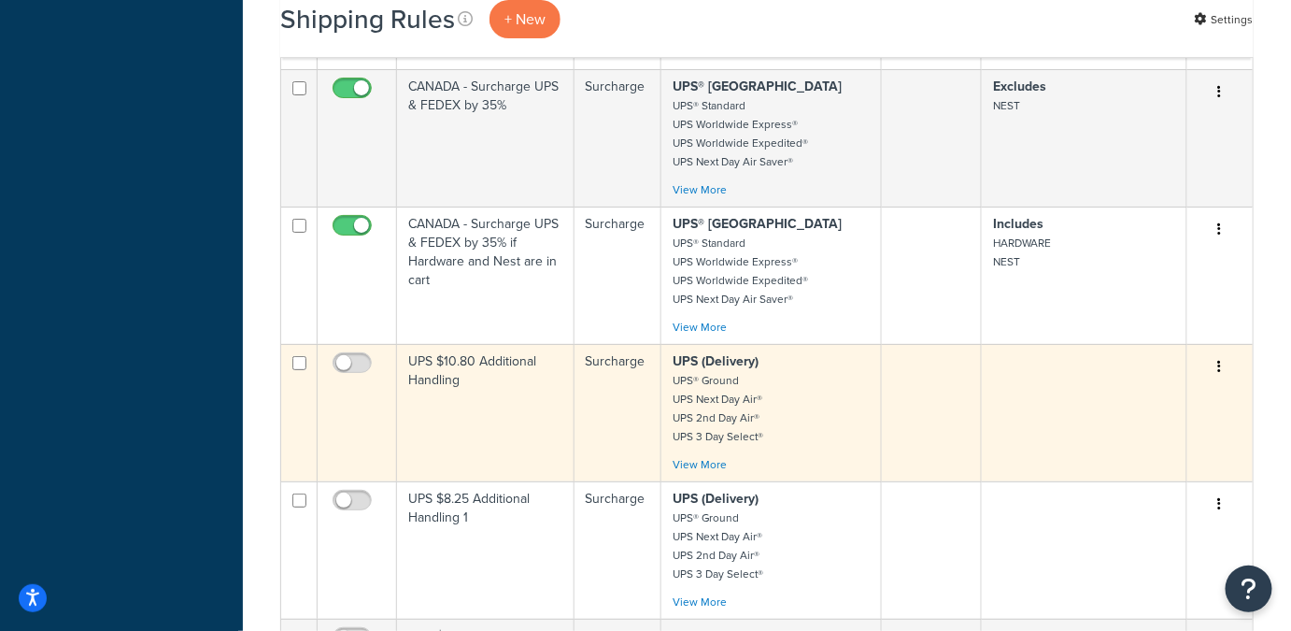
click at [1223, 352] on button "button" at bounding box center [1220, 367] width 26 height 30
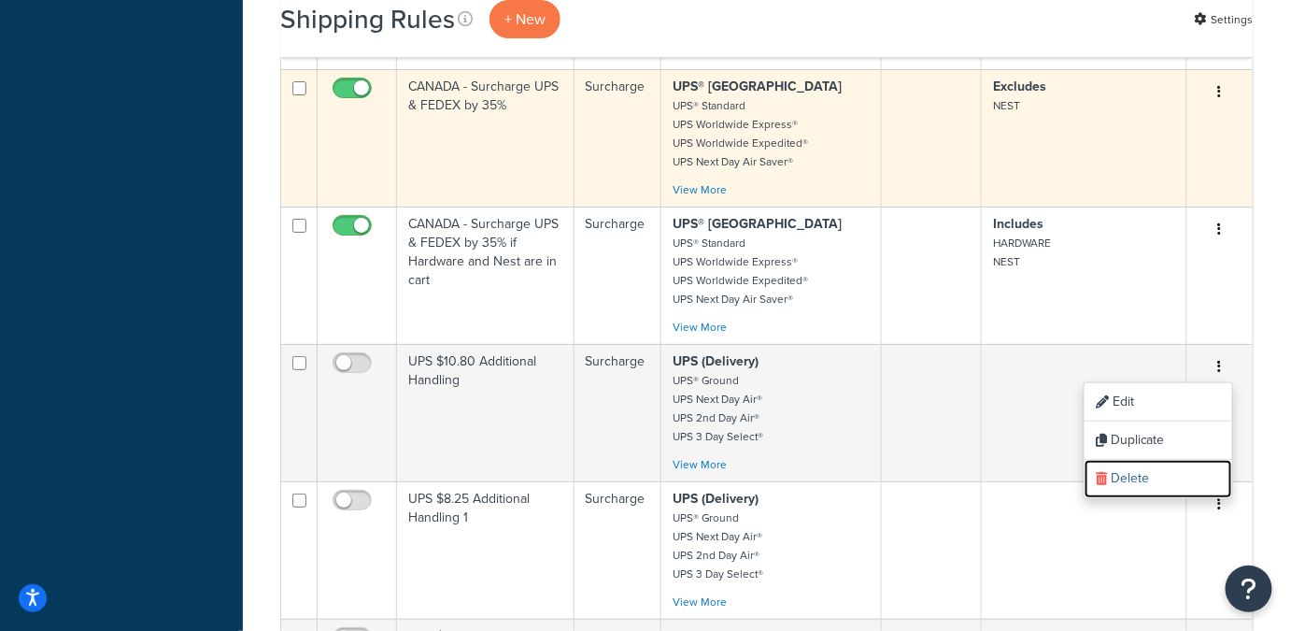
drag, startPoint x: 1126, startPoint y: 406, endPoint x: 737, endPoint y: 62, distance: 519.0
click at [1126, 460] on link "Delete" at bounding box center [1159, 479] width 148 height 38
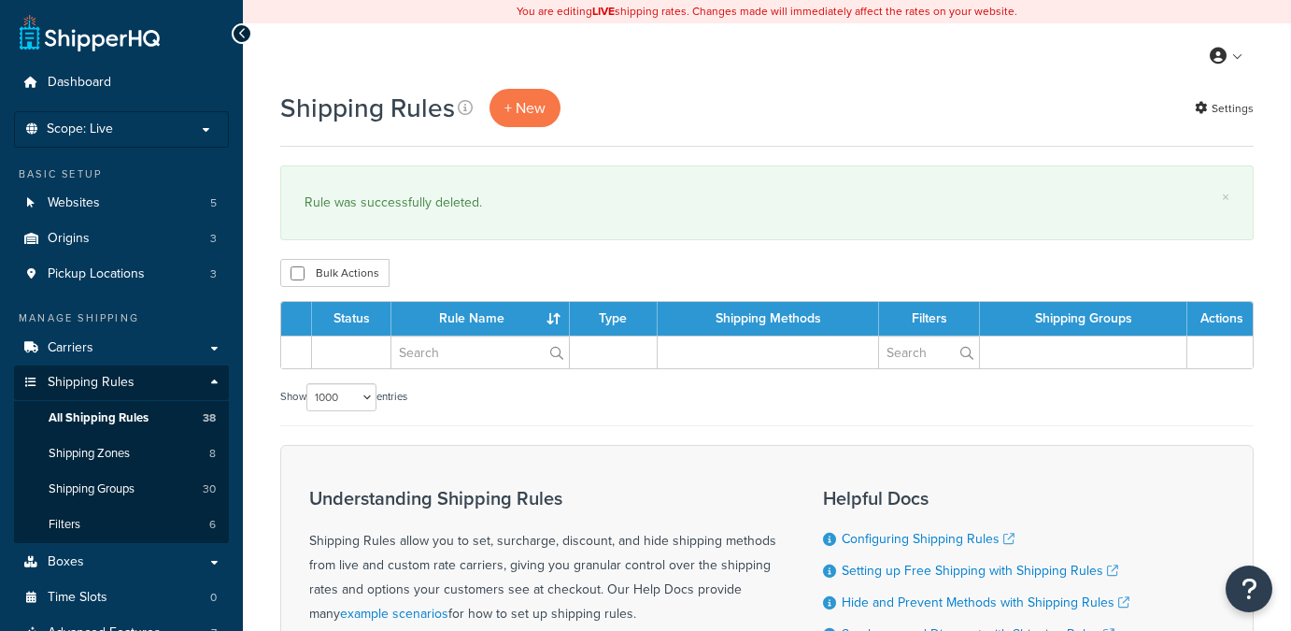
select select "1000"
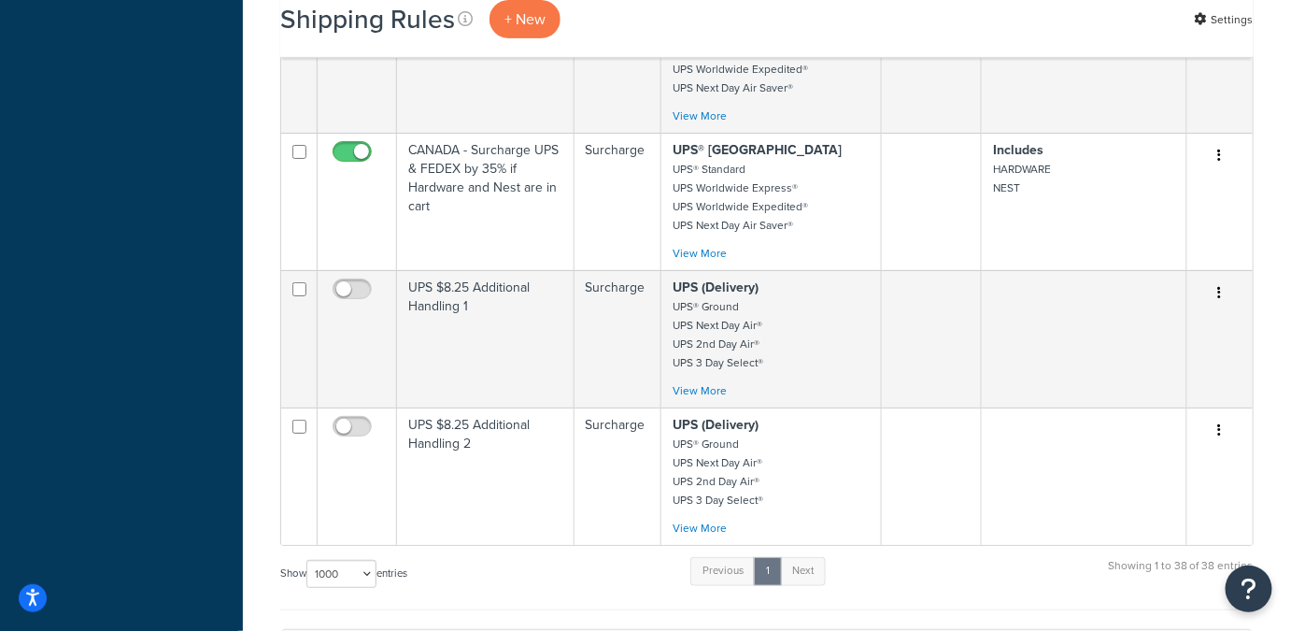
scroll to position [4985, 0]
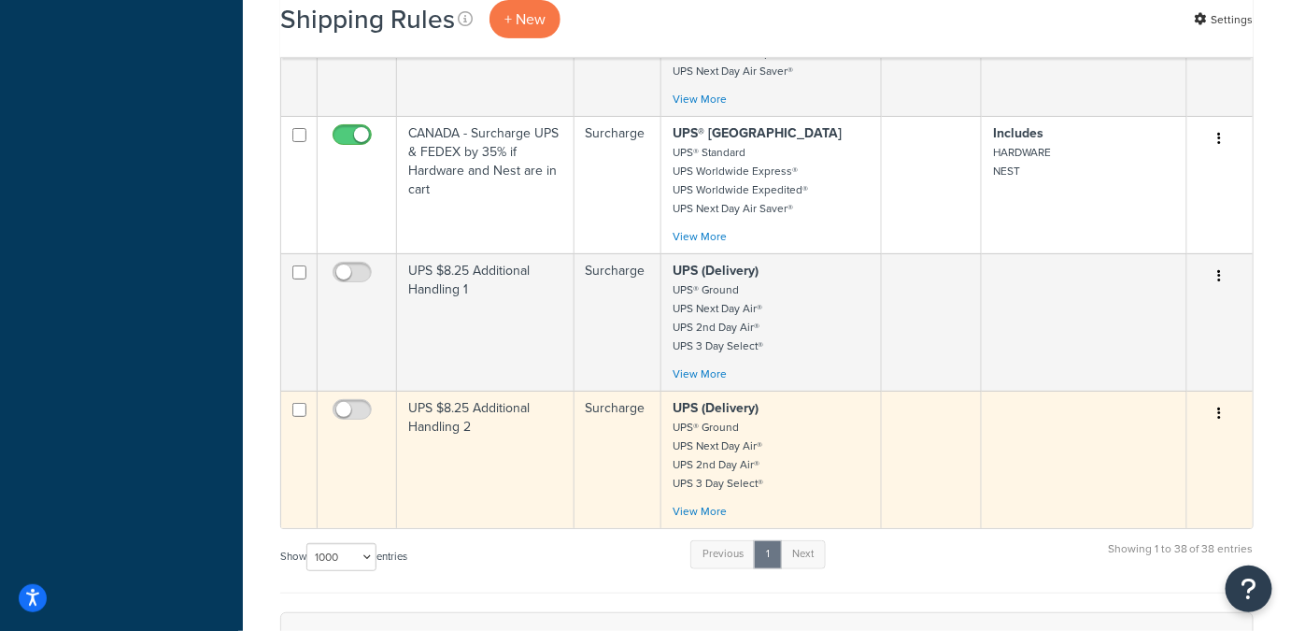
click at [1220, 406] on icon "button" at bounding box center [1220, 412] width 4 height 13
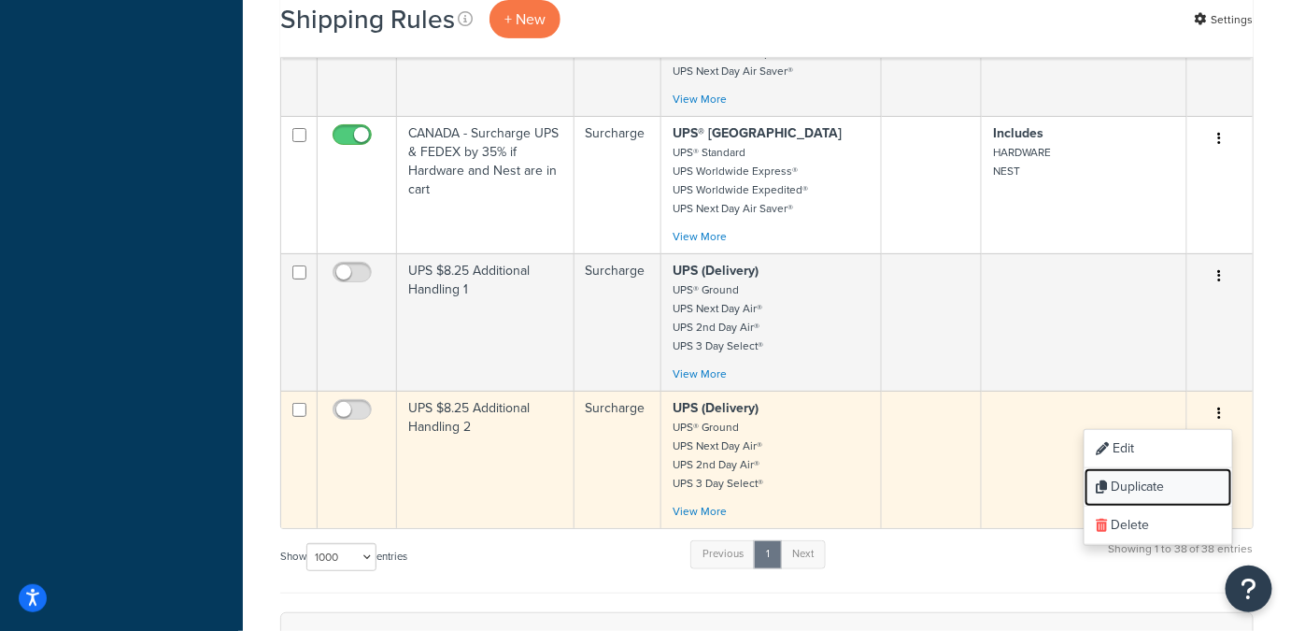
click at [1136, 468] on link "Duplicate" at bounding box center [1159, 487] width 148 height 38
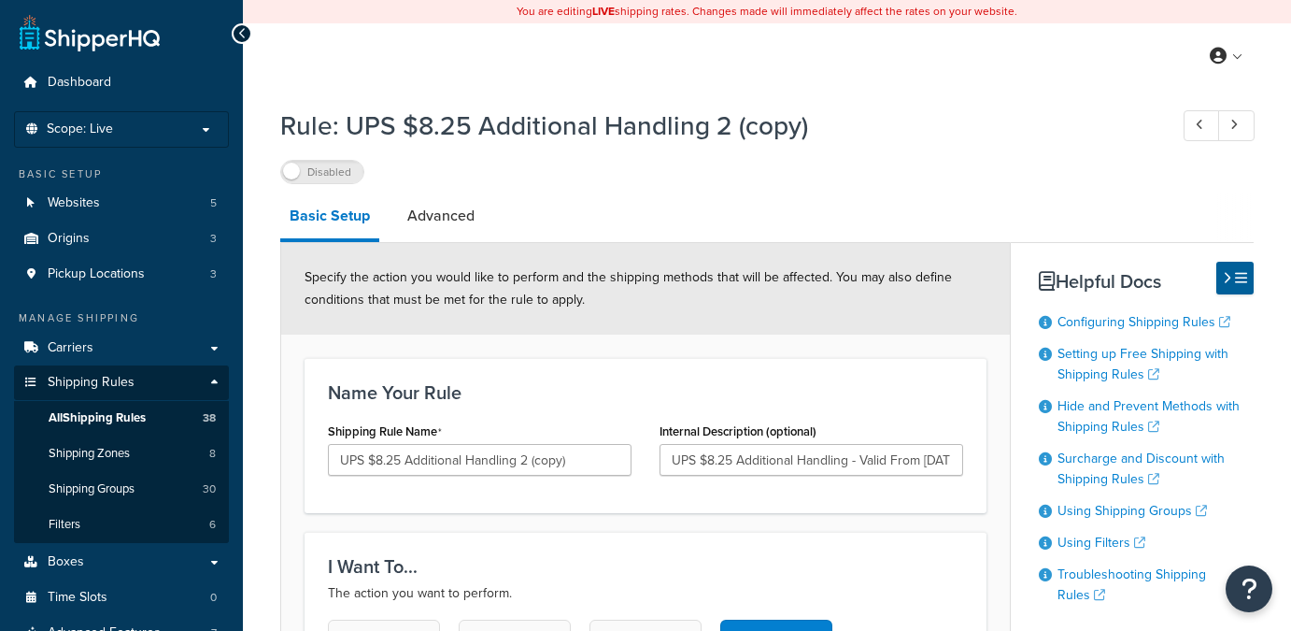
select select "BOX"
click at [378, 452] on input "UPS $8.25 Additional Handling 2 (copy)" at bounding box center [480, 460] width 304 height 32
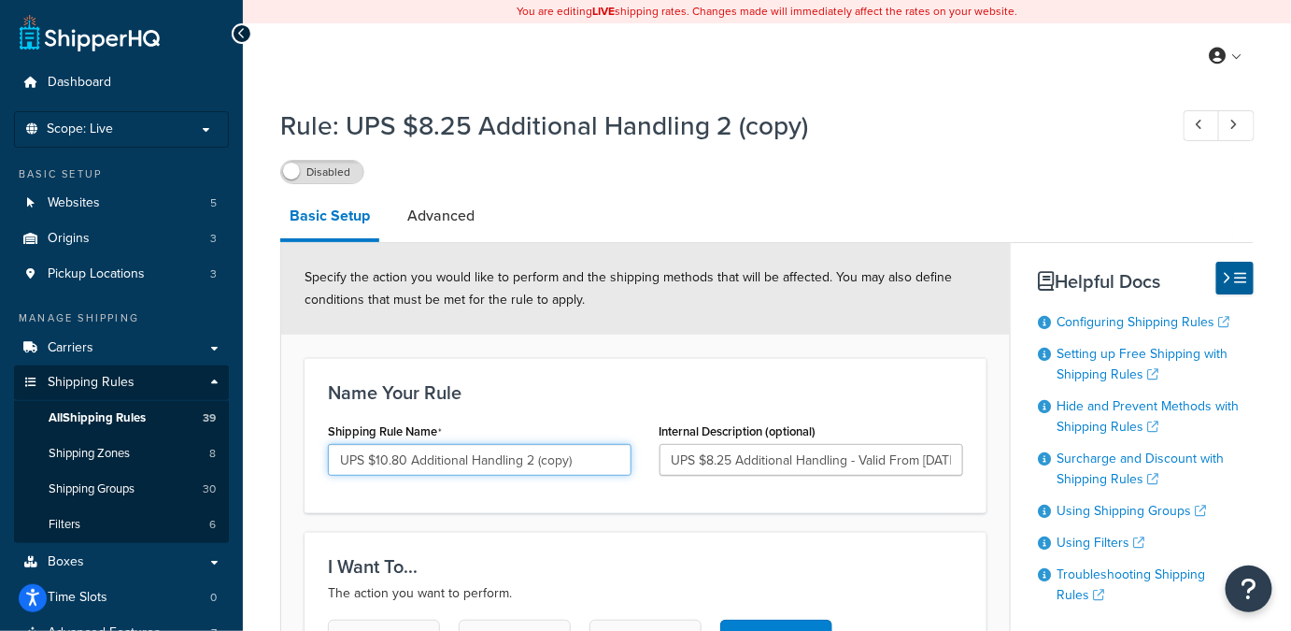
click at [605, 463] on input "UPS $10.80 Additional Handling 2 (copy)" at bounding box center [480, 460] width 304 height 32
type input "UPS $10.80 Additional Handling"
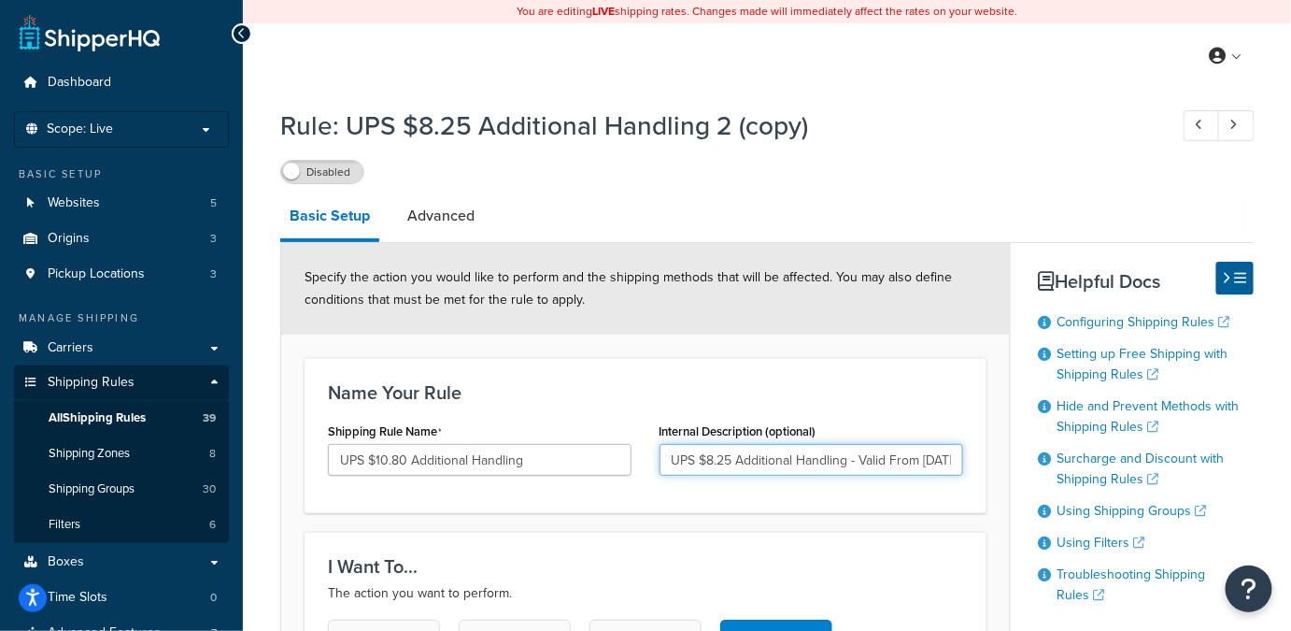
click at [712, 456] on input "UPS $8.25 Additional Handling - Valid From [DATE] to [DATE]" at bounding box center [812, 460] width 304 height 32
click at [736, 458] on input "UPS $10.25 Additional Handling - Valid From 2025/9/28 to 2025/11/25" at bounding box center [812, 460] width 304 height 32
click at [899, 467] on input "UPS $10.80 Additional Handling - Valid From 2025/9/28 to 2025/11/25" at bounding box center [812, 460] width 304 height 32
type input "UPS $10.80 Additional Handling - Valid From 2025/9/28 to 2025/11/25"
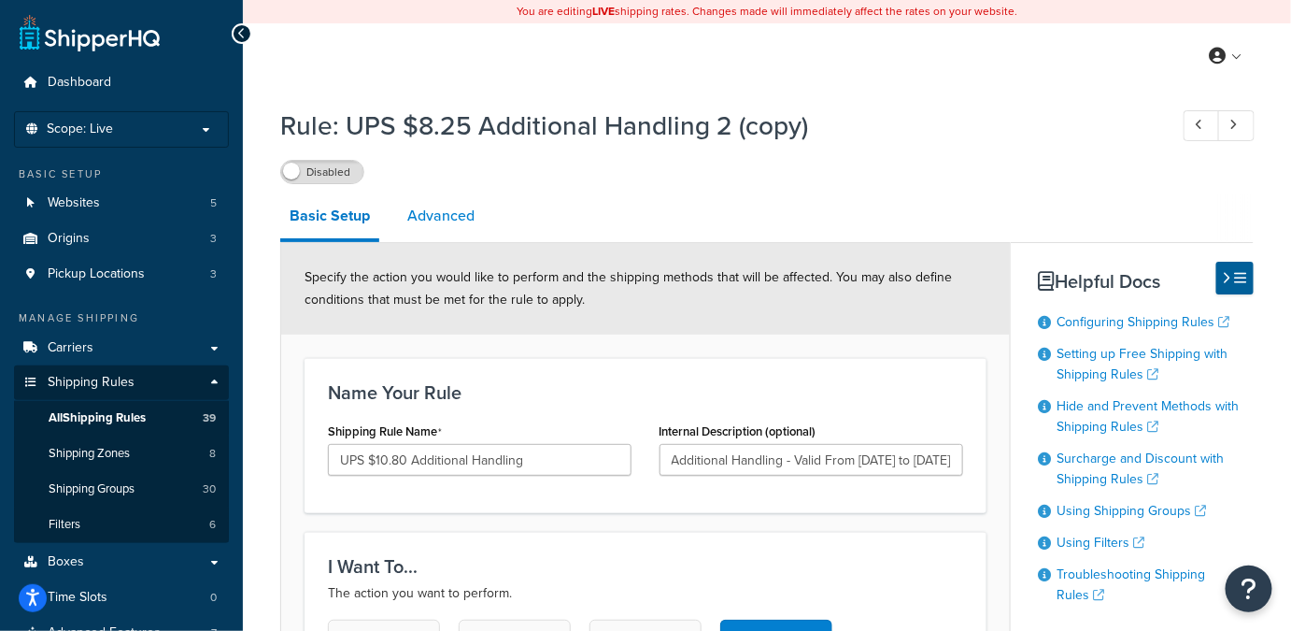
click at [441, 218] on link "Advanced" at bounding box center [441, 215] width 86 height 45
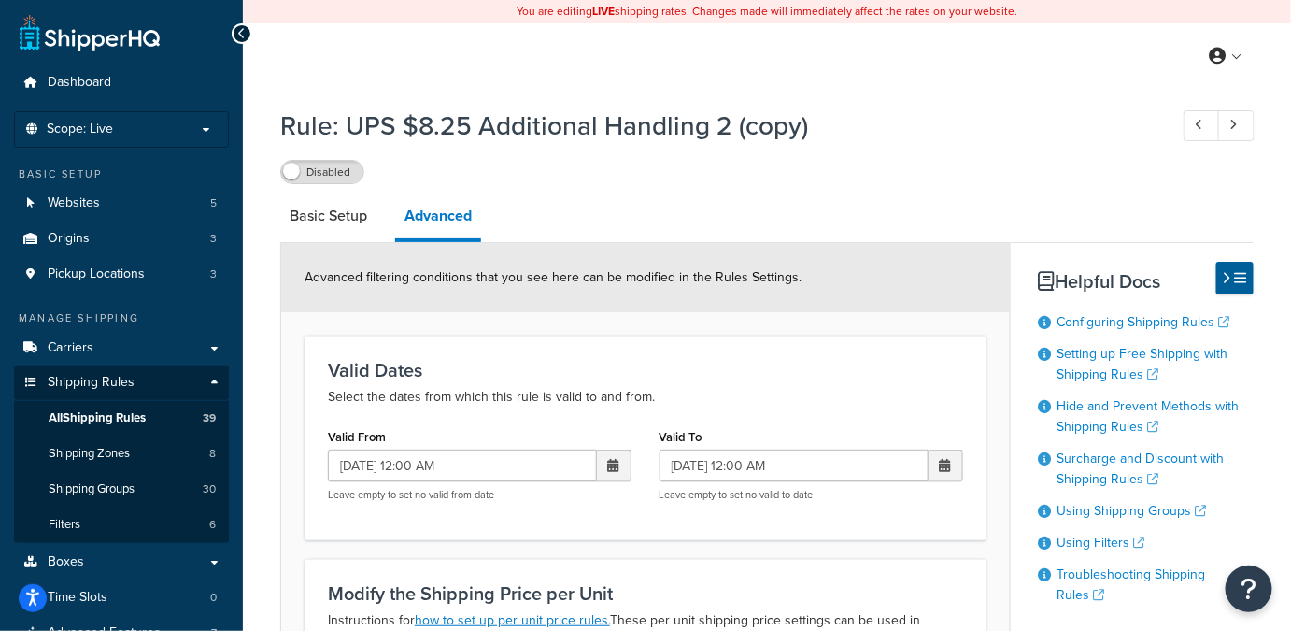
click at [622, 467] on span at bounding box center [614, 465] width 35 height 32
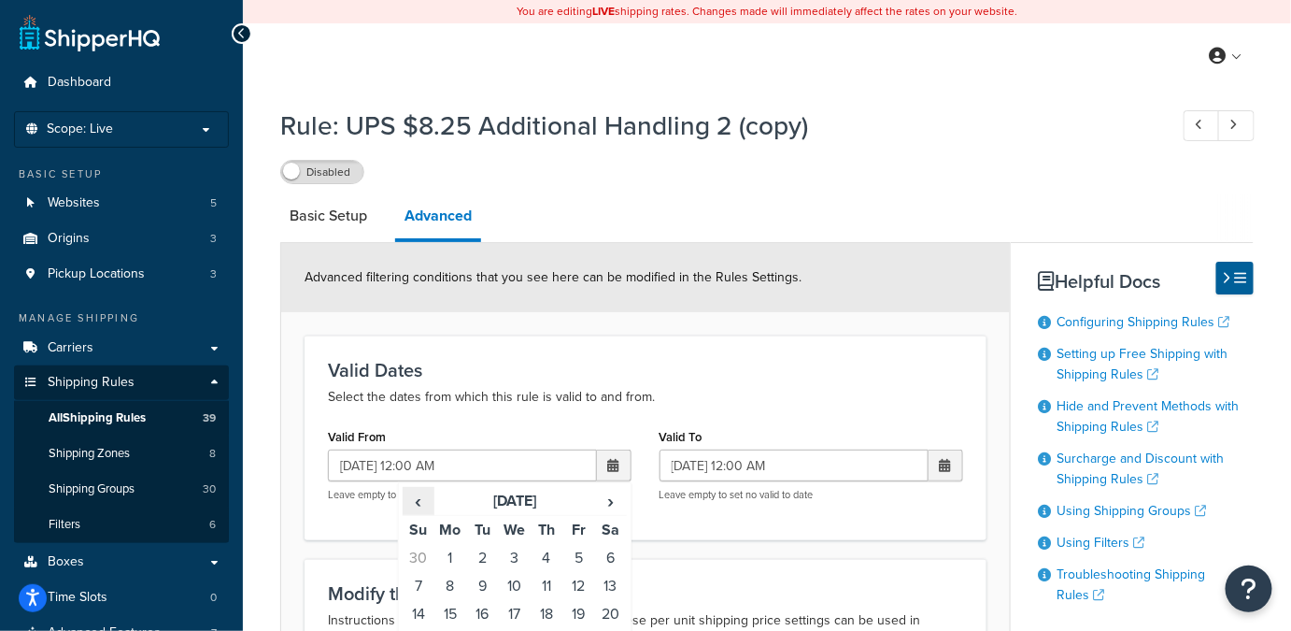
click at [423, 500] on span "‹" at bounding box center [419, 501] width 30 height 26
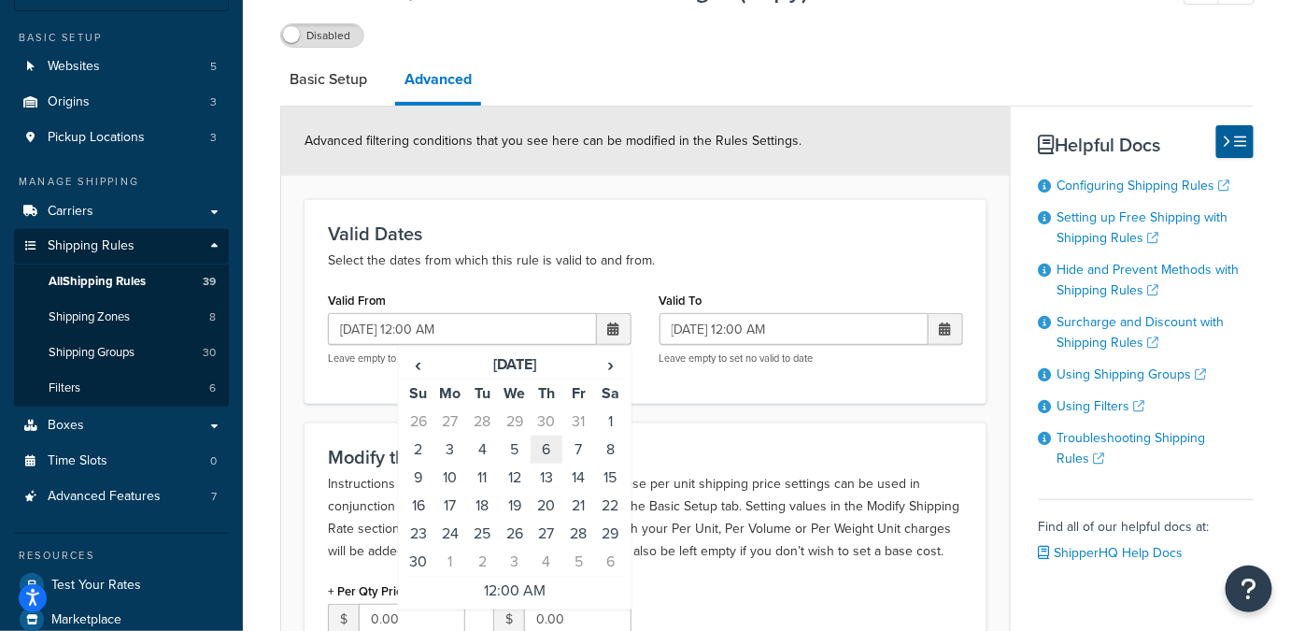
scroll to position [151, 0]
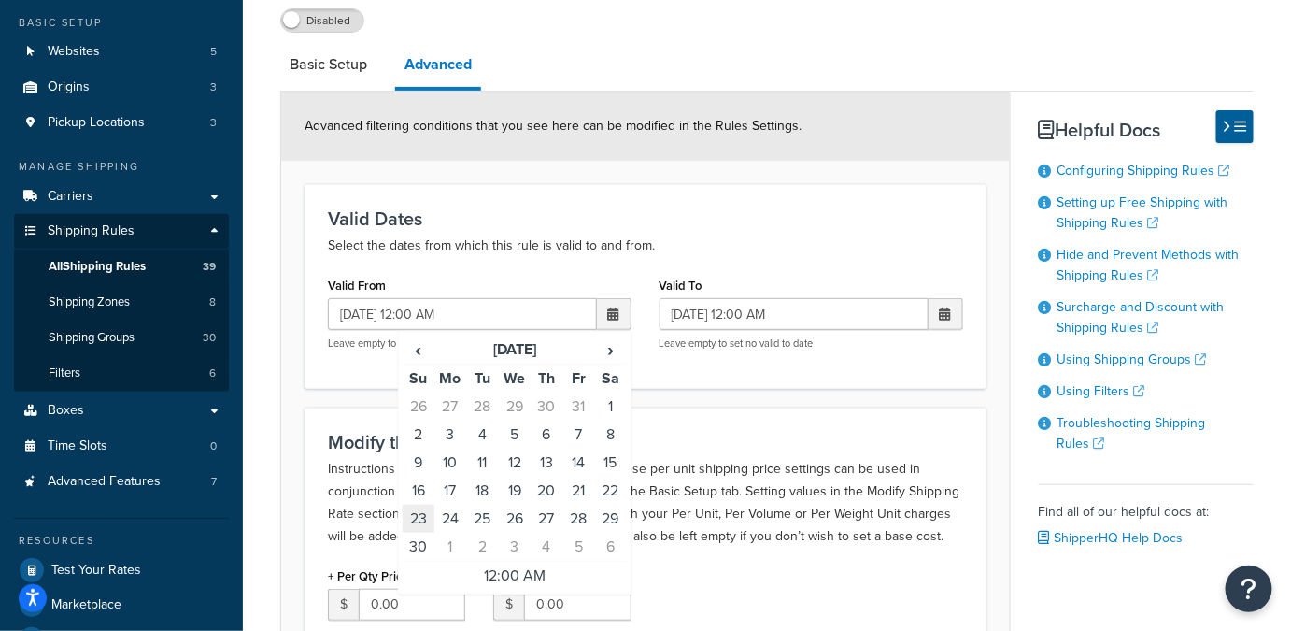
click at [421, 516] on td "23" at bounding box center [419, 519] width 32 height 28
type input "11/23/2025 12:00 AM"
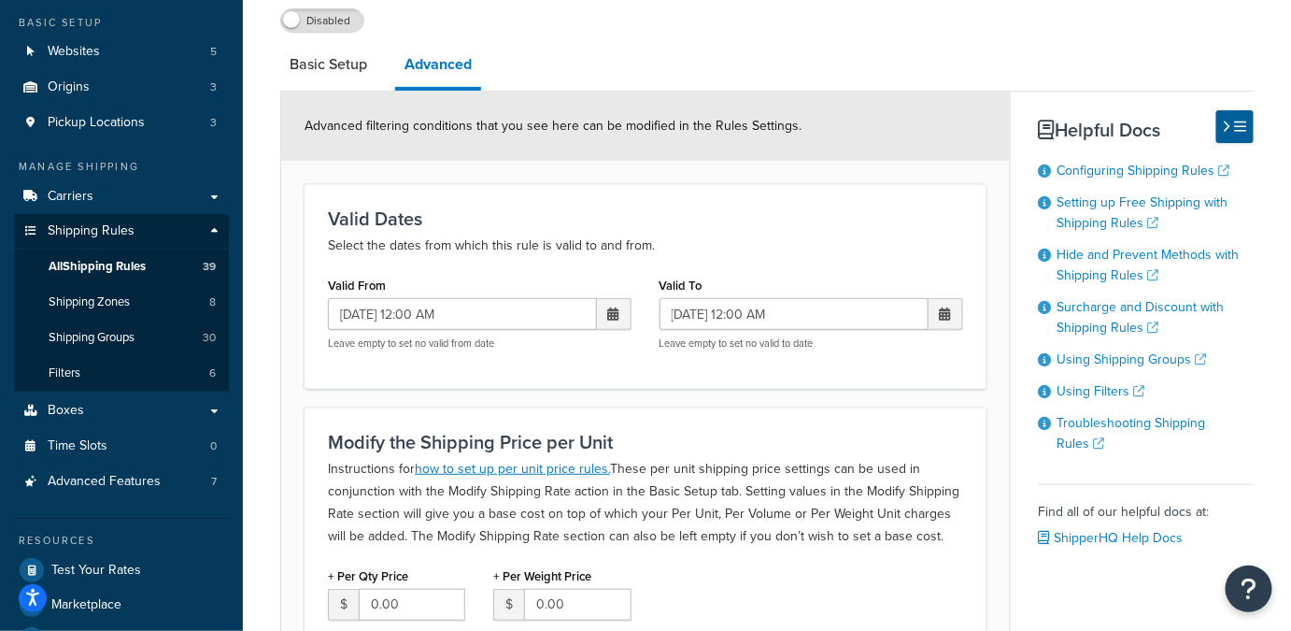
click at [951, 310] on span at bounding box center [945, 313] width 11 height 13
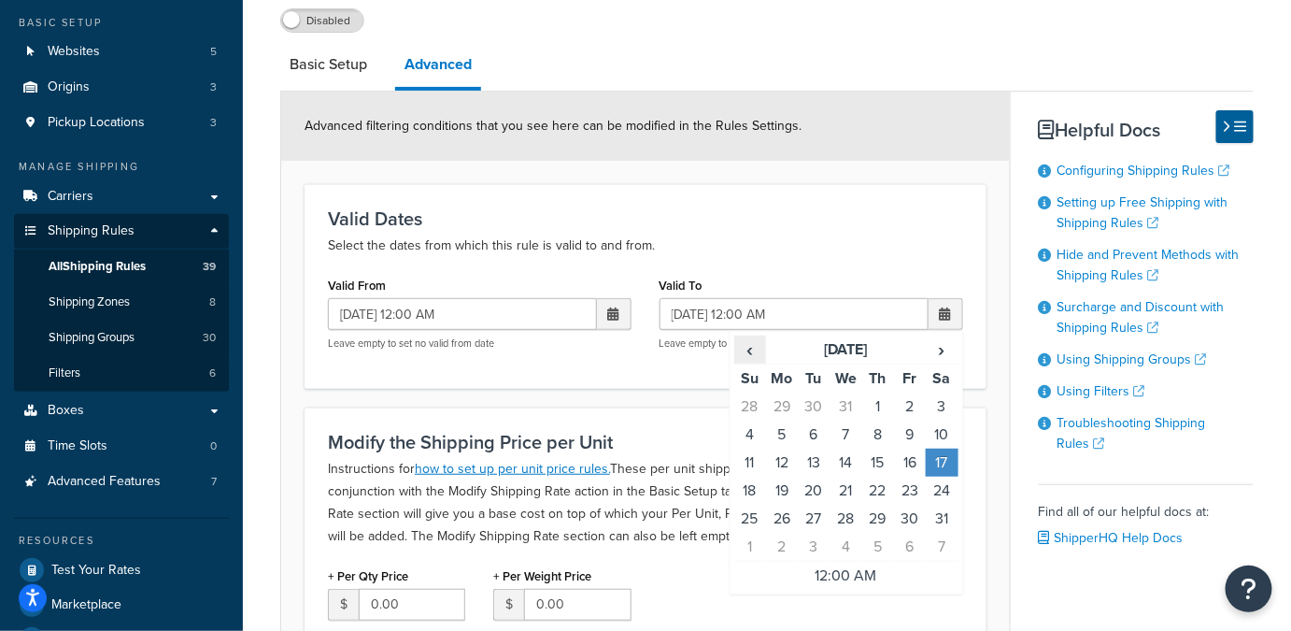
click at [752, 350] on span "‹" at bounding box center [750, 349] width 30 height 26
click at [934, 482] on td "27" at bounding box center [942, 491] width 32 height 28
type input "12/27/2025 12:00 AM"
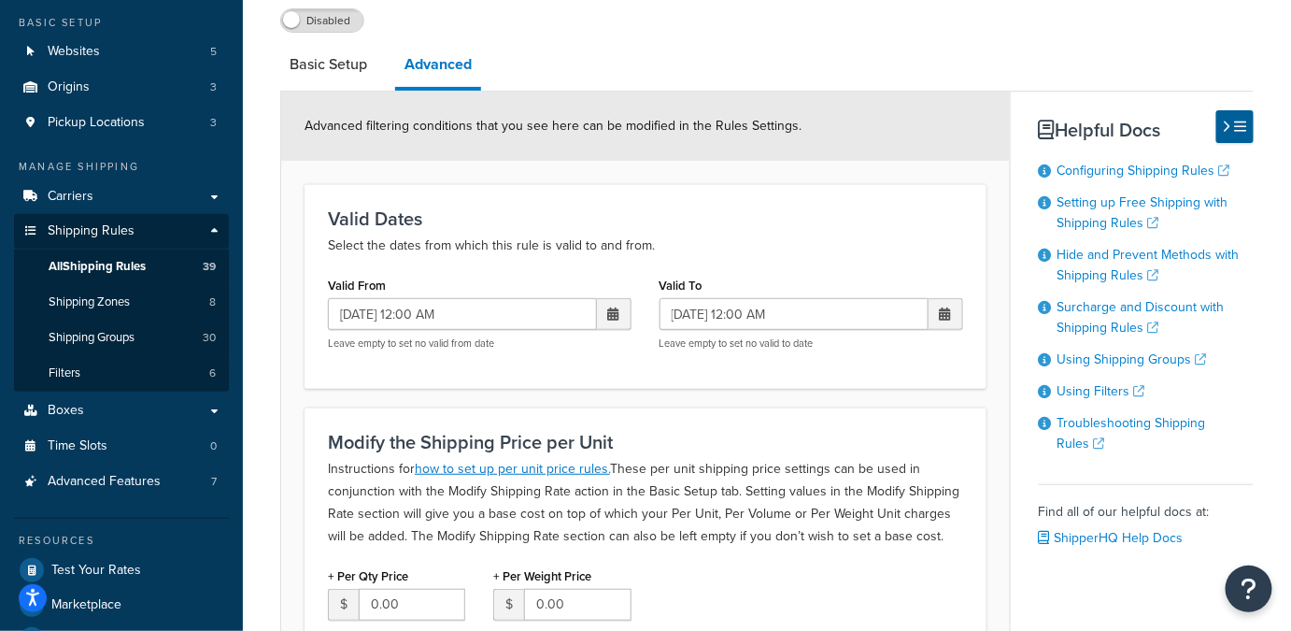
click at [649, 375] on div "Valid Dates Select the dates from which this rule is valid to and from. Valid F…" at bounding box center [646, 286] width 682 height 204
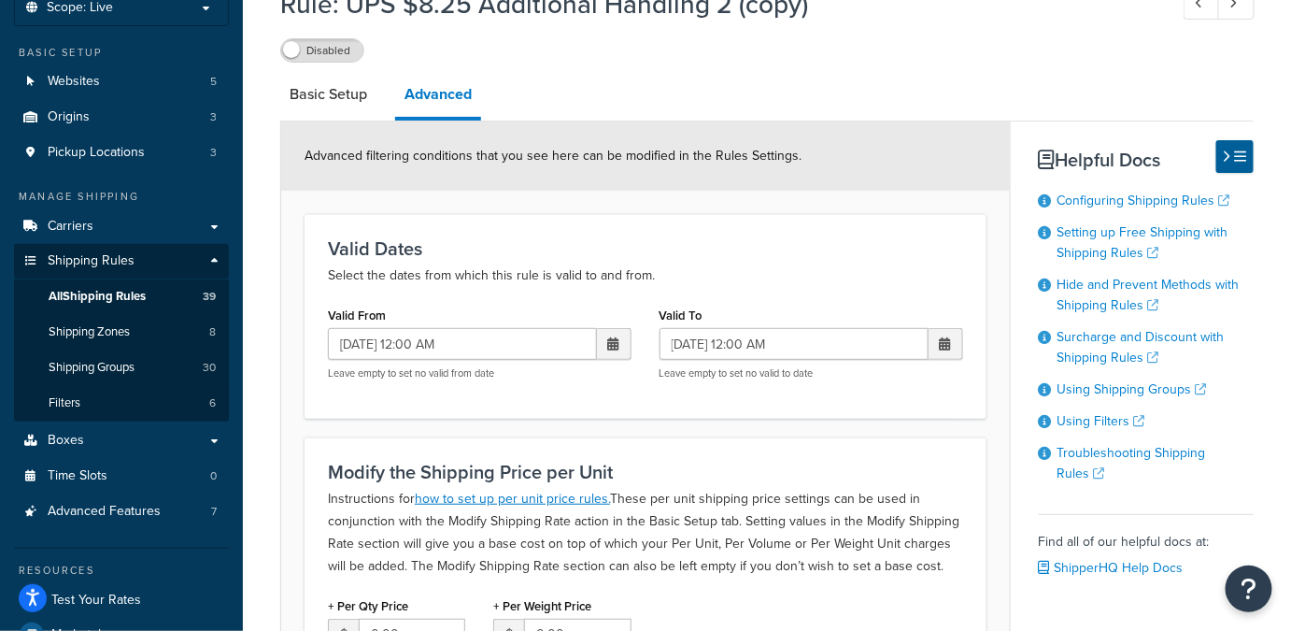
scroll to position [121, 0]
click at [349, 100] on link "Basic Setup" at bounding box center [328, 94] width 96 height 45
select select "BOX"
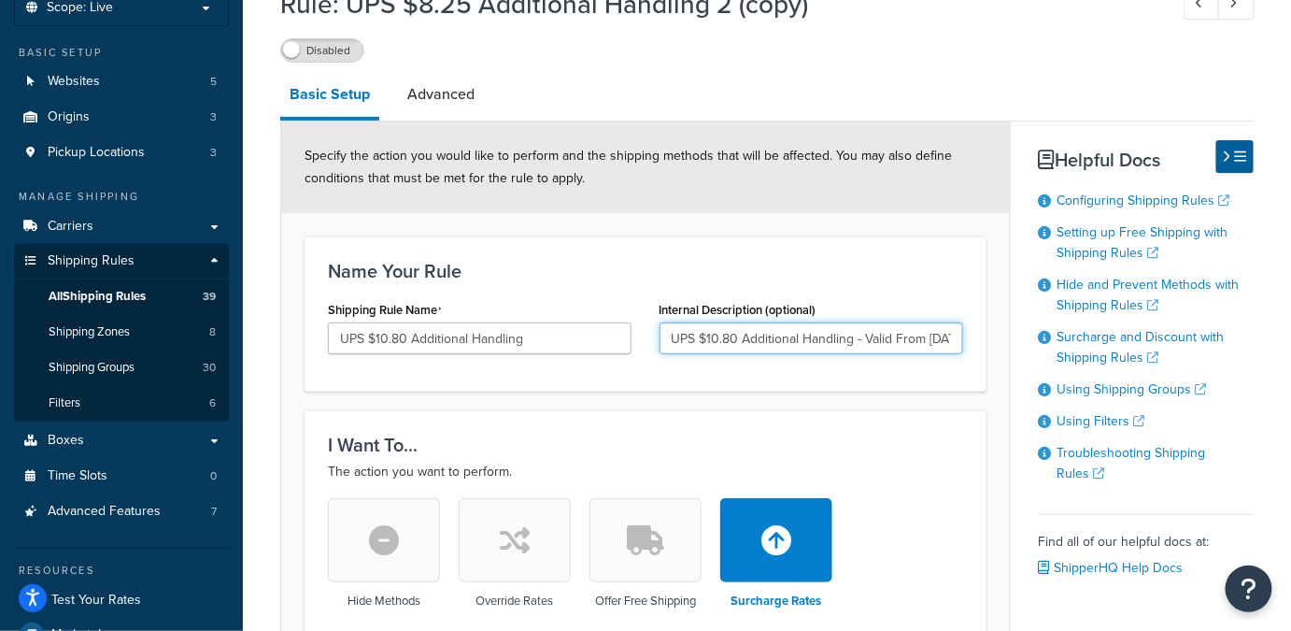
click at [924, 338] on input "UPS $10.80 Additional Handling - Valid From 2025/9/28 to 2025/11/25" at bounding box center [812, 338] width 304 height 32
click at [944, 338] on input "UPS $10.80 Additional Handling - Valid From 2025/9/28 to 2025/11/25" at bounding box center [812, 338] width 304 height 32
click at [934, 335] on input "UPS $10.80 Additional Handling - Valid From 2025/11/23 to 2025/11/25" at bounding box center [812, 338] width 304 height 32
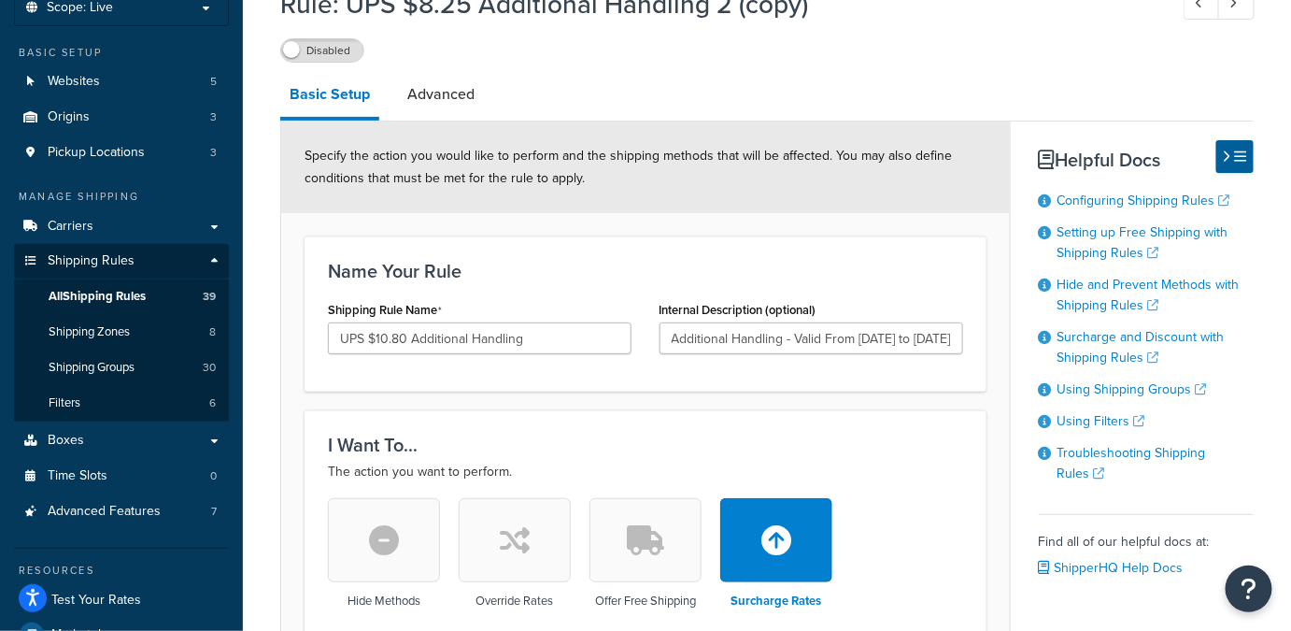
scroll to position [0, 0]
click at [914, 335] on input "UPS $10.80 Additional Handling - Valid From 2025/11/23 to 2025/12/25" at bounding box center [812, 338] width 304 height 32
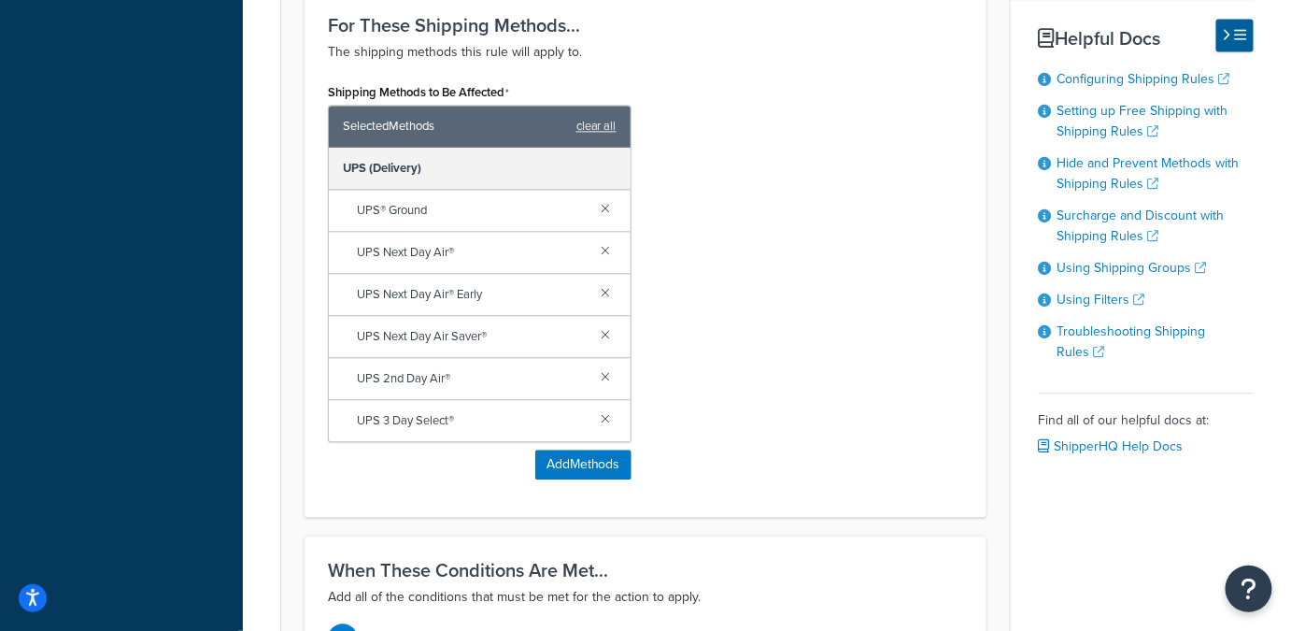
scroll to position [1419, 0]
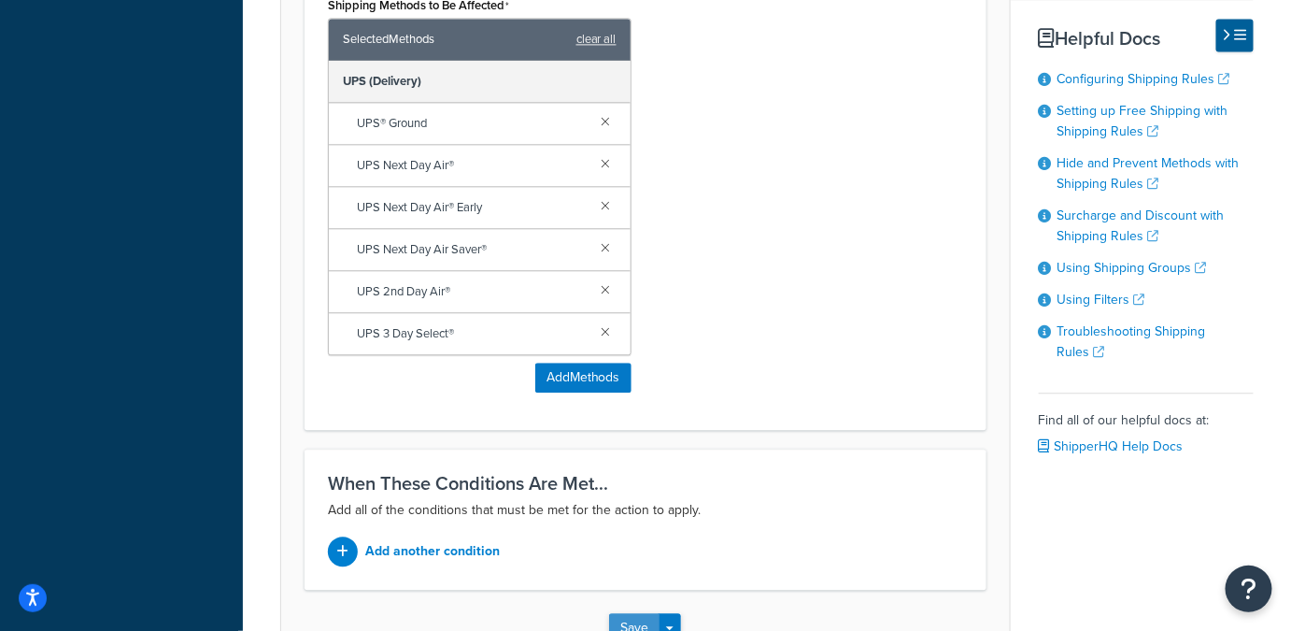
type input "UPS $10.80 Additional Handling - Valid From 2025/11/23 to 2025/12/27"
click at [633, 613] on button "Save" at bounding box center [634, 628] width 50 height 30
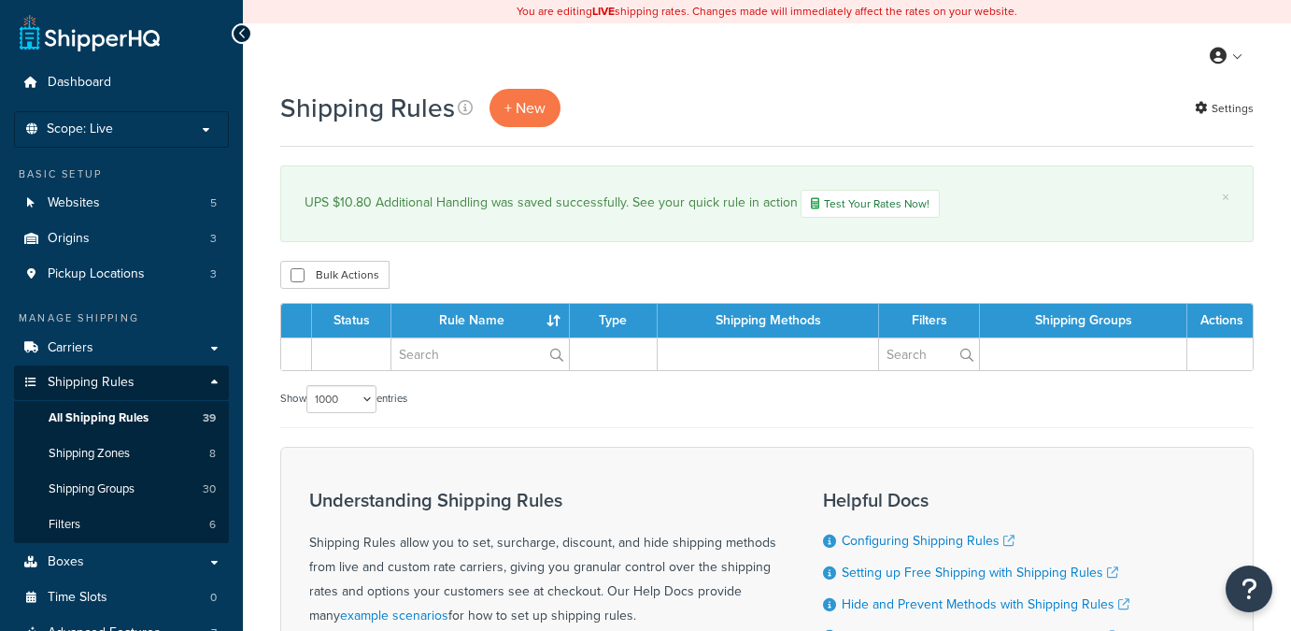
select select "1000"
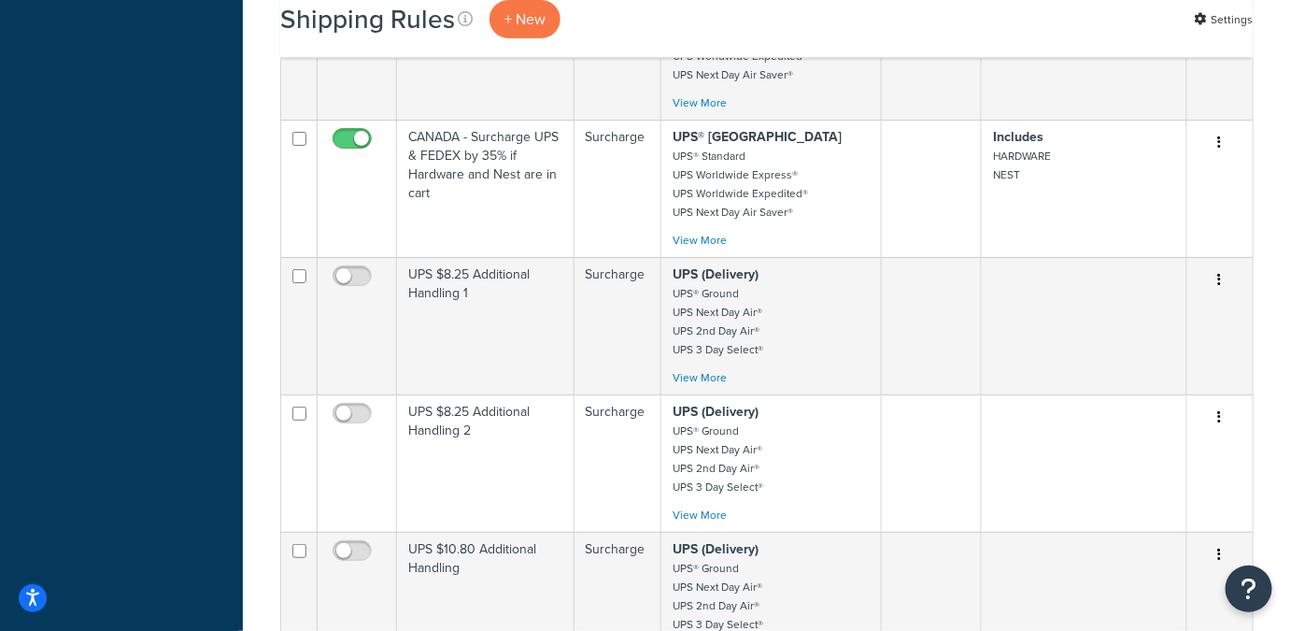
scroll to position [4982, 0]
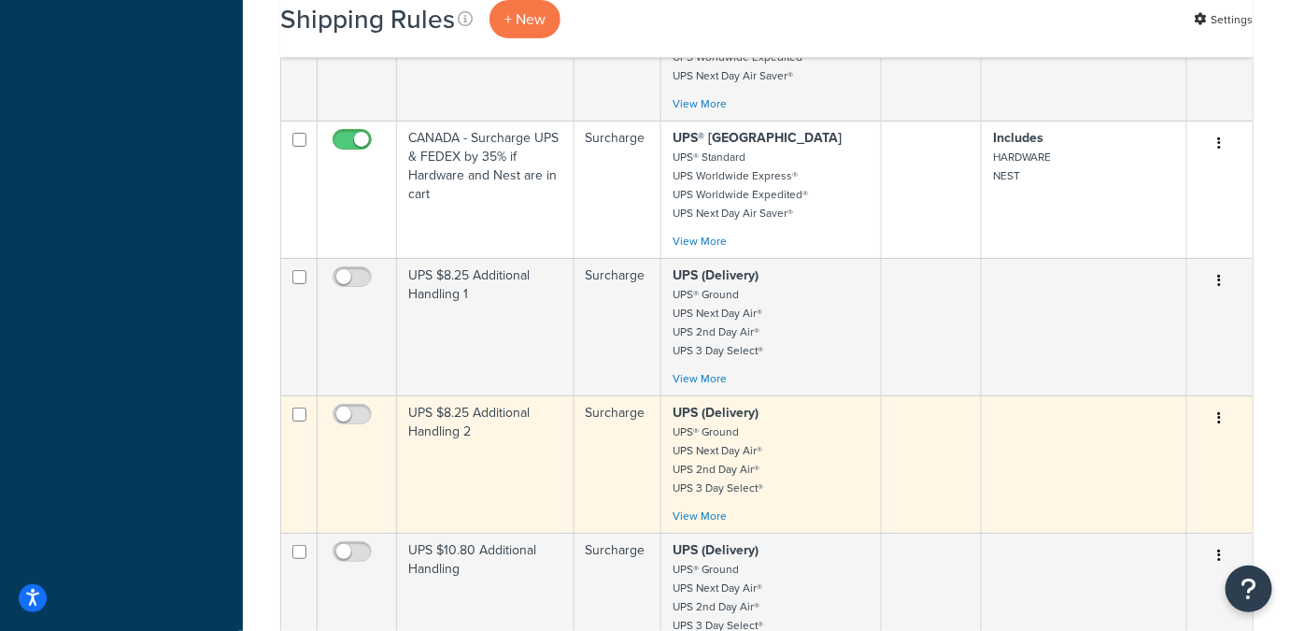
click at [779, 404] on p "UPS (Delivery) UPS® Ground UPS Next Day Air® UPS 2nd Day Air® UPS 3 Day Select®" at bounding box center [771, 450] width 196 height 93
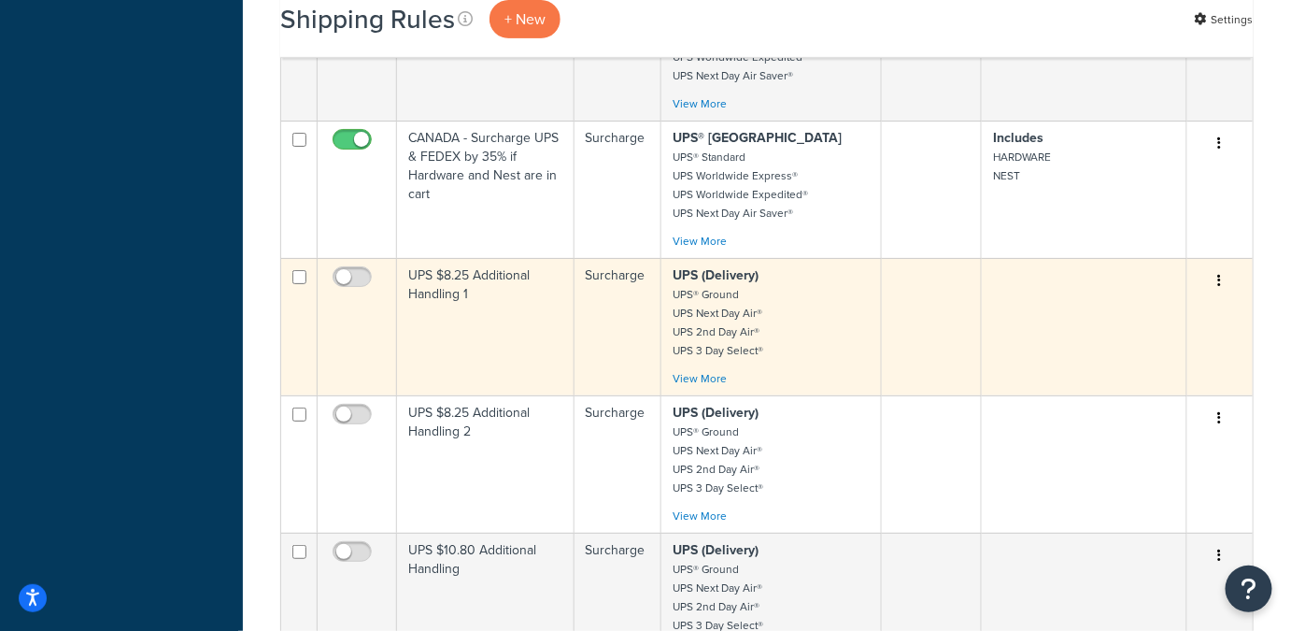
click at [727, 336] on small "UPS® Ground UPS Next Day Air® UPS 2nd Day Air® UPS 3 Day Select®" at bounding box center [718, 322] width 91 height 73
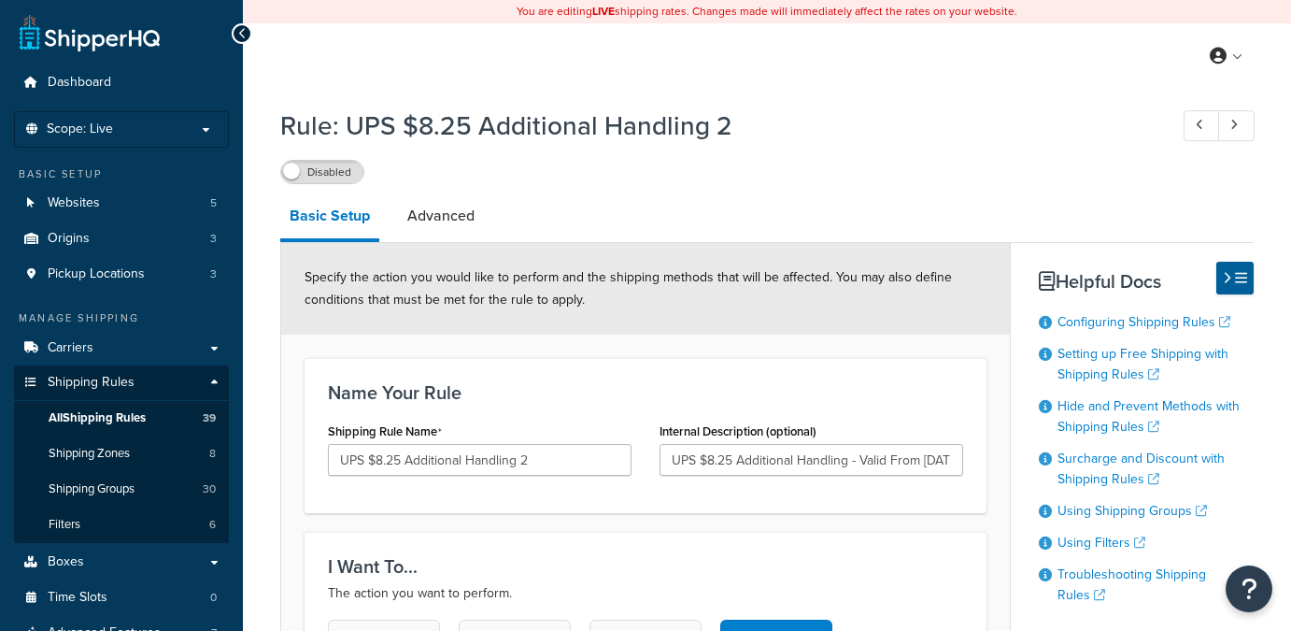
select select "BOX"
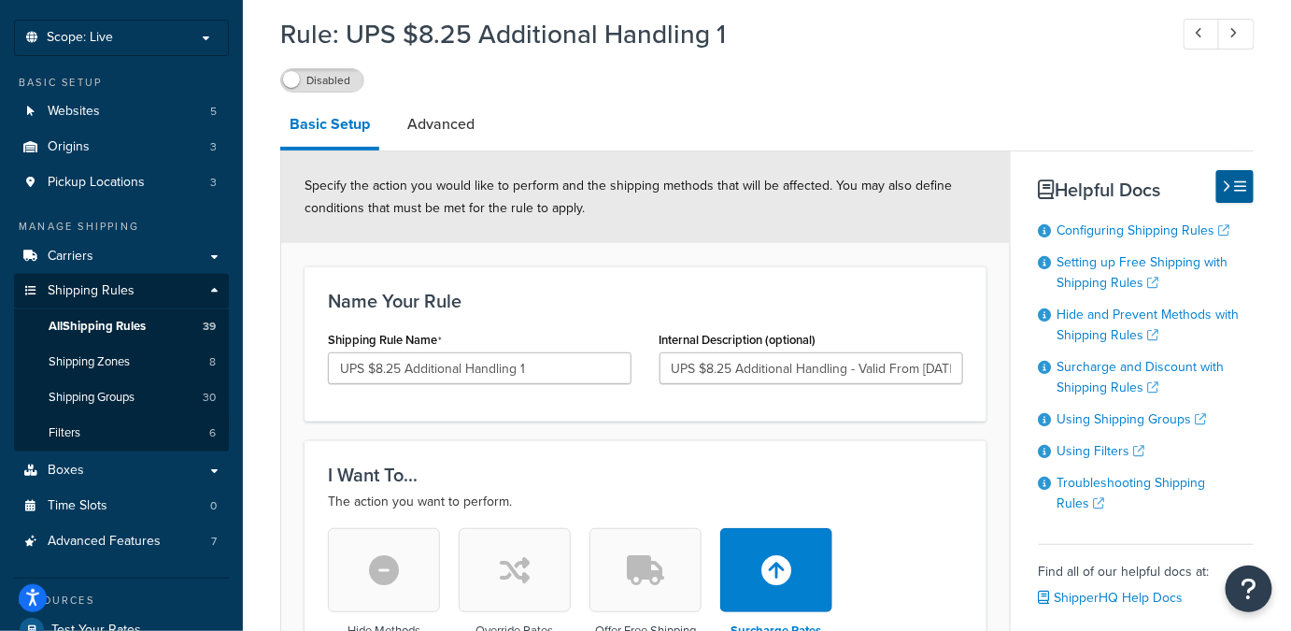
scroll to position [92, 0]
click at [834, 376] on input "UPS $8.25 Additional Handling - Valid From 2025/9/28 to 2025/11/25" at bounding box center [812, 368] width 304 height 32
click at [947, 370] on input "UPS $8.25 Additional Handling - Valid From 2025/9/28 to 2025/11/25" at bounding box center [812, 368] width 304 height 32
type input "UPS $8.25 Additional Handling - Valid From 2025/9/28 to 2025/11/22"
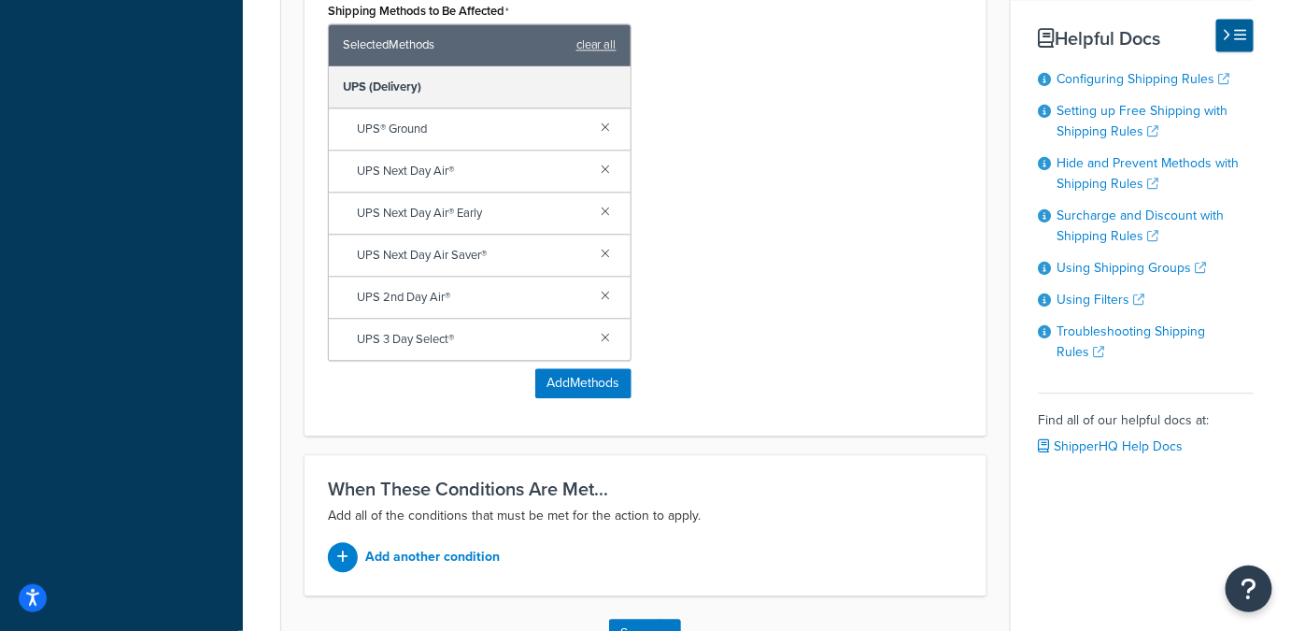
scroll to position [1419, 0]
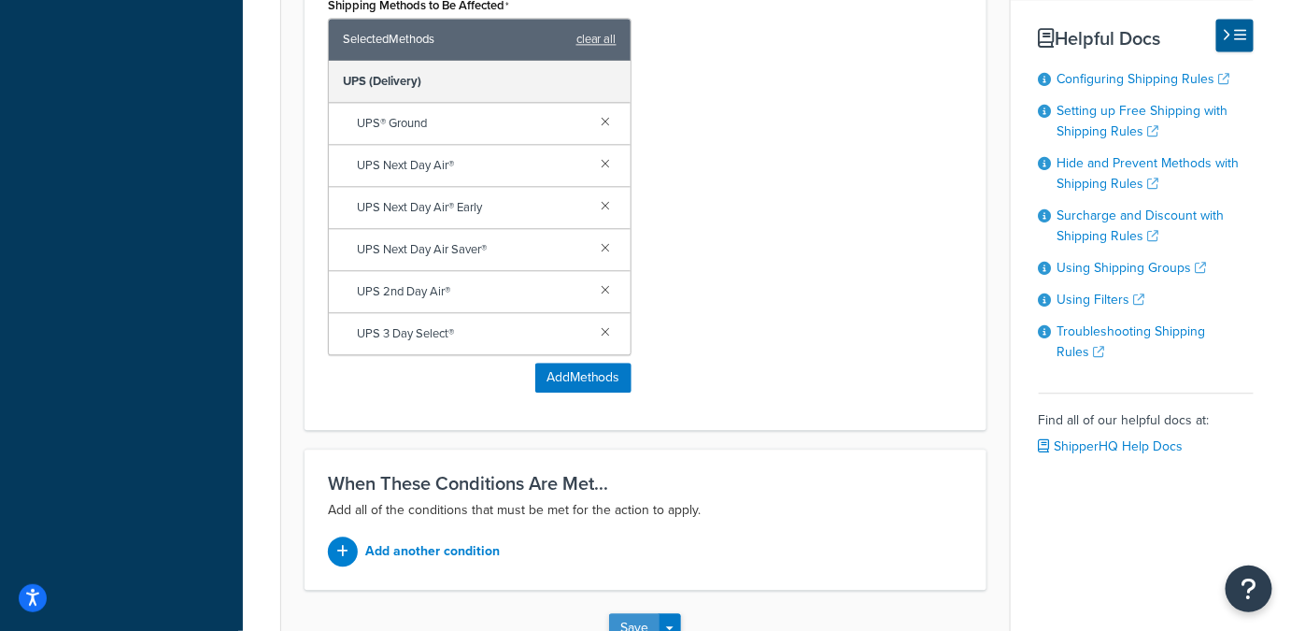
click at [623, 613] on button "Save" at bounding box center [634, 628] width 50 height 30
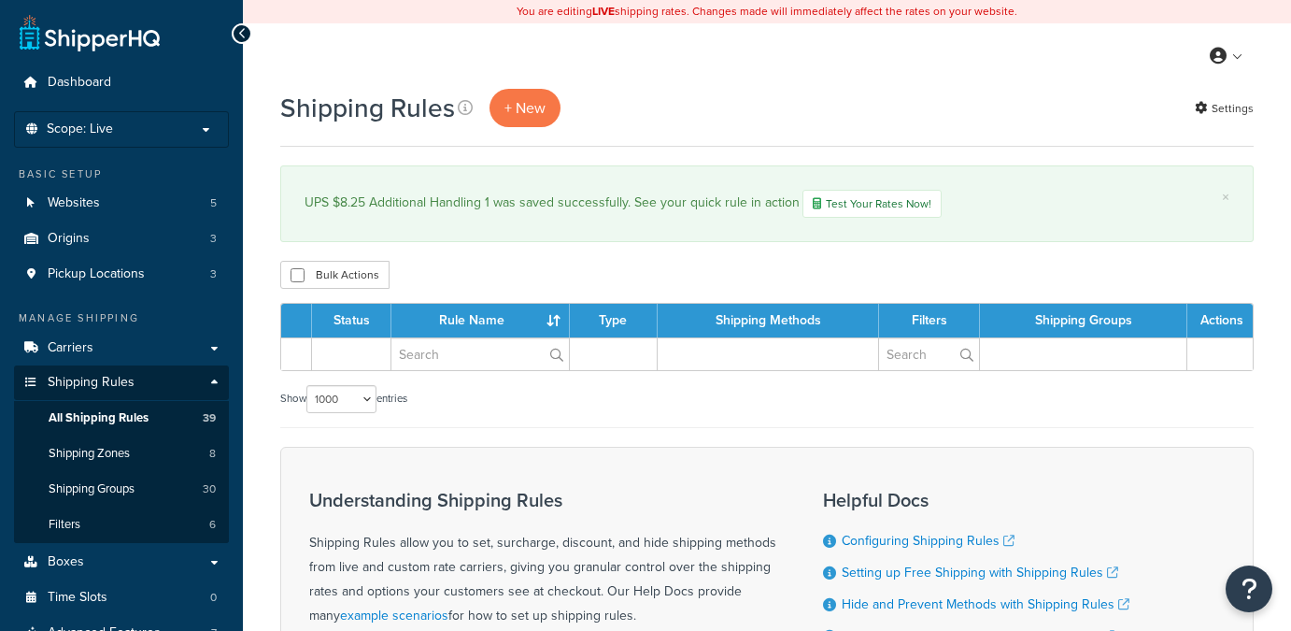
select select "1000"
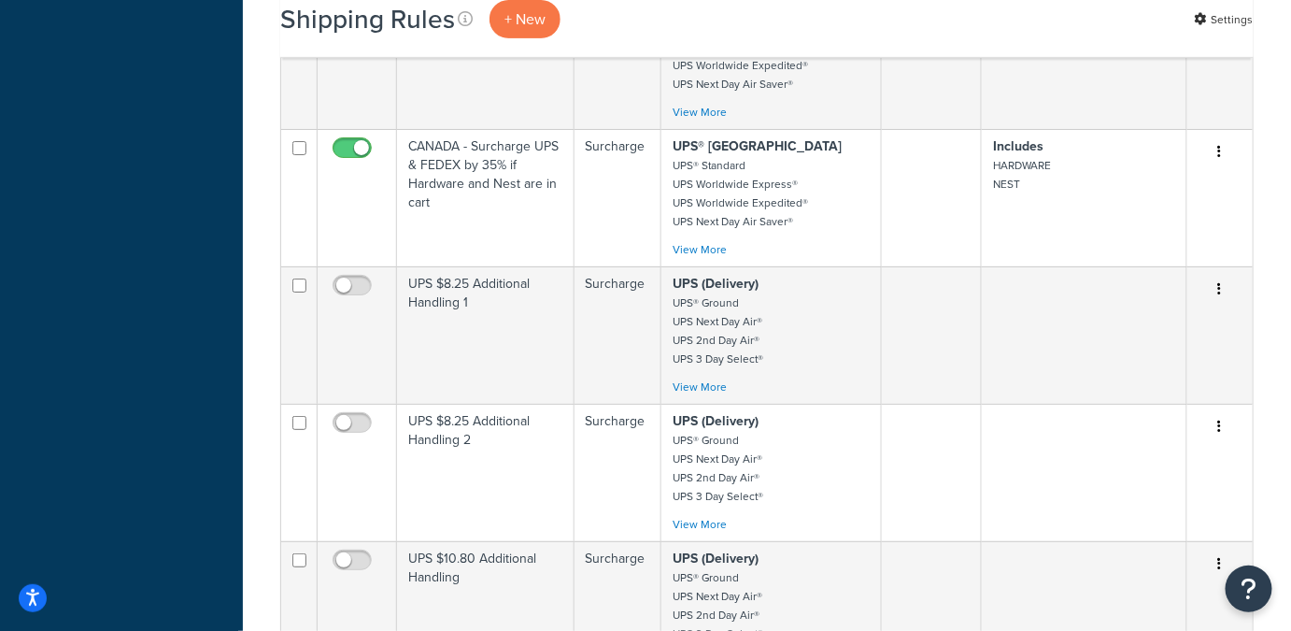
scroll to position [4967, 0]
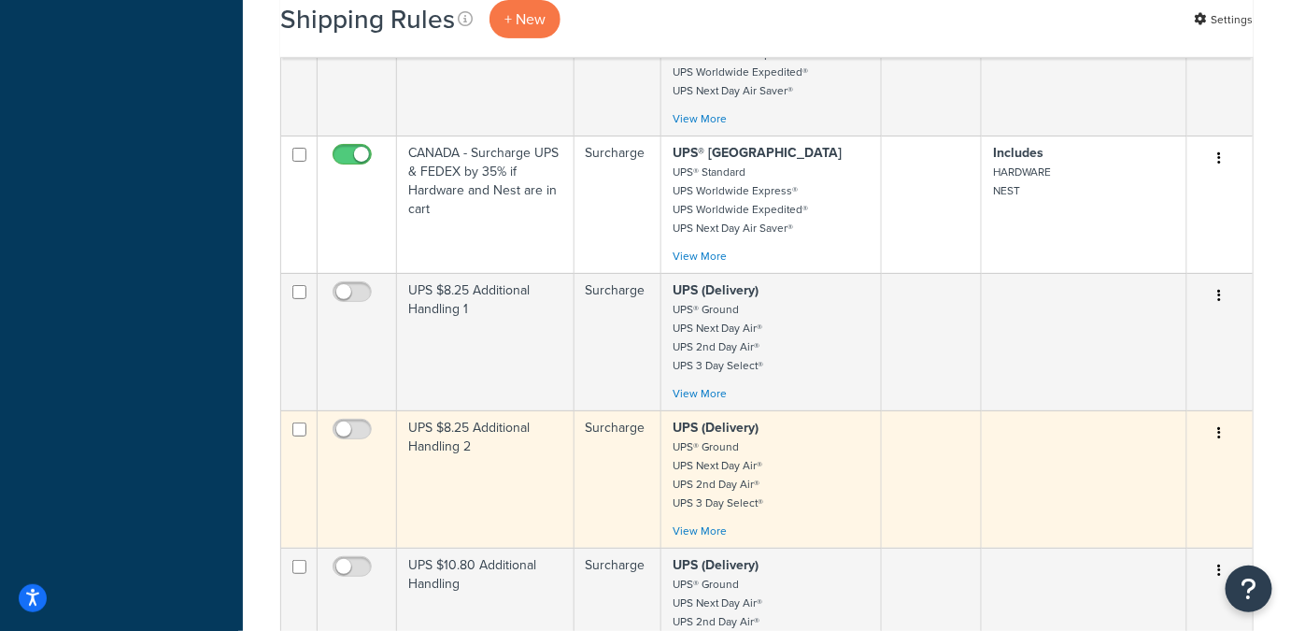
click at [762, 419] on p "UPS (Delivery) UPS® Ground UPS Next Day Air® UPS 2nd Day Air® UPS 3 Day Select®" at bounding box center [771, 465] width 196 height 93
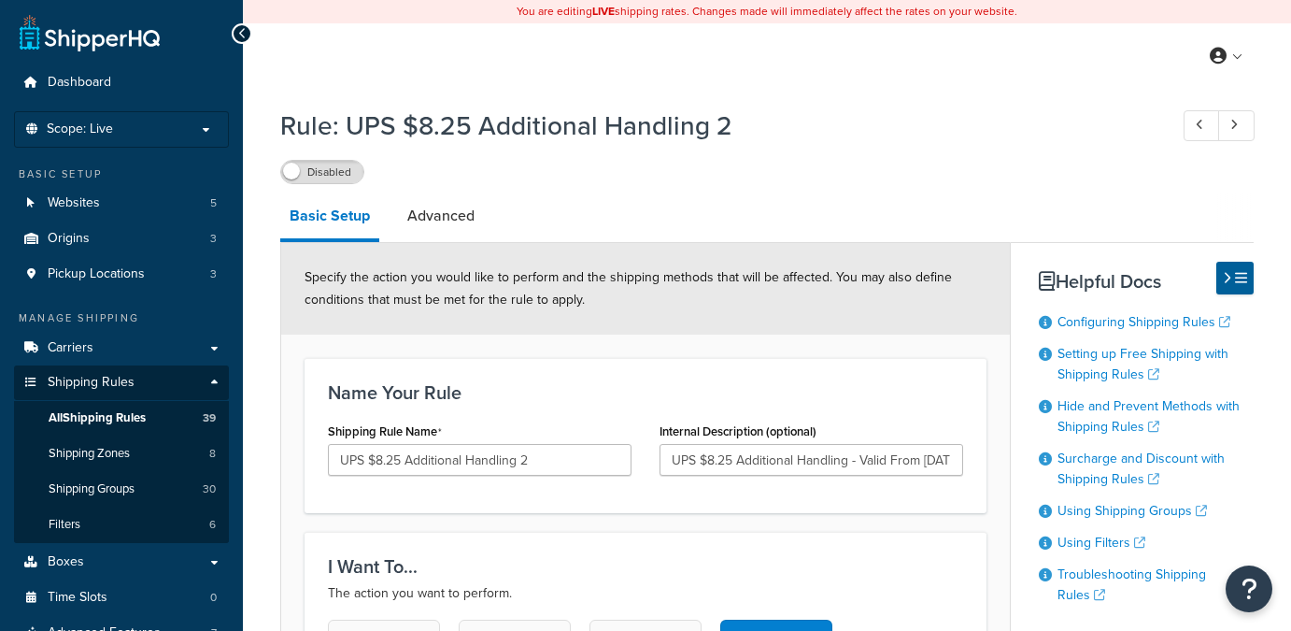
select select "BOX"
click at [875, 456] on input "UPS $8.25 Additional Handling - Valid From 2025/9/28 to 2025/11/25" at bounding box center [812, 460] width 304 height 32
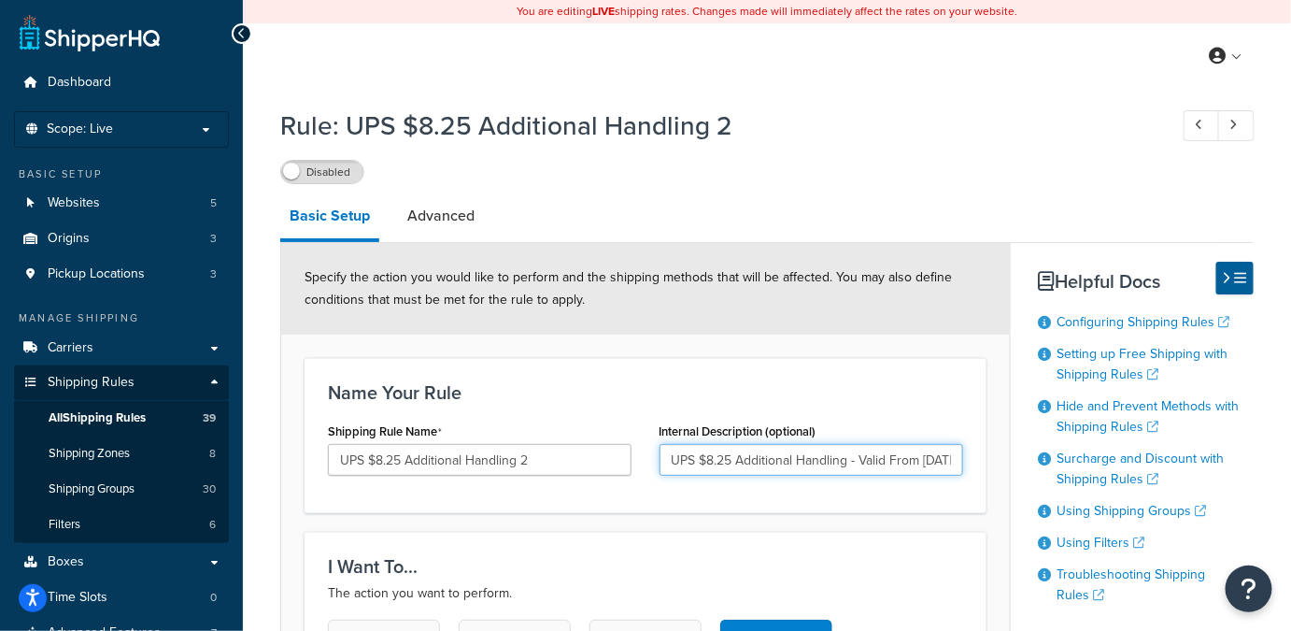
click at [905, 463] on input "UPS $8.25 Additional Handling - Valid From 2025/12/28 to 2025/11/25" at bounding box center [812, 460] width 304 height 32
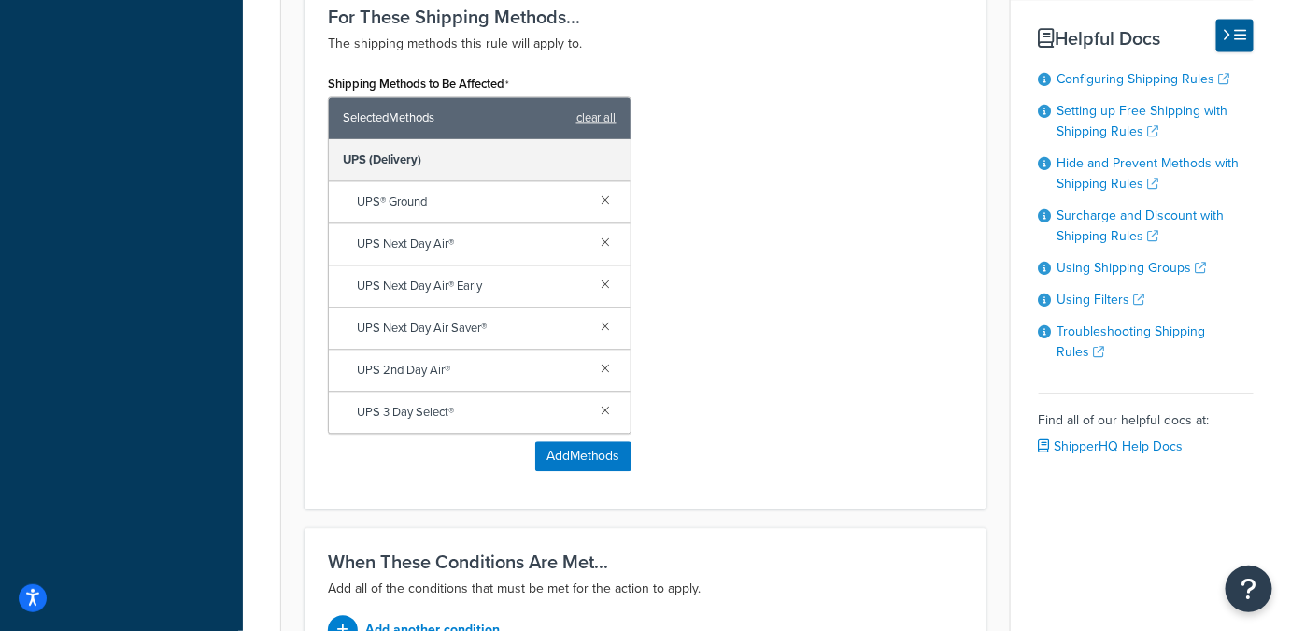
scroll to position [1419, 0]
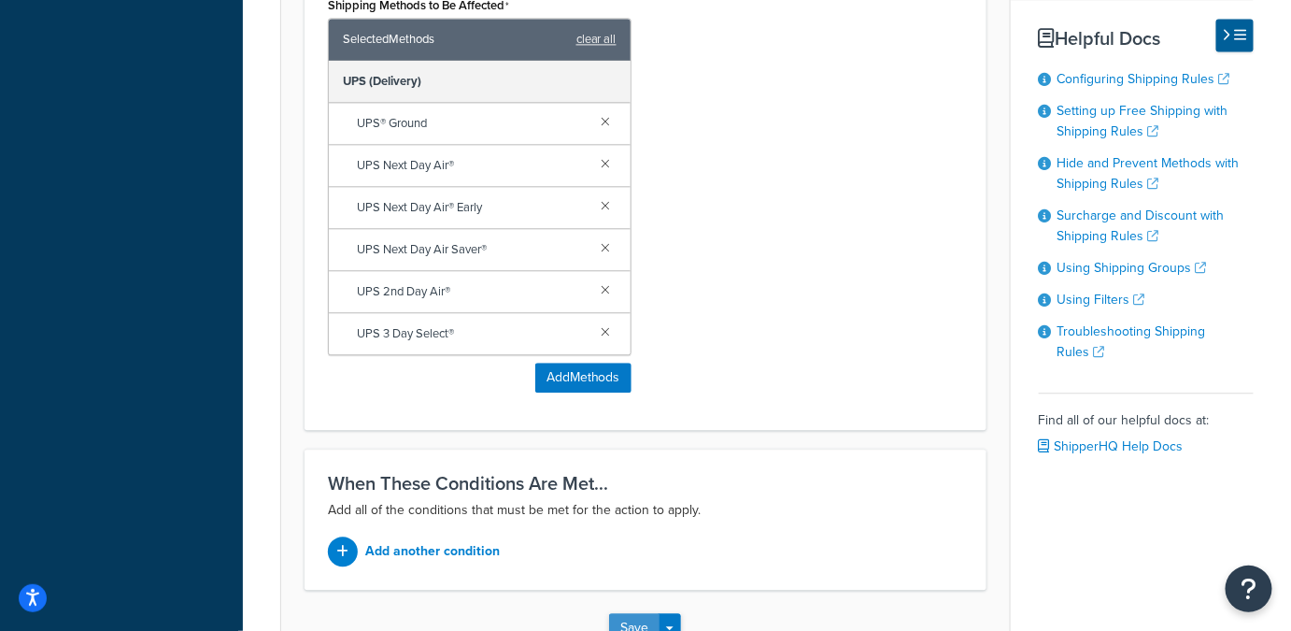
type input "UPS $8.25 Additional Handling - Valid From 2025/12/28 to 2025/1/17"
click at [642, 613] on button "Save" at bounding box center [634, 628] width 50 height 30
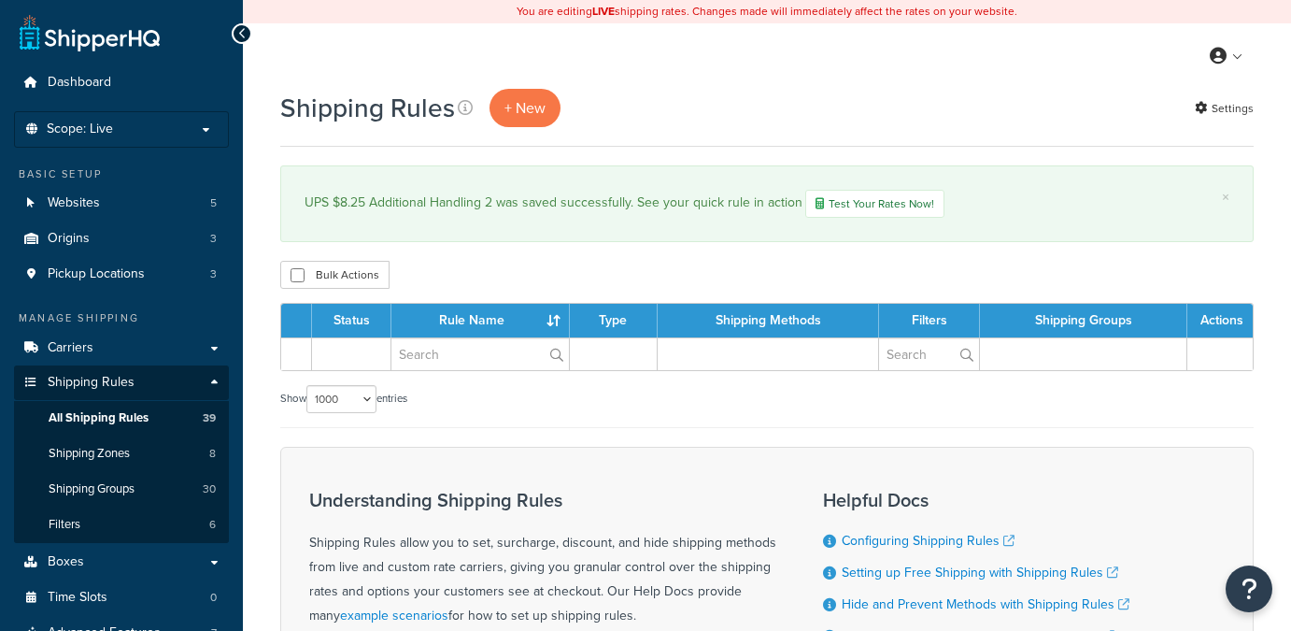
select select "1000"
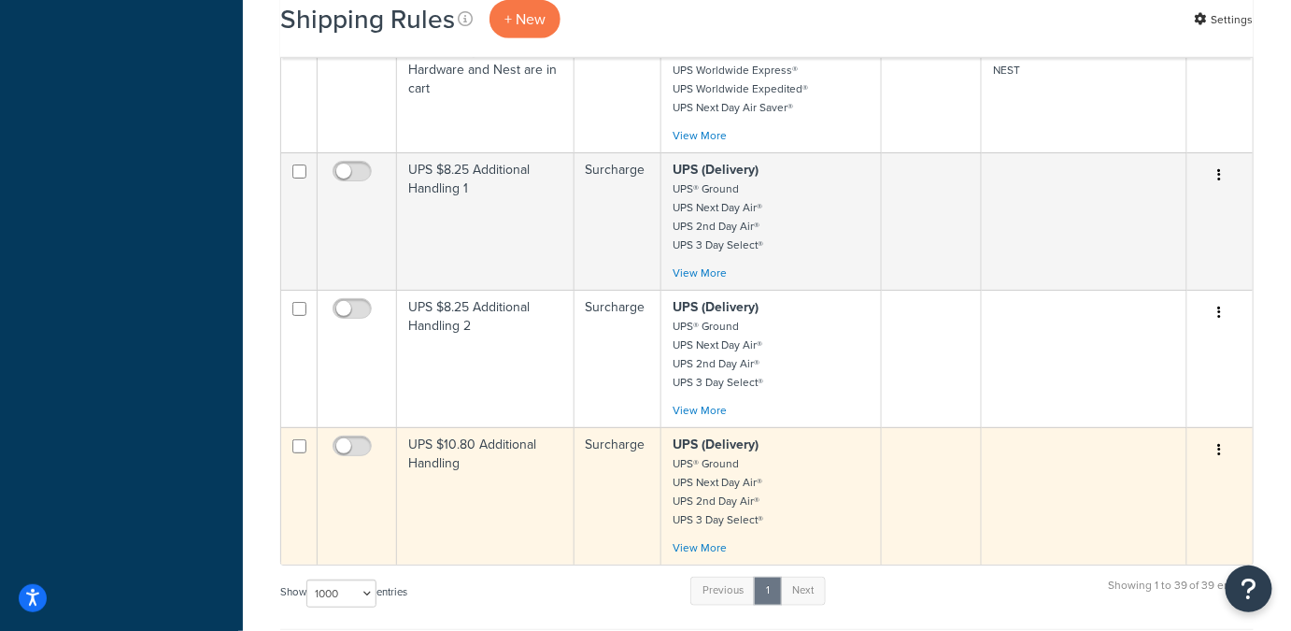
scroll to position [5092, 0]
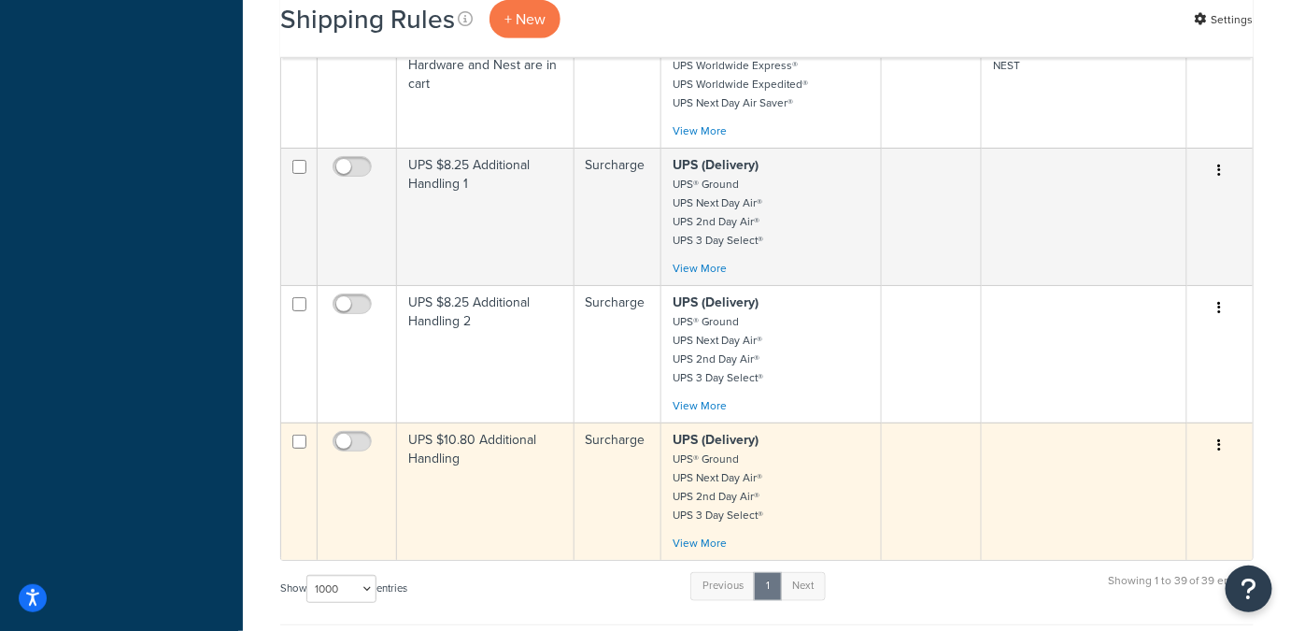
click at [1220, 438] on icon "button" at bounding box center [1220, 444] width 4 height 13
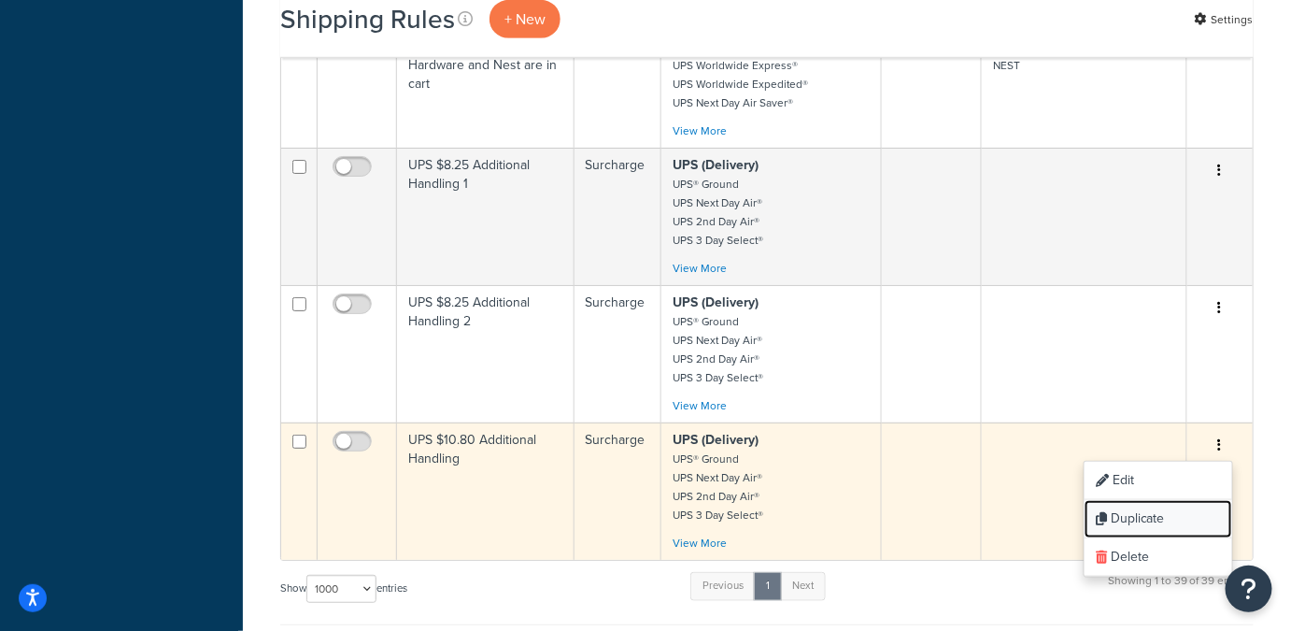
click at [1127, 500] on link "Duplicate" at bounding box center [1159, 519] width 148 height 38
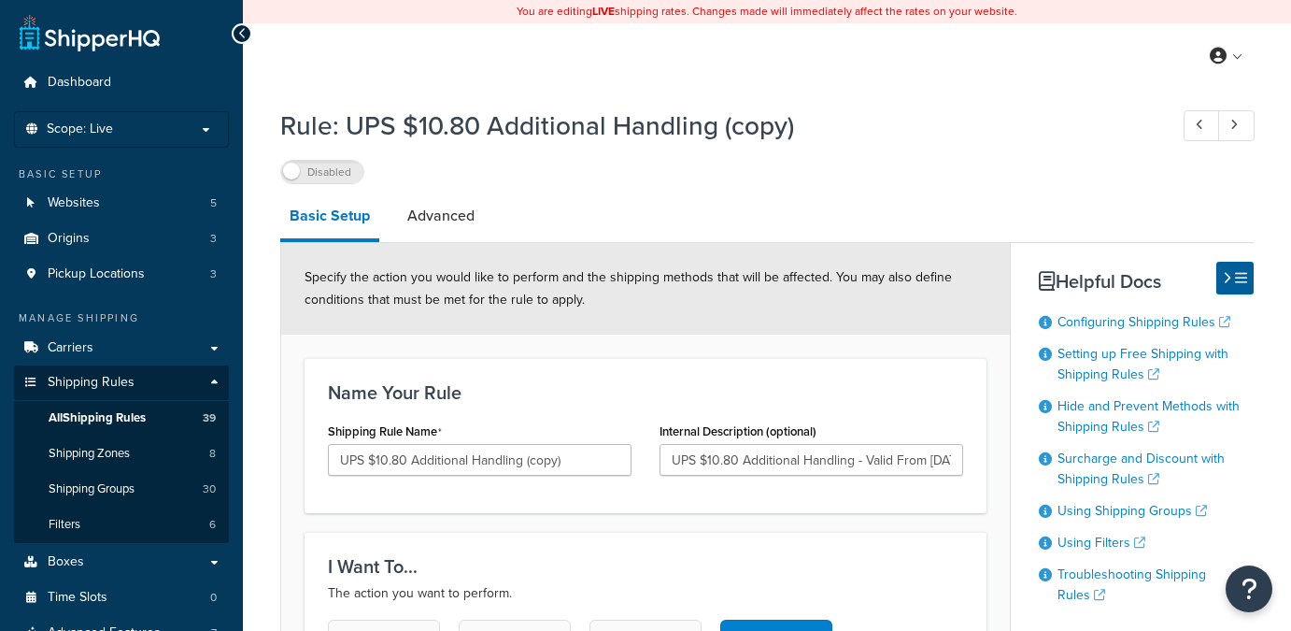
select select "BOX"
click at [382, 458] on input "UPS $10.80 Additional Handling (copy)" at bounding box center [480, 460] width 304 height 32
click at [399, 463] on input "UPS $90.80 Additional Handling (copy)" at bounding box center [480, 460] width 304 height 32
drag, startPoint x: 416, startPoint y: 460, endPoint x: 578, endPoint y: 467, distance: 162.8
click at [578, 467] on input "UPS $90.50 Additional Handling (copy)" at bounding box center [480, 460] width 304 height 32
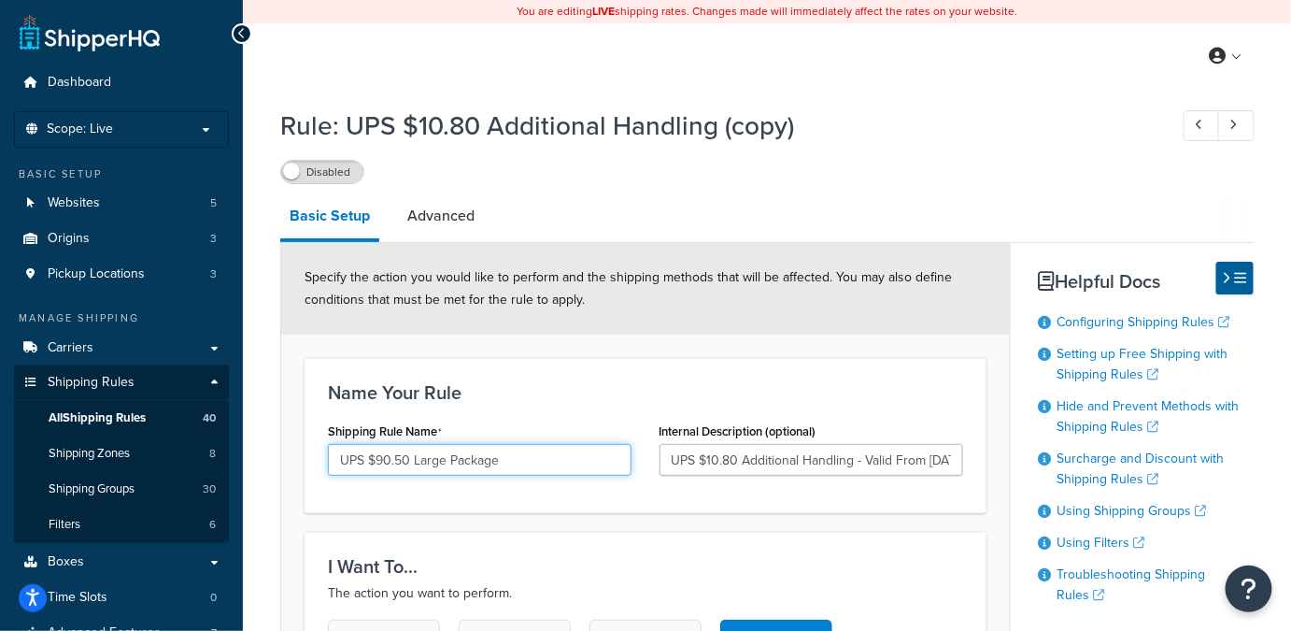
type input "UPS $90.50 Large Package"
drag, startPoint x: 502, startPoint y: 460, endPoint x: 320, endPoint y: 461, distance: 181.3
click at [320, 461] on div "Shipping Rule Name UPS $90.50 Large Package" at bounding box center [480, 454] width 332 height 72
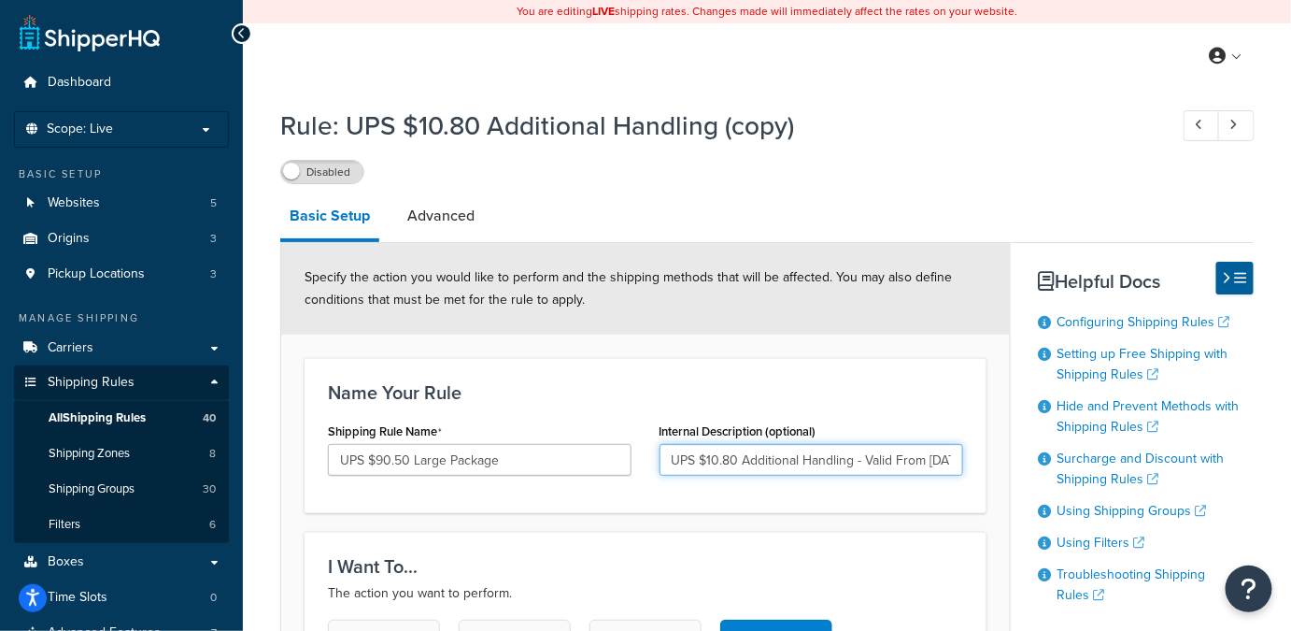
drag, startPoint x: 852, startPoint y: 463, endPoint x: 638, endPoint y: 478, distance: 214.6
click at [638, 478] on div "Shipping Rule Name UPS $90.50 Large Package Internal Description (optional) UPS…" at bounding box center [645, 454] width 663 height 72
paste input "90.50 Large Package"
click at [896, 468] on input "UPS $90.50 Large Package - Valid From 2025/11/23 to 2025/12/27" at bounding box center [812, 460] width 304 height 32
click at [918, 454] on input "UPS $90.50 Large Package - Valid From 2025/11/23 to 2025/12/27" at bounding box center [812, 460] width 304 height 32
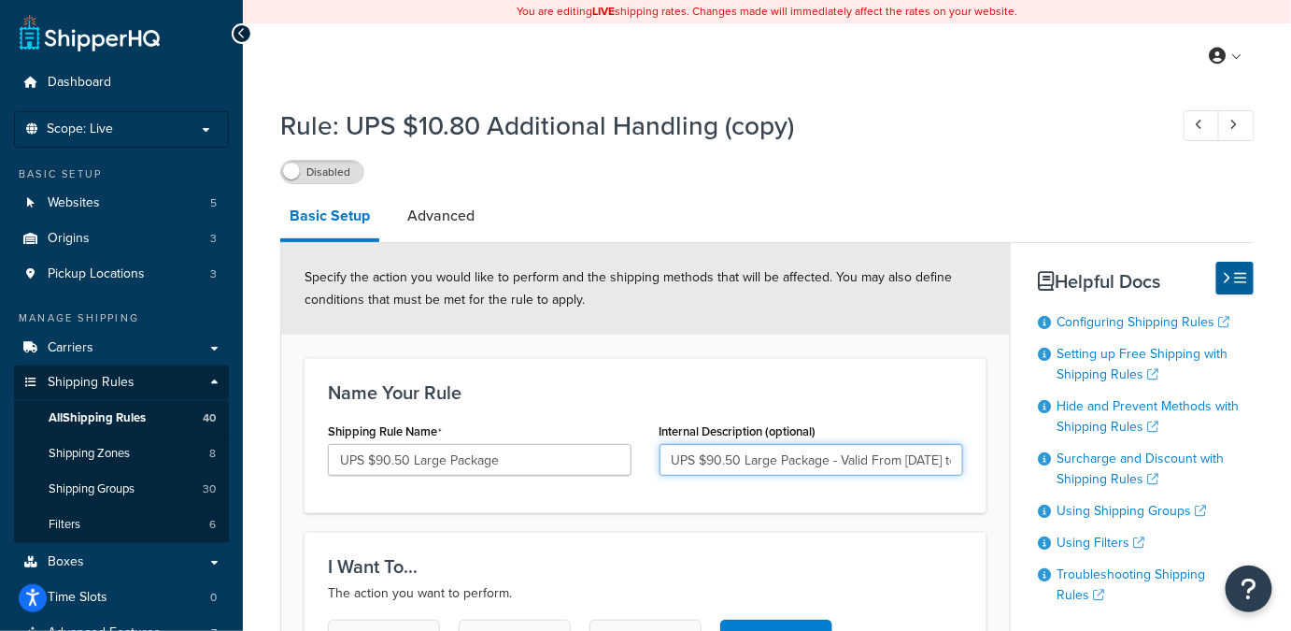
click at [936, 463] on input "UPS $90.50 Large Package - Valid From 2025/9/23 to 2025/12/27" at bounding box center [812, 460] width 304 height 32
click at [920, 458] on input "UPS $90.50 Large Package - Valid From 2025/9/28 to 2025/12/27" at bounding box center [812, 460] width 304 height 32
type input "UPS $90.50 Large Package - Valid From [DATE] to [DATE]"
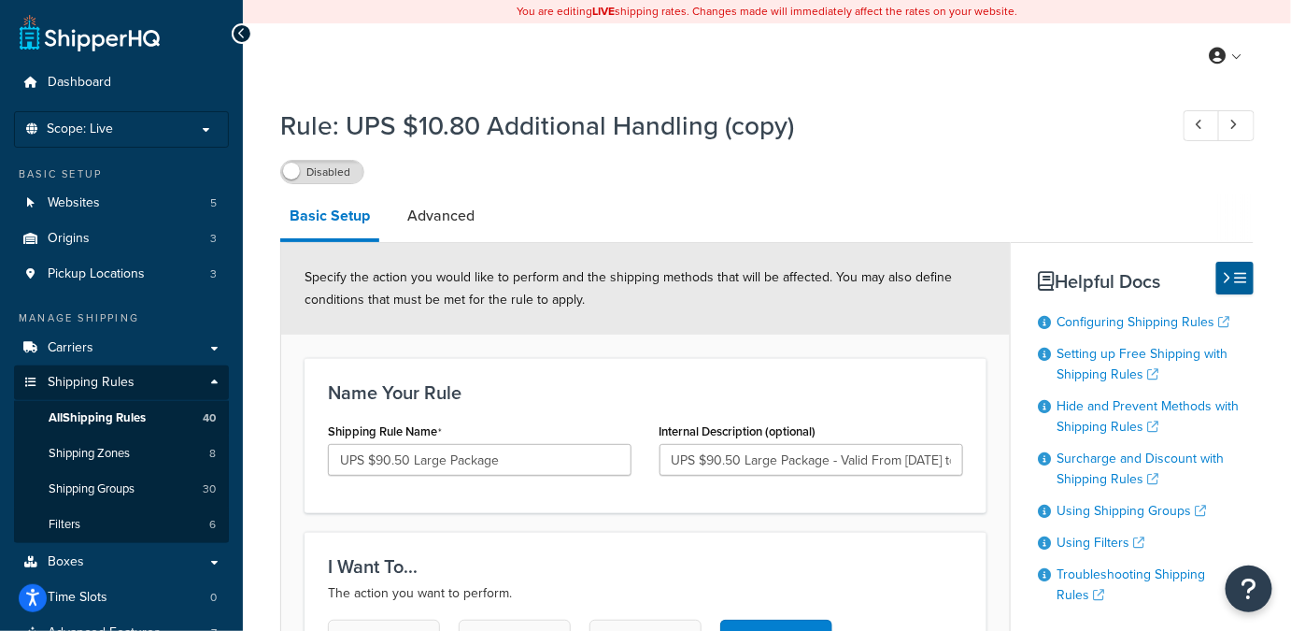
click at [855, 497] on div "Name Your Rule Shipping Rule Name UPS $90.50 Large Package Internal Description…" at bounding box center [646, 435] width 682 height 155
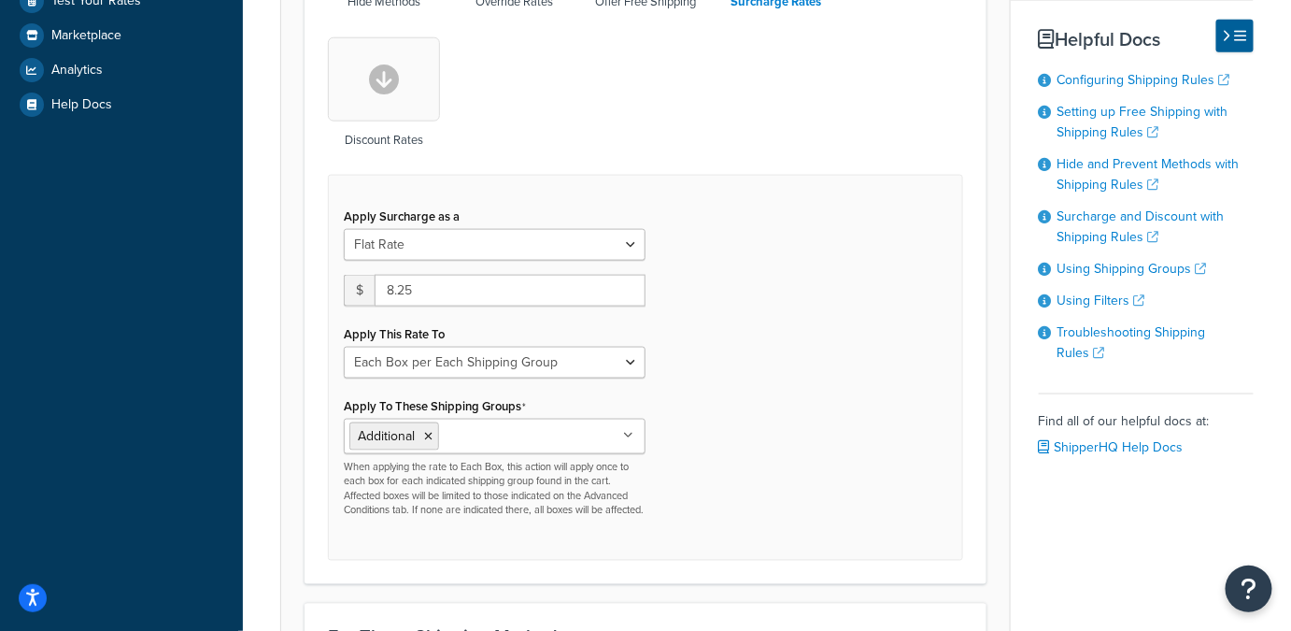
scroll to position [722, 0]
click at [502, 423] on input "Apply To These Shipping Groups" at bounding box center [526, 433] width 165 height 21
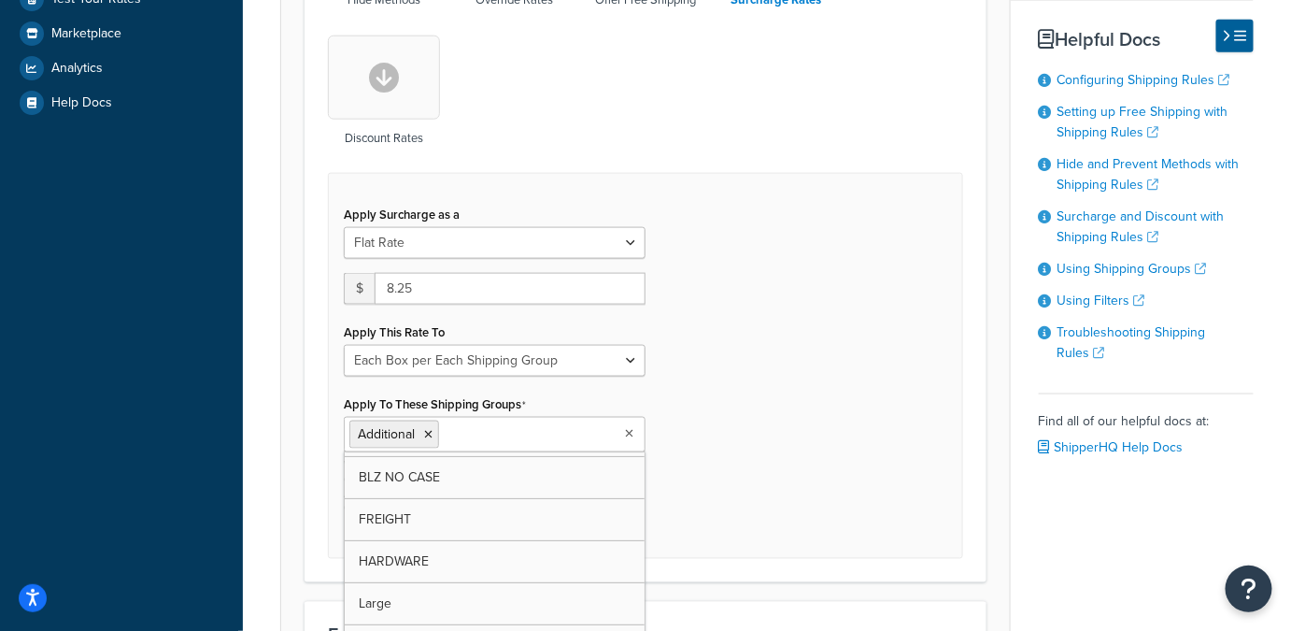
scroll to position [257, 0]
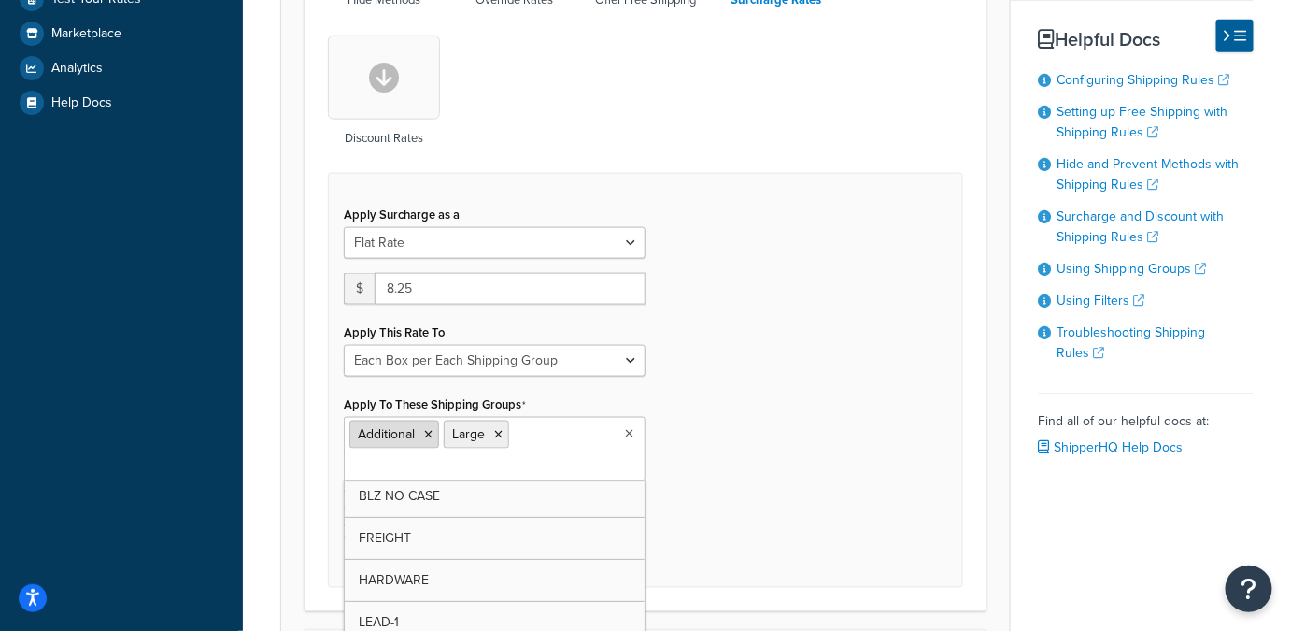
click at [426, 429] on icon at bounding box center [428, 434] width 8 height 11
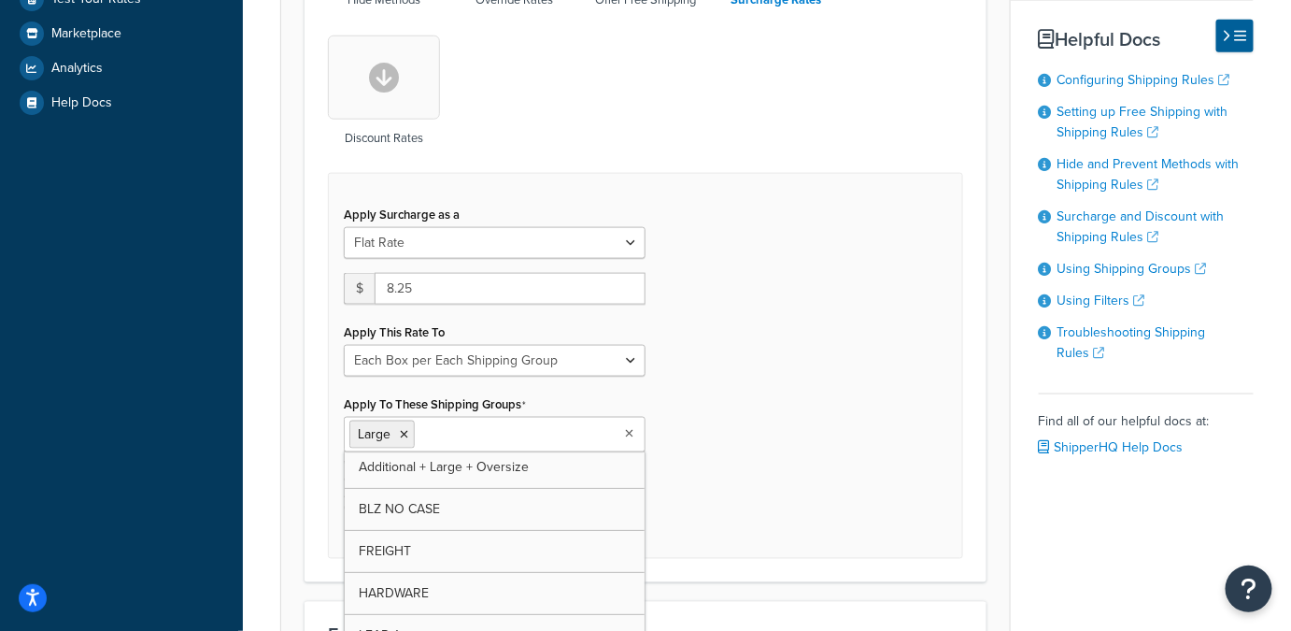
scroll to position [299, 0]
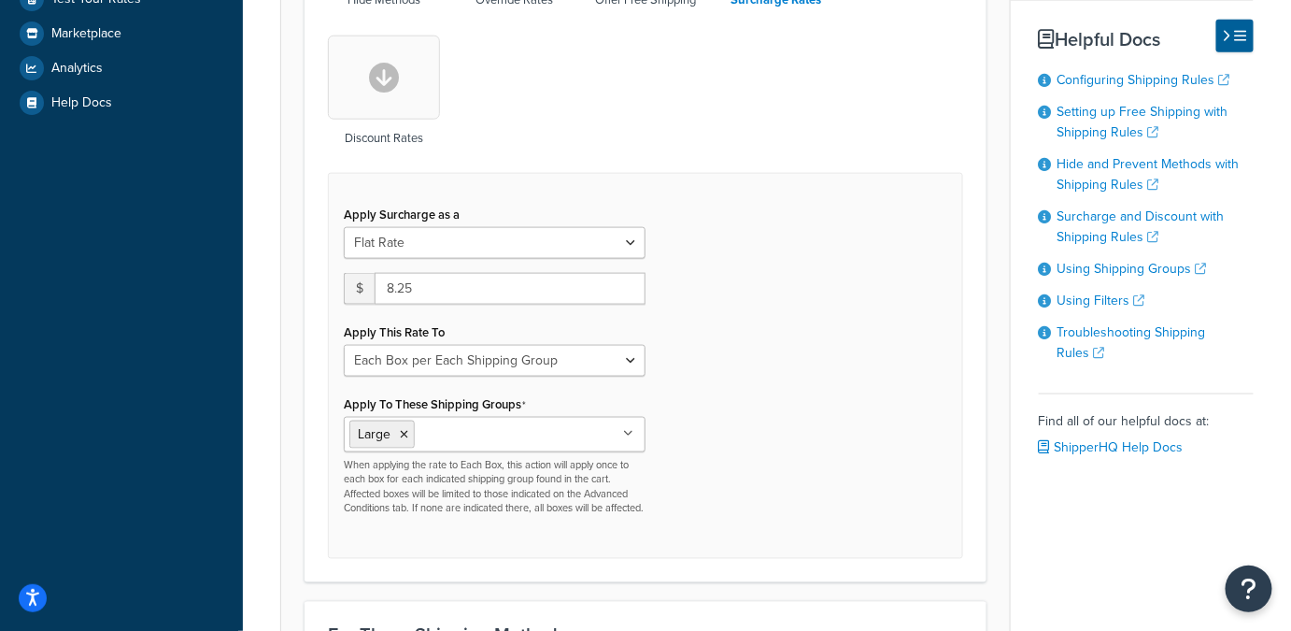
click at [753, 295] on div "Apply Surcharge as a Flat Rate Percentage Flat Rate & Percentage $ 8.25 Apply T…" at bounding box center [645, 366] width 635 height 386
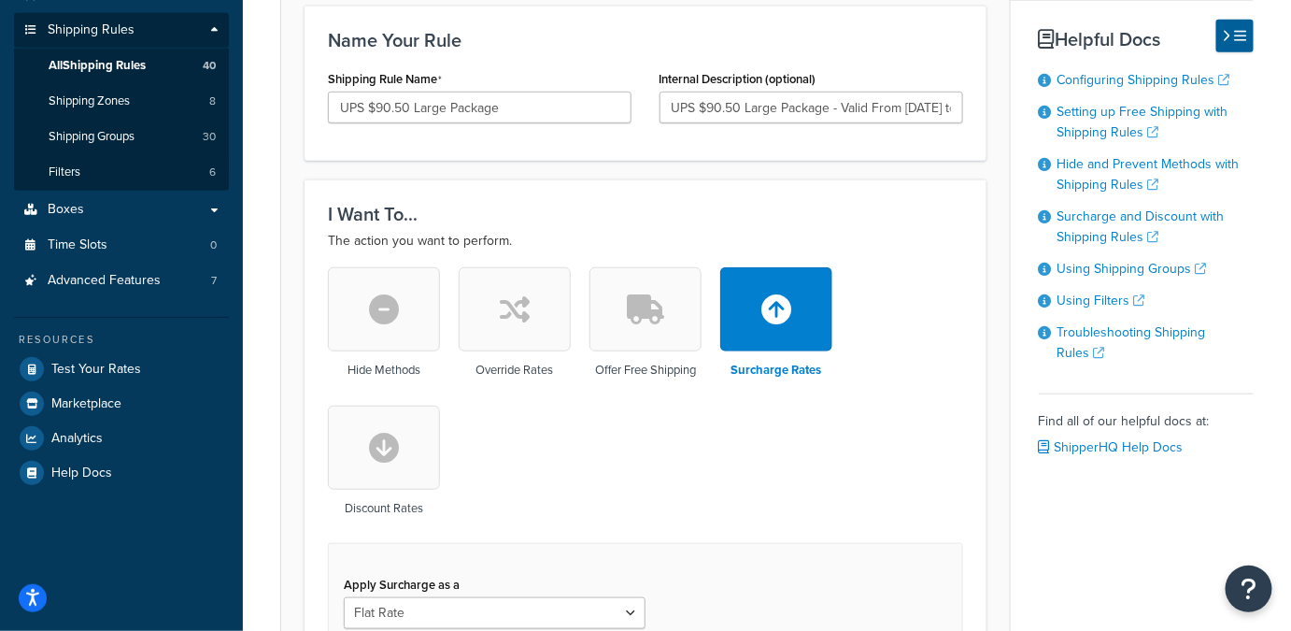
scroll to position [383, 0]
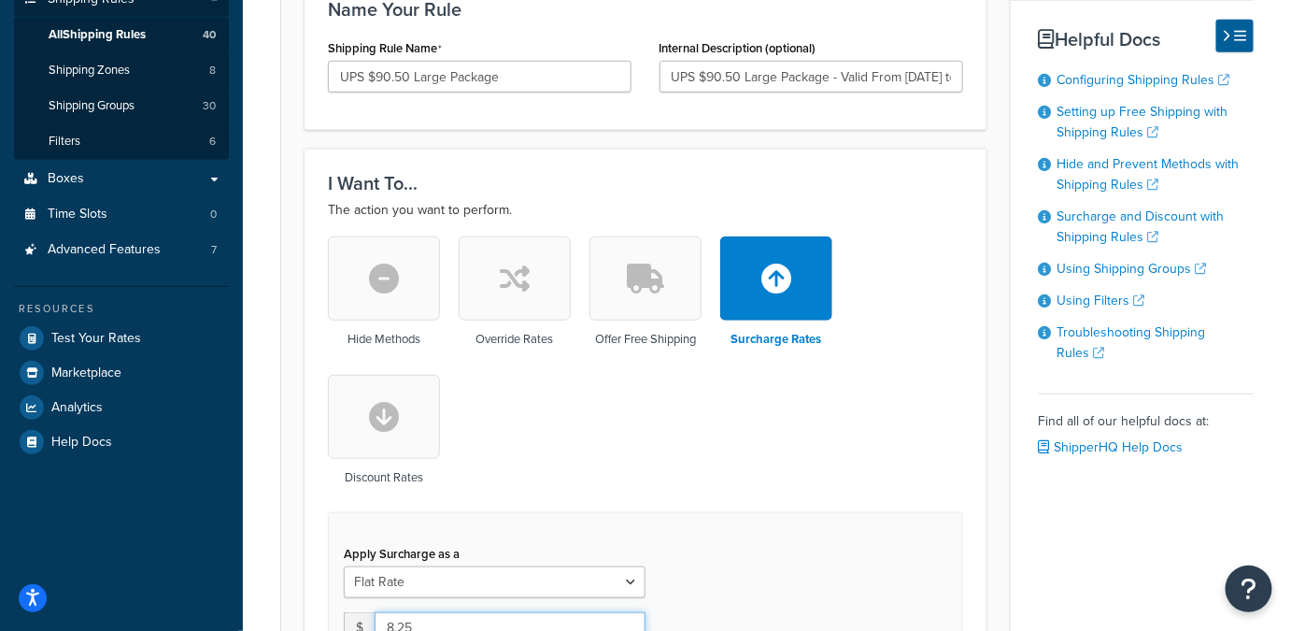
click at [391, 612] on input "8.25" at bounding box center [510, 628] width 271 height 32
type input "90.50"
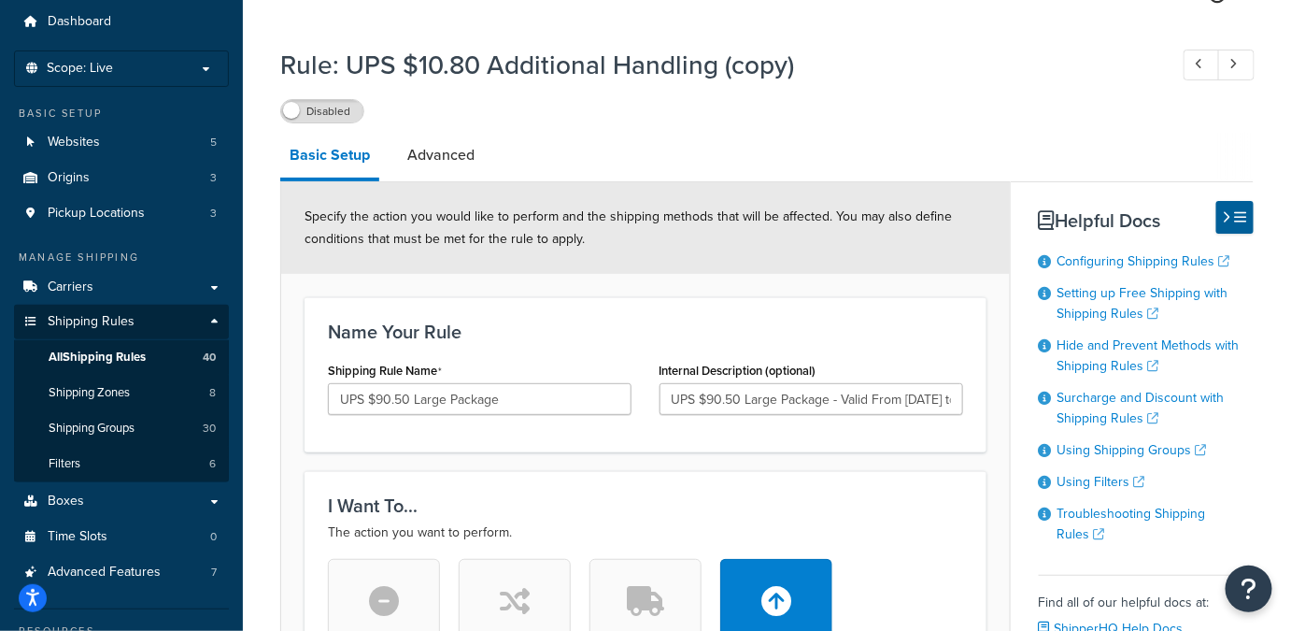
scroll to position [0, 0]
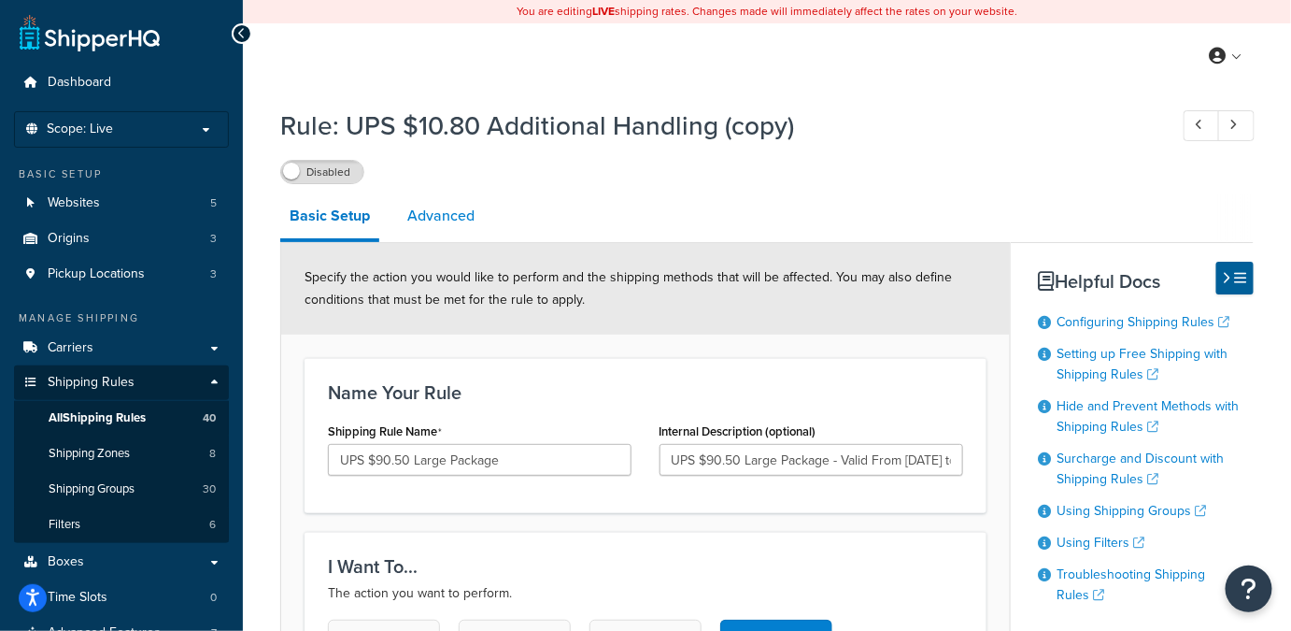
click at [449, 219] on link "Advanced" at bounding box center [441, 215] width 86 height 45
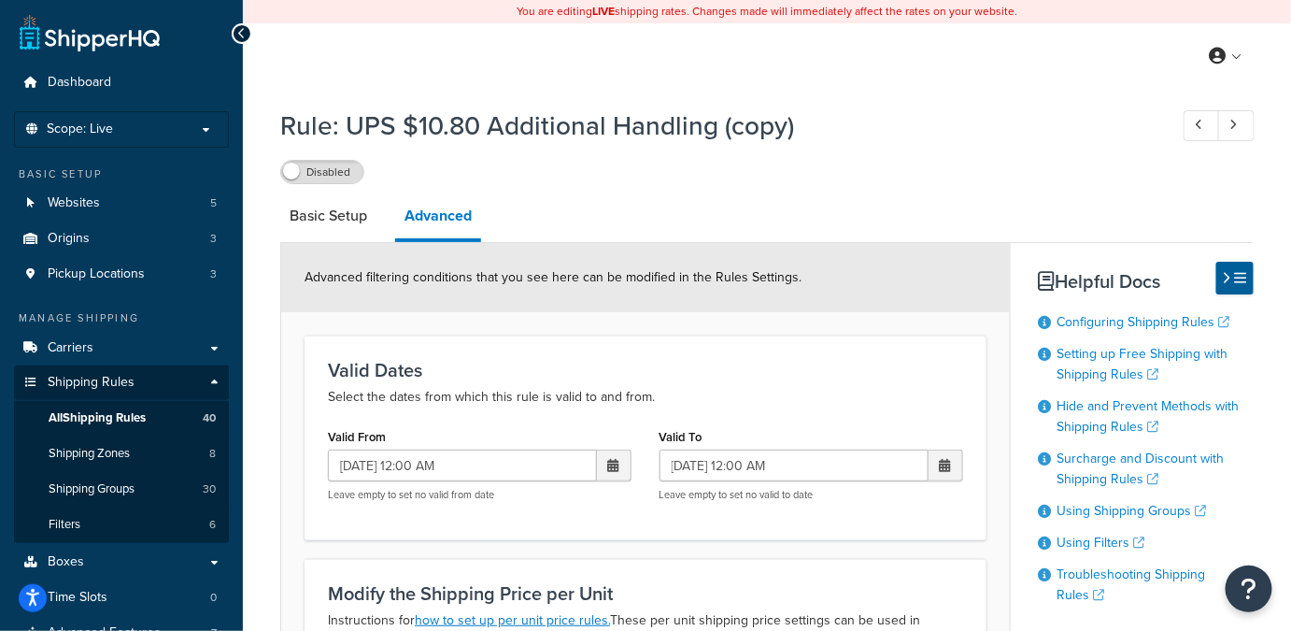
click at [616, 463] on span at bounding box center [613, 465] width 11 height 13
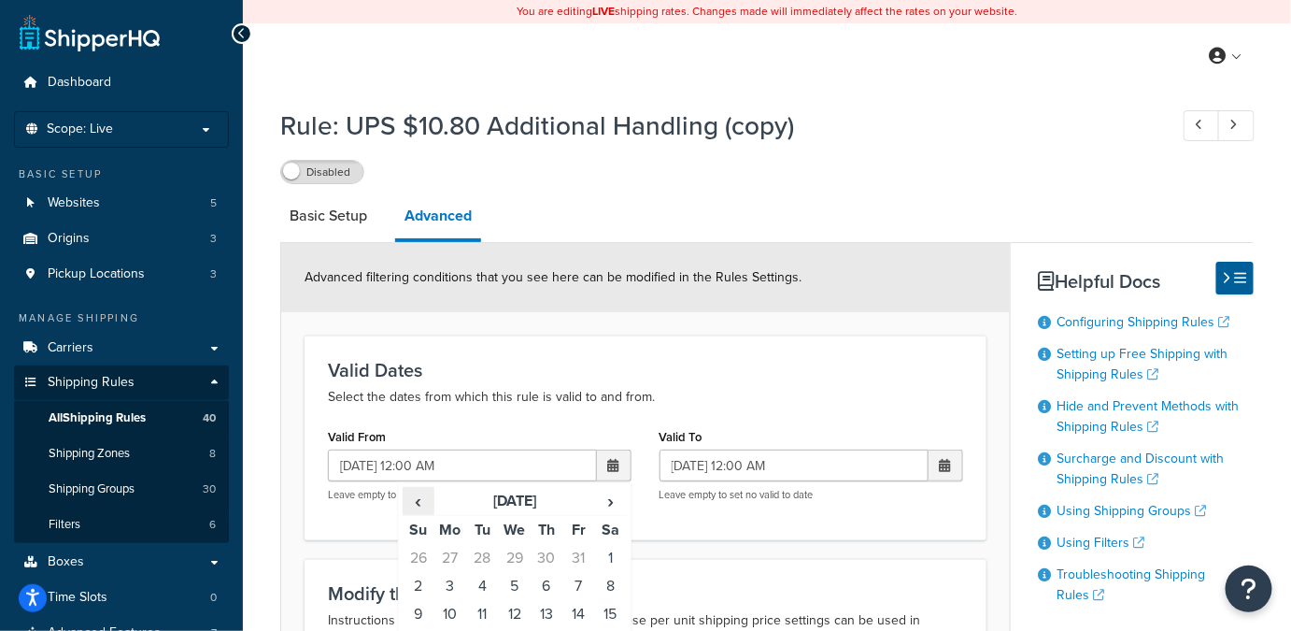
click at [415, 503] on span "‹" at bounding box center [419, 501] width 30 height 26
click at [613, 499] on span "›" at bounding box center [610, 501] width 30 height 26
click at [590, 539] on th "Fr" at bounding box center [578, 530] width 32 height 29
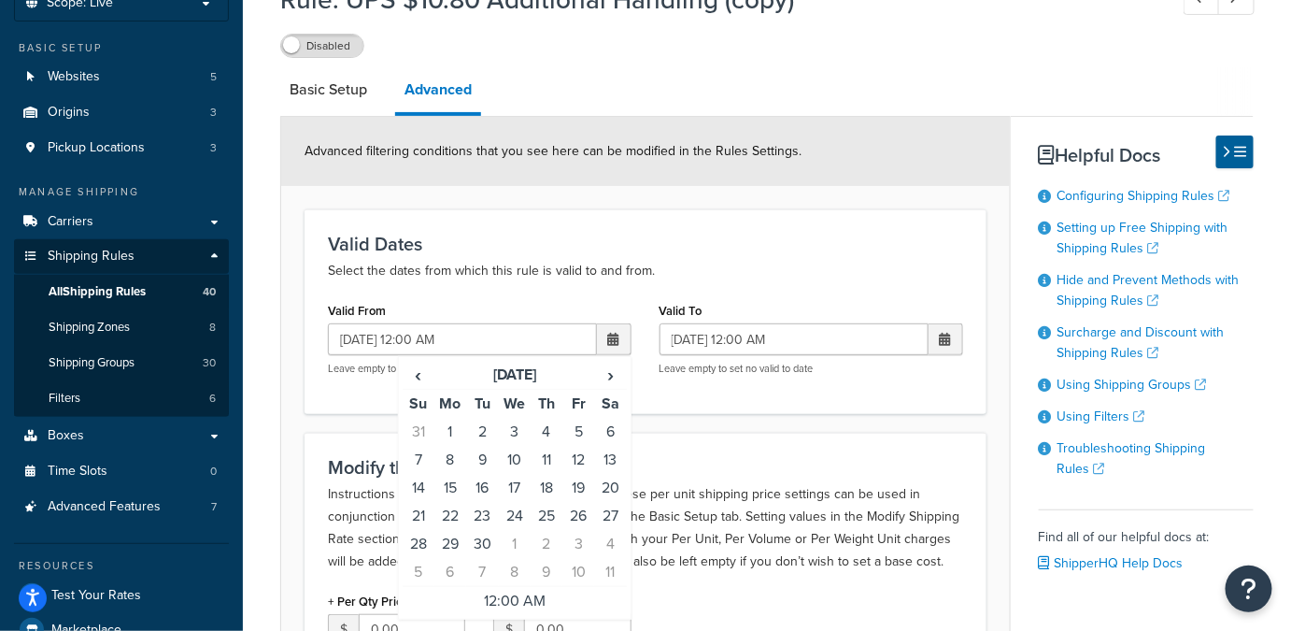
scroll to position [135, 0]
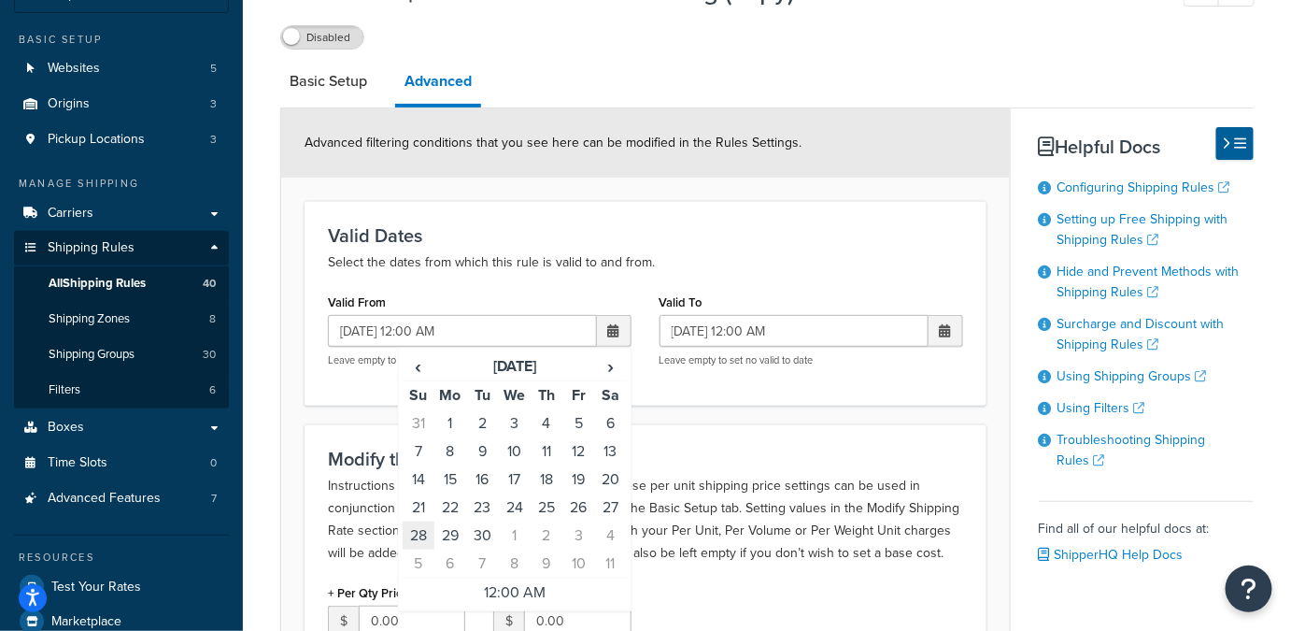
click at [415, 529] on td "28" at bounding box center [419, 535] width 32 height 28
type input "09/28/2025 12:00 AM"
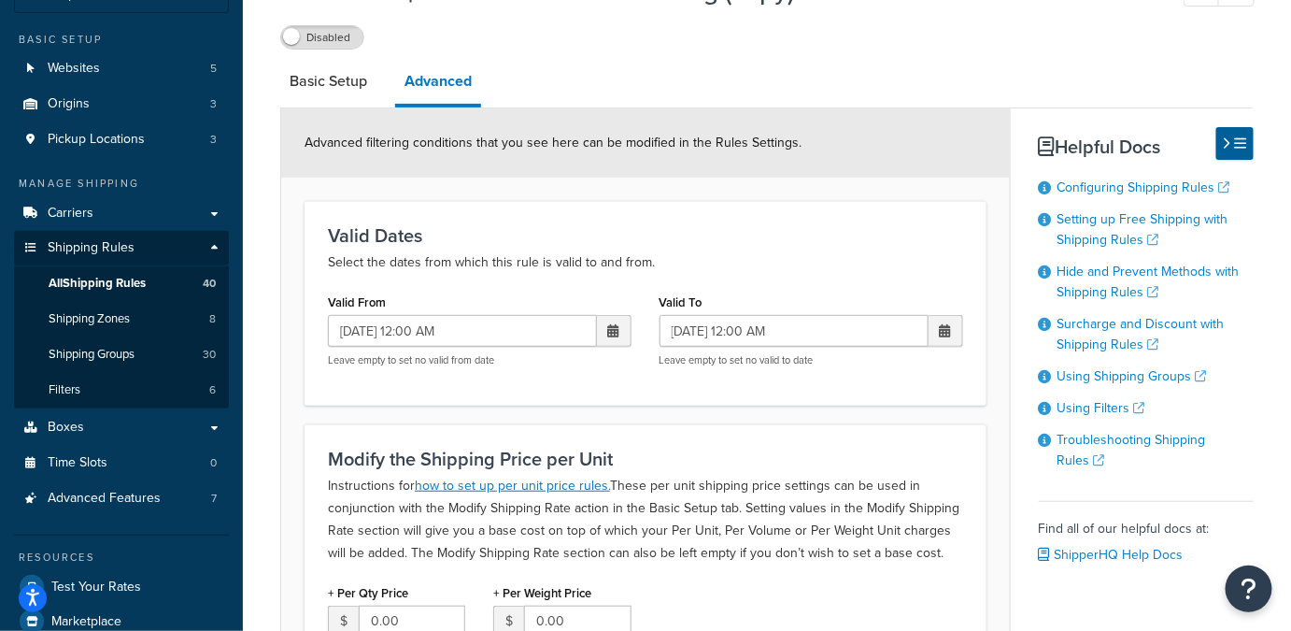
click at [947, 328] on span at bounding box center [945, 330] width 11 height 13
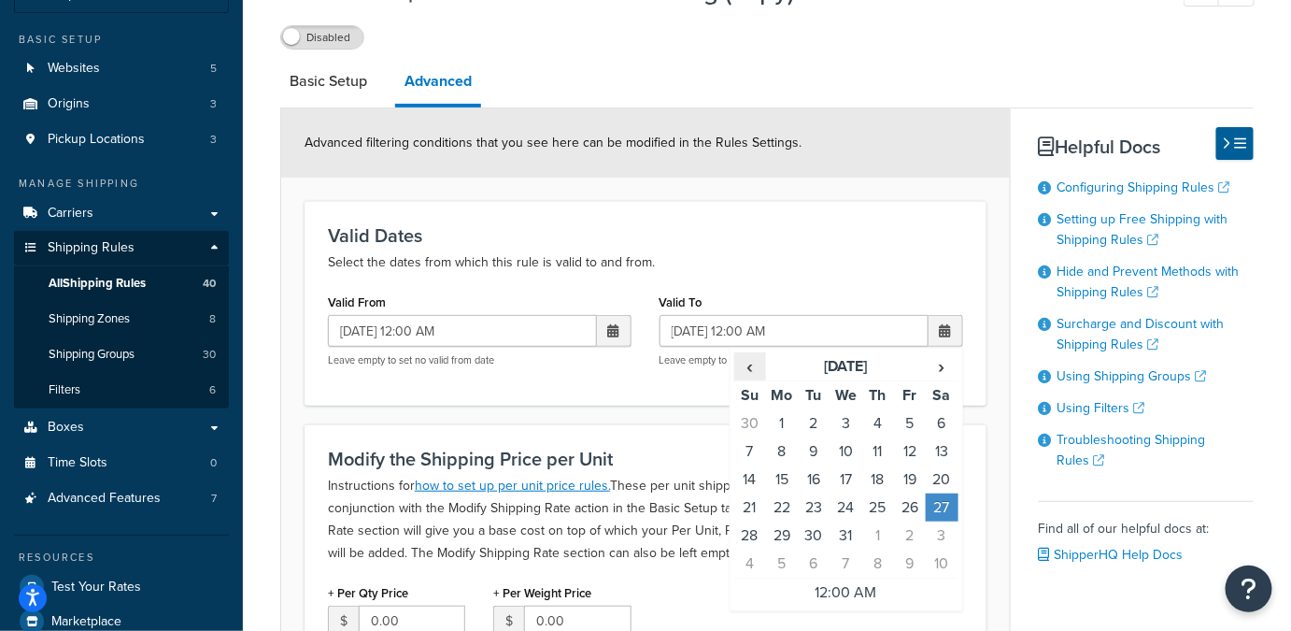
click at [748, 375] on span "‹" at bounding box center [750, 366] width 30 height 26
click at [947, 507] on td "22" at bounding box center [942, 507] width 32 height 28
type input "11/22/2025 12:00 AM"
click at [947, 507] on td "22" at bounding box center [942, 507] width 32 height 28
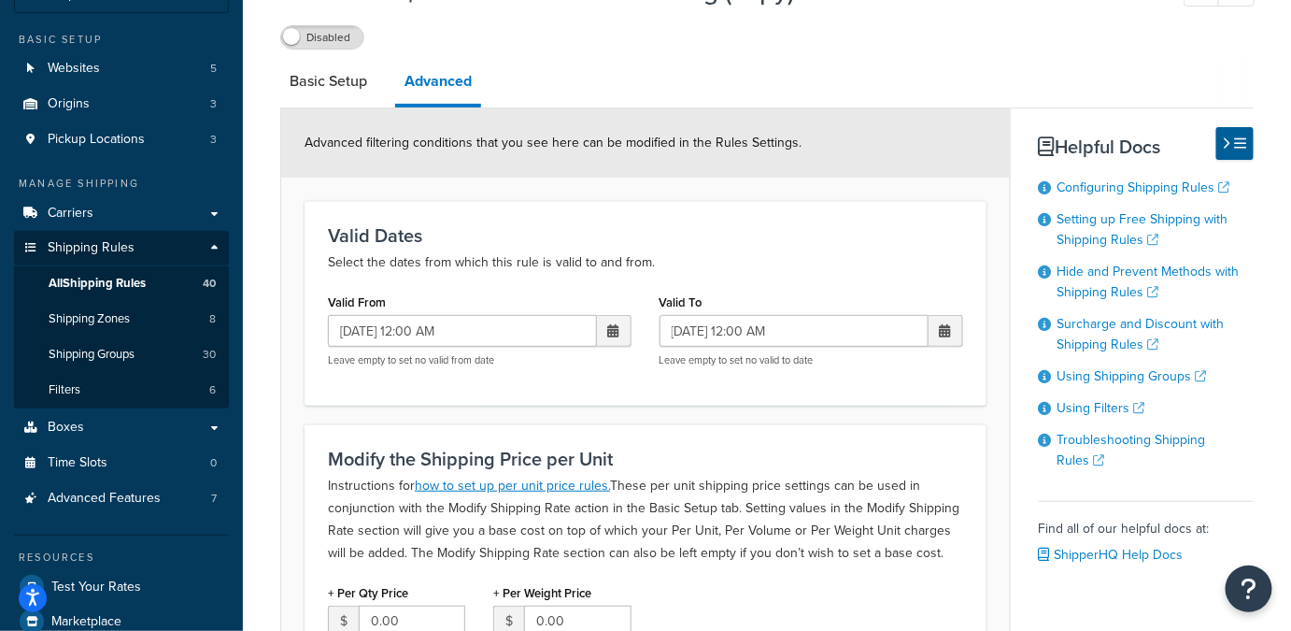
click at [667, 439] on div "Modify the Shipping Price per Unit Instructions for how to set up per unit pric…" at bounding box center [646, 621] width 682 height 394
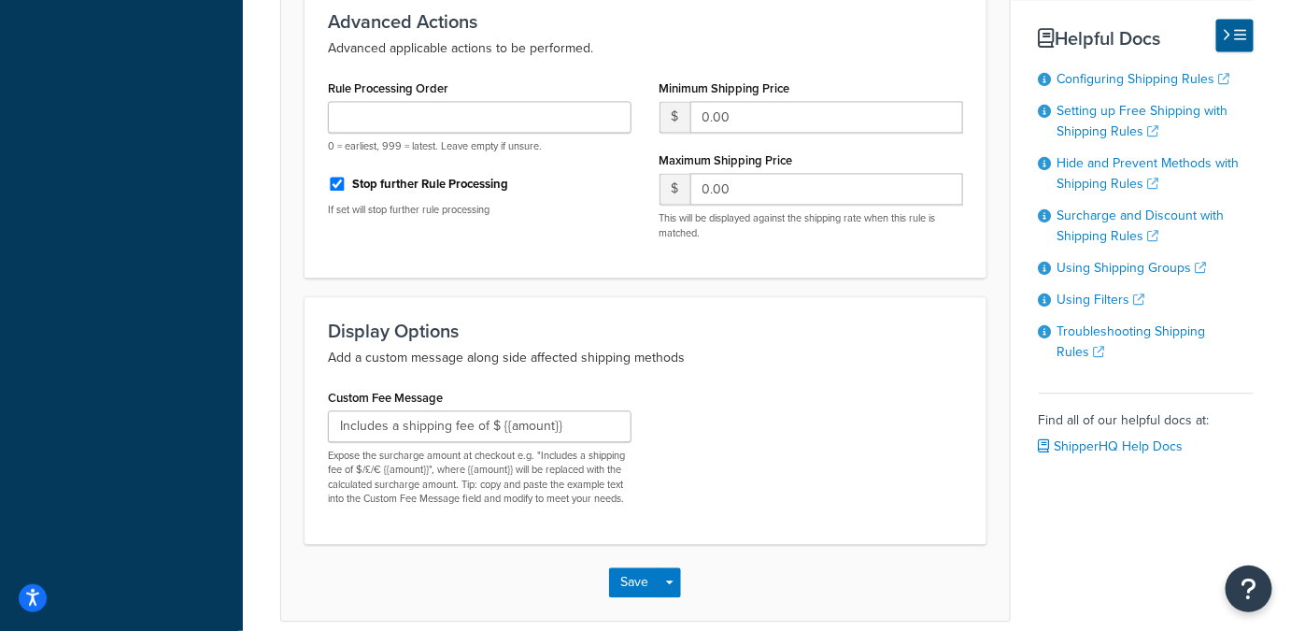
scroll to position [1312, 0]
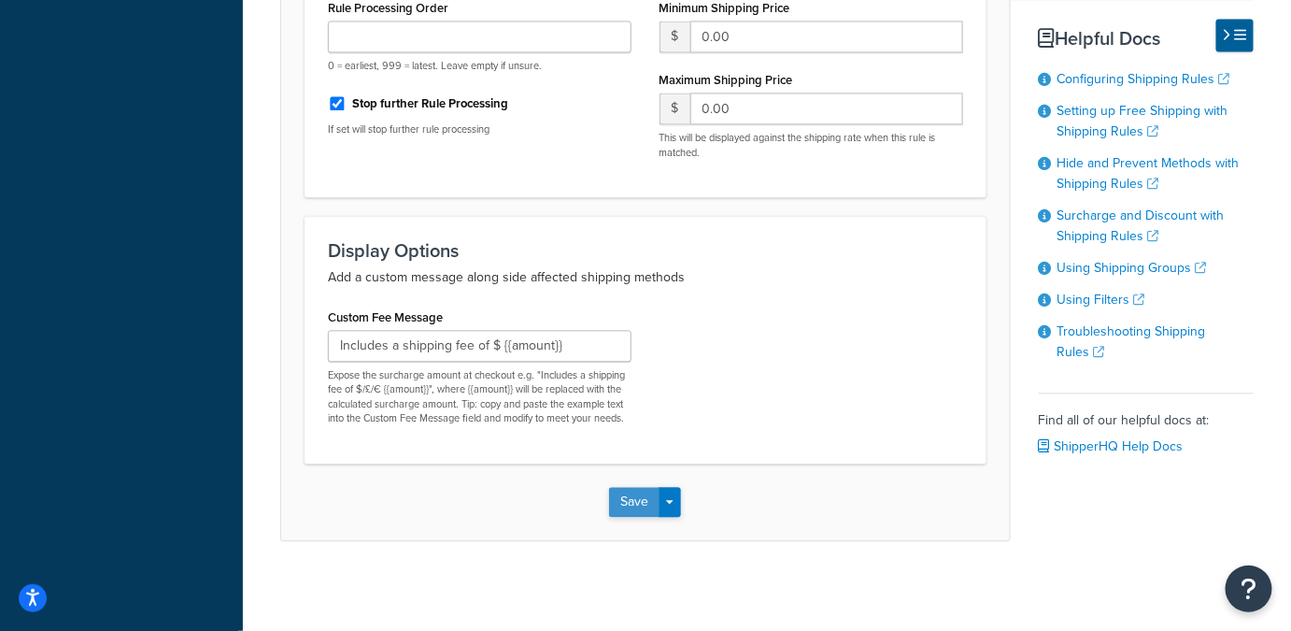
click at [640, 507] on button "Save" at bounding box center [634, 502] width 50 height 30
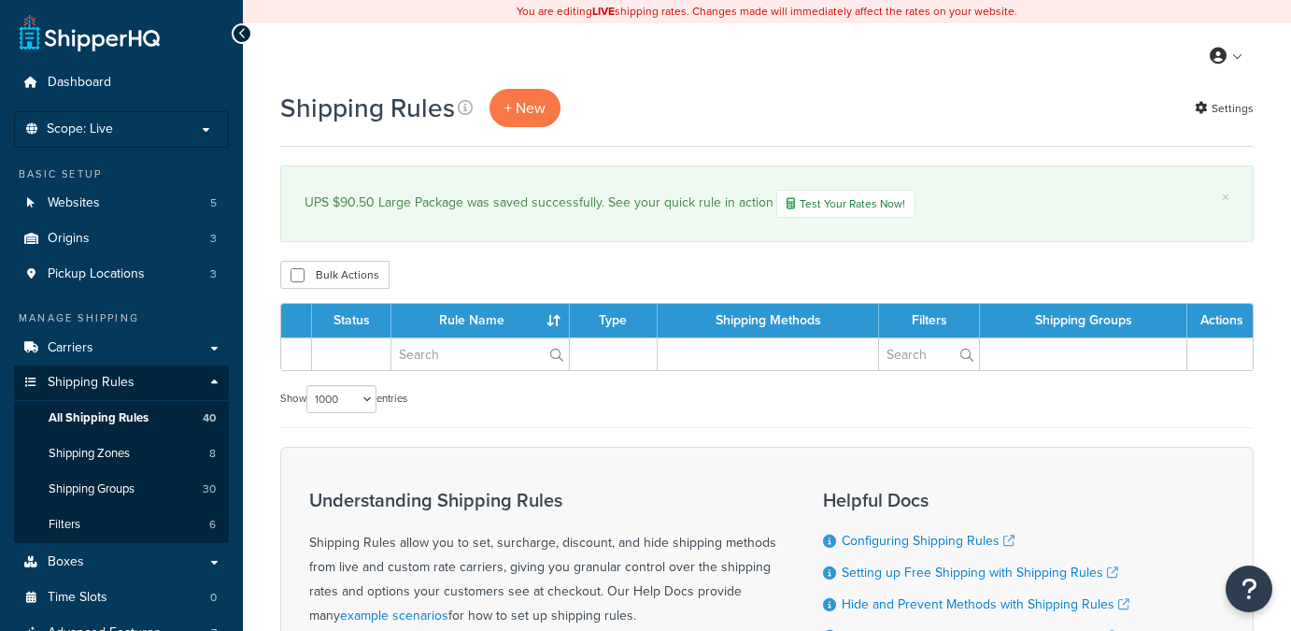
select select "1000"
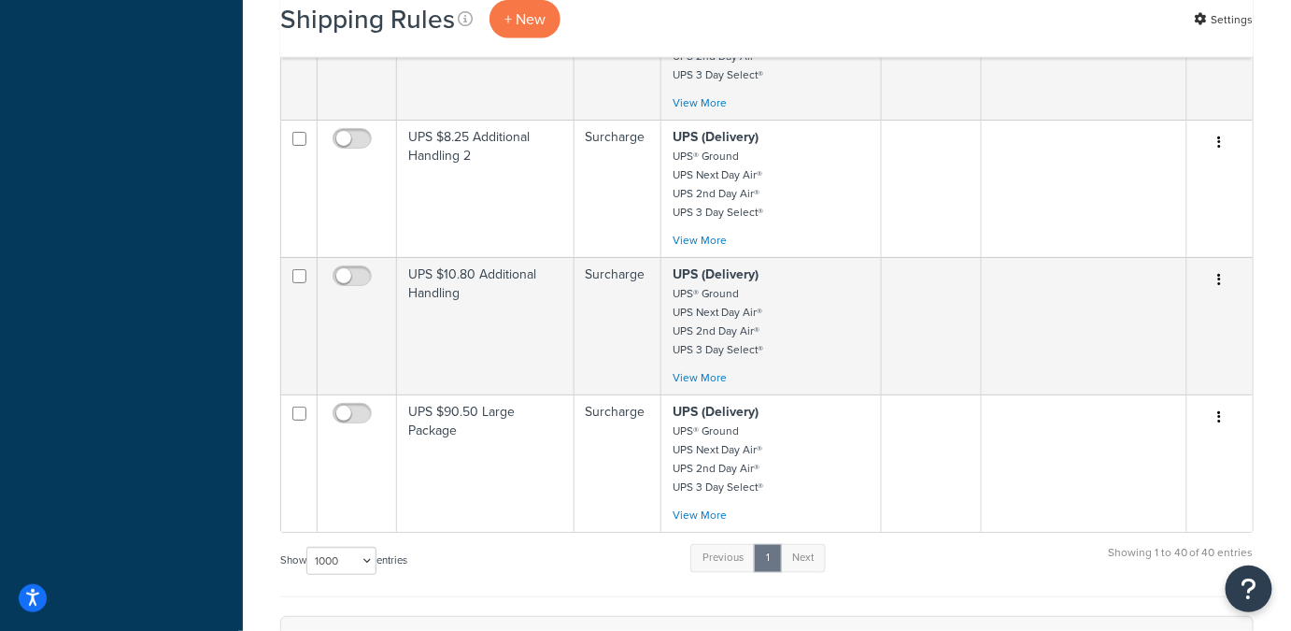
scroll to position [5256, 0]
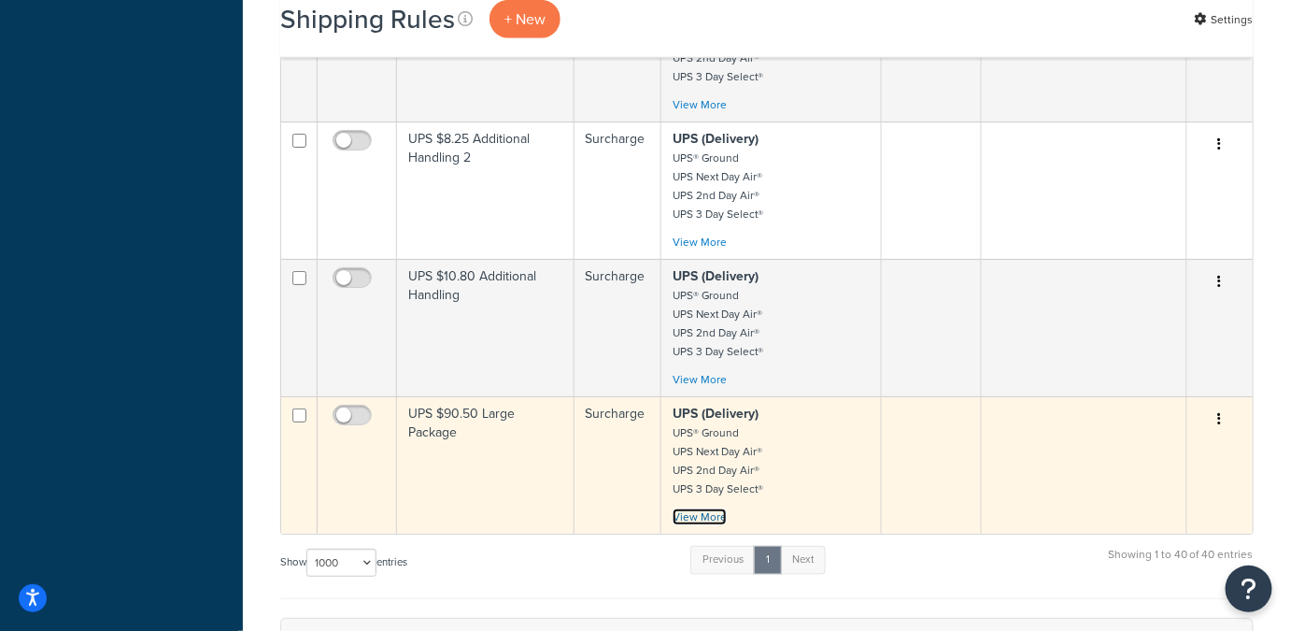
click at [703, 508] on link "View More" at bounding box center [700, 516] width 54 height 17
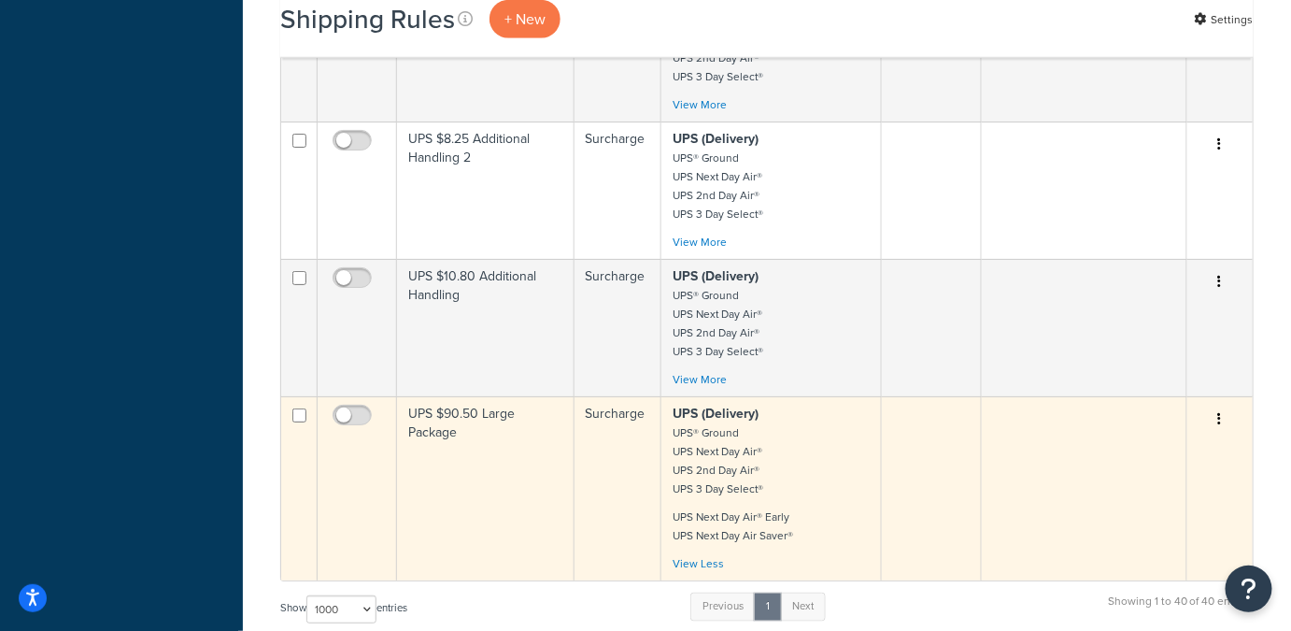
click at [861, 435] on div "UPS (Delivery) UPS® Ground UPS Next Day Air® UPS 2nd Day Air® UPS 3 Day Select®…" at bounding box center [771, 489] width 196 height 168
click at [867, 406] on p "UPS (Delivery) UPS® Ground UPS Next Day Air® UPS 2nd Day Air® UPS 3 Day Select®" at bounding box center [771, 451] width 196 height 93
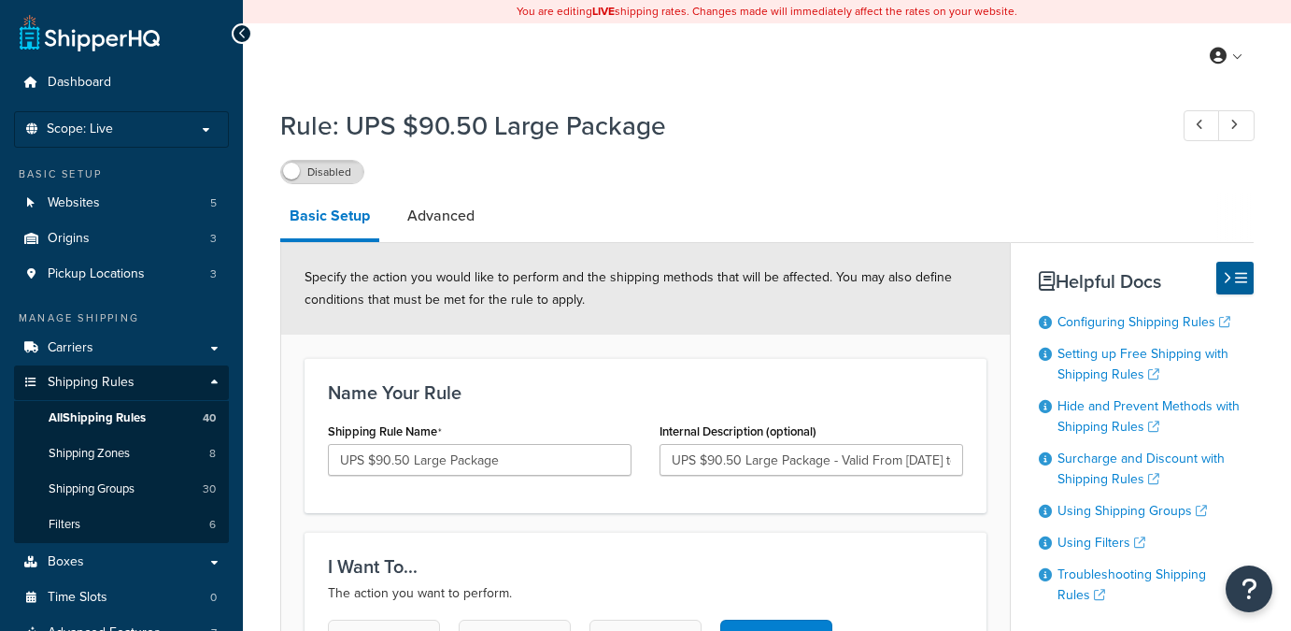
select select "BOX"
click at [415, 213] on link "Advanced" at bounding box center [441, 215] width 86 height 45
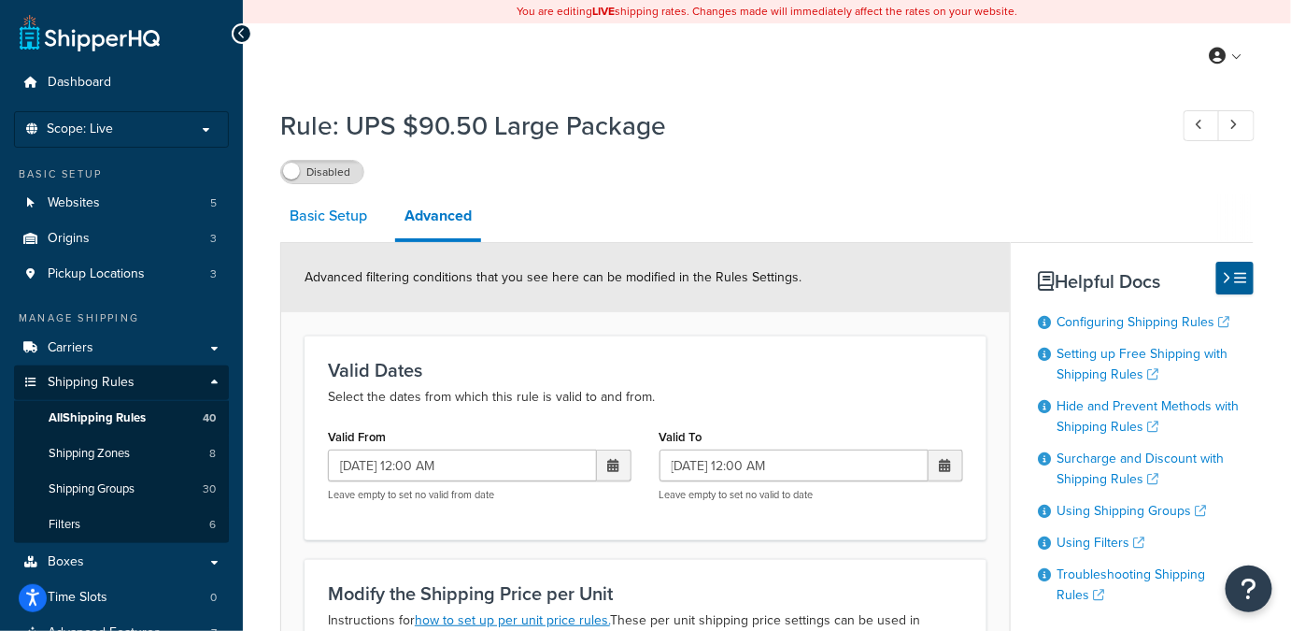
click at [340, 212] on link "Basic Setup" at bounding box center [328, 215] width 96 height 45
select select "BOX"
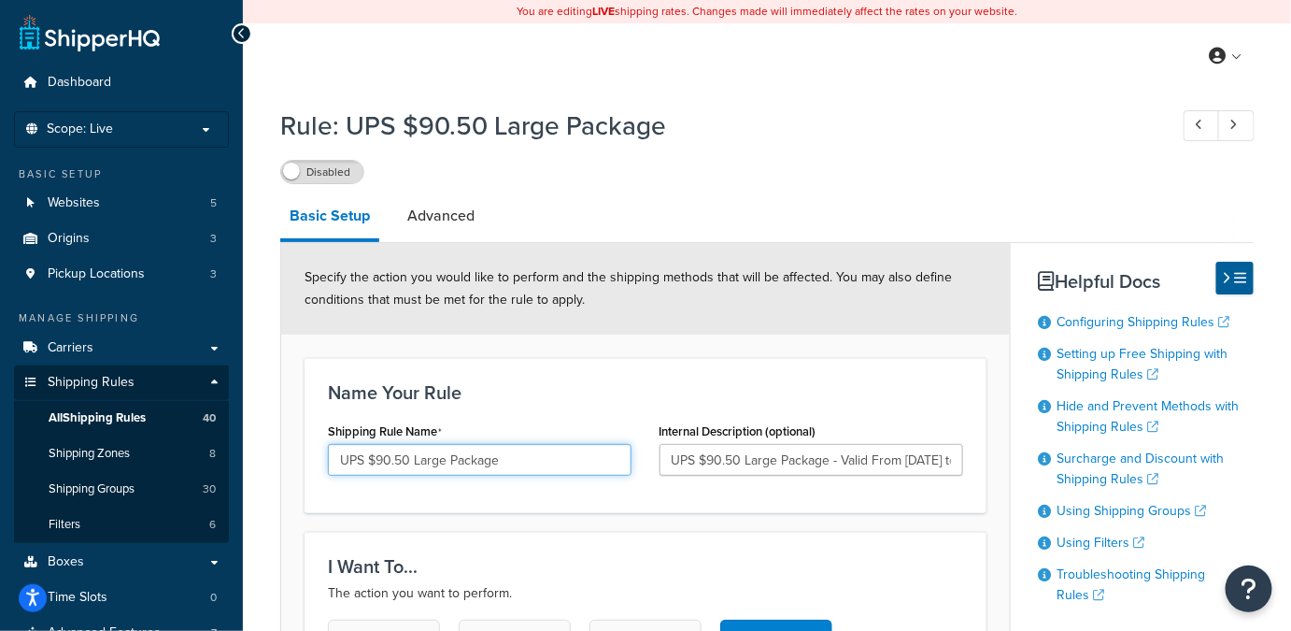
click at [523, 465] on input "UPS $90.50 Large Package" at bounding box center [480, 460] width 304 height 32
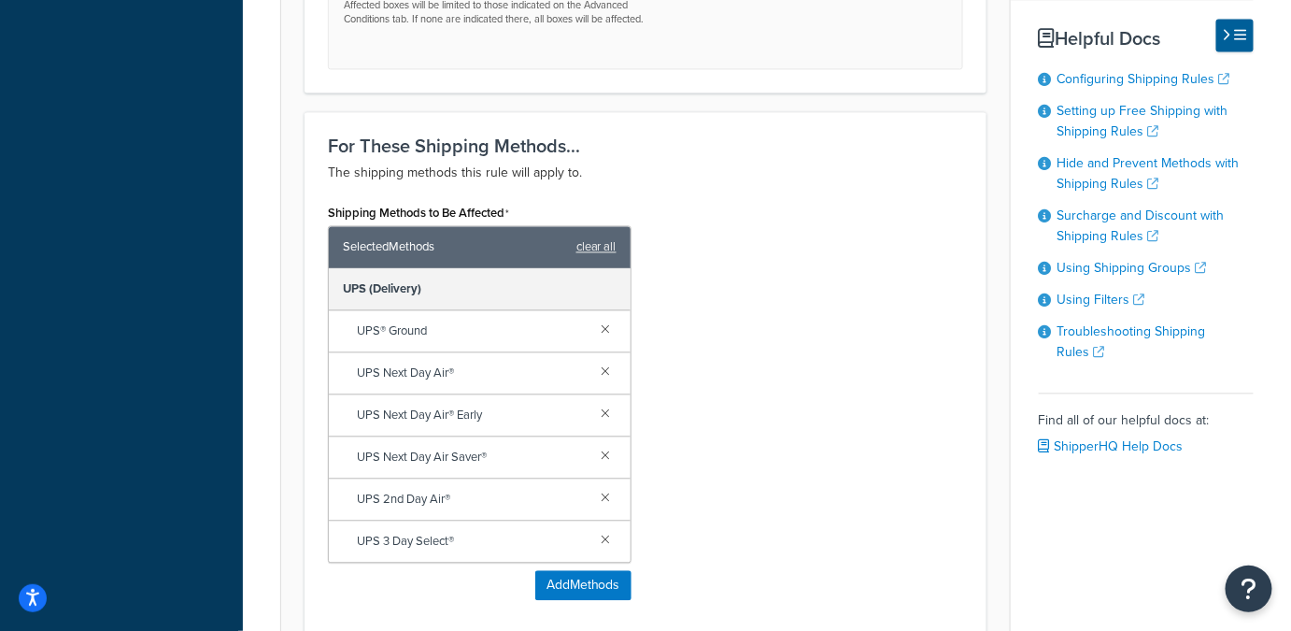
scroll to position [1419, 0]
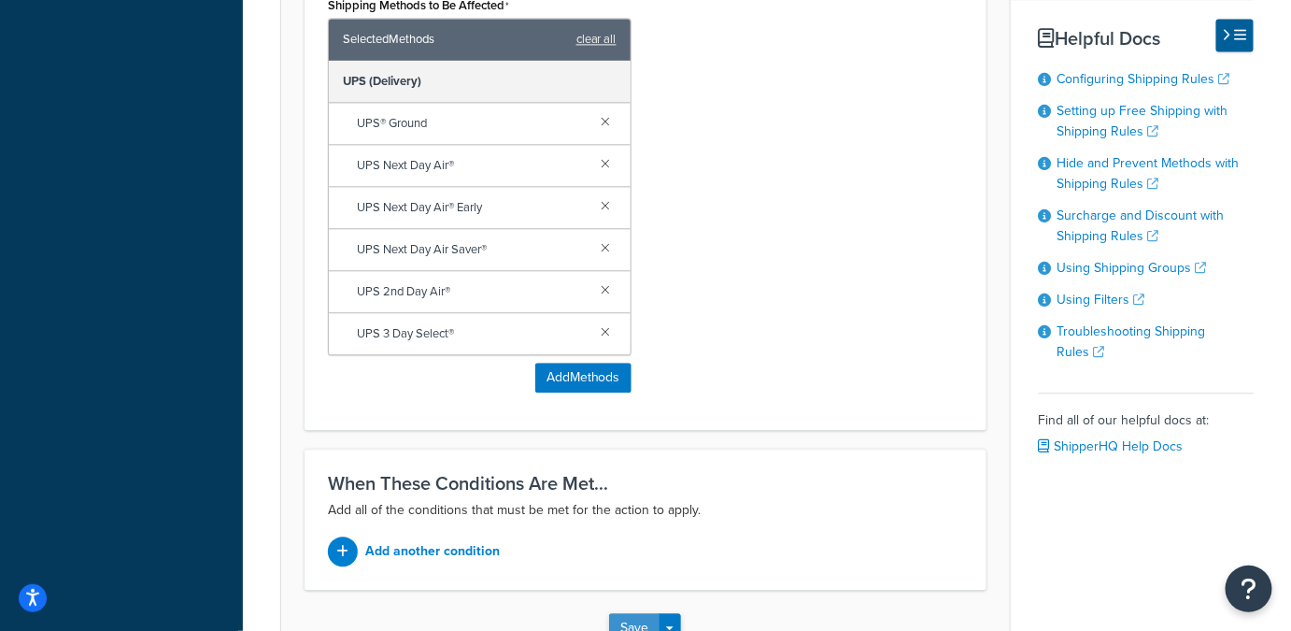
type input "UPS $90.50 Large Package 1"
click at [631, 613] on button "Save" at bounding box center [634, 628] width 50 height 30
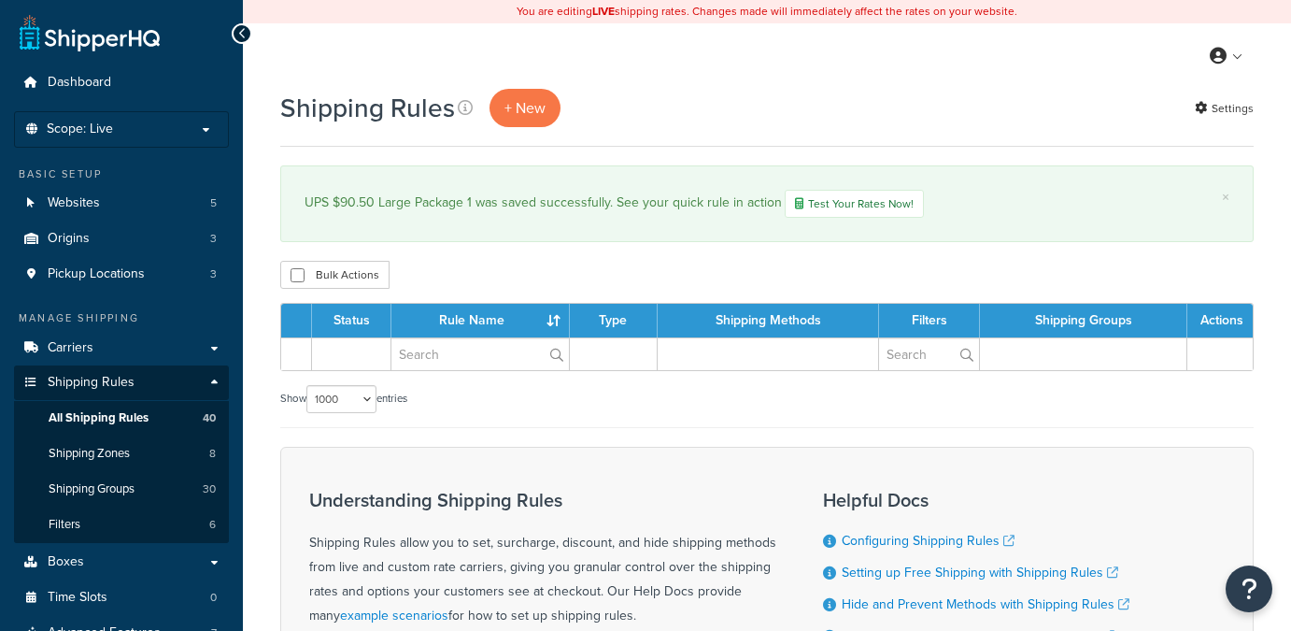
select select "1000"
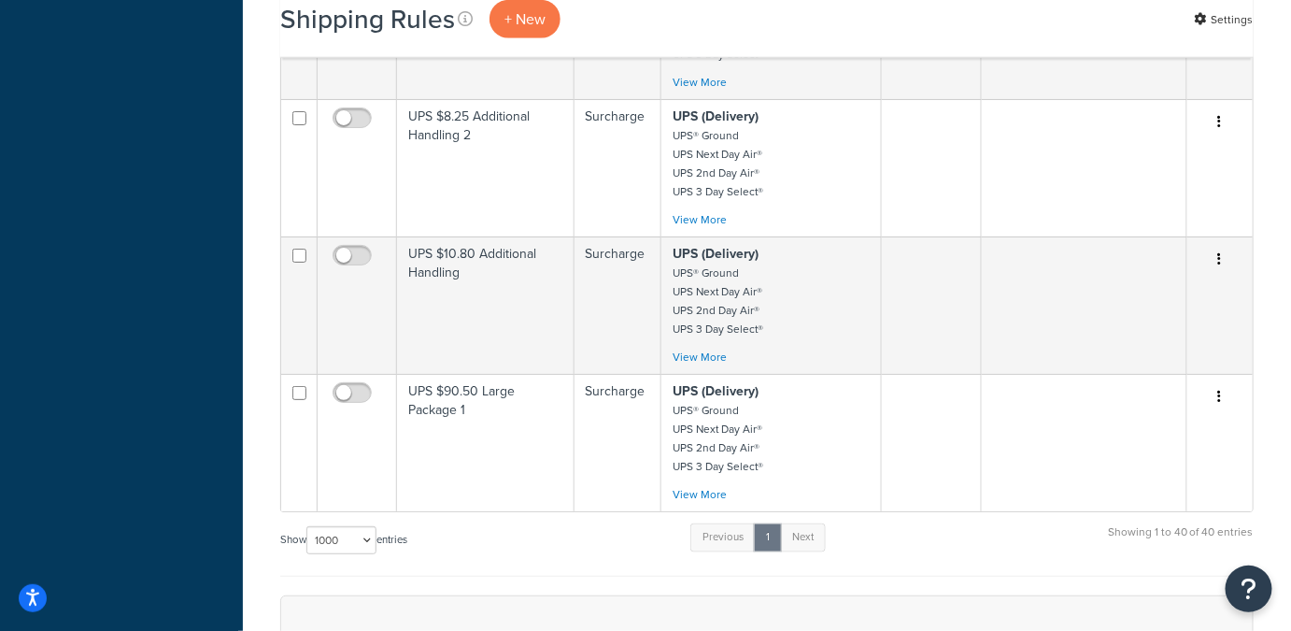
scroll to position [5241, 0]
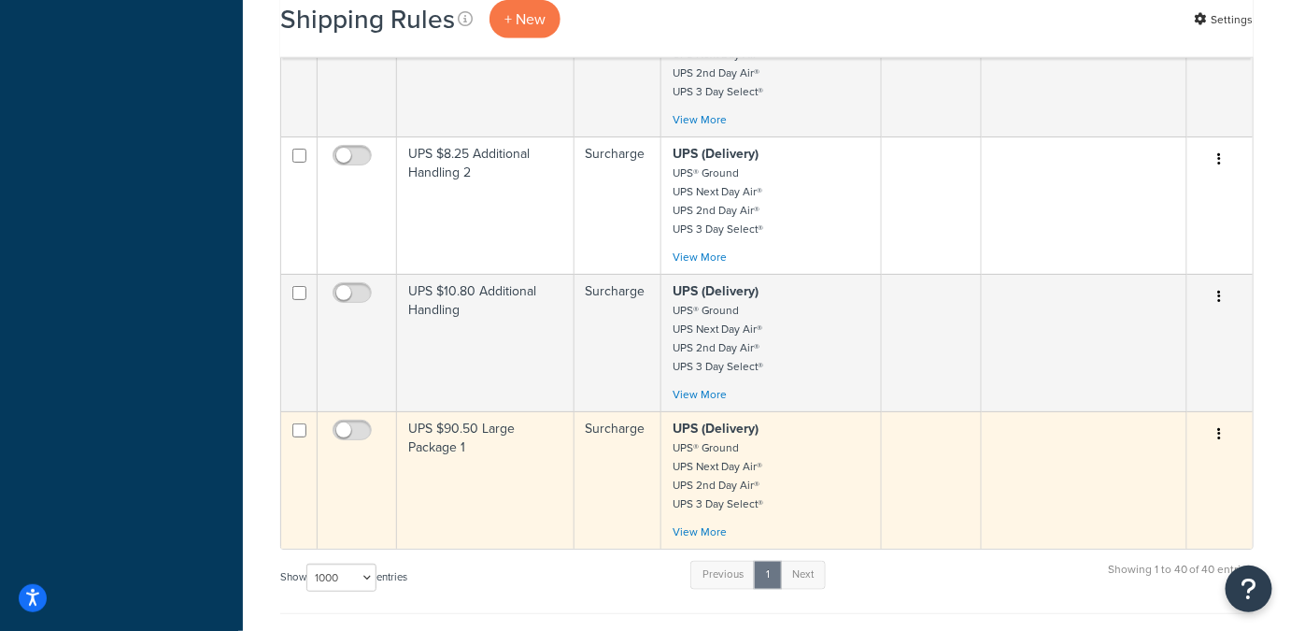
click at [1221, 427] on icon "button" at bounding box center [1220, 433] width 4 height 13
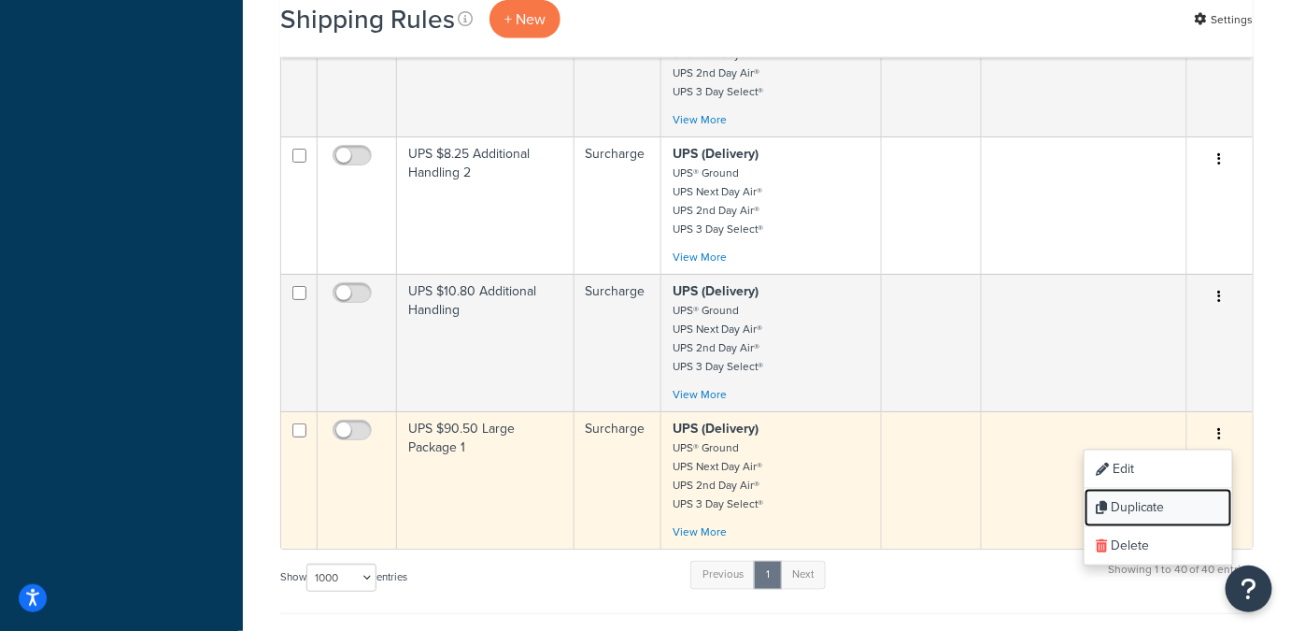
click at [1136, 489] on link "Duplicate" at bounding box center [1159, 508] width 148 height 38
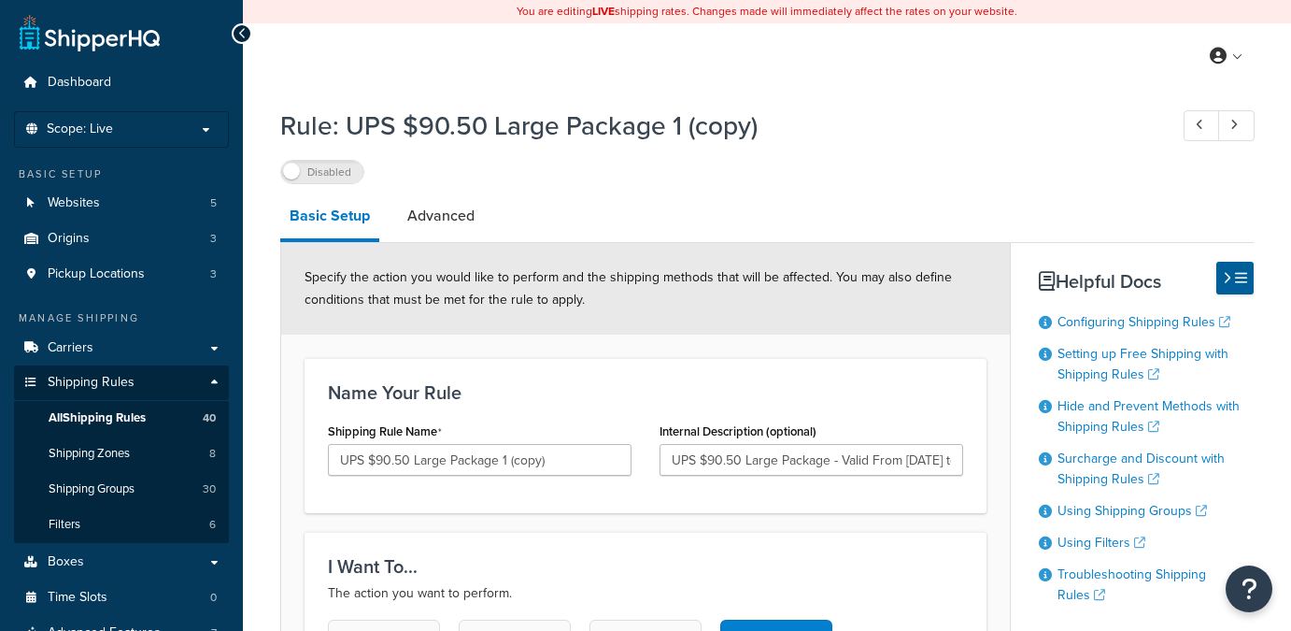
select select "BOX"
click at [577, 460] on input "UPS $90.50 Large Package 1 (copy)" at bounding box center [480, 460] width 304 height 32
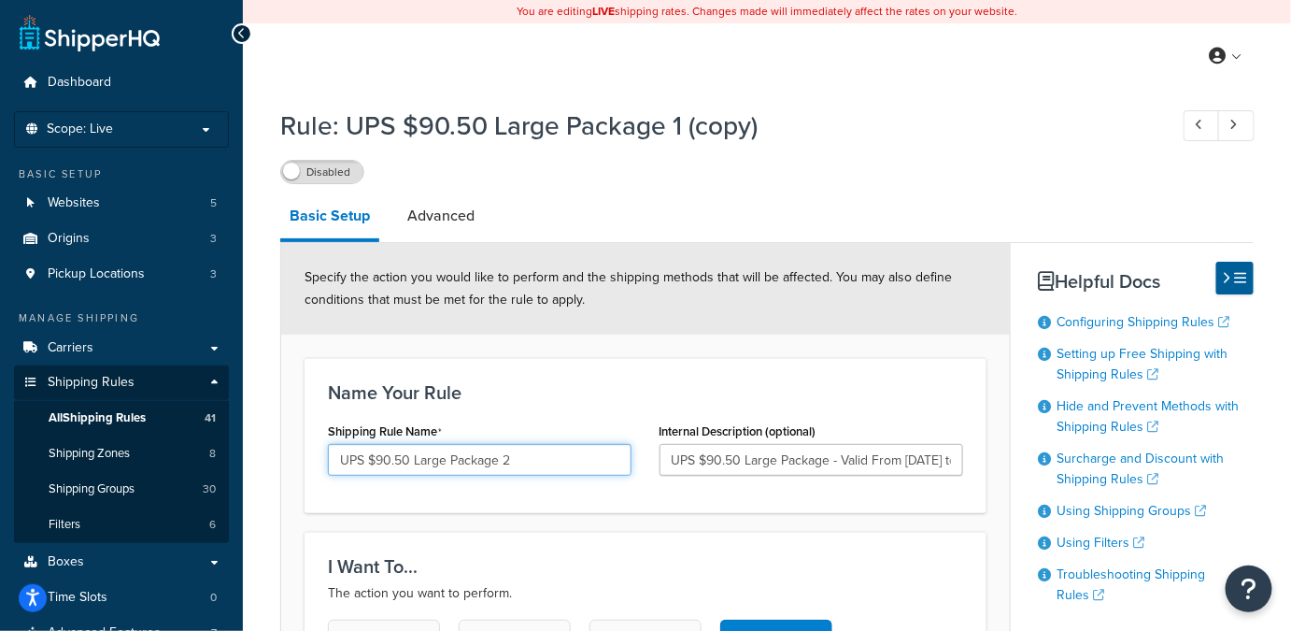
type input "UPS $90.50 Large Package 2"
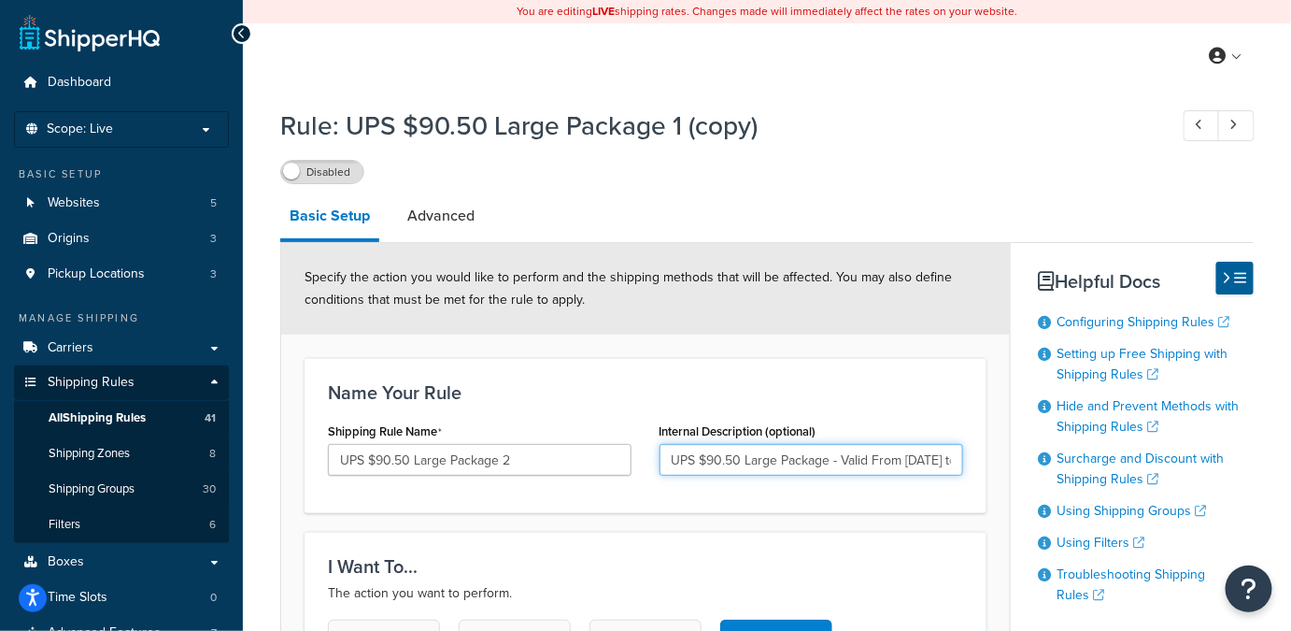
click at [800, 450] on input "UPS $90.50 Large Package - Valid From 2025/9/28 to 2025/11/22" at bounding box center [812, 460] width 304 height 32
click at [946, 458] on input "UPS $90.50 Large Package - Valid From 2025/9/28 to 2025/11/22" at bounding box center [812, 460] width 304 height 32
click at [921, 458] on input "UPS $90.50 Large Package - Valid From 2025/12/28 to 2026/1/22" at bounding box center [812, 460] width 304 height 32
type input "UPS $90.50 Large Package - Valid From [DATE] to [DATE]"
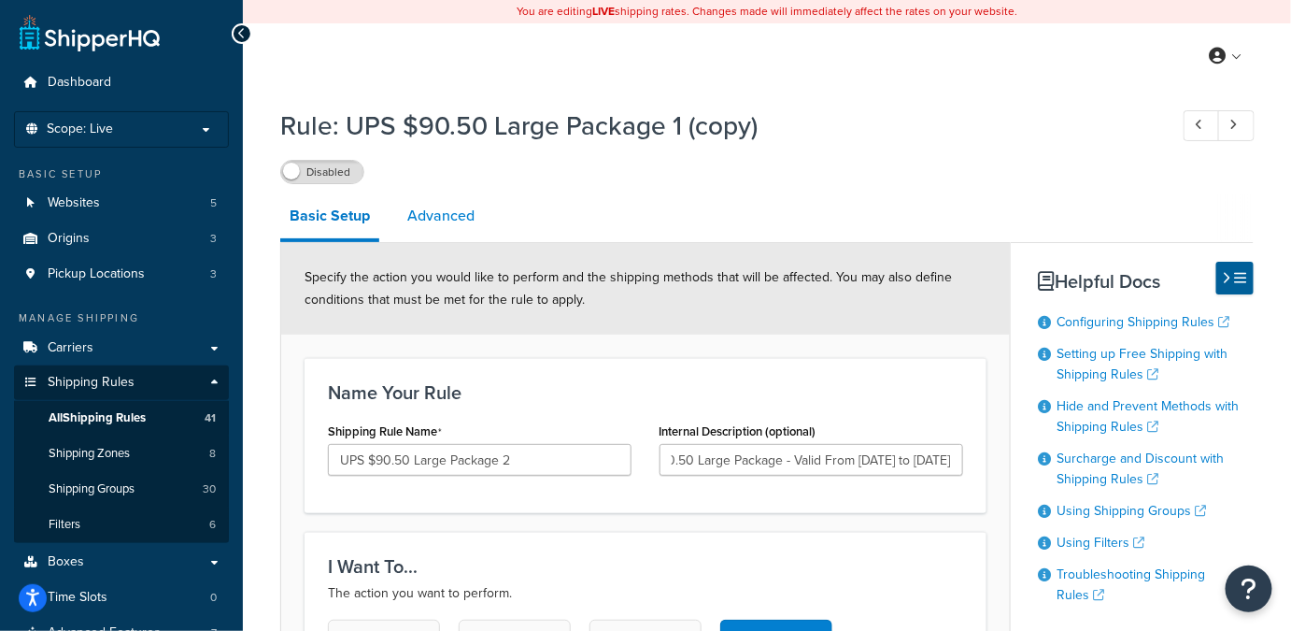
click at [429, 221] on link "Advanced" at bounding box center [441, 215] width 86 height 45
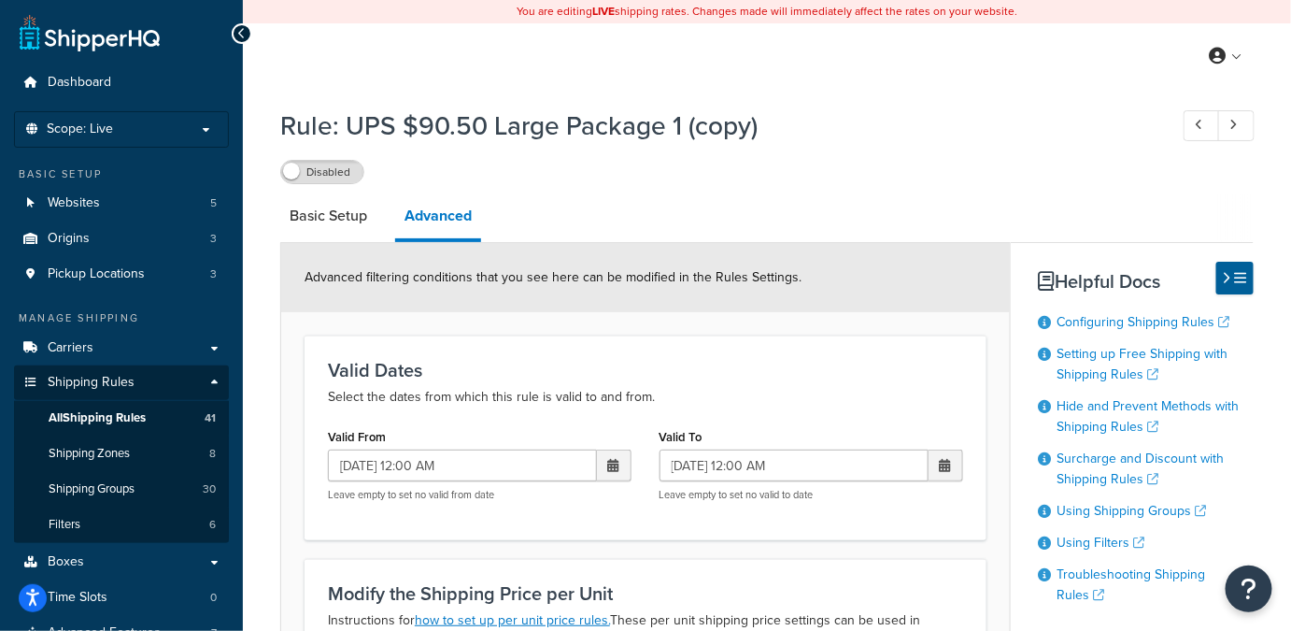
click at [614, 462] on span at bounding box center [613, 465] width 11 height 13
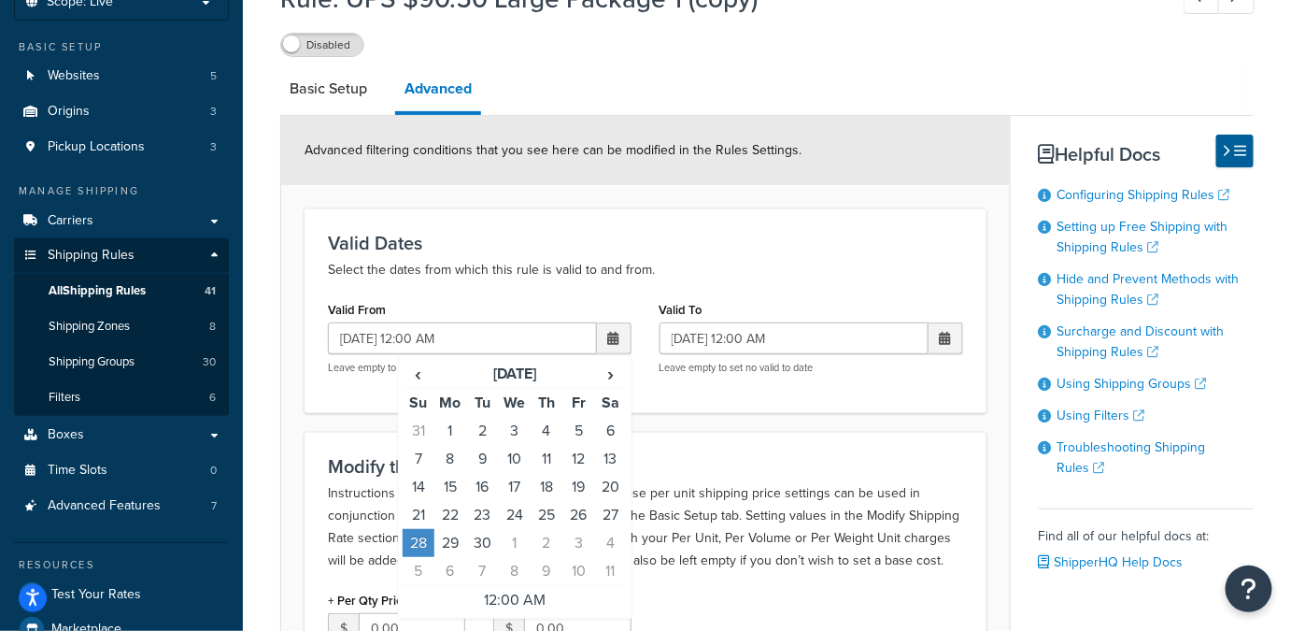
scroll to position [129, 0]
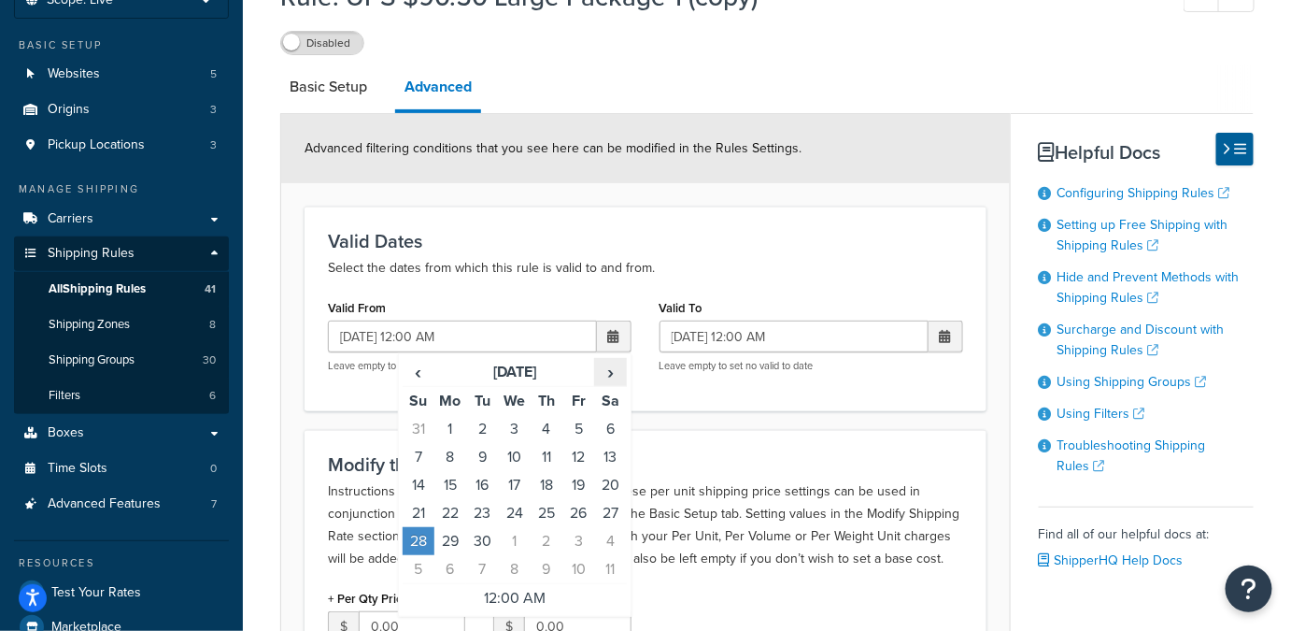
click at [611, 374] on span "›" at bounding box center [610, 372] width 30 height 26
click at [420, 538] on td "28" at bounding box center [419, 541] width 32 height 28
type input "12/28/2025 12:00 AM"
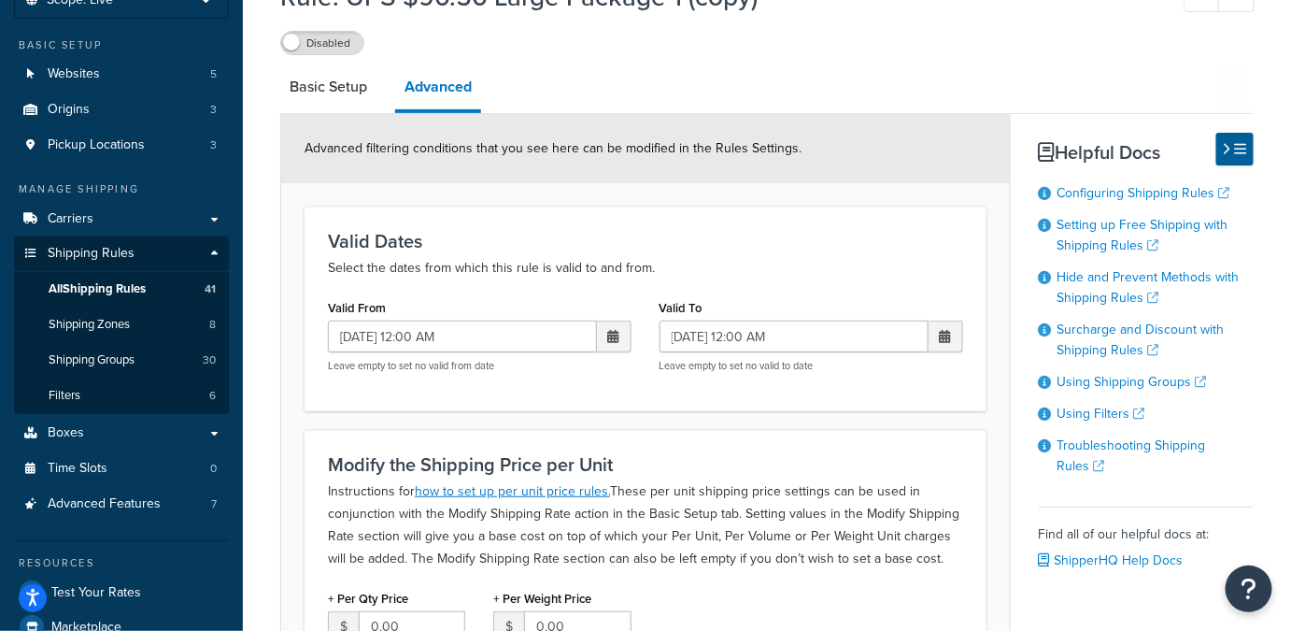
click at [947, 334] on span at bounding box center [945, 336] width 11 height 13
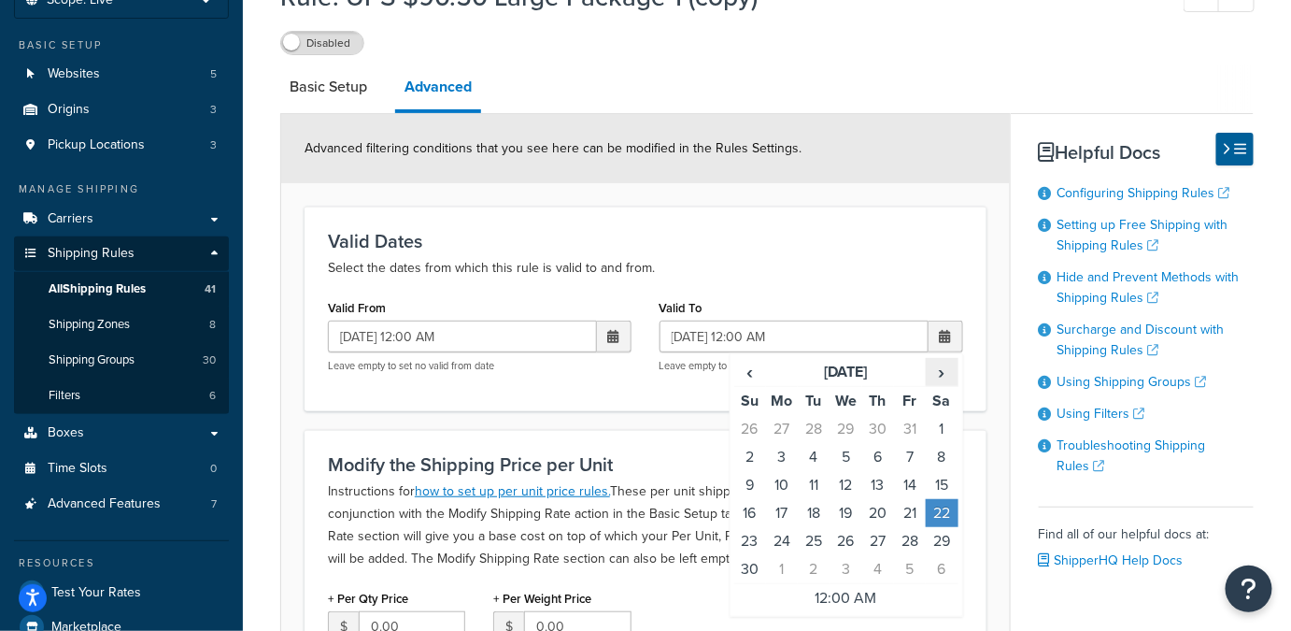
click at [942, 373] on span "›" at bounding box center [942, 372] width 30 height 26
click at [934, 476] on td "17" at bounding box center [942, 485] width 32 height 28
type input "01/17/2026 12:00 AM"
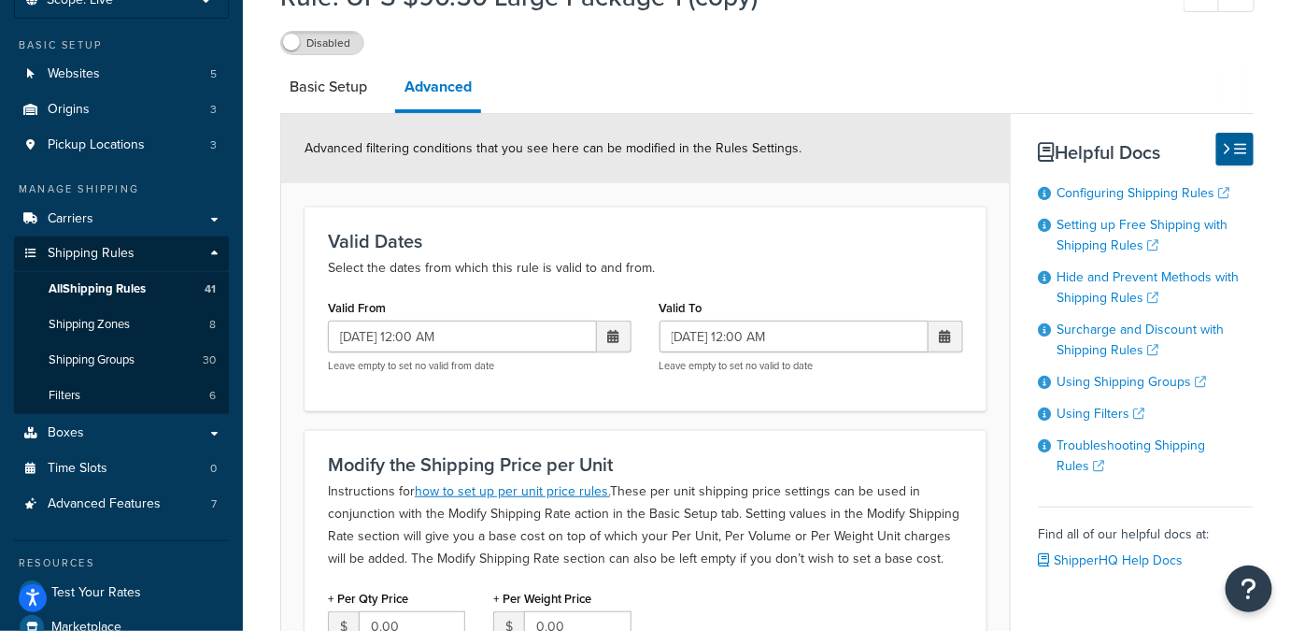
click at [633, 384] on div "Valid From 12/28/2025 12:00 AM ‹ December 2025 › Su Mo Tu We Th Fr Sa 30 1 2 3 …" at bounding box center [480, 340] width 332 height 93
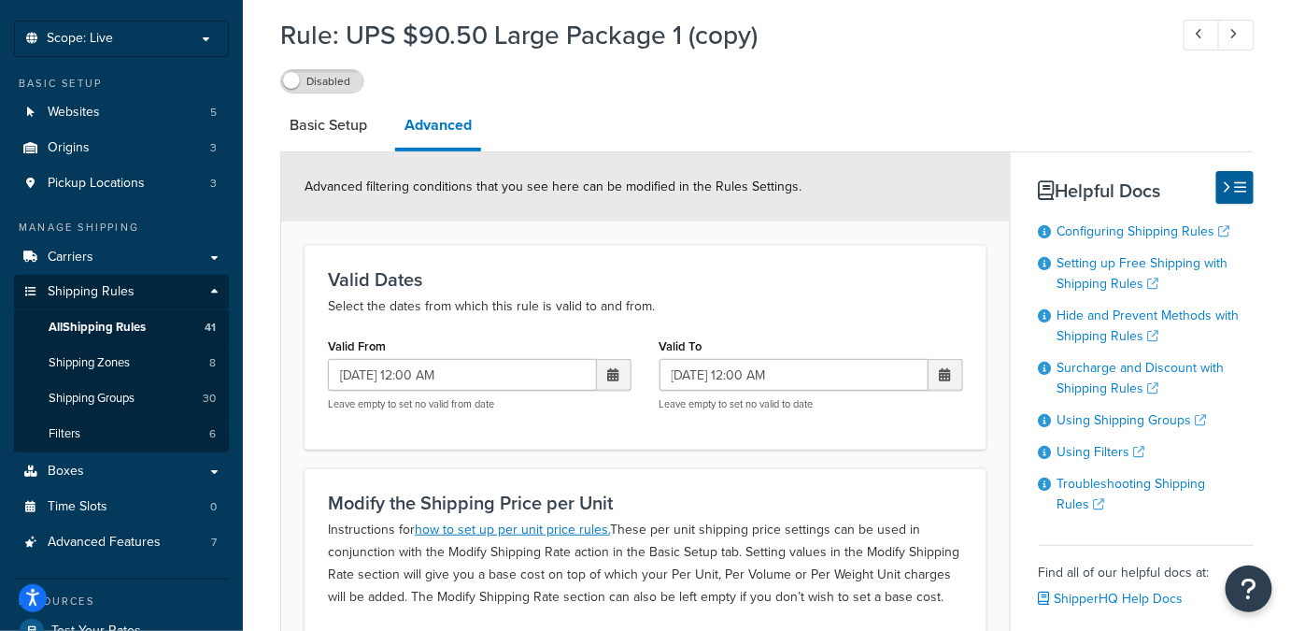
scroll to position [69, 0]
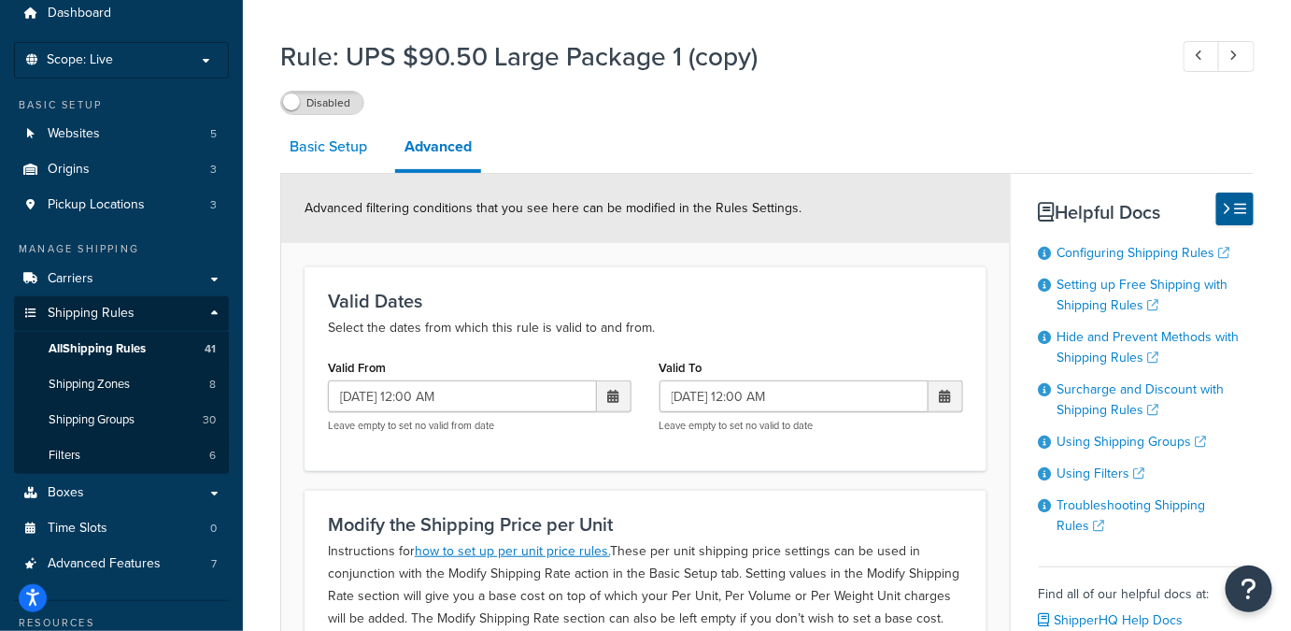
click at [342, 153] on link "Basic Setup" at bounding box center [328, 146] width 96 height 45
select select "BOX"
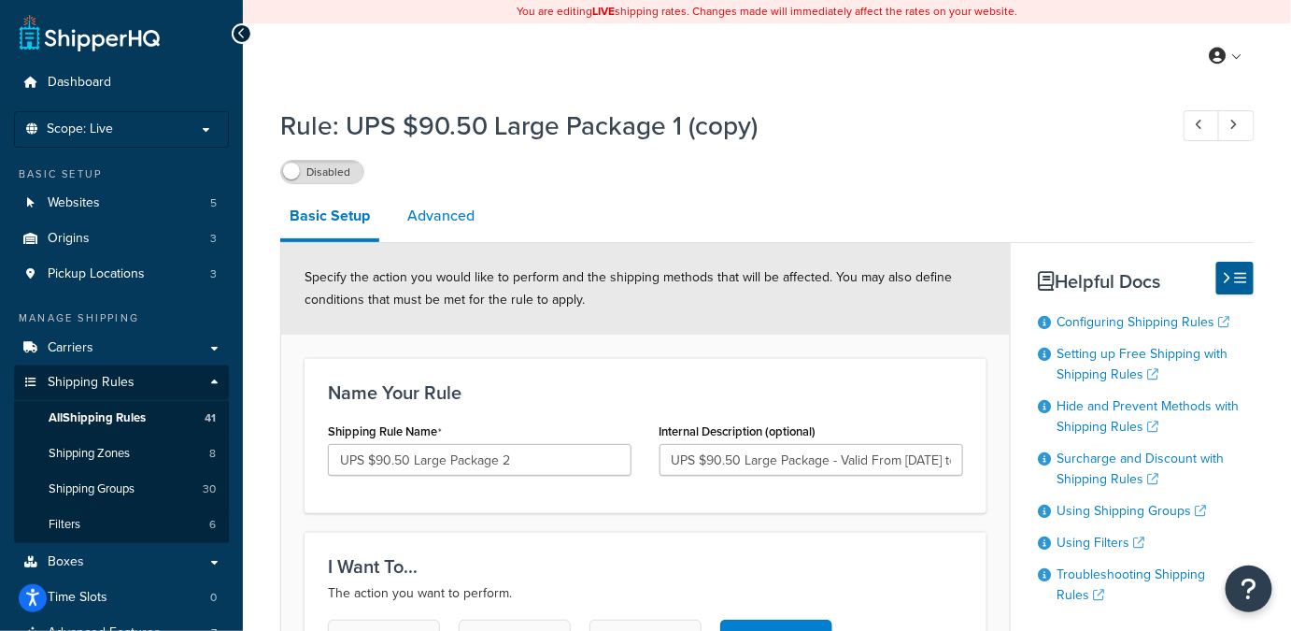
click at [466, 206] on link "Advanced" at bounding box center [441, 215] width 86 height 45
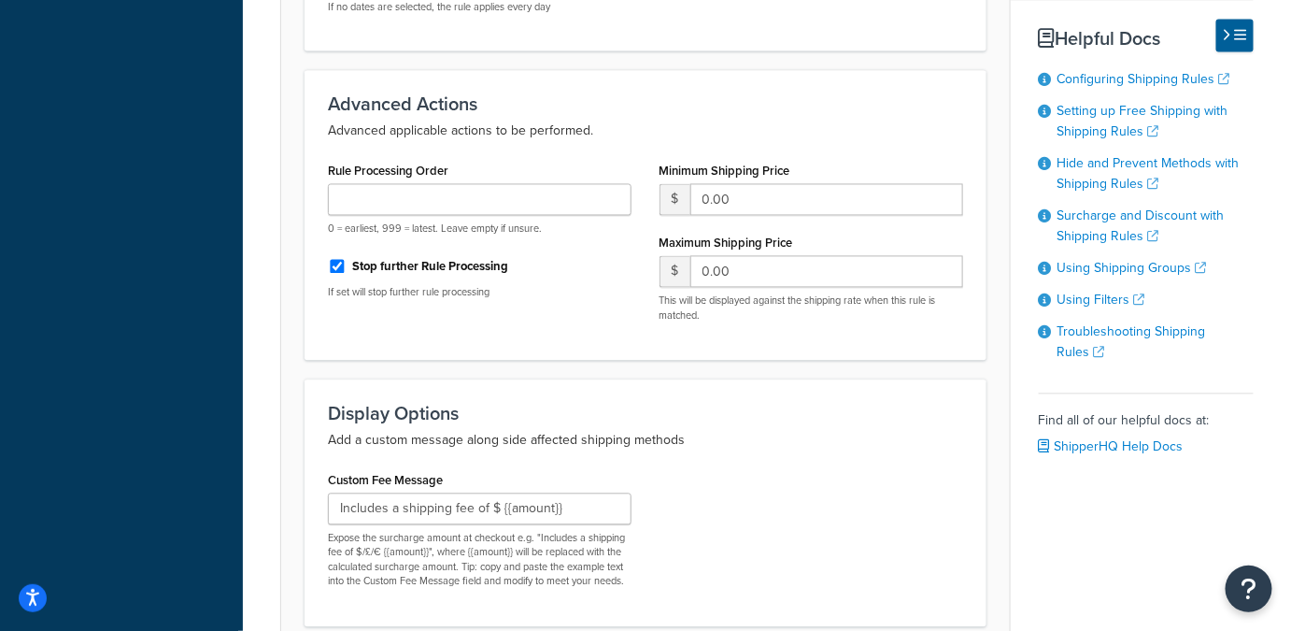
scroll to position [1312, 0]
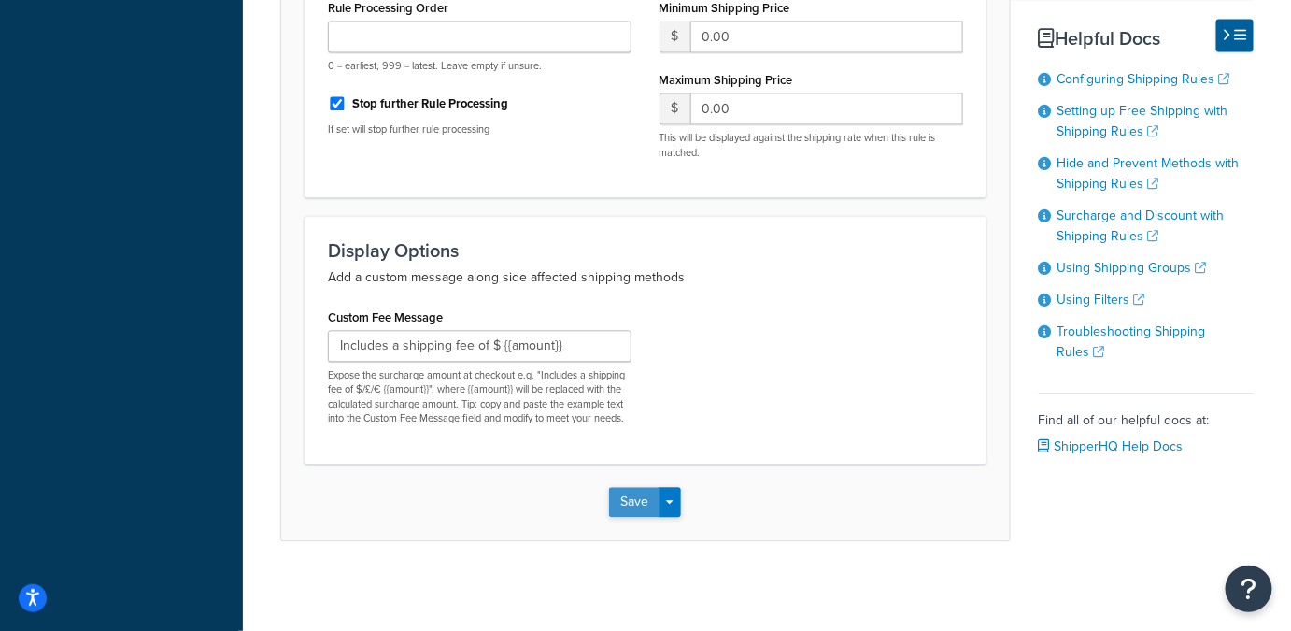
click at [635, 507] on button "Save" at bounding box center [634, 502] width 50 height 30
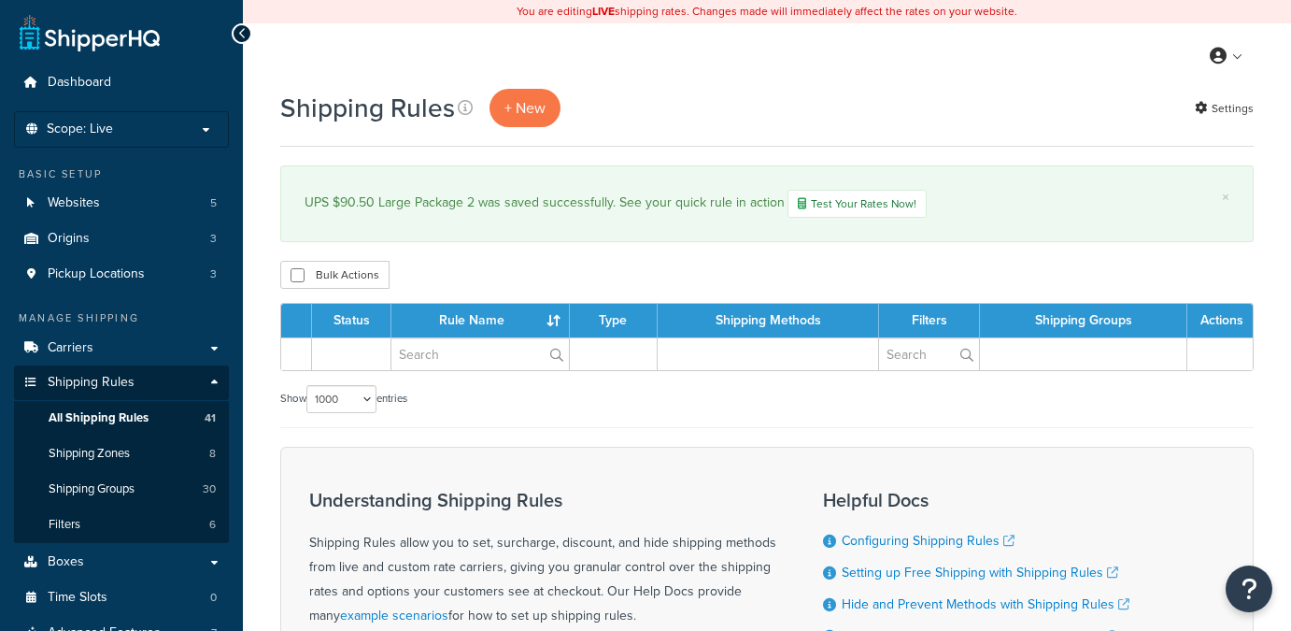
select select "1000"
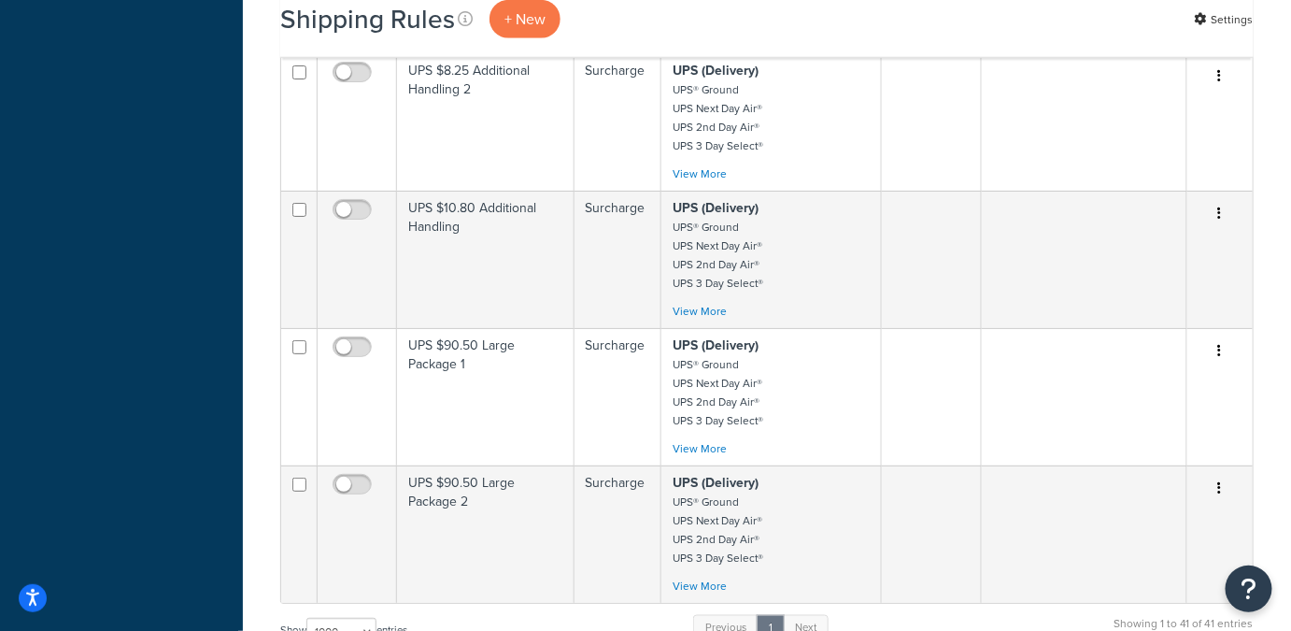
scroll to position [5324, 0]
click at [526, 613] on div "Show 10 15 25 50 100 1000 entries Previous 1 Next Showing 1 to 41 of 41 entries" at bounding box center [767, 640] width 974 height 55
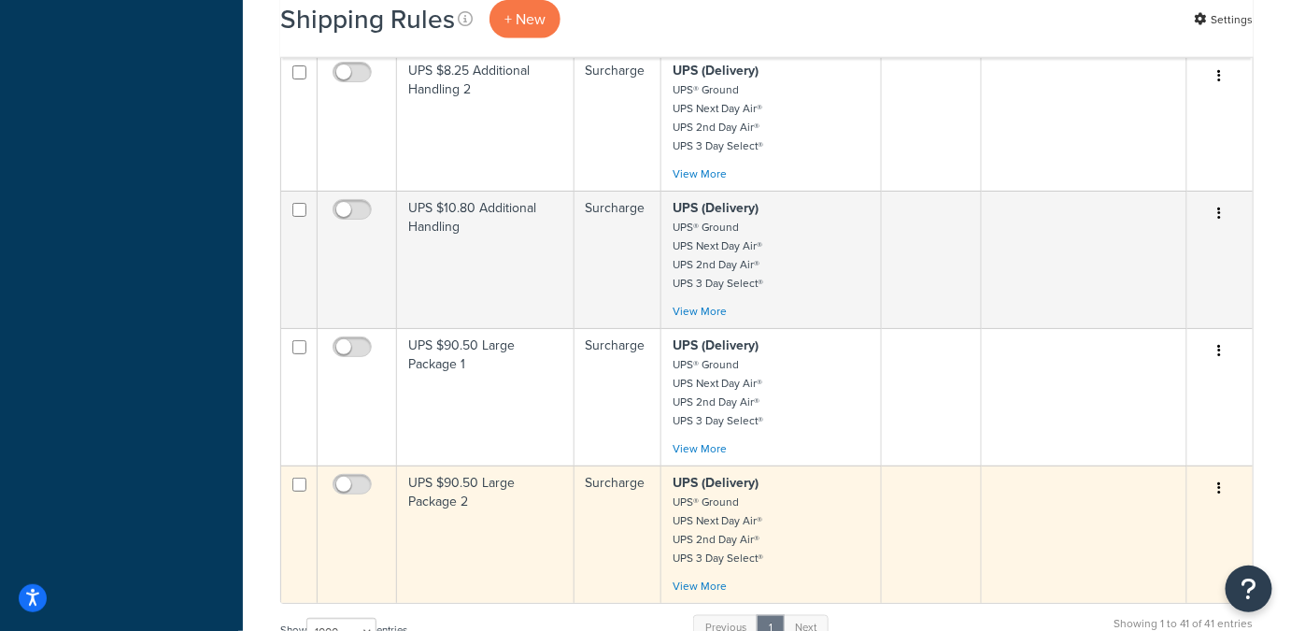
click at [377, 491] on td at bounding box center [357, 533] width 79 height 137
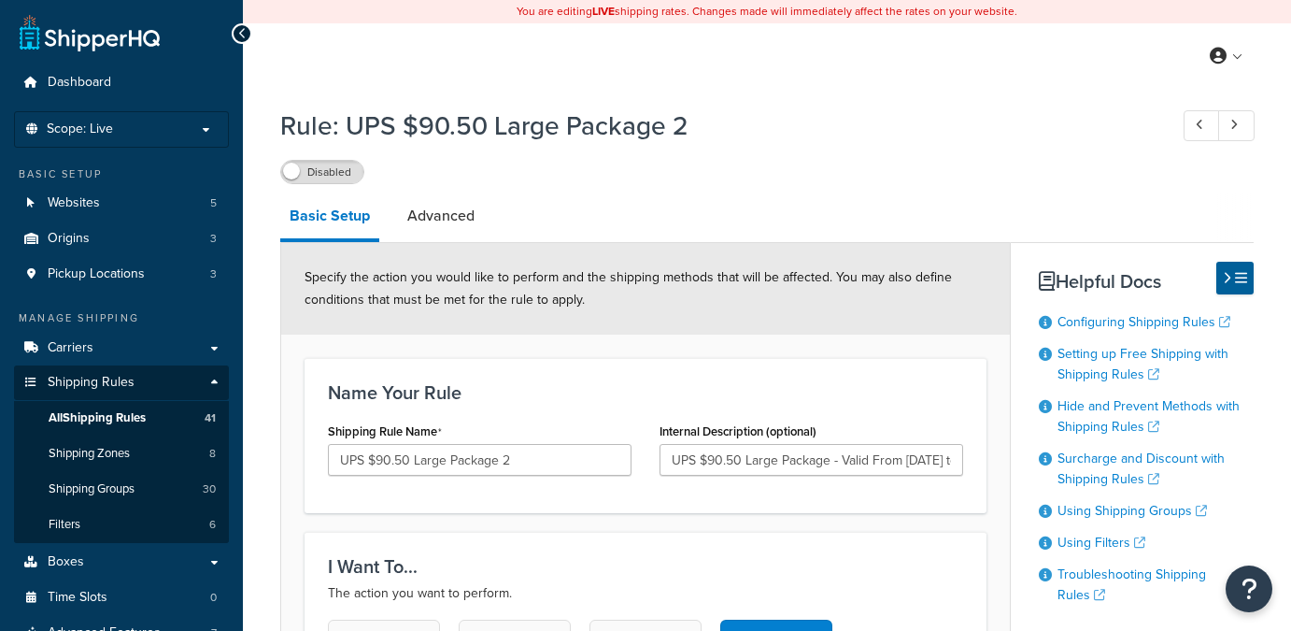
select select "BOX"
